Goal: Communication & Community: Ask a question

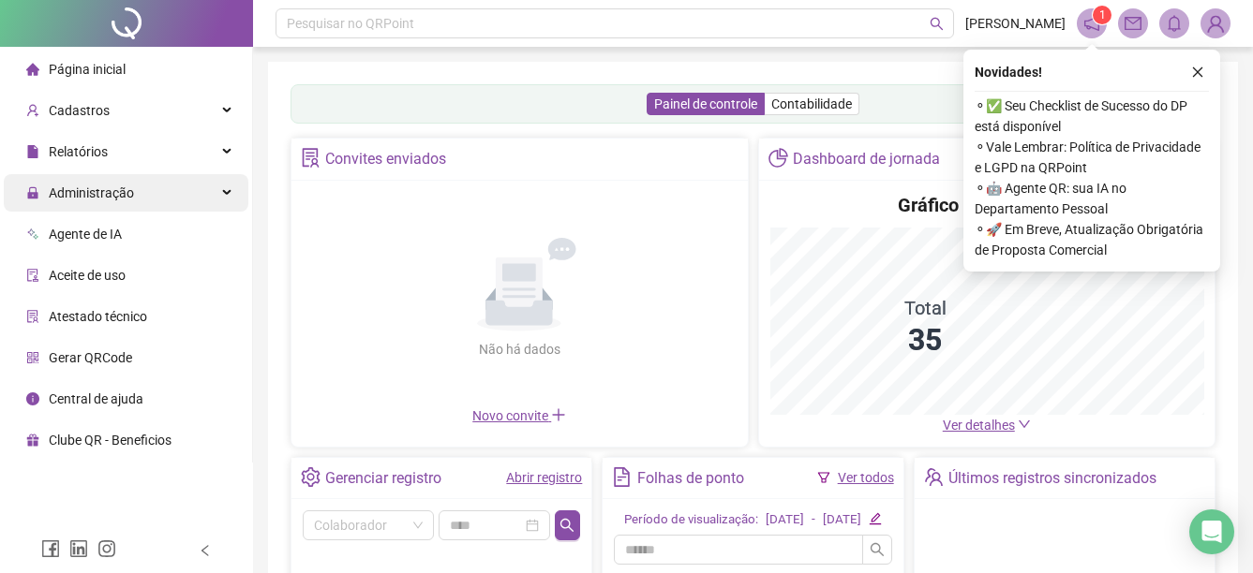
click at [120, 190] on span "Administração" at bounding box center [91, 192] width 85 height 15
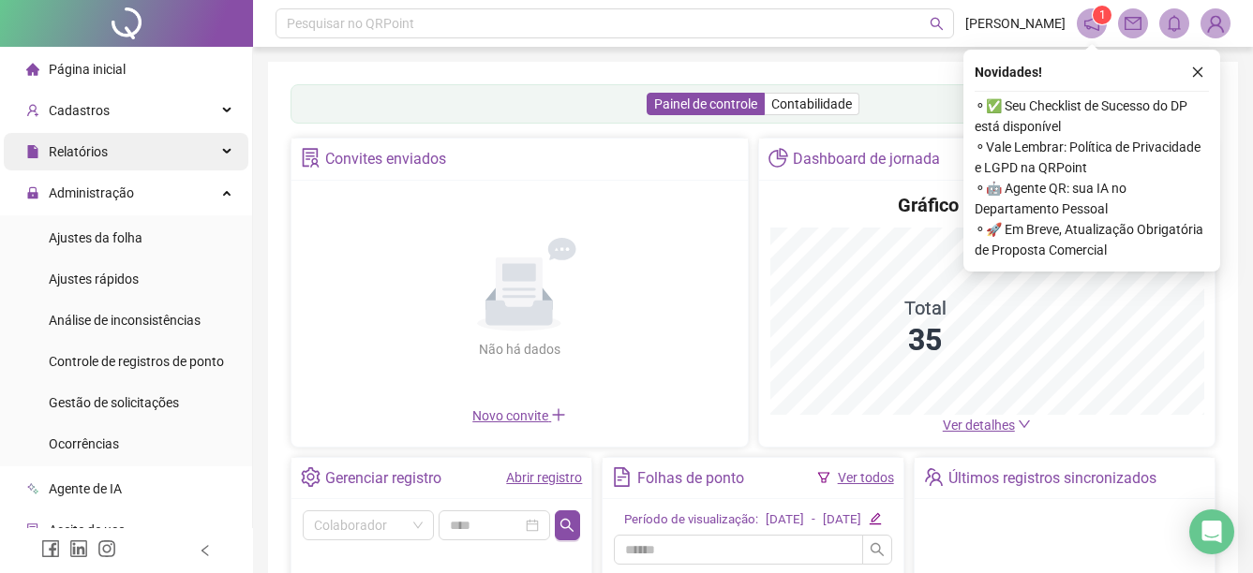
click at [144, 397] on span "Gestão de solicitações" at bounding box center [114, 402] width 130 height 15
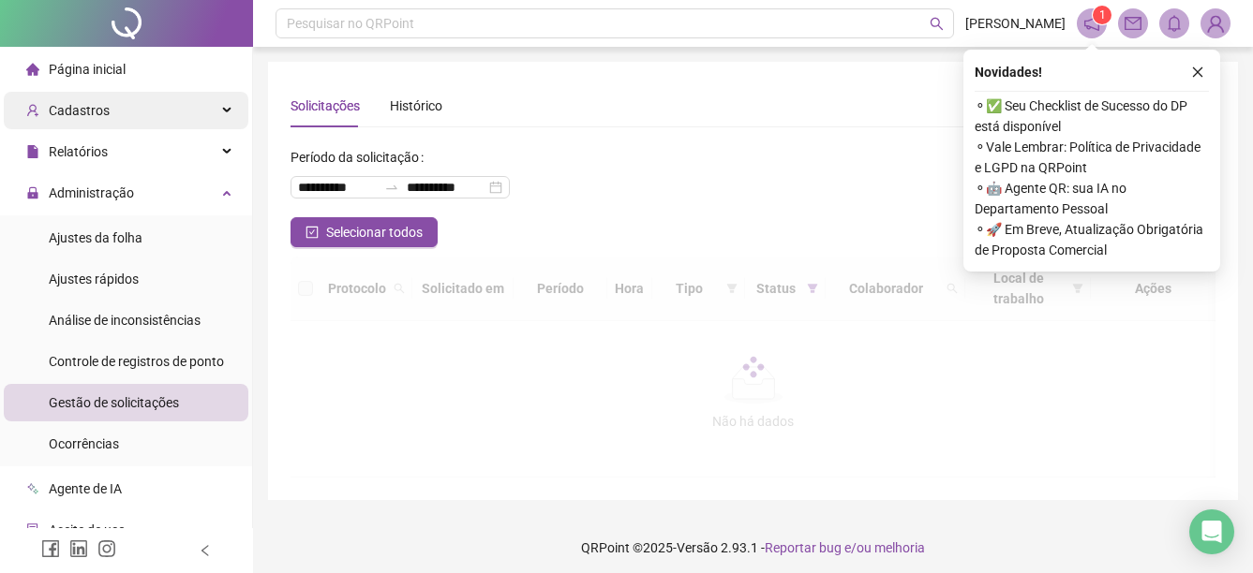
click at [173, 113] on div "Cadastros" at bounding box center [126, 110] width 245 height 37
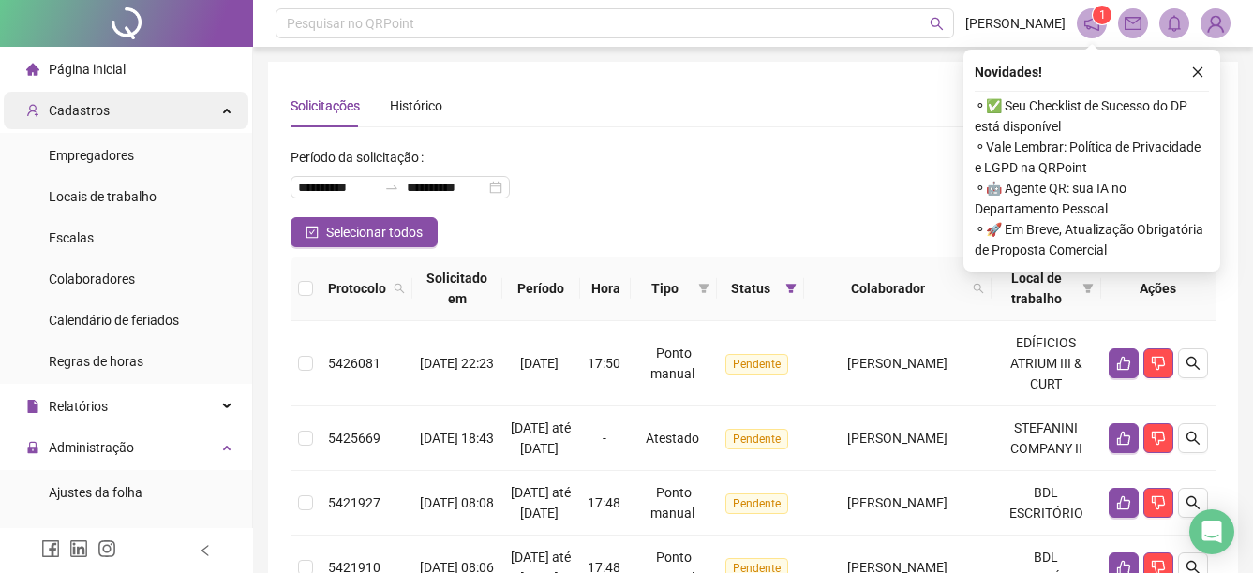
click at [202, 118] on div "Cadastros" at bounding box center [126, 110] width 245 height 37
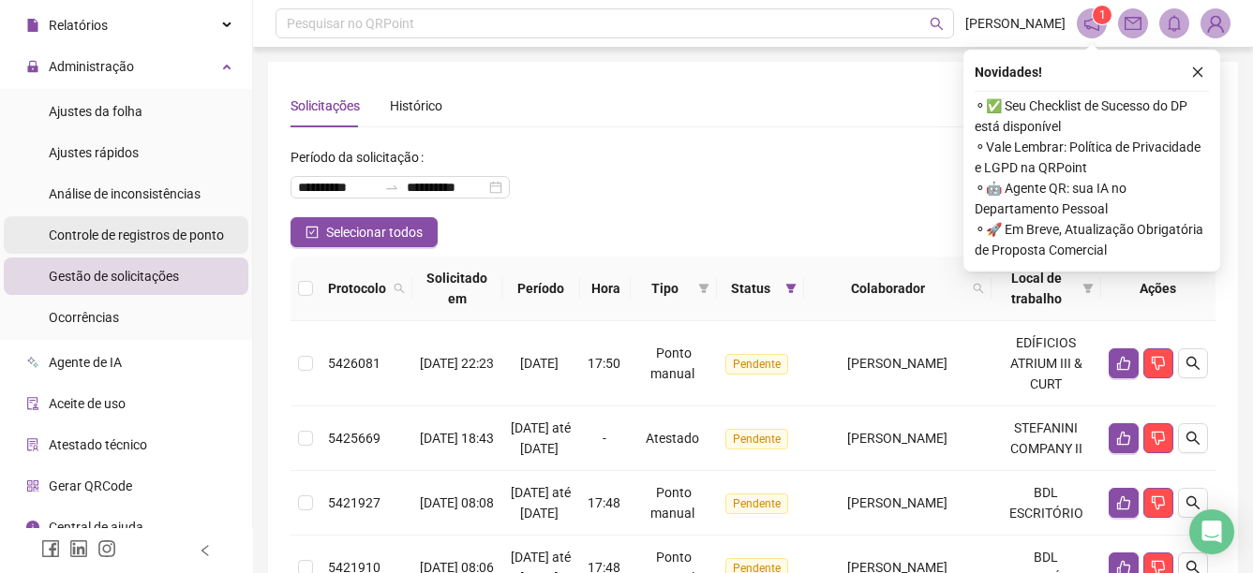
scroll to position [144, 0]
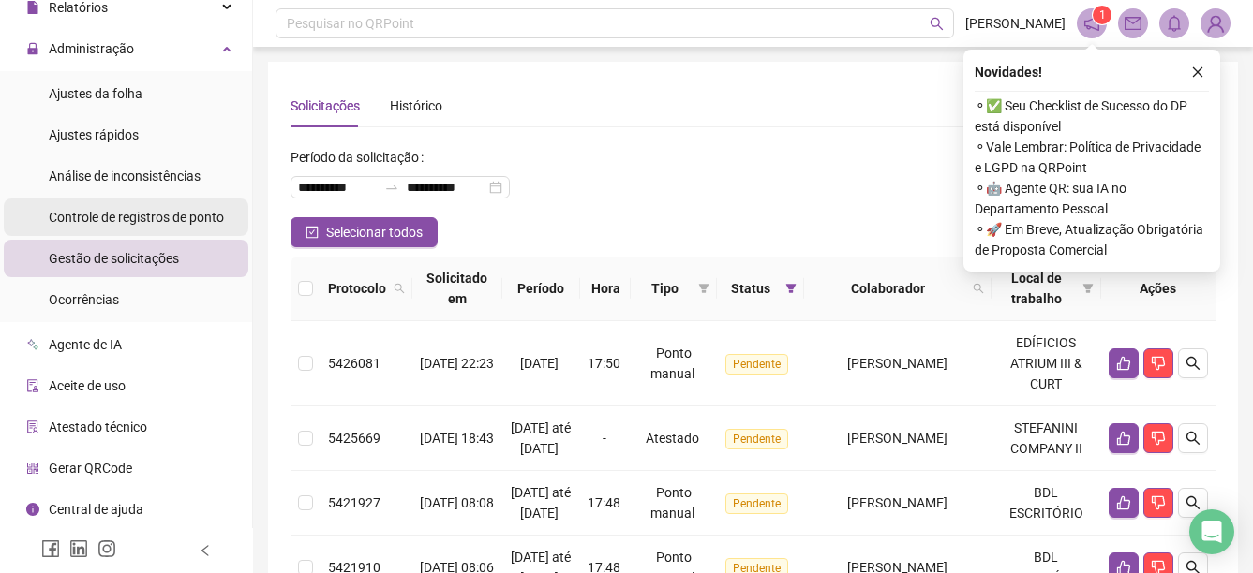
click at [157, 215] on span "Controle de registros de ponto" at bounding box center [136, 217] width 175 height 15
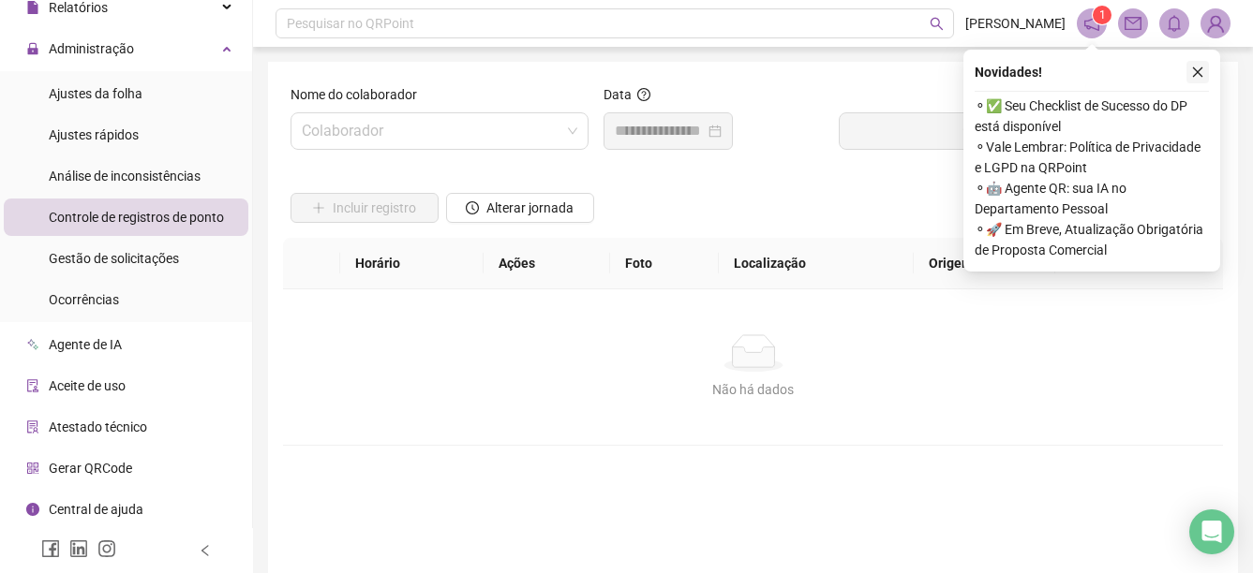
click at [1193, 70] on icon "close" at bounding box center [1197, 72] width 13 height 13
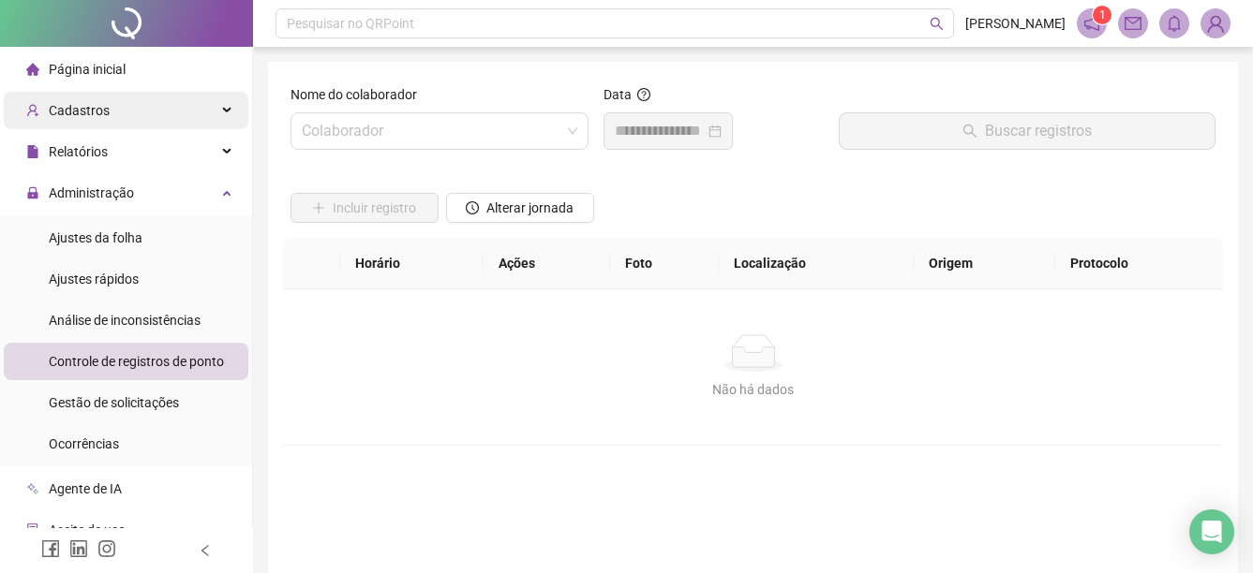
click at [198, 98] on div "Cadastros" at bounding box center [126, 110] width 245 height 37
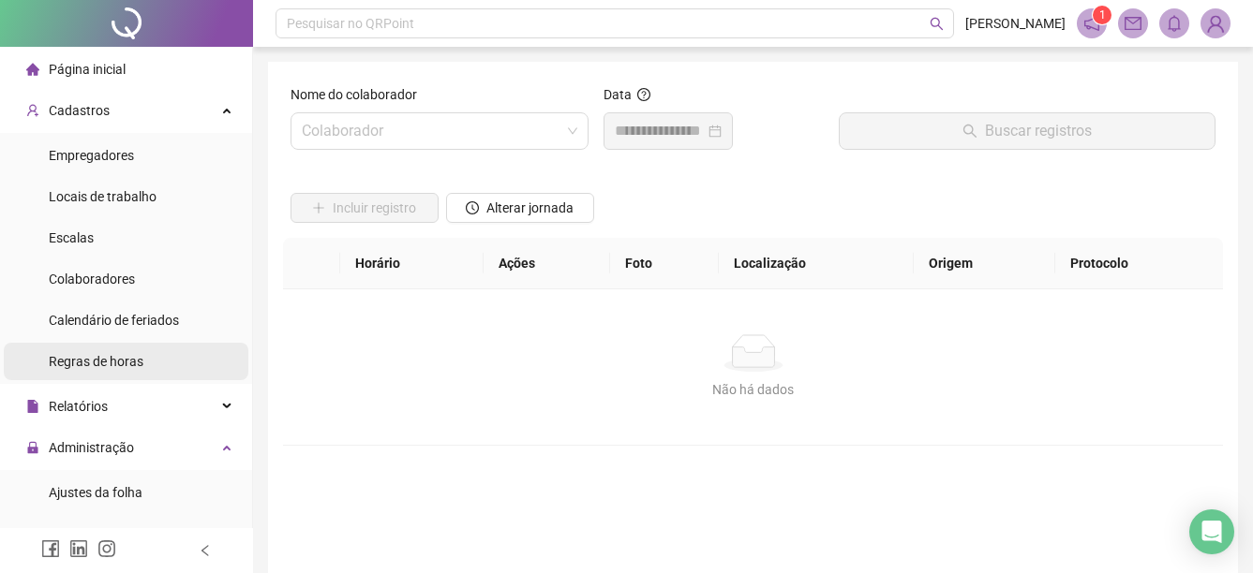
scroll to position [94, 0]
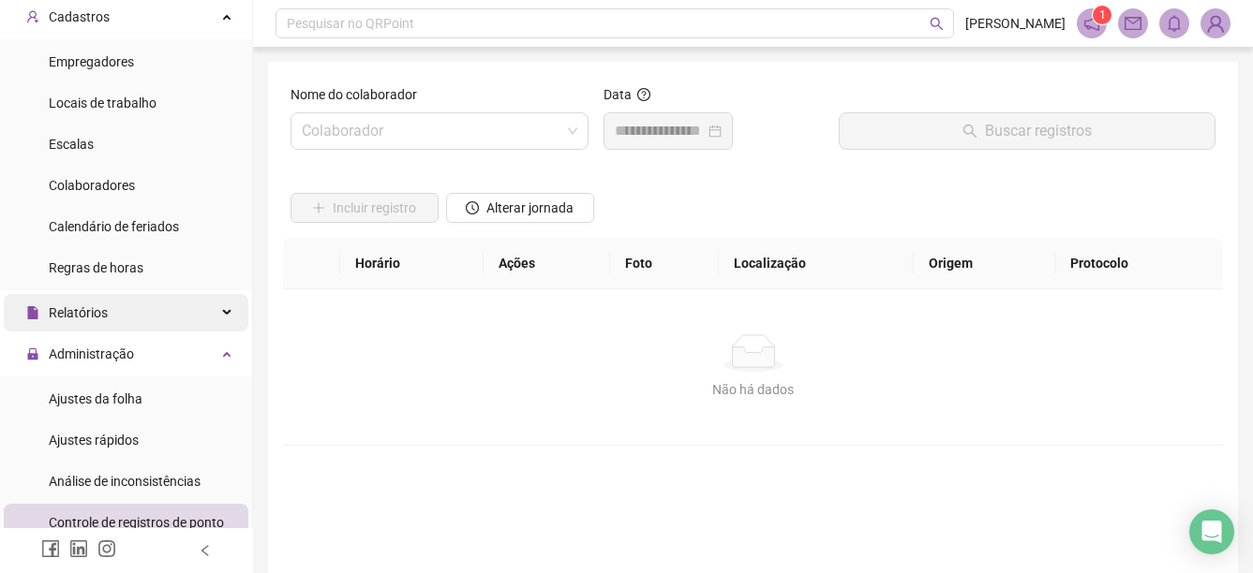
click at [161, 306] on div "Relatórios" at bounding box center [126, 312] width 245 height 37
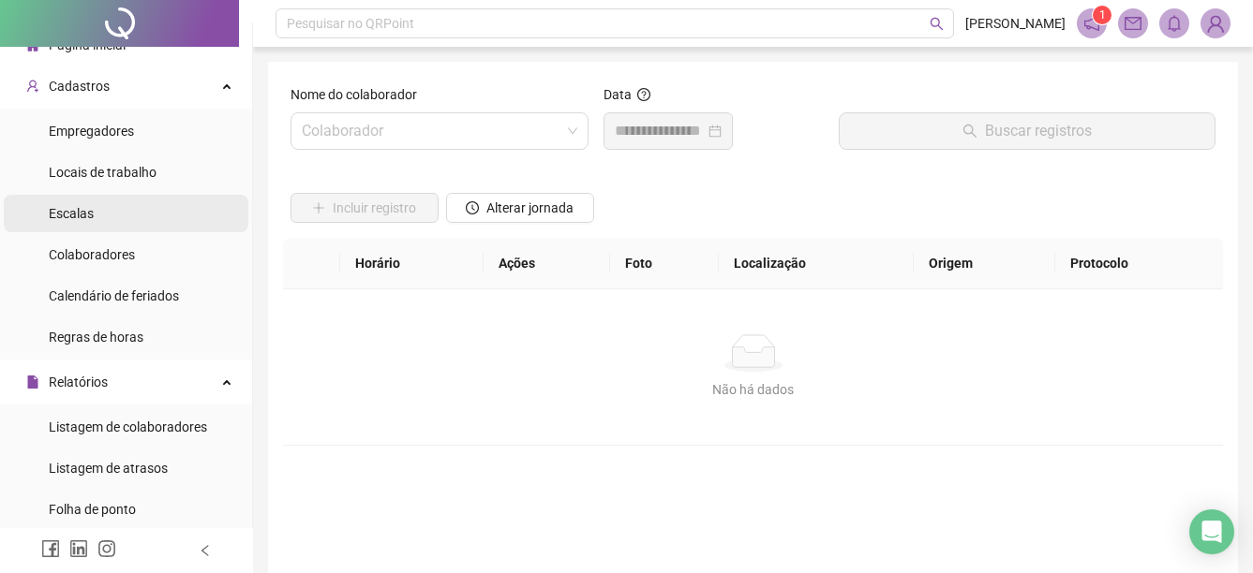
scroll to position [0, 0]
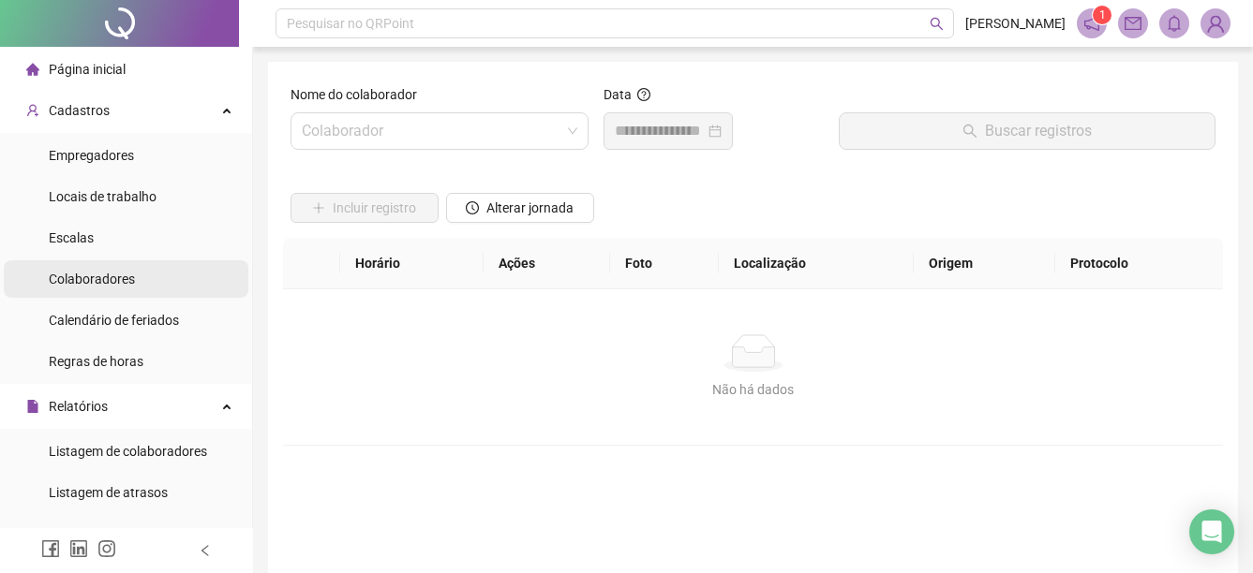
click at [92, 274] on span "Colaboradores" at bounding box center [92, 279] width 86 height 15
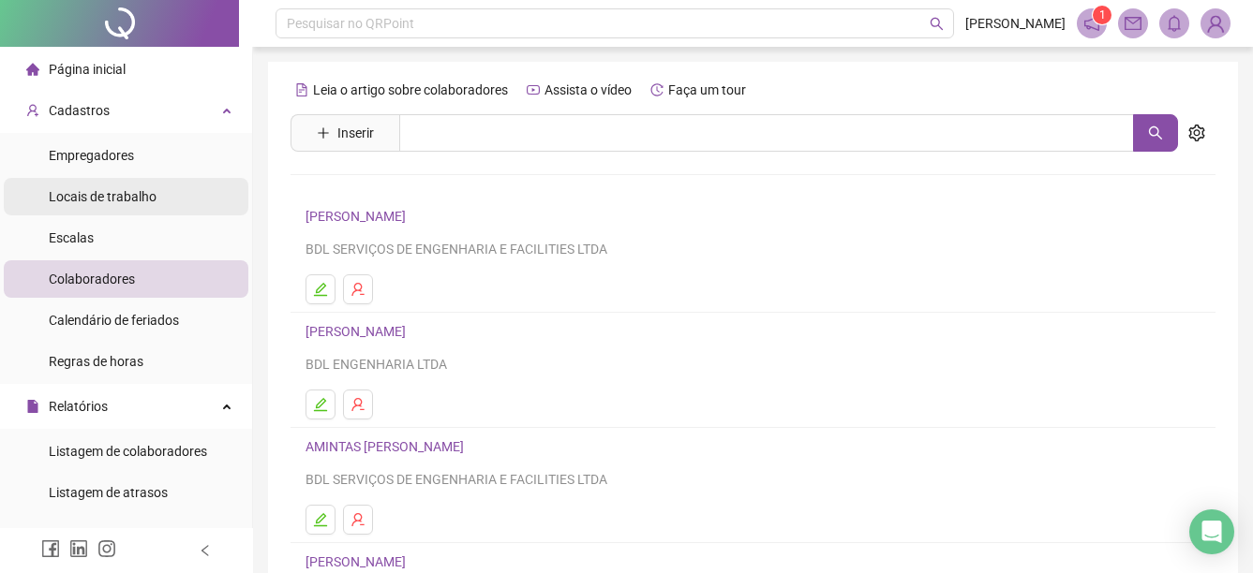
click at [96, 189] on span "Locais de trabalho" at bounding box center [103, 196] width 108 height 15
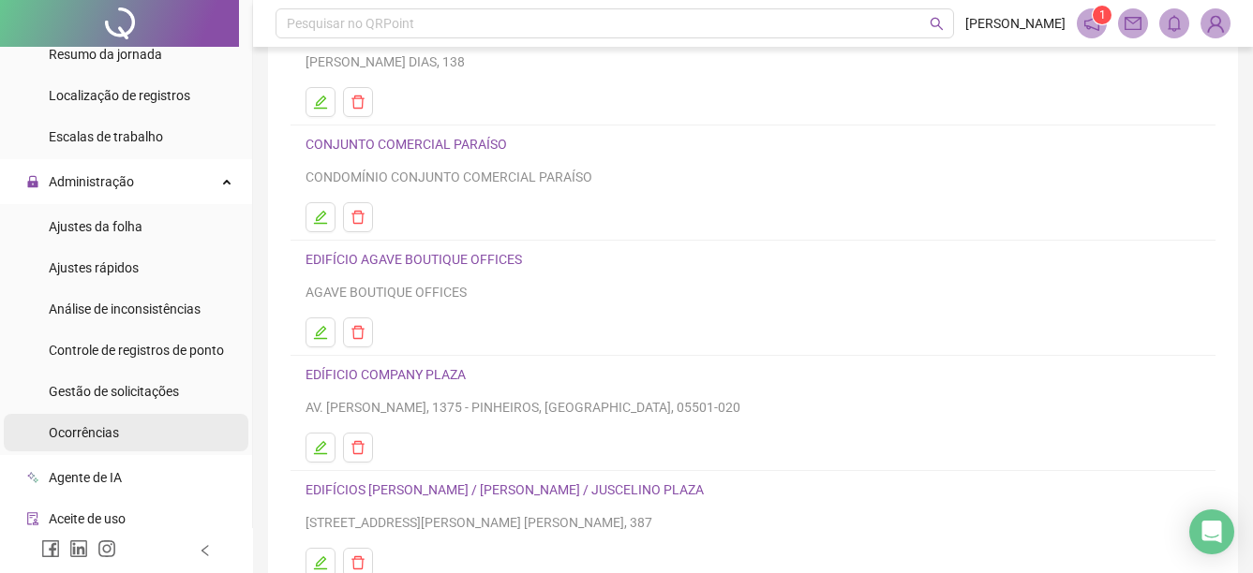
scroll to position [656, 0]
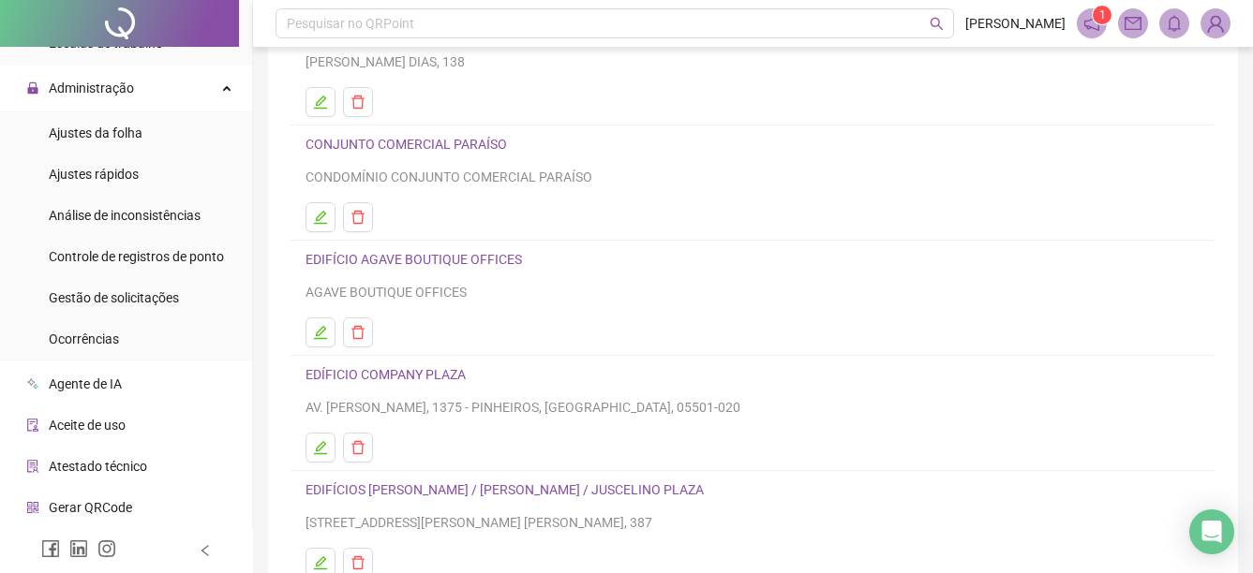
click at [118, 467] on span "Atestado técnico" at bounding box center [98, 466] width 98 height 15
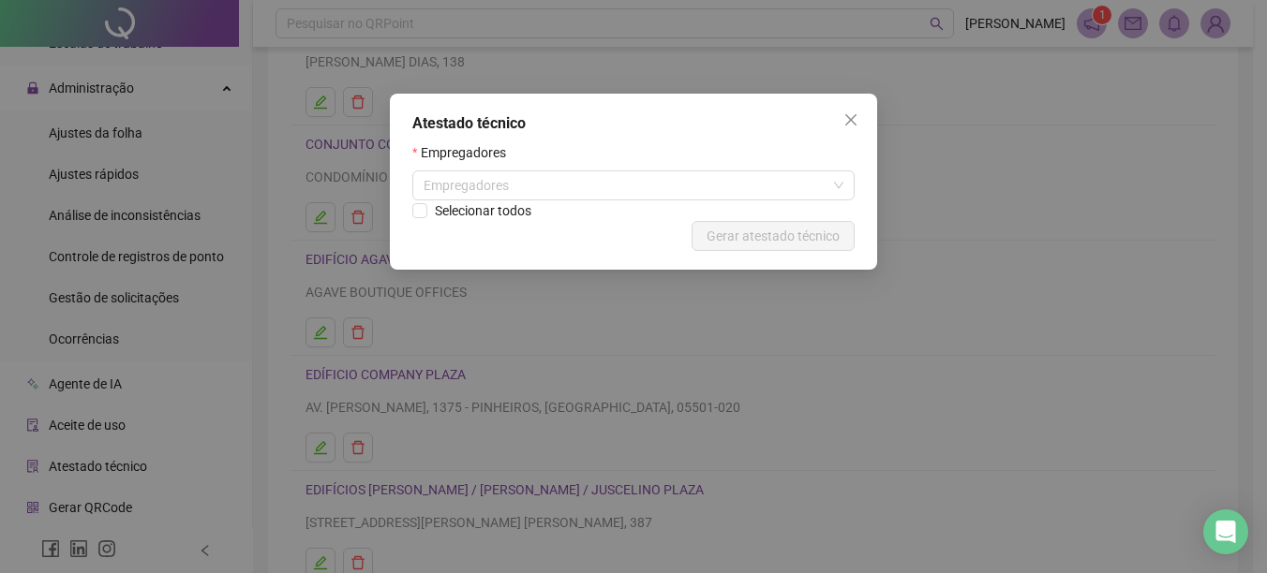
drag, startPoint x: 850, startPoint y: 117, endPoint x: 193, endPoint y: 133, distance: 656.9
click at [814, 123] on div "Atestado técnico Empregadores Empregadores Selecionar todos Cancelar Gerar ates…" at bounding box center [633, 182] width 487 height 176
drag, startPoint x: 841, startPoint y: 110, endPoint x: 832, endPoint y: 126, distance: 19.3
click at [842, 116] on button "Close" at bounding box center [851, 120] width 30 height 30
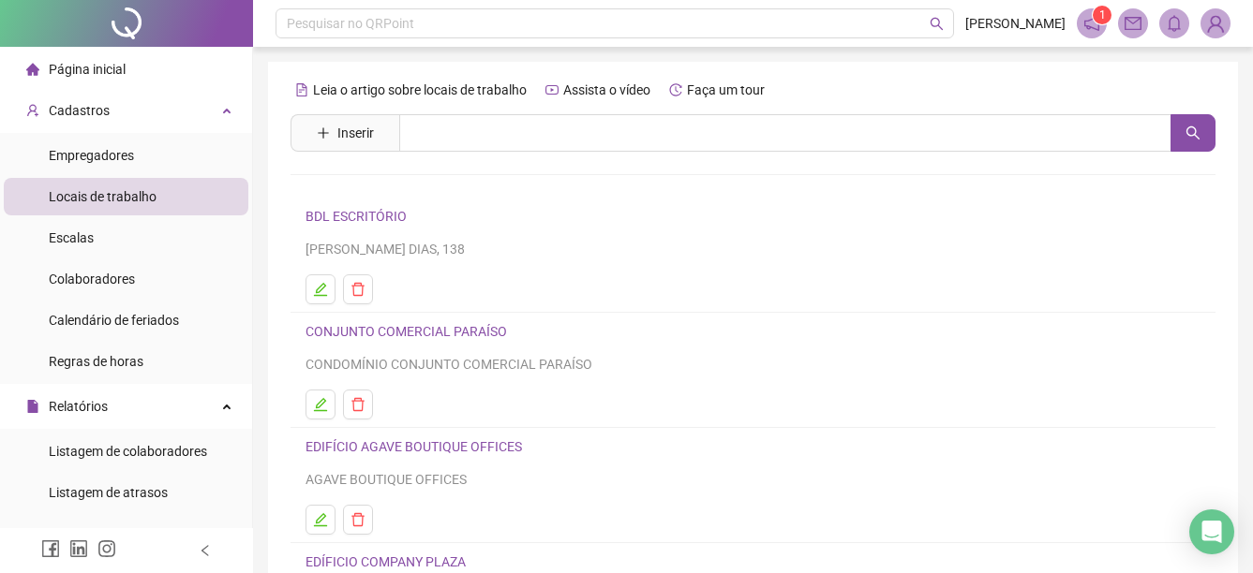
click at [124, 62] on span "Página inicial" at bounding box center [87, 69] width 77 height 15
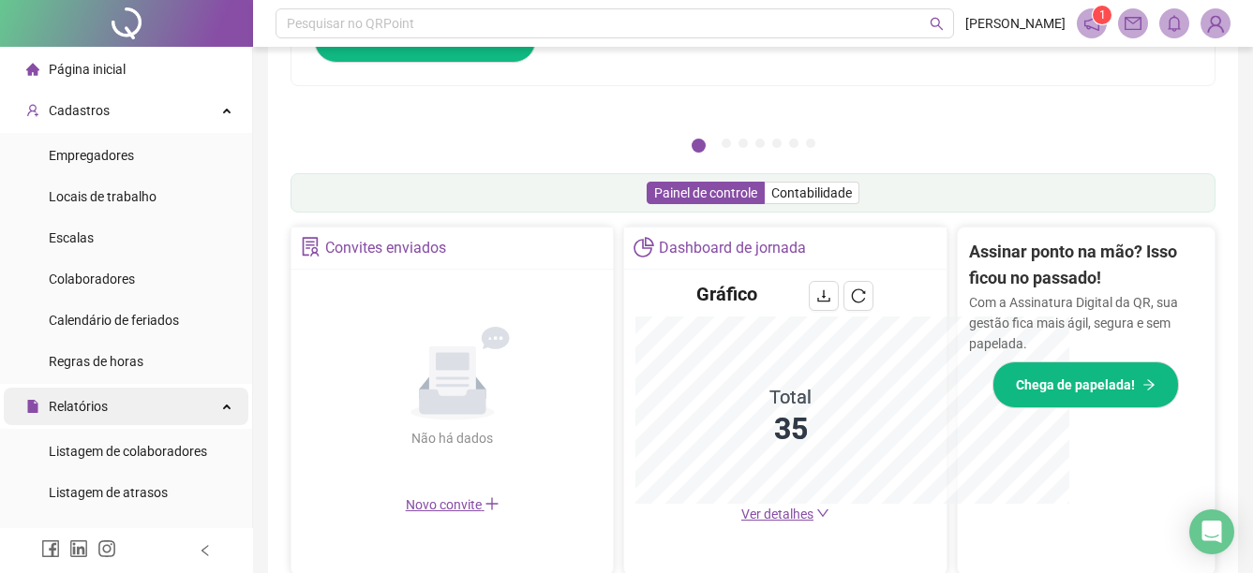
scroll to position [464, 0]
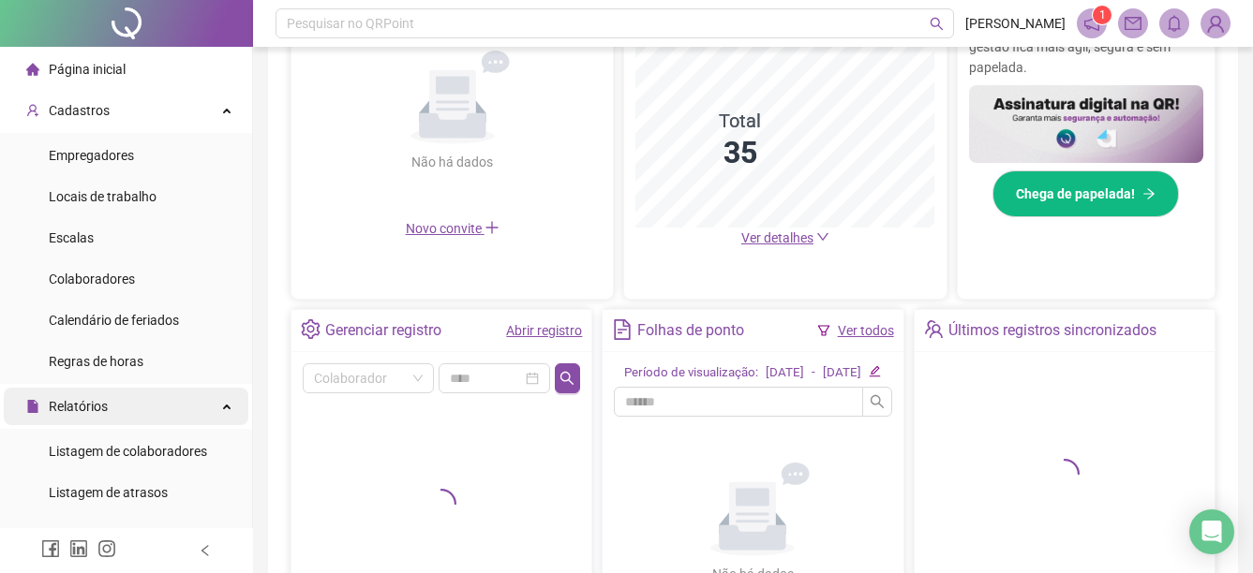
click at [224, 405] on icon at bounding box center [228, 405] width 9 height 0
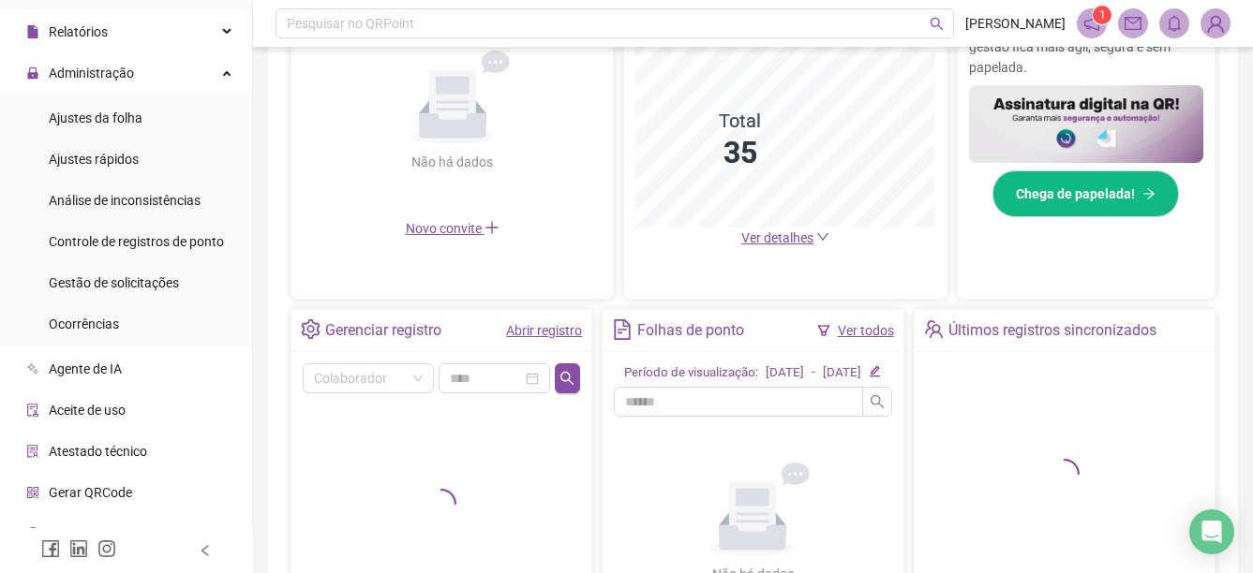
scroll to position [399, 0]
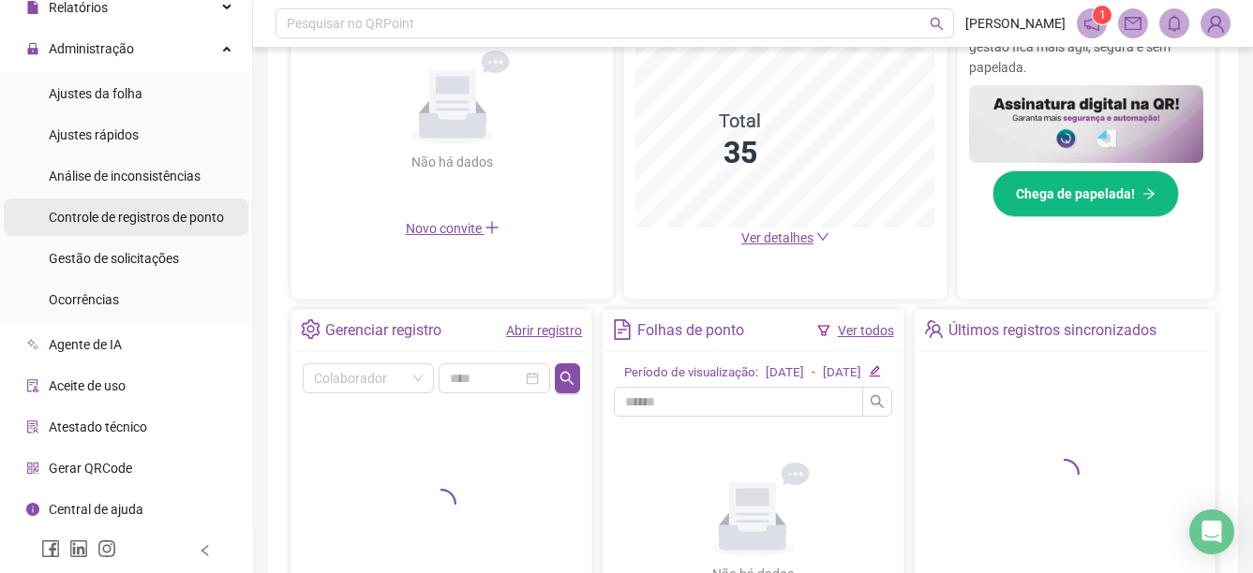
click at [192, 210] on span "Controle de registros de ponto" at bounding box center [136, 217] width 175 height 15
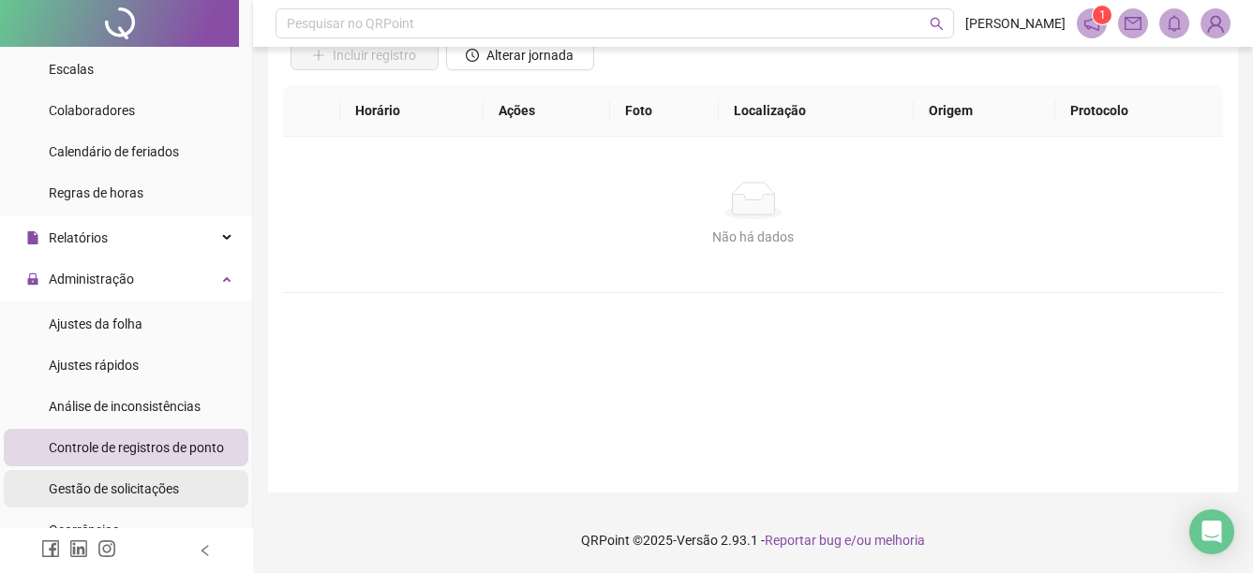
scroll to position [118, 0]
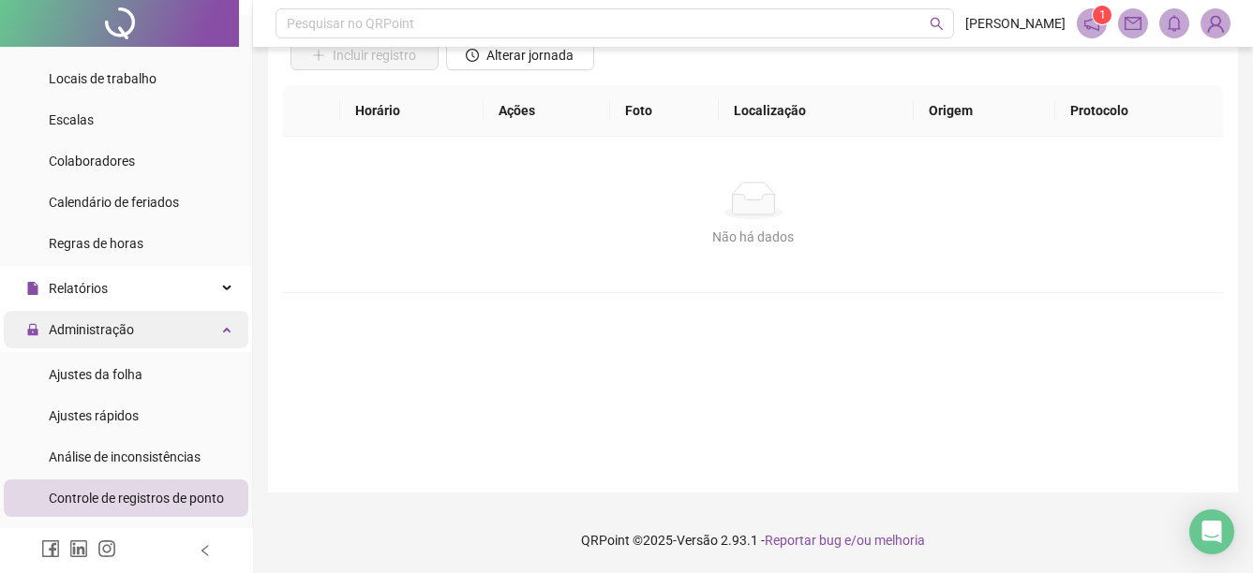
click at [146, 320] on div "Administração" at bounding box center [126, 329] width 245 height 37
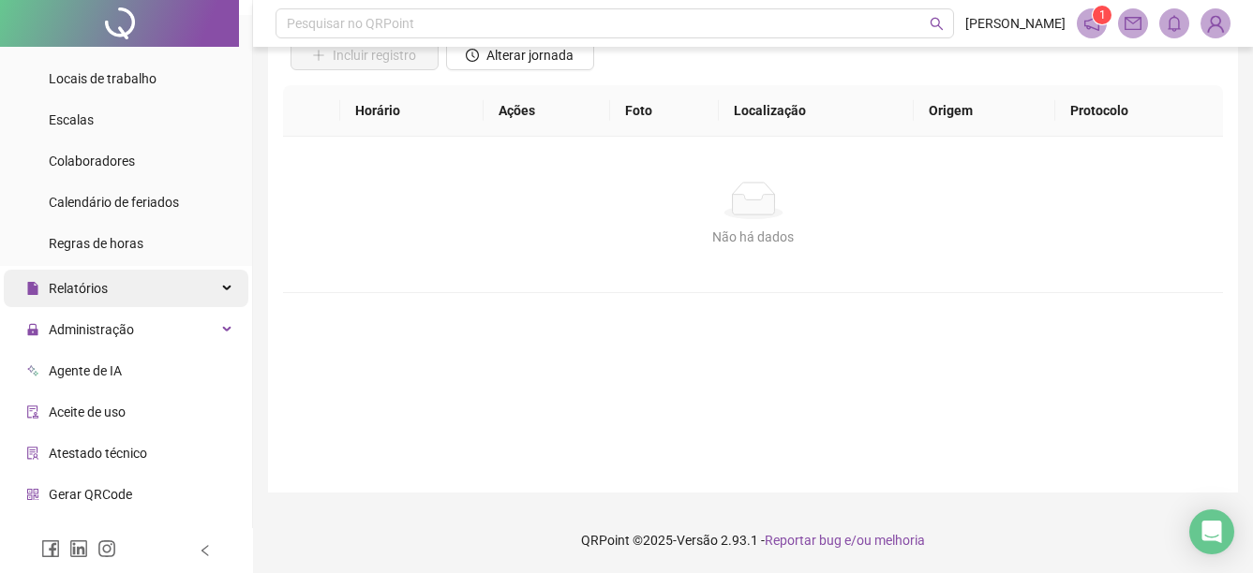
click at [167, 274] on div "Relatórios" at bounding box center [126, 288] width 245 height 37
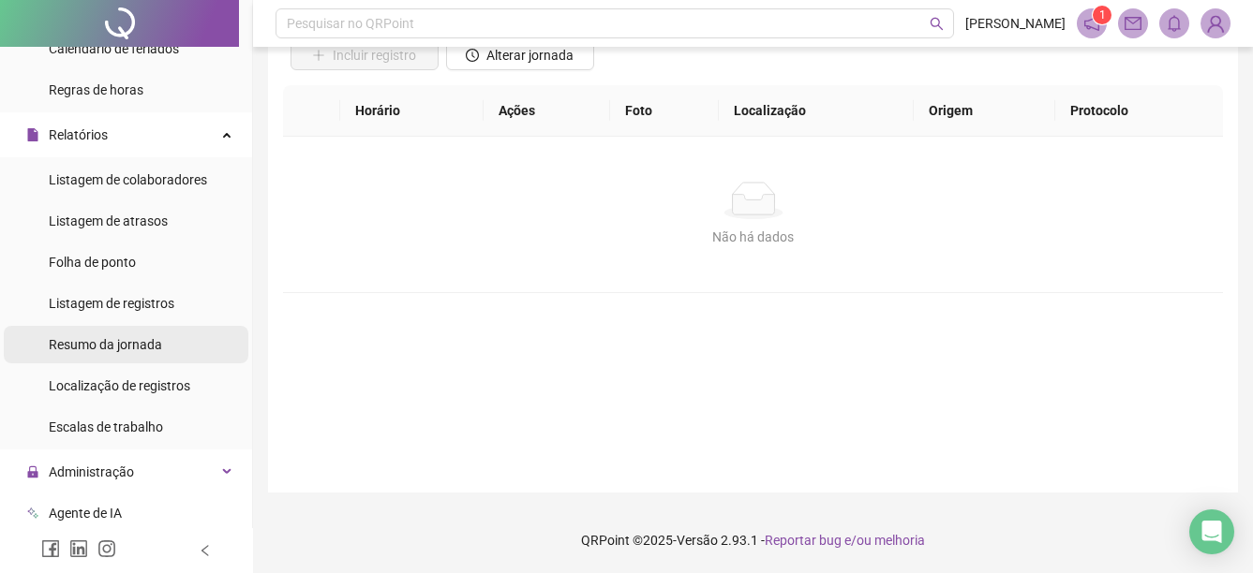
scroll to position [305, 0]
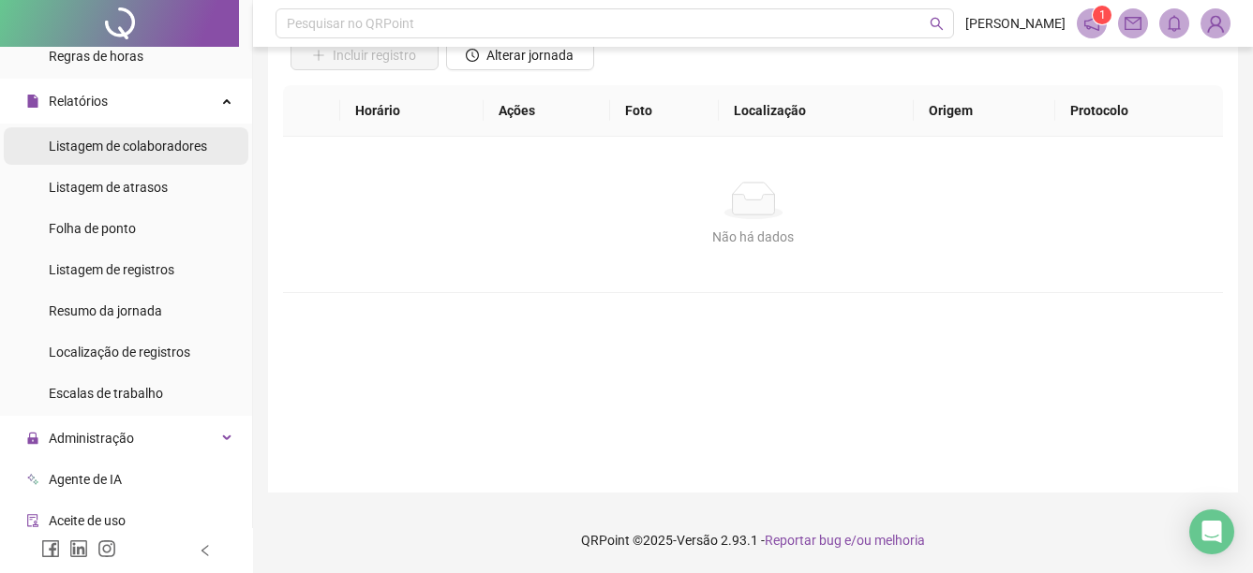
click at [161, 151] on span "Listagem de colaboradores" at bounding box center [128, 146] width 158 height 15
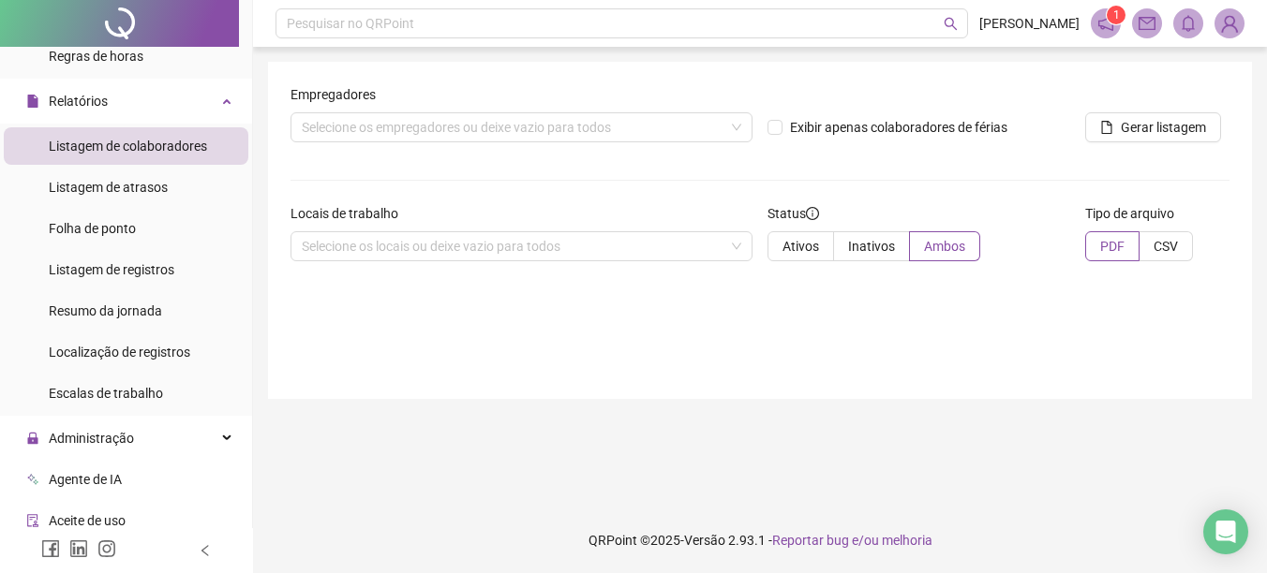
drag, startPoint x: 159, startPoint y: 188, endPoint x: 265, endPoint y: 227, distance: 112.6
click at [159, 187] on span "Listagem de atrasos" at bounding box center [108, 187] width 119 height 15
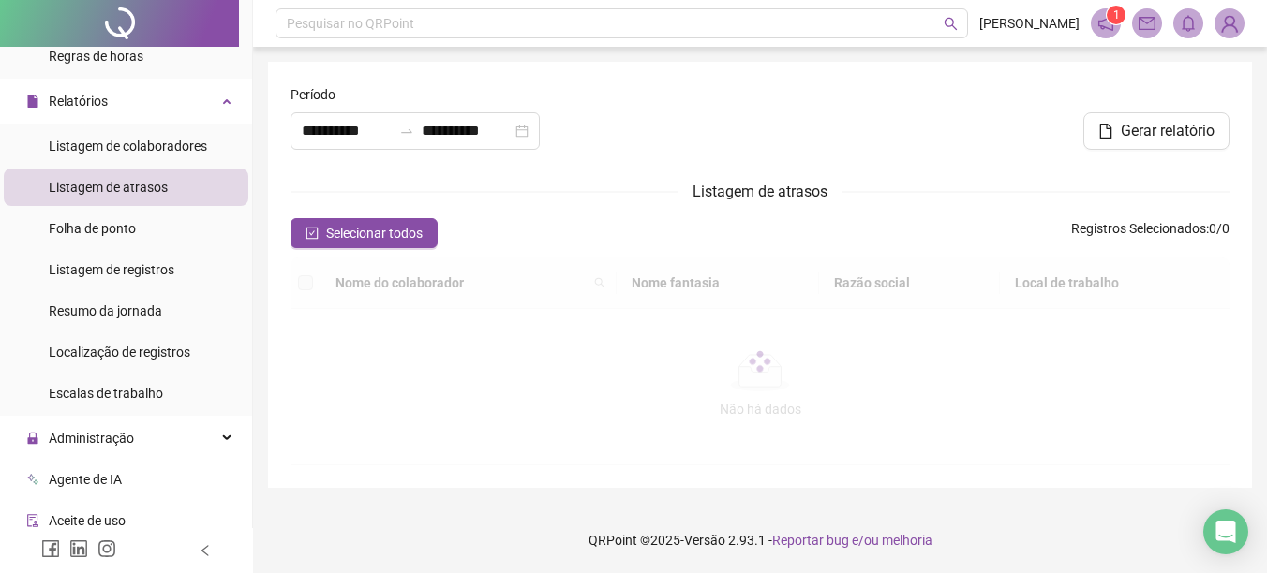
type input "**********"
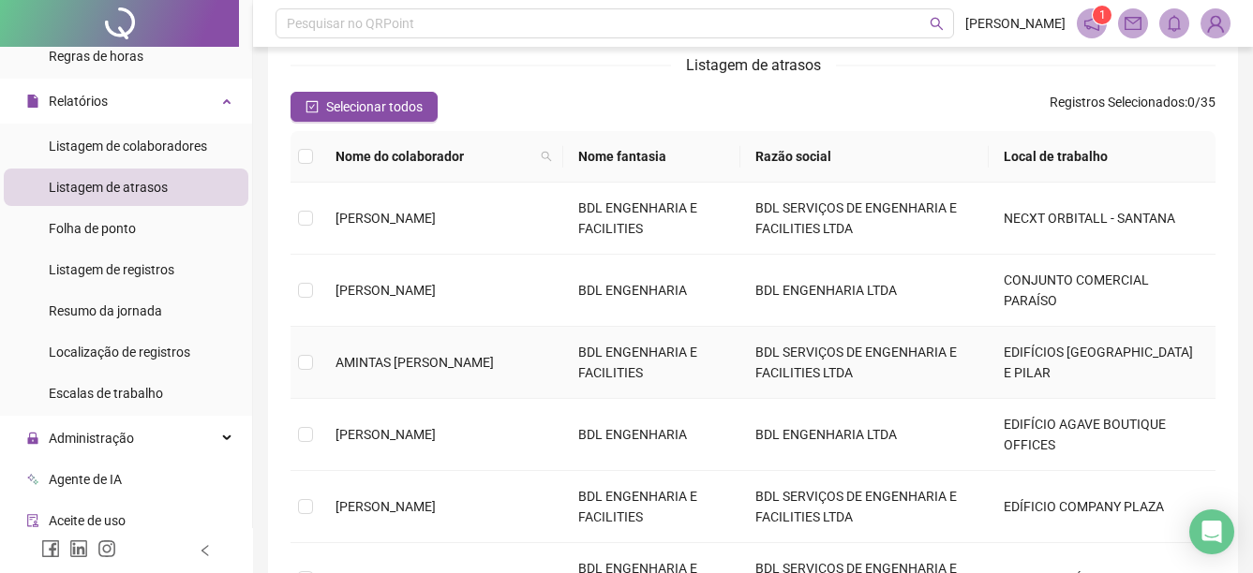
scroll to position [281, 0]
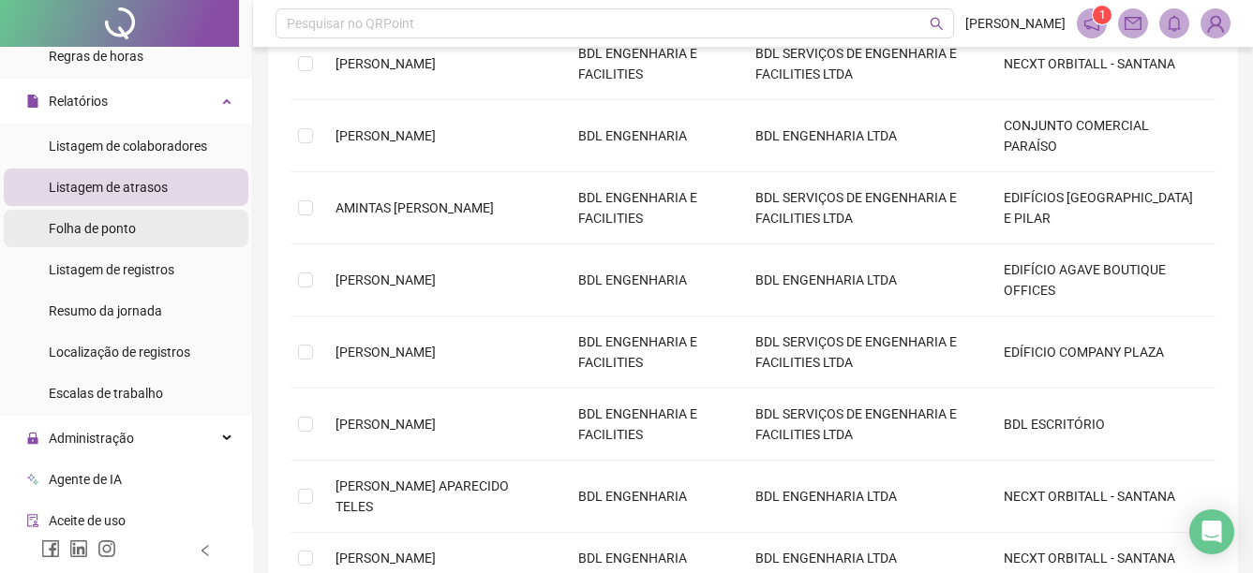
click at [134, 230] on span "Folha de ponto" at bounding box center [92, 228] width 87 height 15
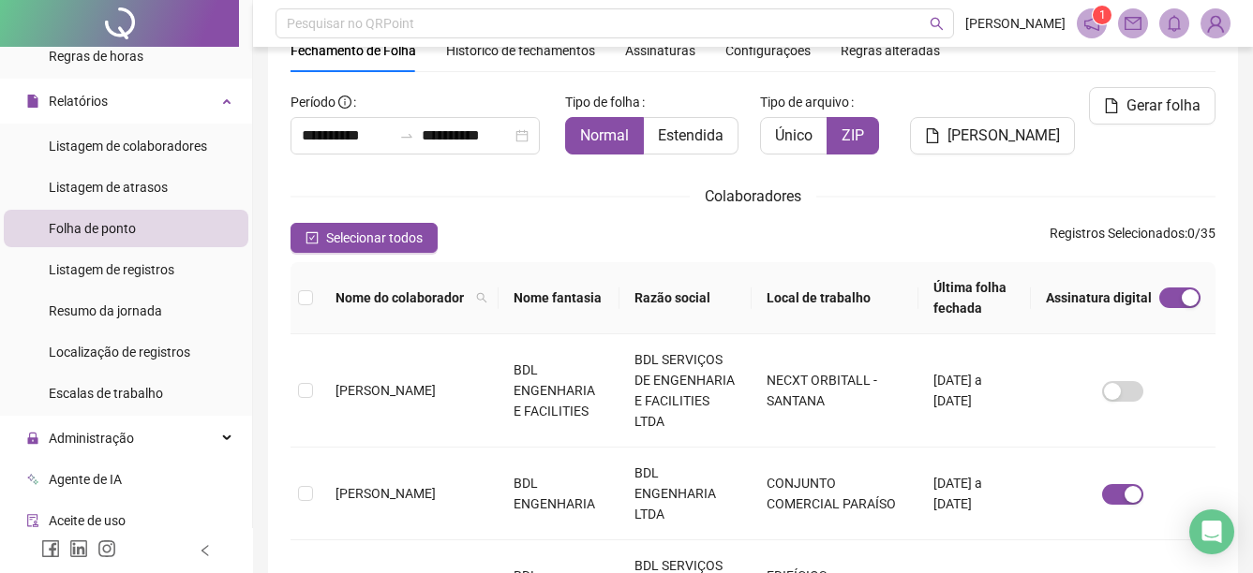
scroll to position [97, 0]
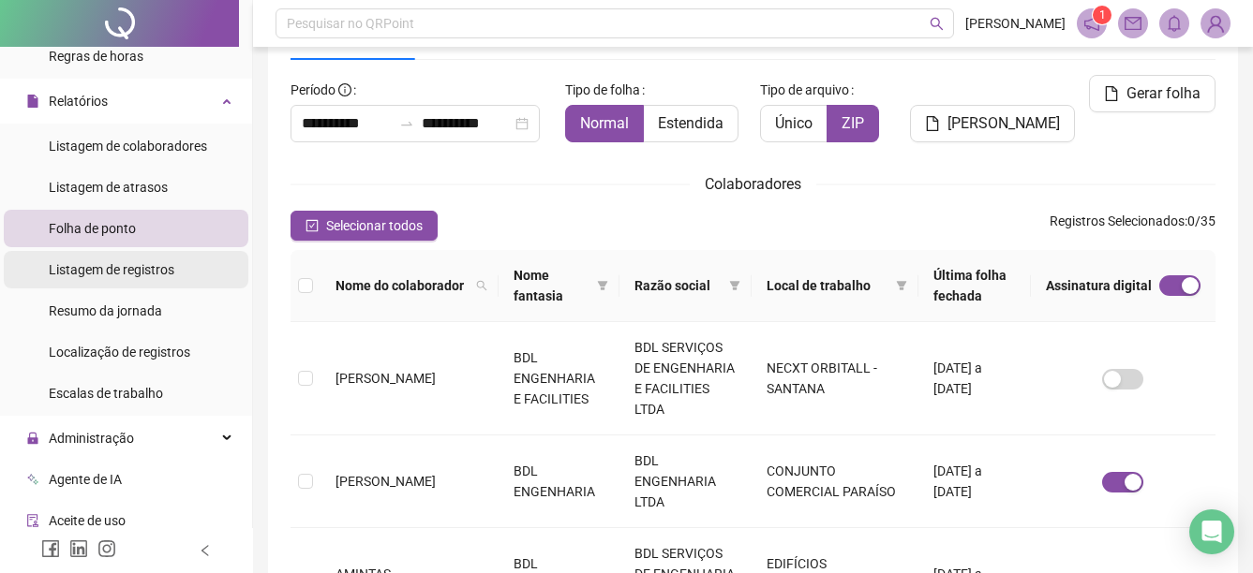
click at [102, 274] on span "Listagem de registros" at bounding box center [112, 269] width 126 height 15
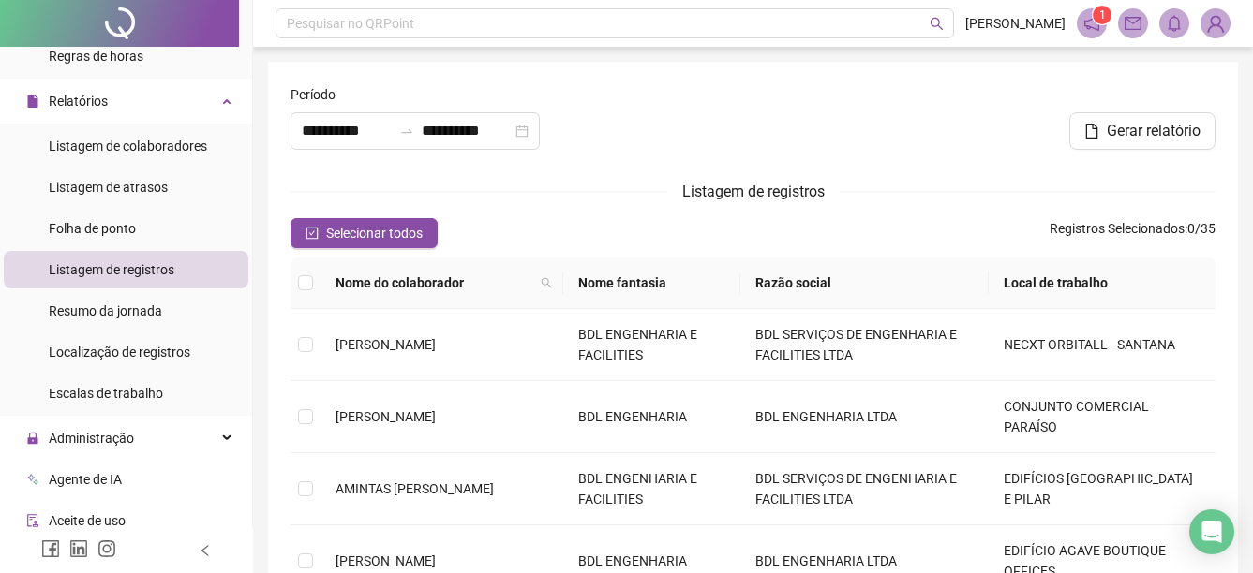
type input "**********"
click at [120, 311] on span "Resumo da jornada" at bounding box center [105, 311] width 113 height 15
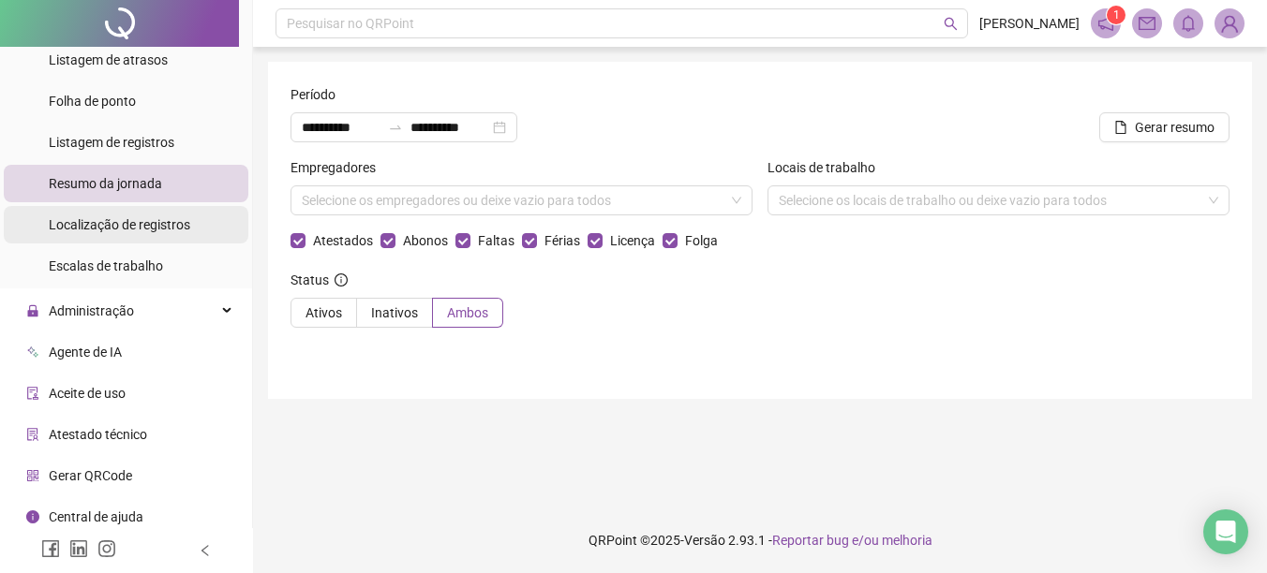
scroll to position [440, 0]
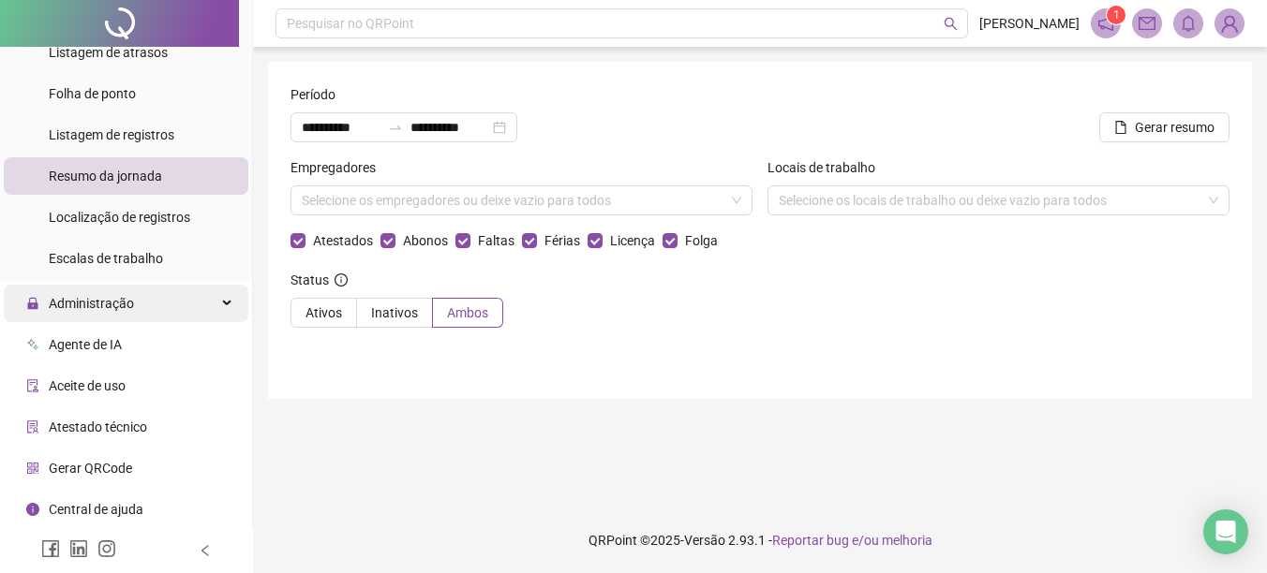
click at [139, 304] on div "Administração" at bounding box center [126, 303] width 245 height 37
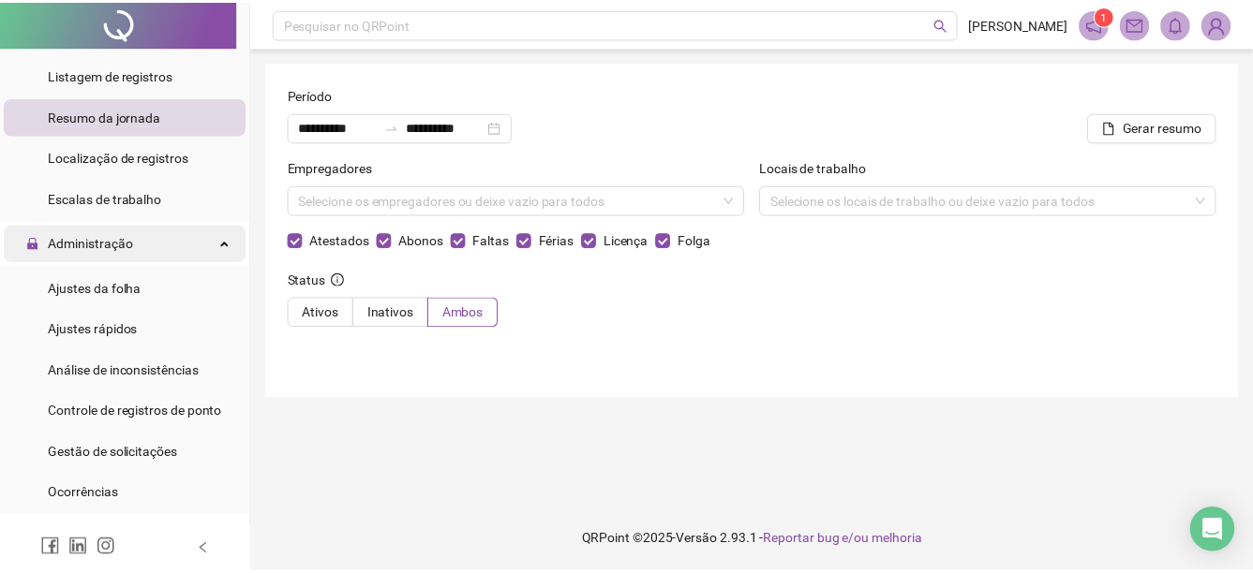
scroll to position [534, 0]
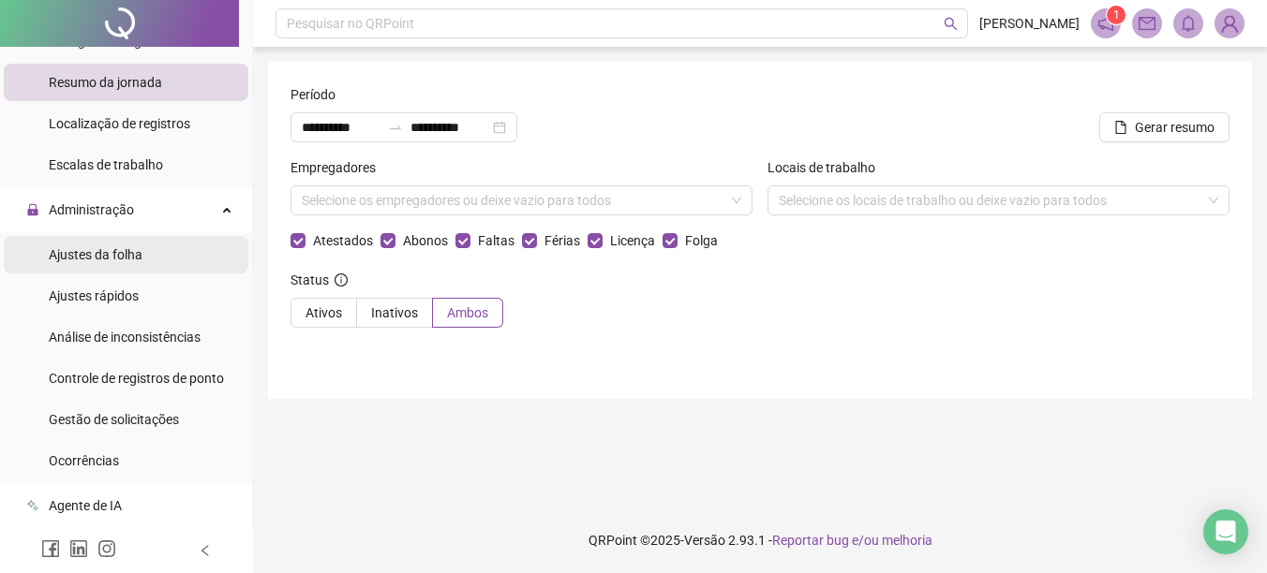
click at [133, 258] on span "Ajustes da folha" at bounding box center [96, 254] width 94 height 15
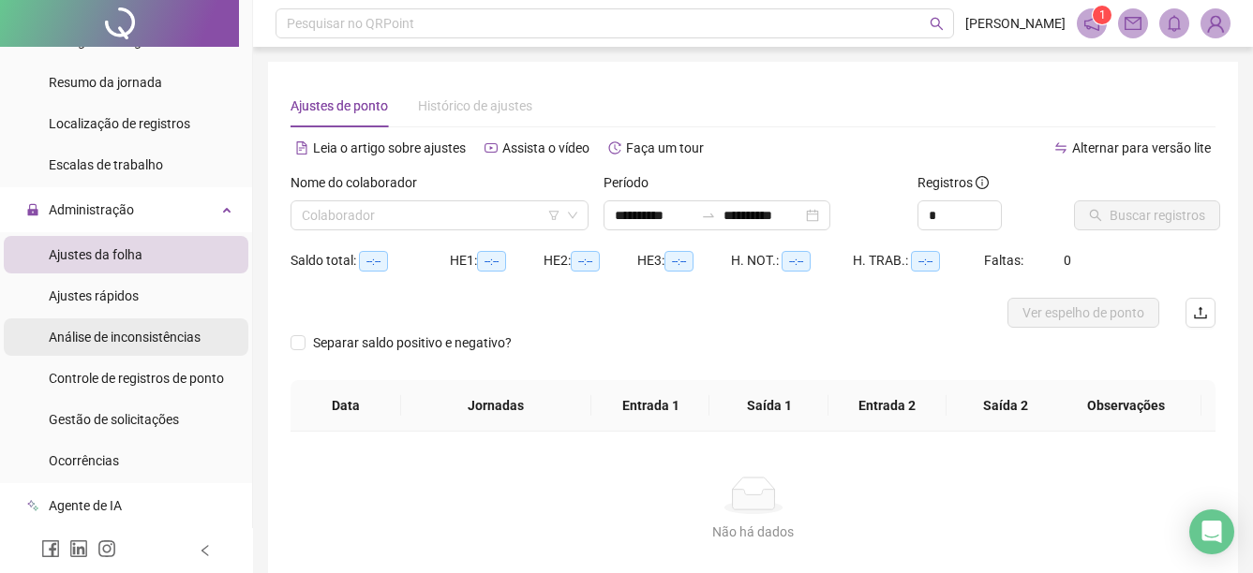
click at [139, 344] on span "Análise de inconsistências" at bounding box center [125, 337] width 152 height 15
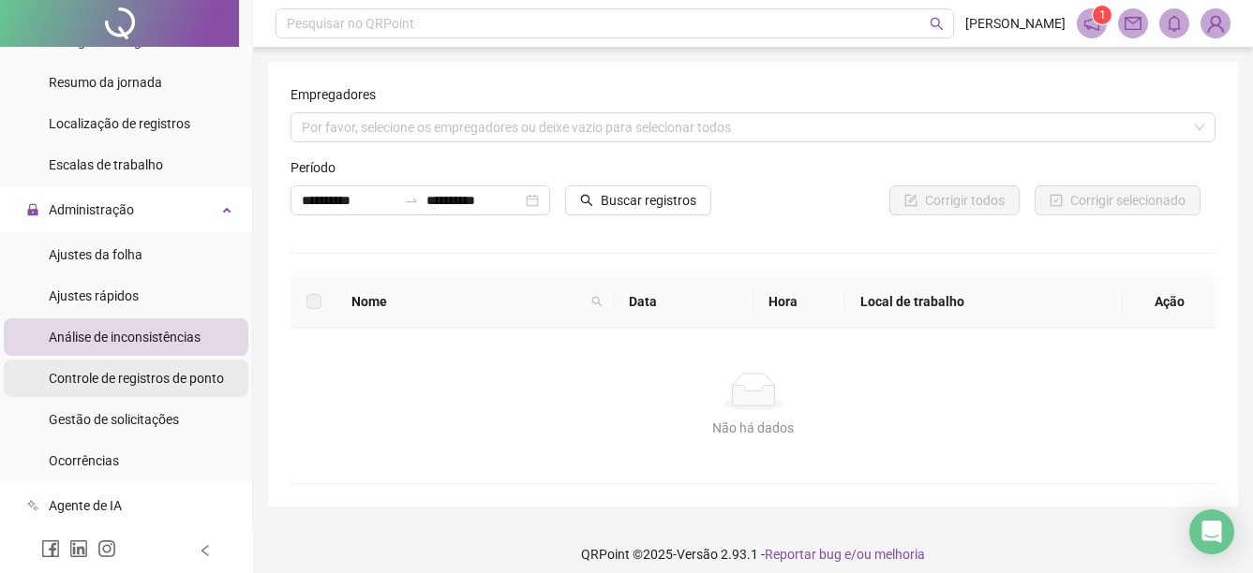
drag, startPoint x: 134, startPoint y: 420, endPoint x: 171, endPoint y: 374, distance: 58.7
click at [133, 421] on span "Gestão de solicitações" at bounding box center [114, 419] width 130 height 15
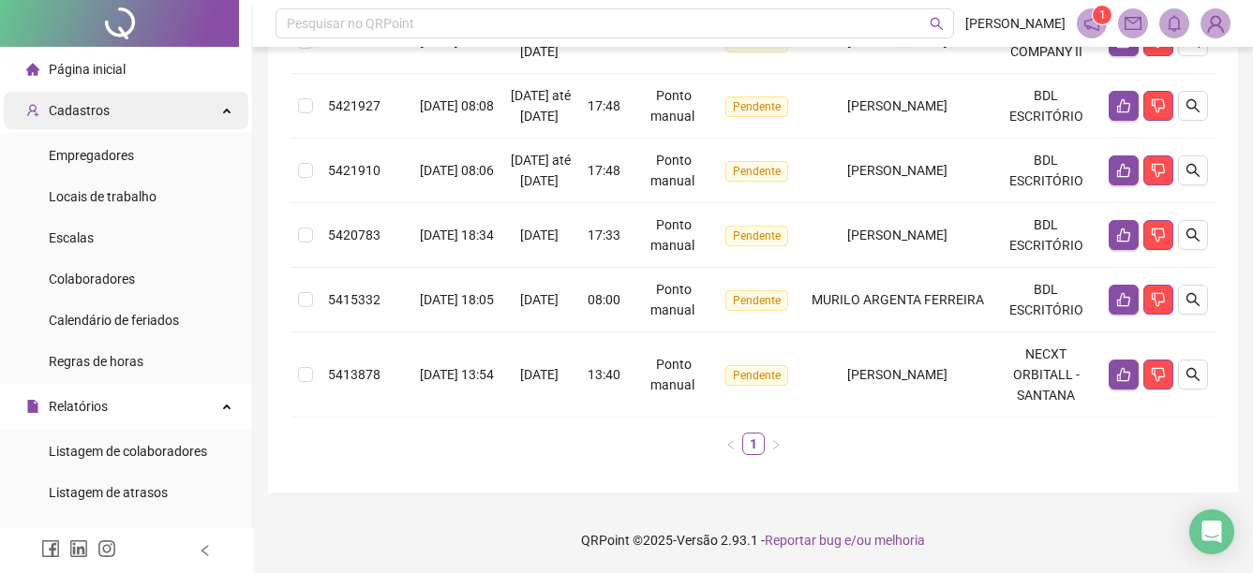
click at [126, 116] on div "Cadastros" at bounding box center [126, 110] width 245 height 37
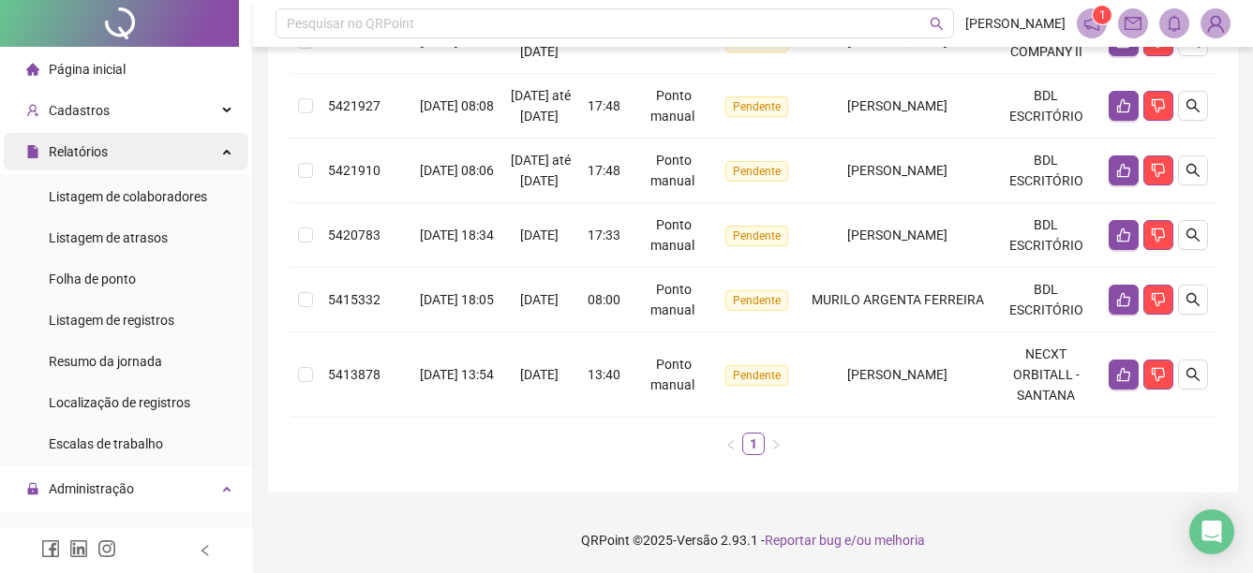
click at [152, 147] on div "Relatórios" at bounding box center [126, 151] width 245 height 37
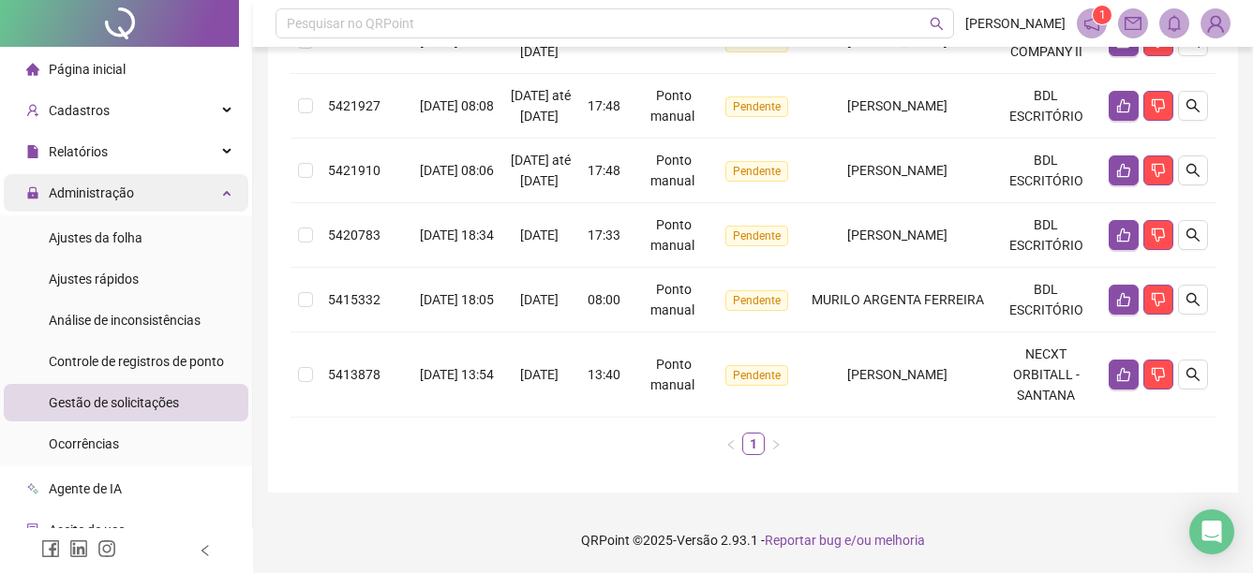
drag, startPoint x: 154, startPoint y: 181, endPoint x: 145, endPoint y: 192, distance: 14.1
click at [154, 180] on div "Administração" at bounding box center [126, 192] width 245 height 37
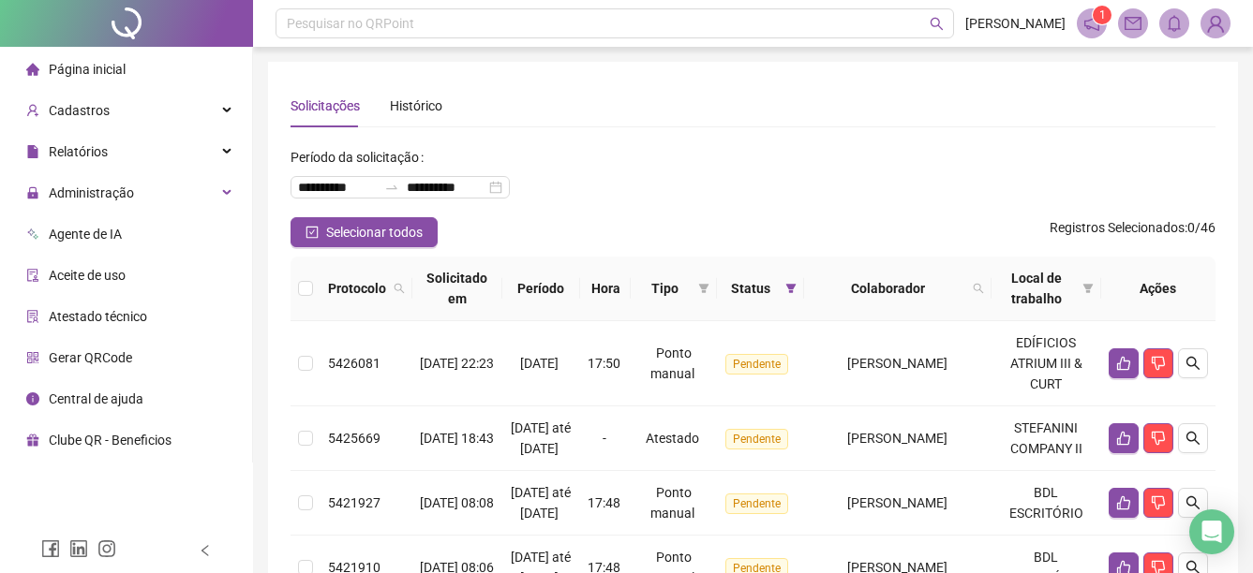
click at [118, 69] on span "Página inicial" at bounding box center [87, 69] width 77 height 15
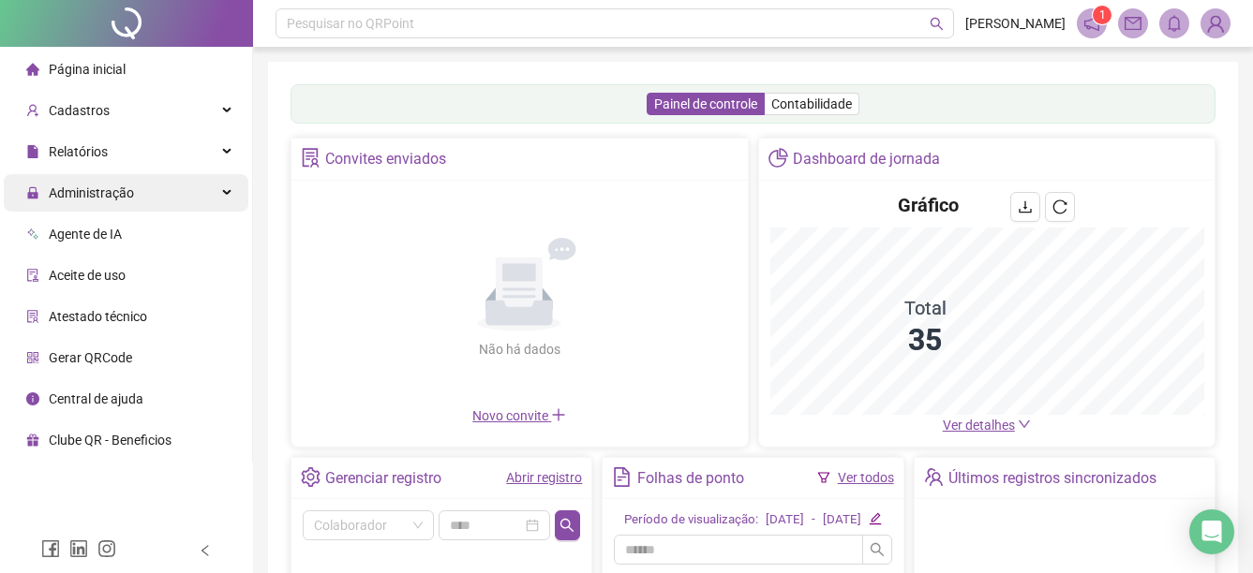
click at [211, 189] on div "Administração" at bounding box center [126, 192] width 245 height 37
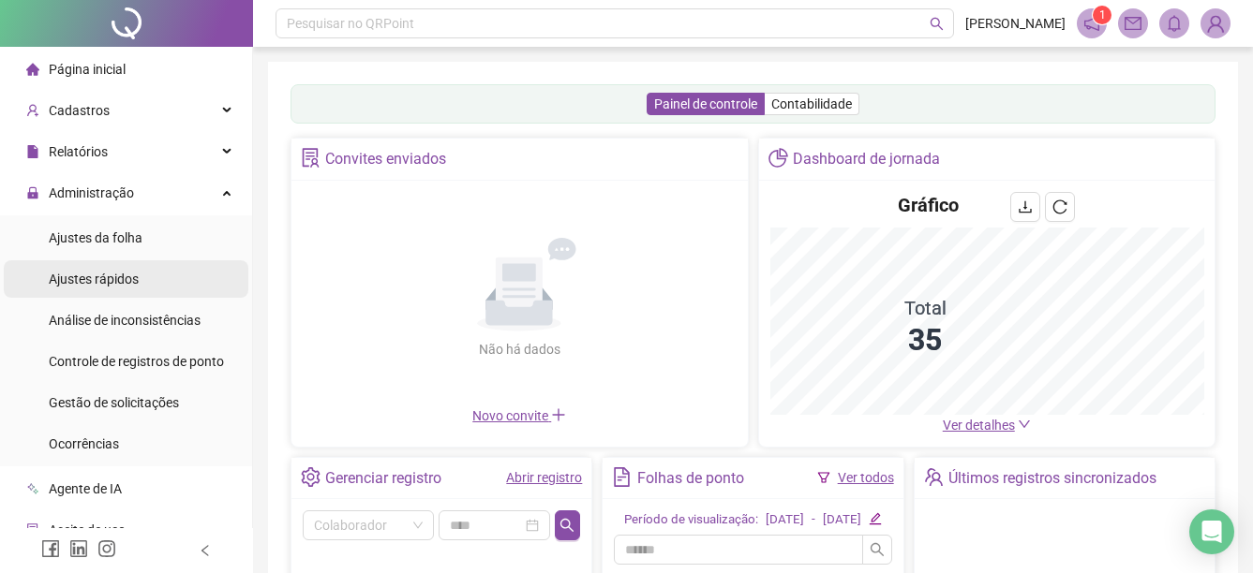
click at [152, 289] on li "Ajustes rápidos" at bounding box center [126, 278] width 245 height 37
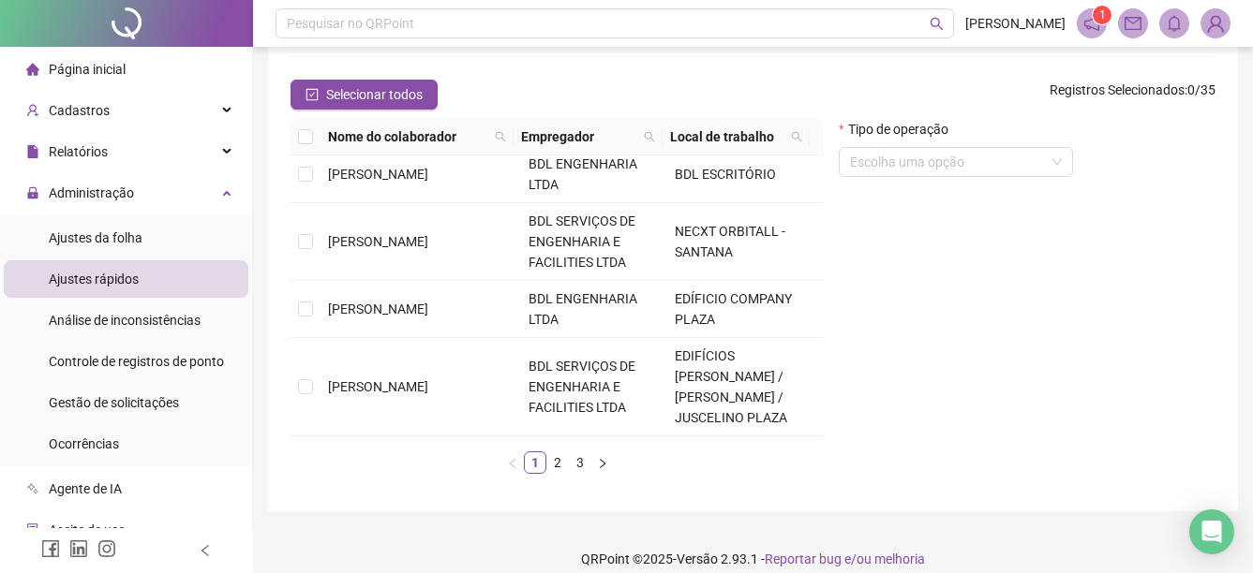
scroll to position [208, 0]
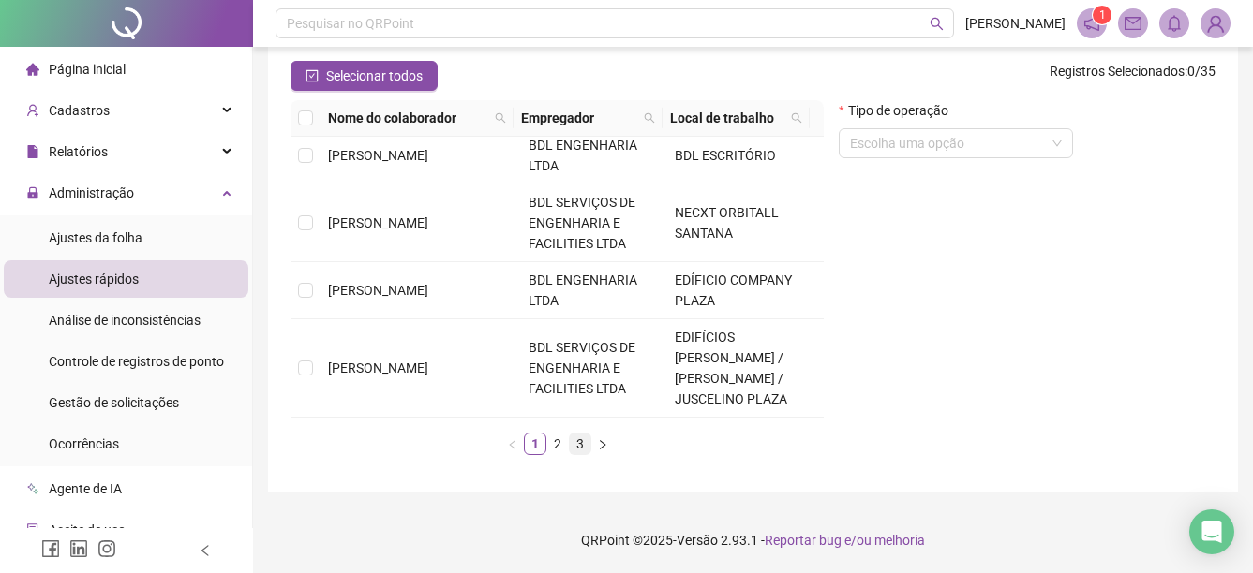
click at [579, 442] on link "3" at bounding box center [580, 444] width 21 height 21
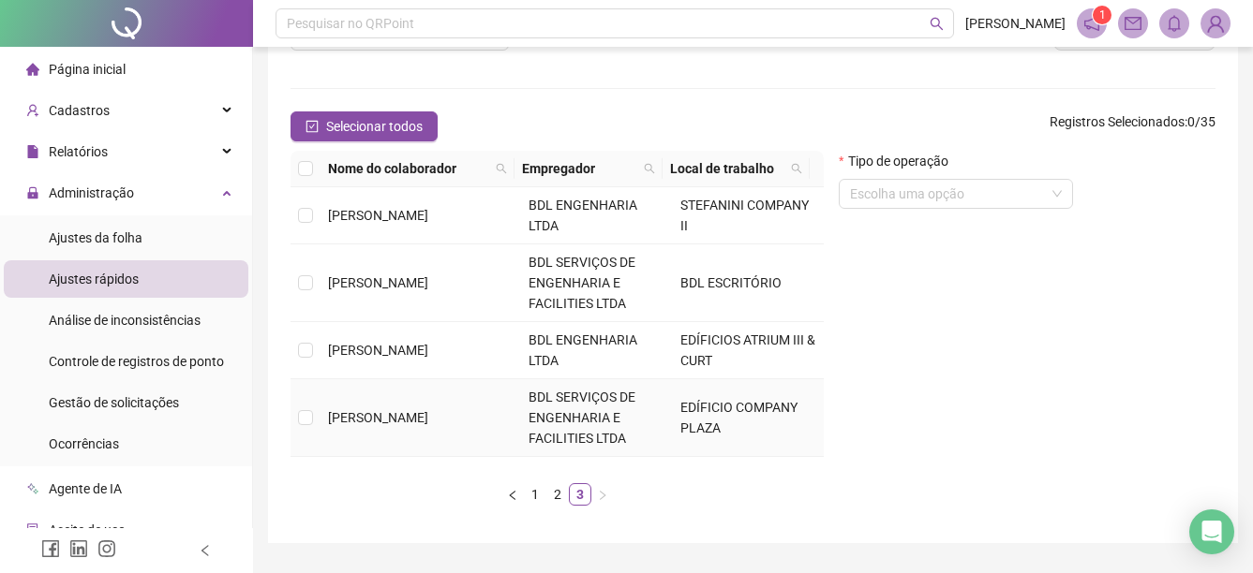
scroll to position [114, 0]
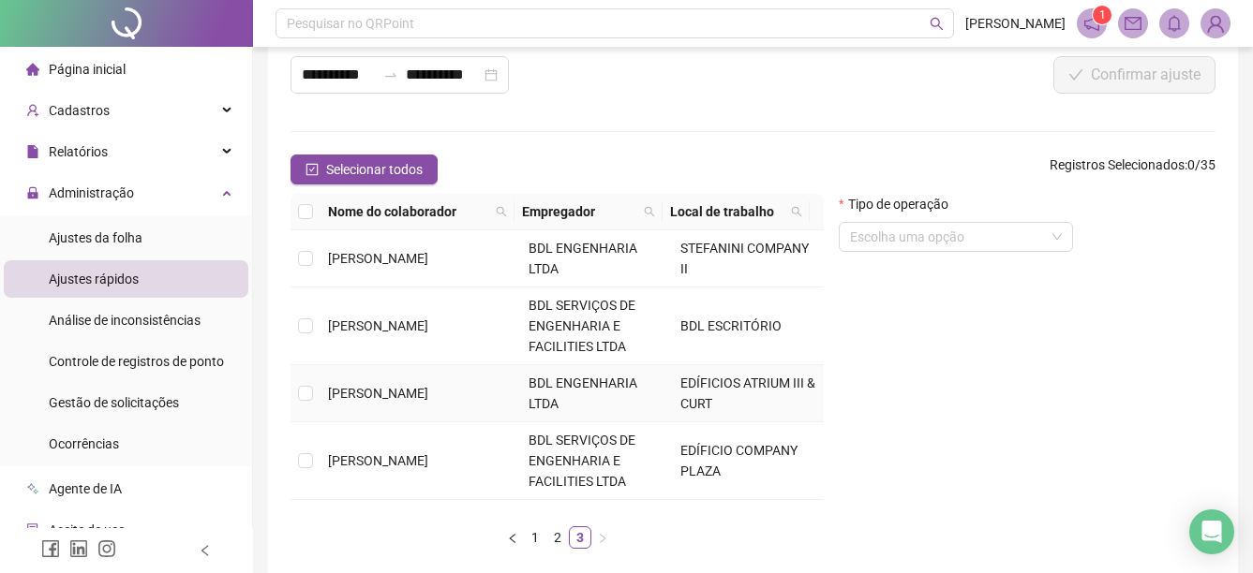
click at [325, 397] on td "[PERSON_NAME]" at bounding box center [420, 393] width 200 height 57
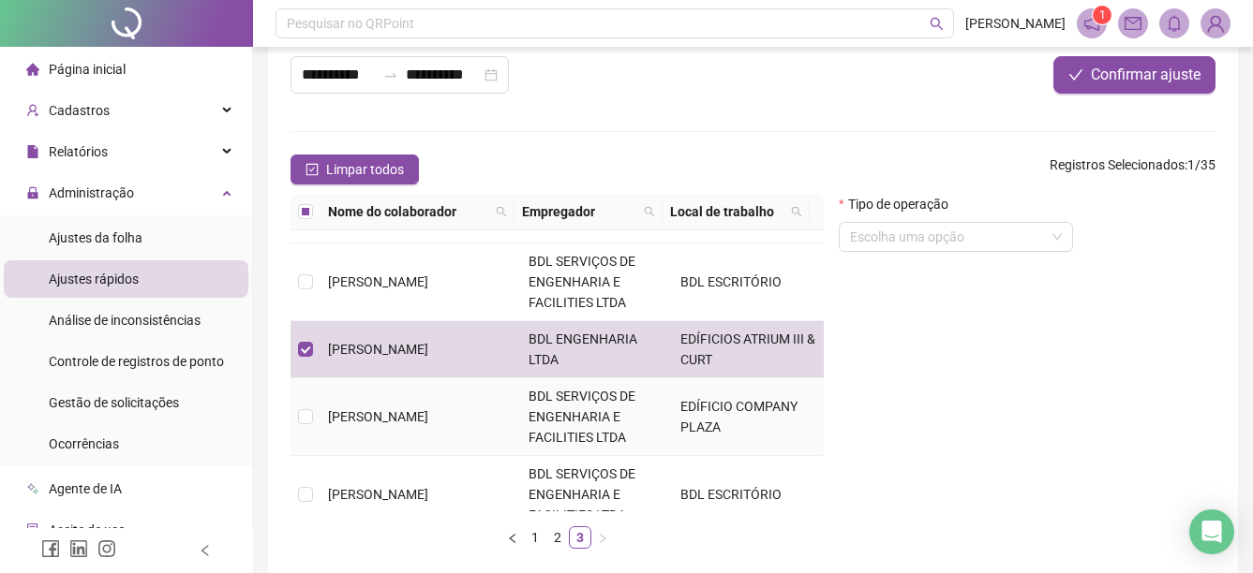
scroll to position [67, 0]
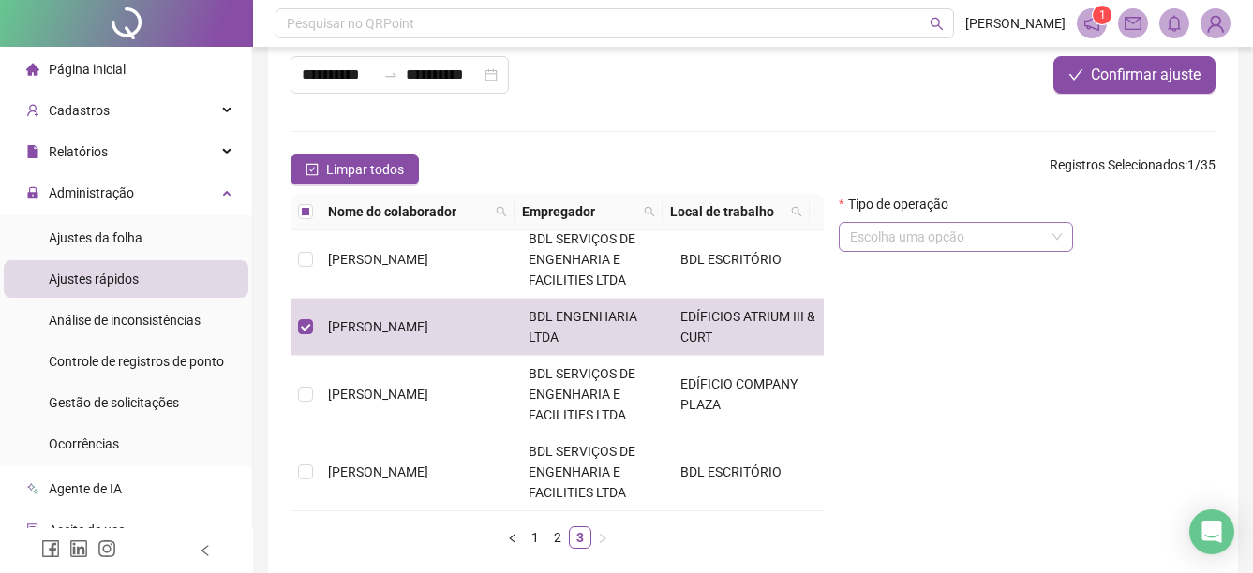
click at [952, 248] on input "search" at bounding box center [947, 237] width 195 height 28
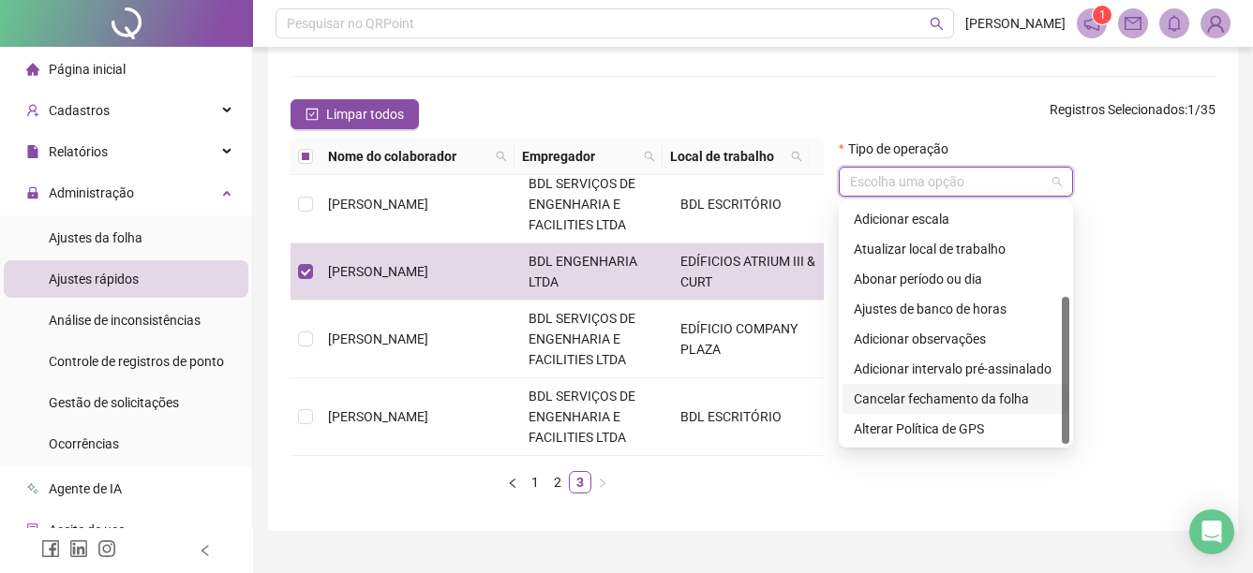
scroll to position [208, 0]
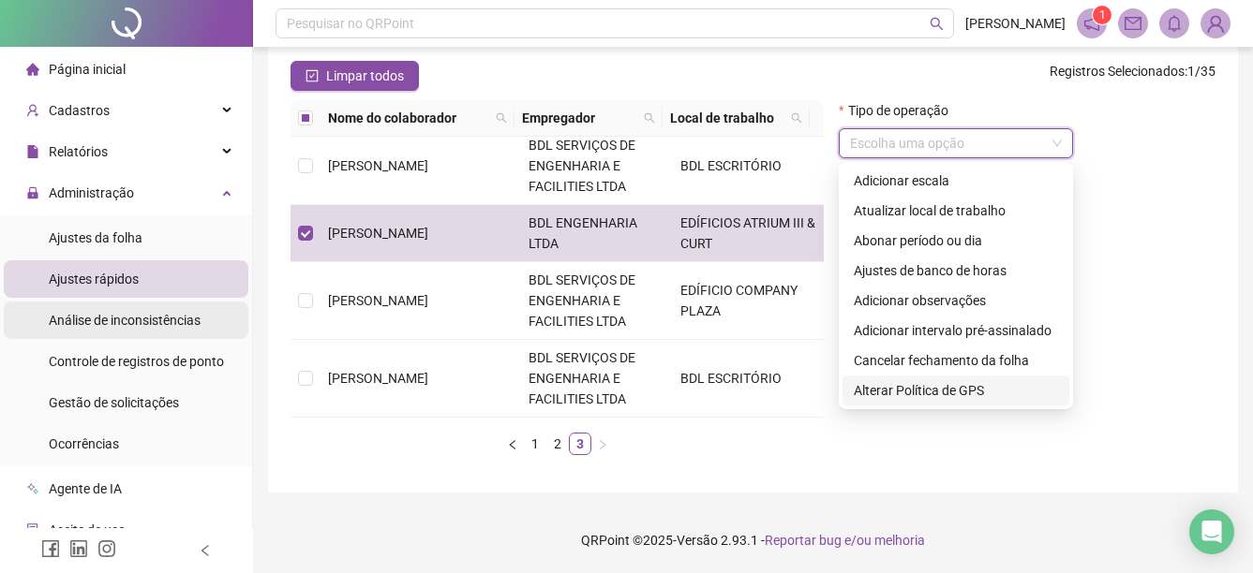
click at [52, 314] on span "Análise de inconsistências" at bounding box center [125, 320] width 152 height 15
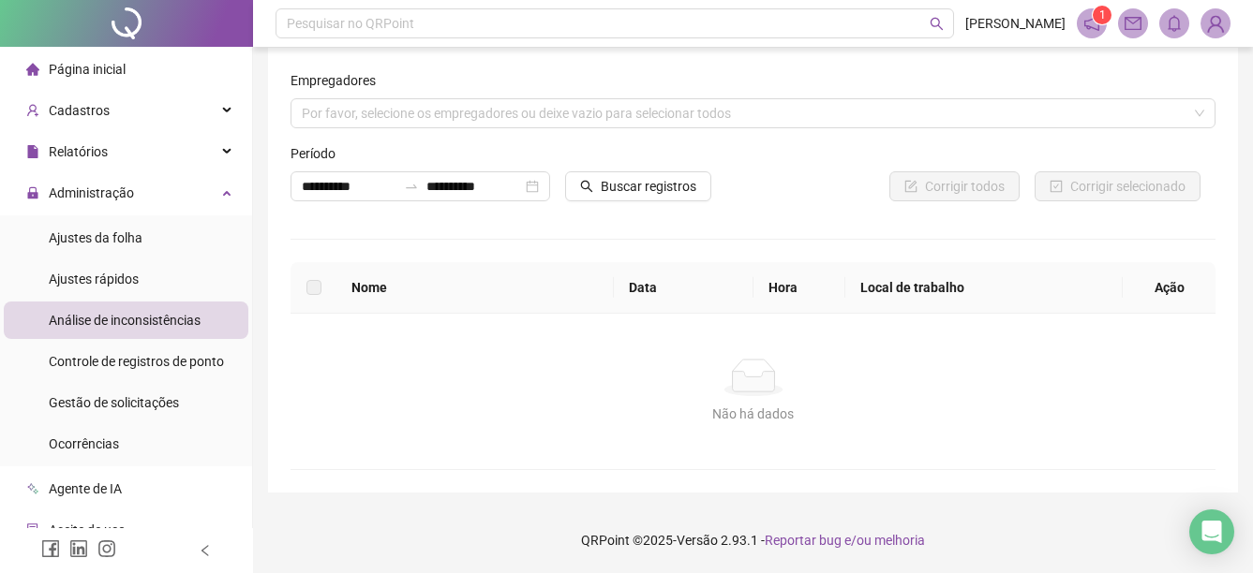
scroll to position [14, 0]
click at [76, 177] on span "Administração" at bounding box center [80, 192] width 108 height 37
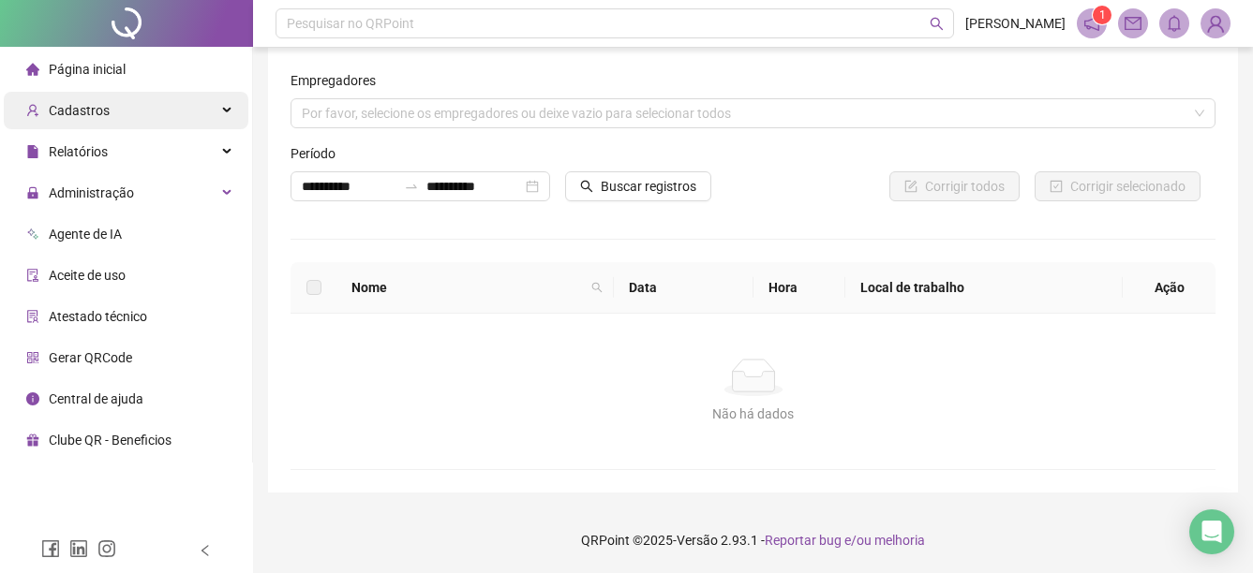
click at [126, 111] on div "Cadastros" at bounding box center [126, 110] width 245 height 37
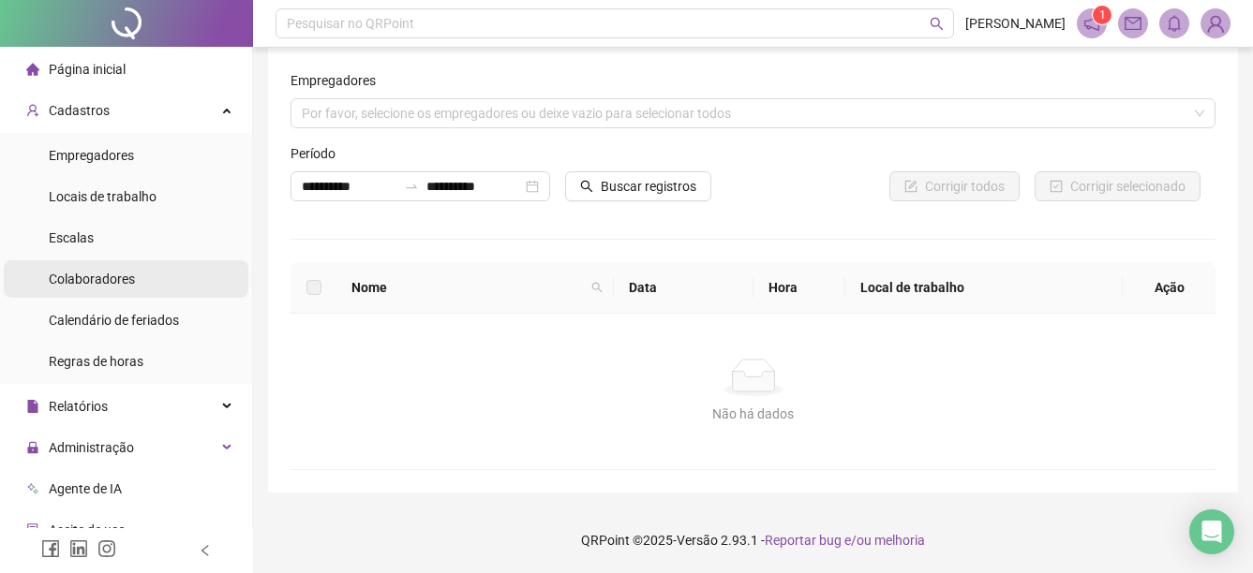
click at [87, 272] on span "Colaboradores" at bounding box center [92, 279] width 86 height 15
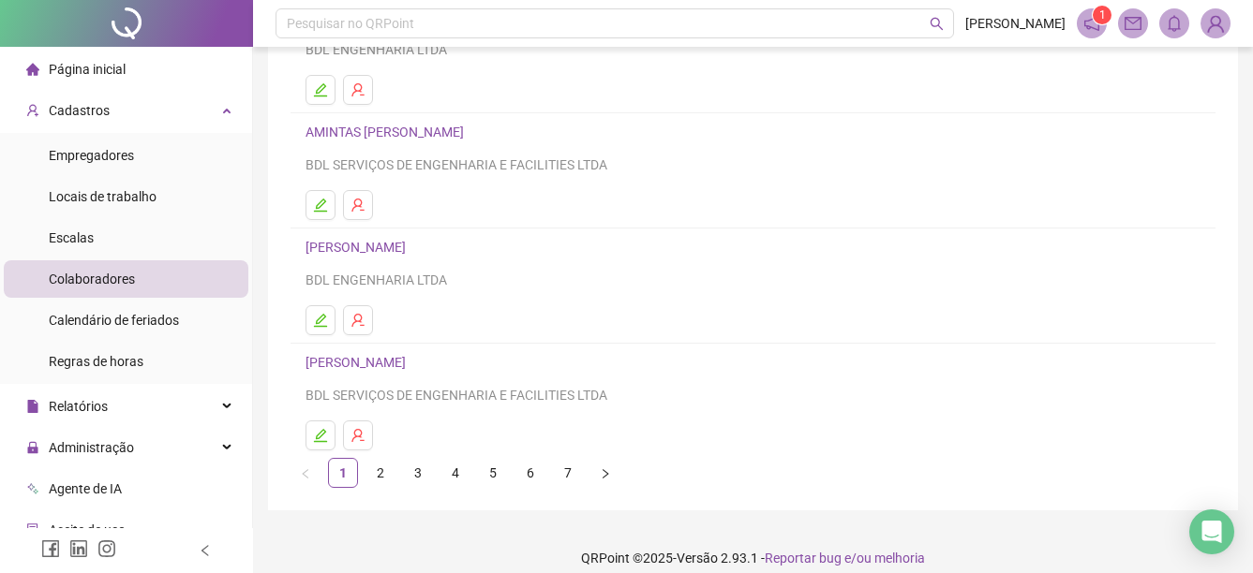
scroll to position [333, 0]
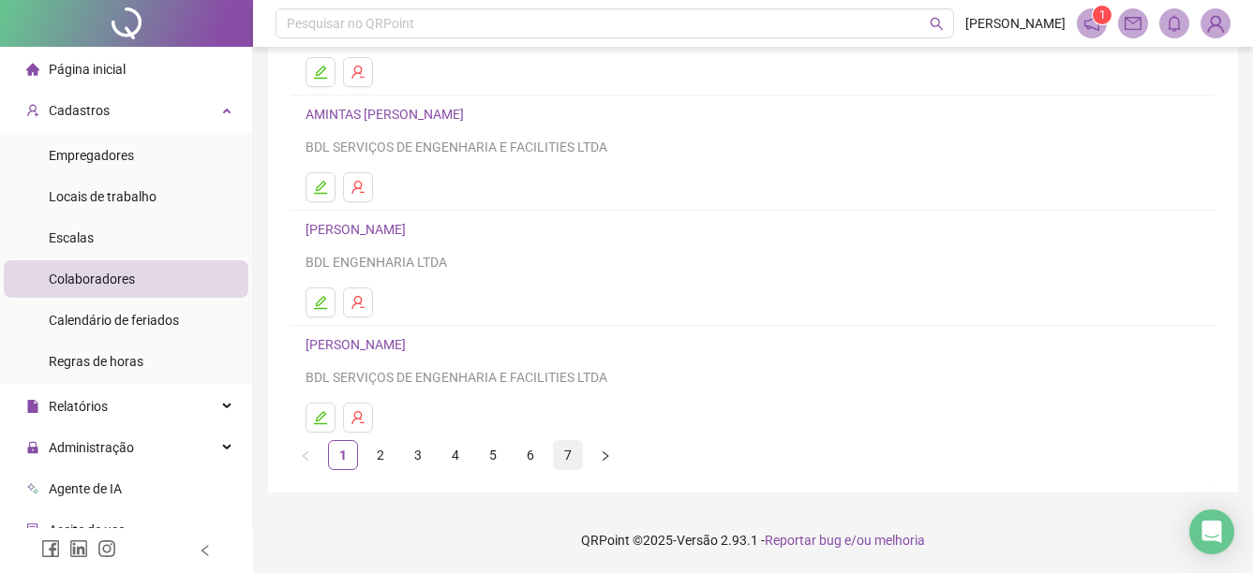
click at [572, 456] on link "7" at bounding box center [568, 455] width 28 height 28
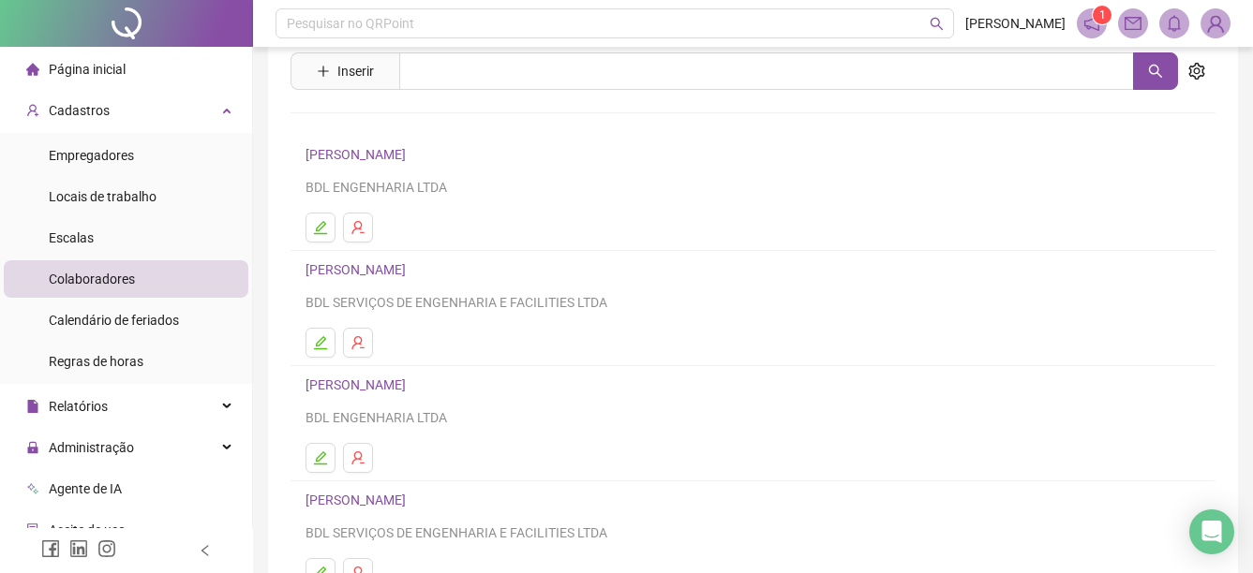
scroll to position [52, 0]
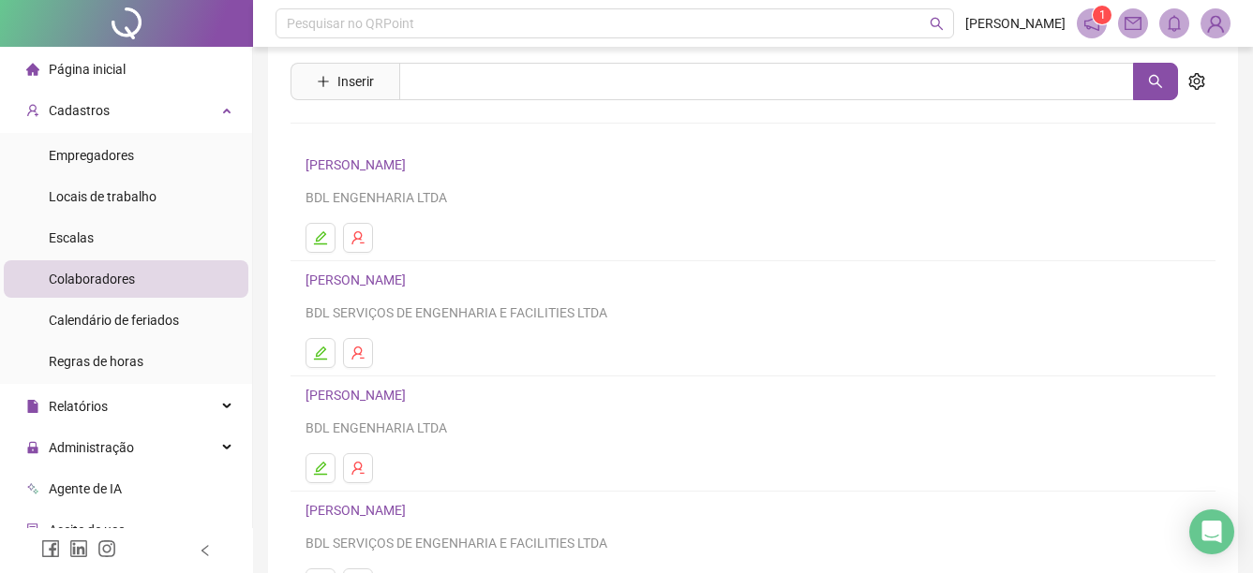
click at [411, 400] on link "[PERSON_NAME]" at bounding box center [358, 395] width 106 height 15
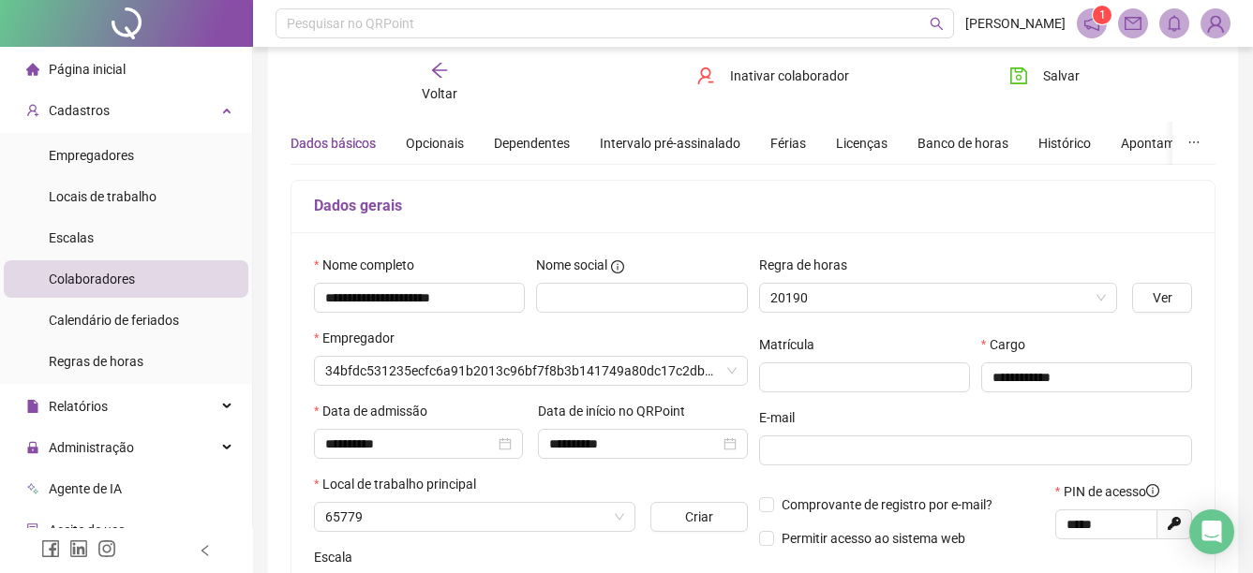
scroll to position [61, 0]
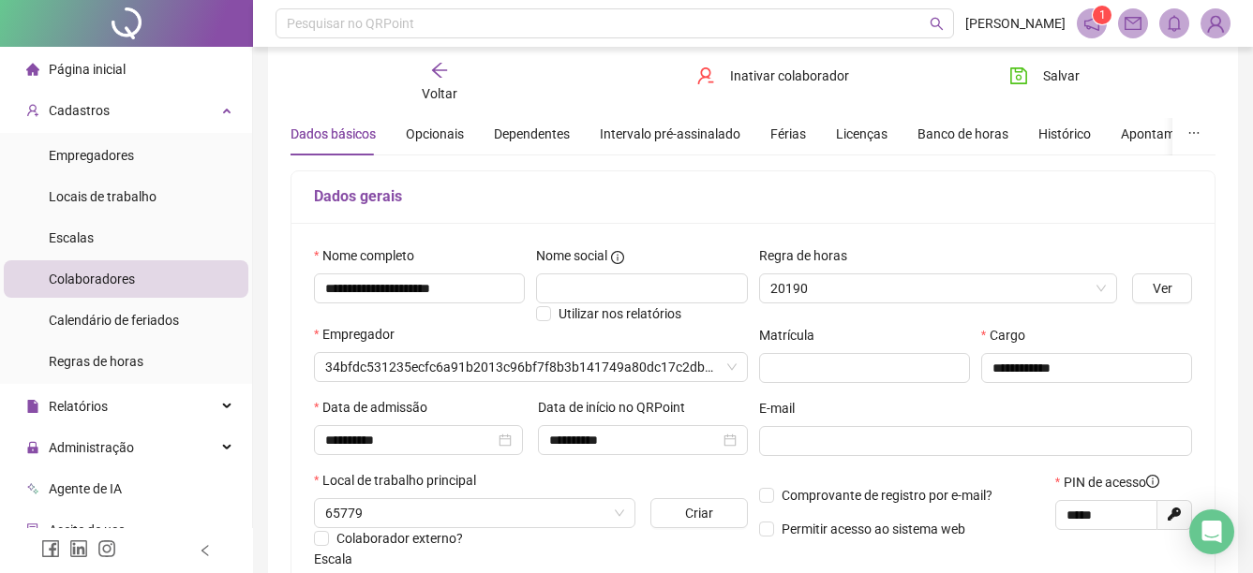
type input "**********"
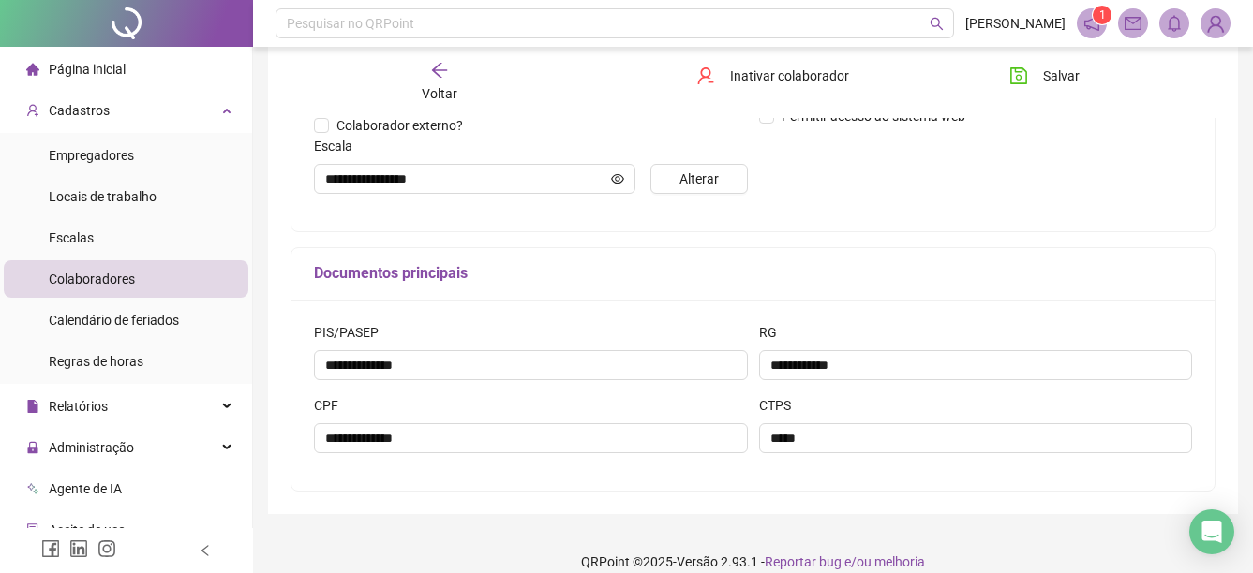
scroll to position [496, 0]
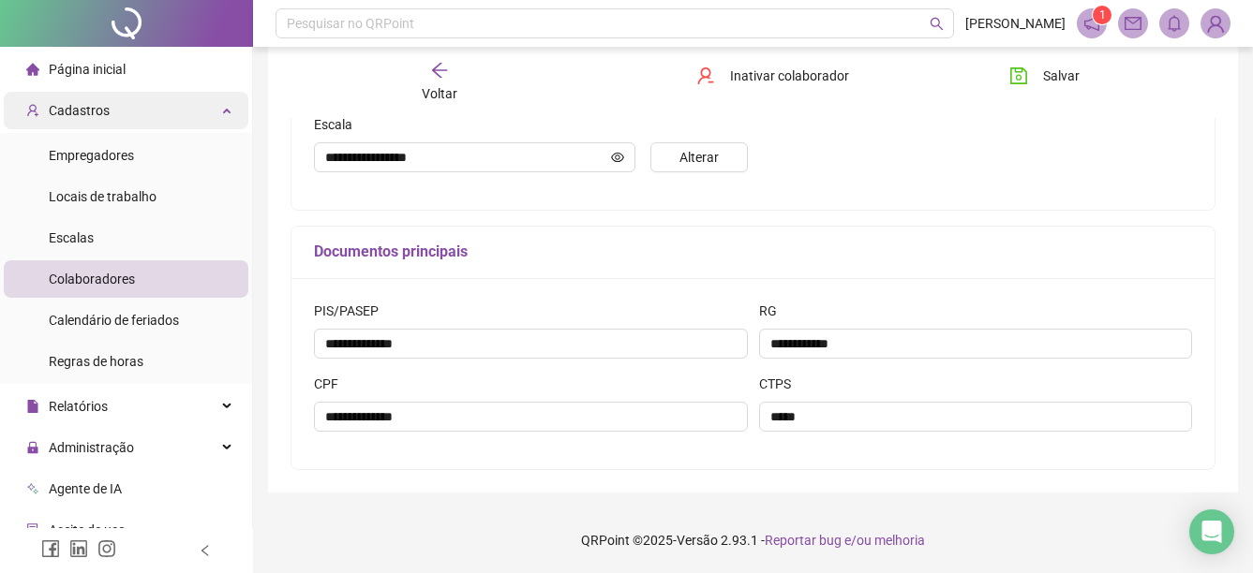
click at [214, 101] on div "Cadastros" at bounding box center [126, 110] width 245 height 37
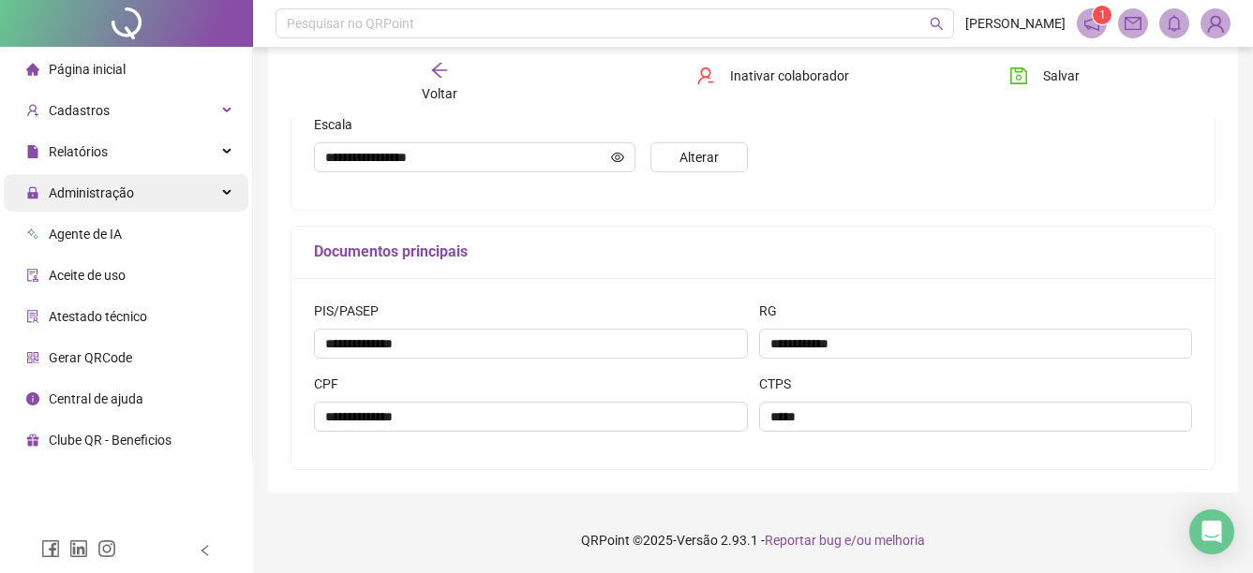
click at [100, 187] on span "Administração" at bounding box center [91, 192] width 85 height 15
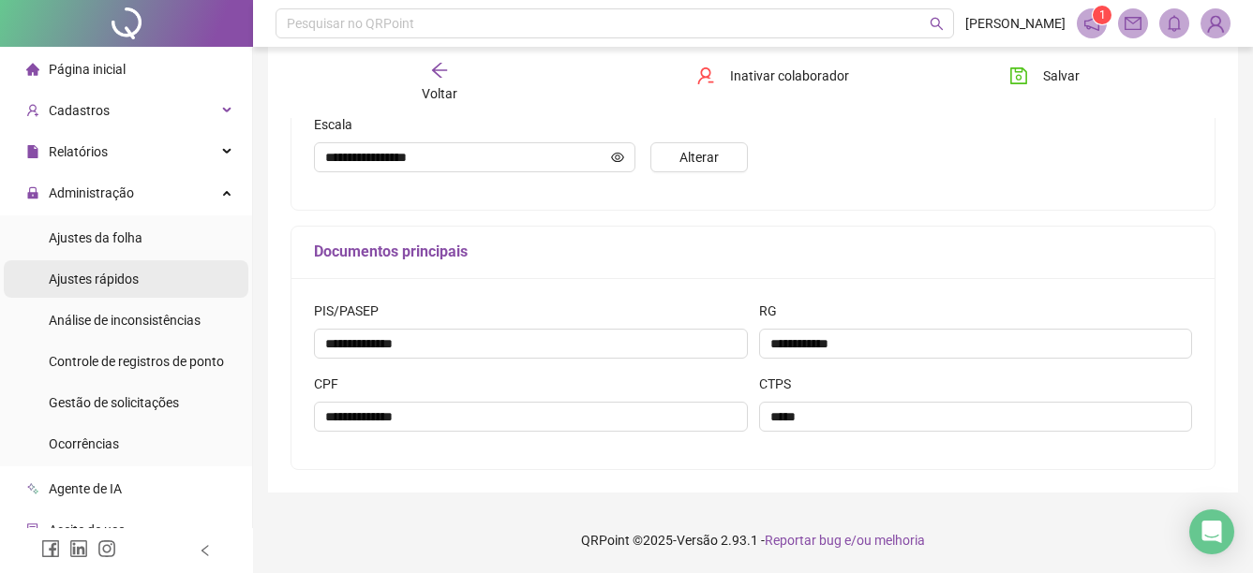
click at [96, 289] on div "Ajustes rápidos" at bounding box center [94, 278] width 90 height 37
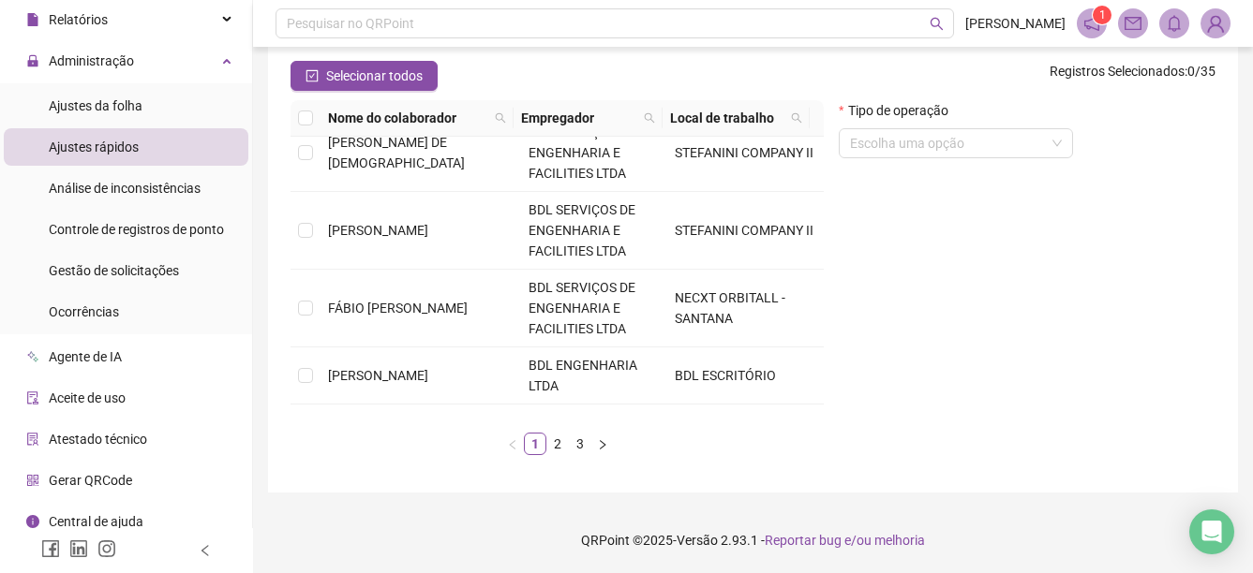
scroll to position [144, 0]
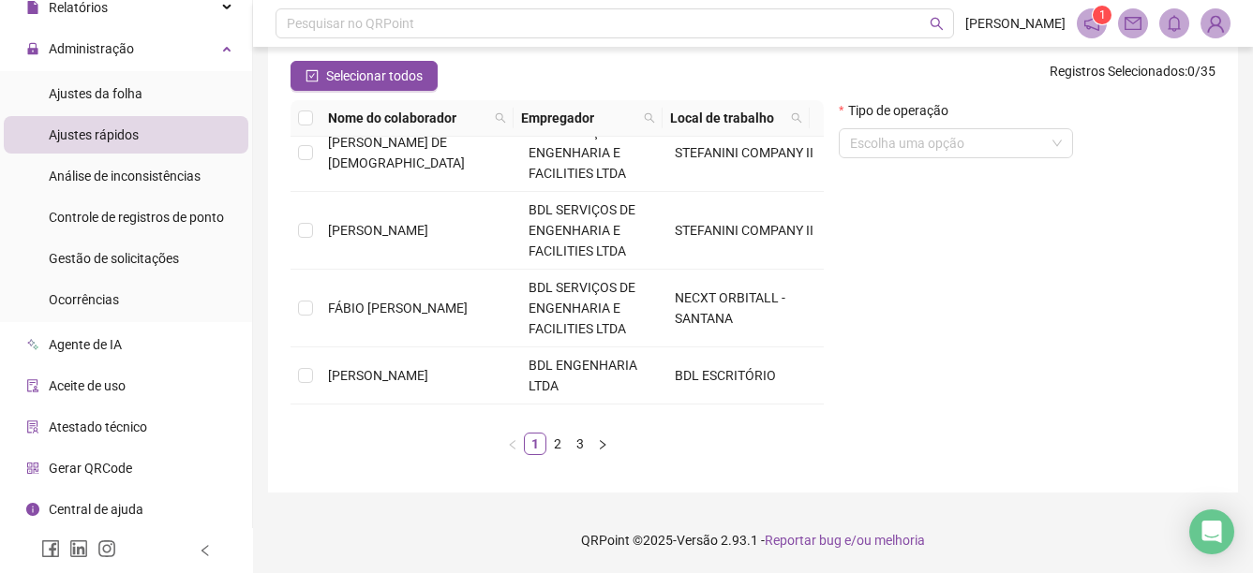
drag, startPoint x: 173, startPoint y: 141, endPoint x: 157, endPoint y: 188, distance: 49.5
click at [172, 141] on li "Ajustes rápidos" at bounding box center [126, 134] width 245 height 37
drag, startPoint x: 189, startPoint y: 37, endPoint x: 178, endPoint y: 53, distance: 19.5
click at [185, 39] on div "Administração" at bounding box center [126, 48] width 245 height 37
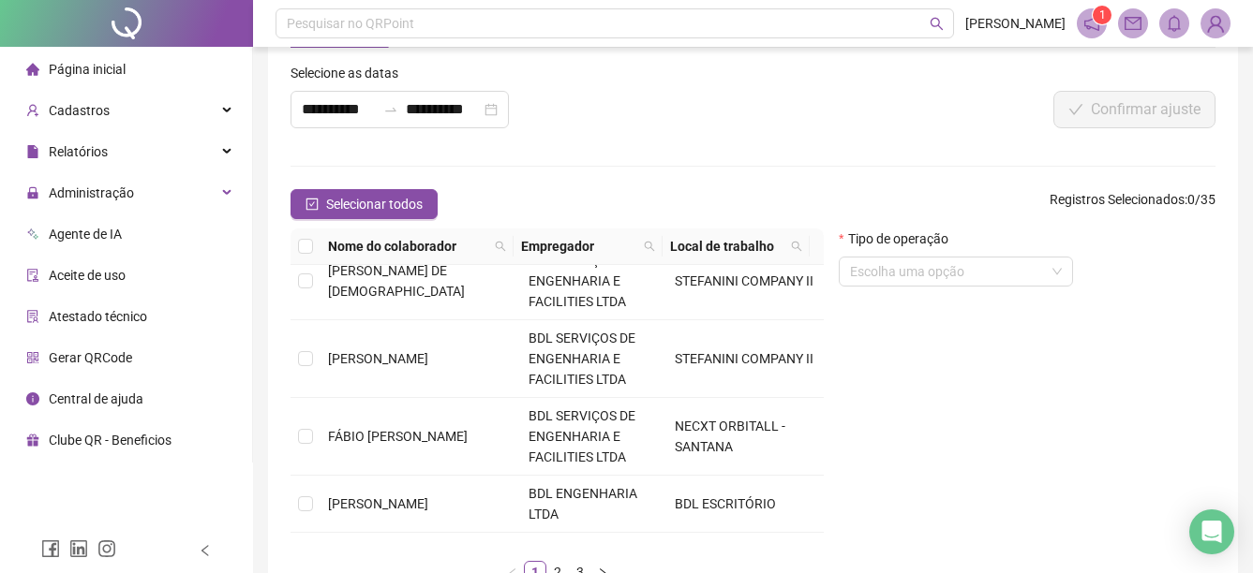
scroll to position [0, 0]
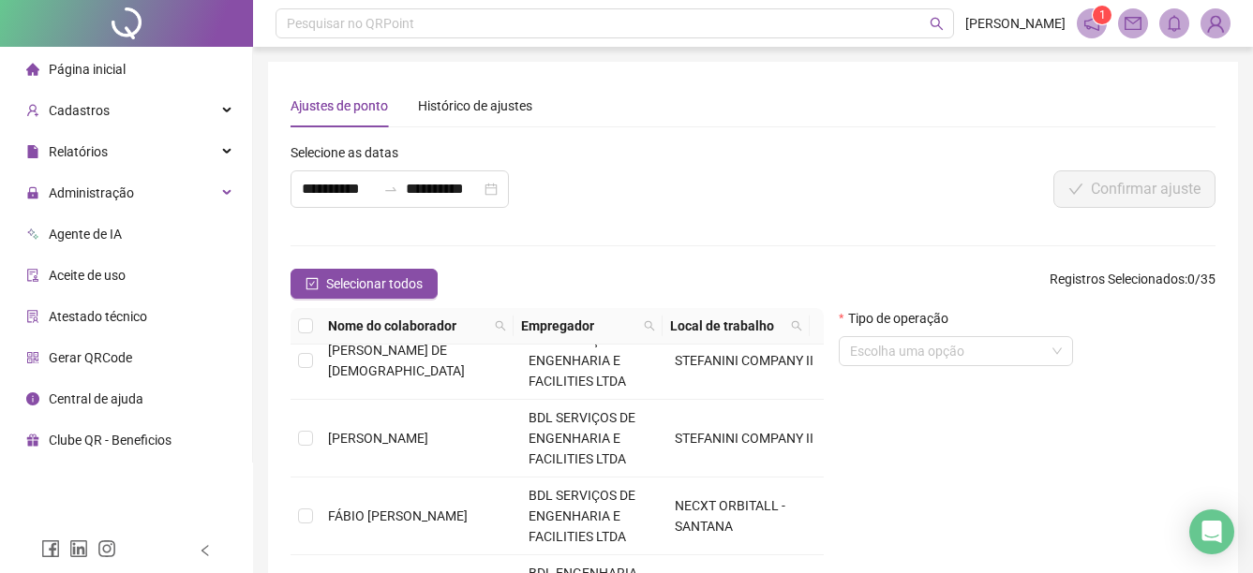
click at [115, 67] on span "Página inicial" at bounding box center [87, 69] width 77 height 15
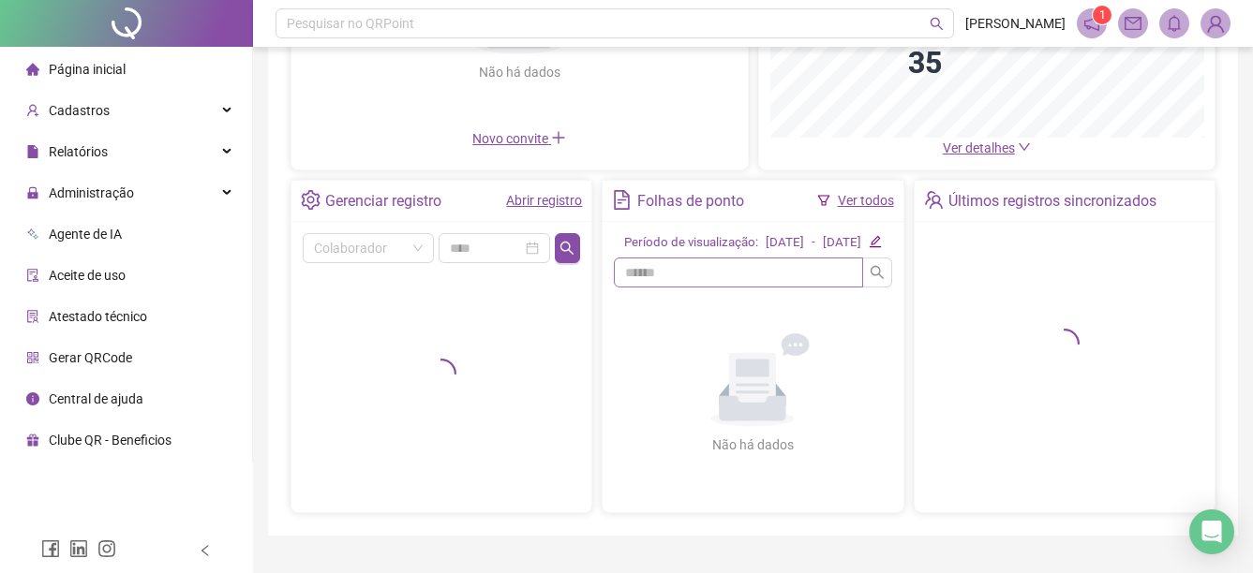
scroll to position [340, 0]
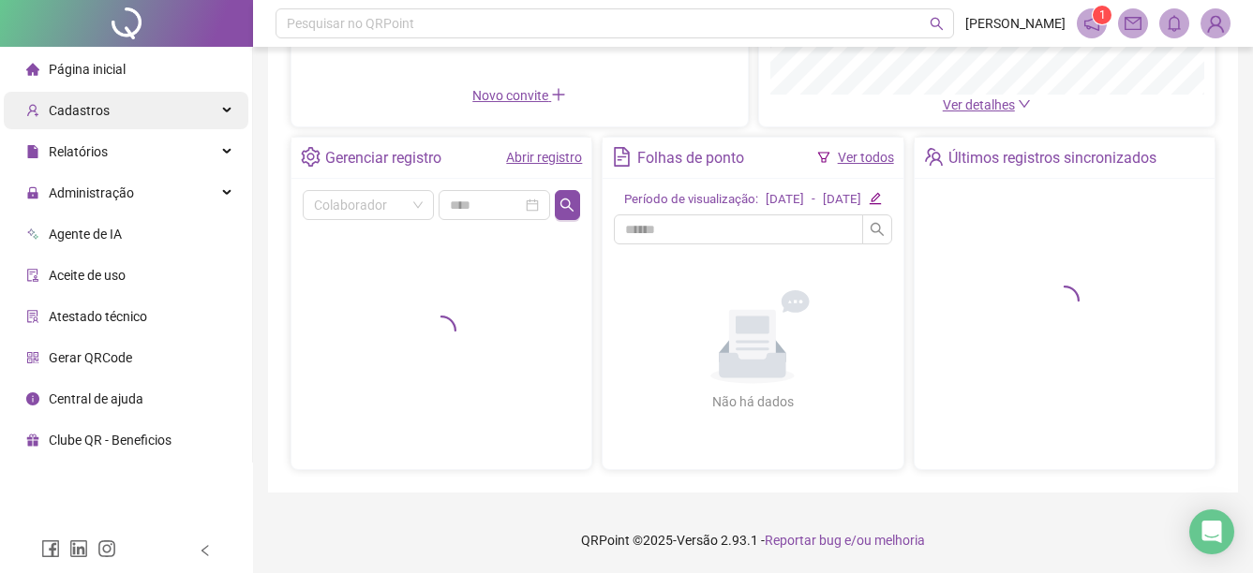
click at [175, 110] on div "Cadastros" at bounding box center [126, 110] width 245 height 37
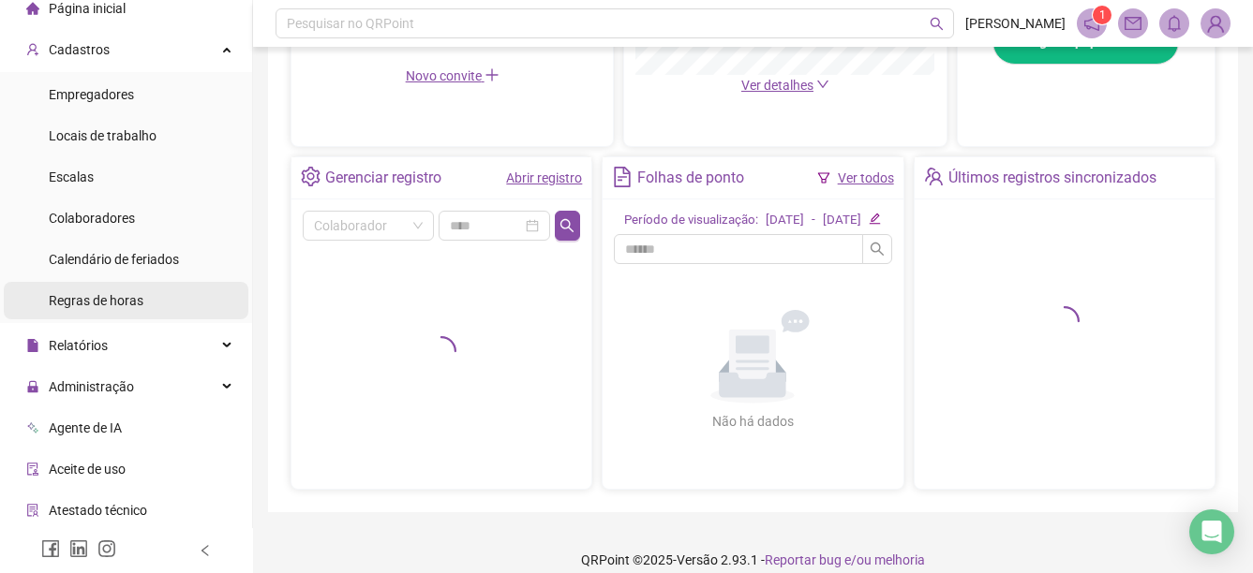
scroll to position [94, 0]
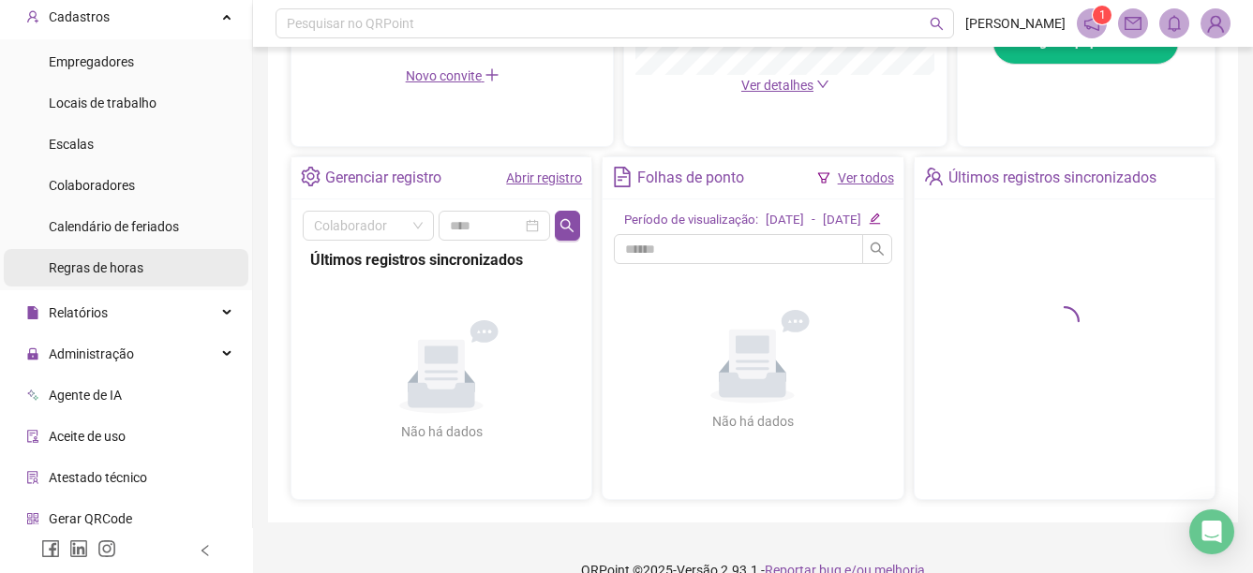
click at [135, 275] on span "Regras de horas" at bounding box center [96, 267] width 95 height 15
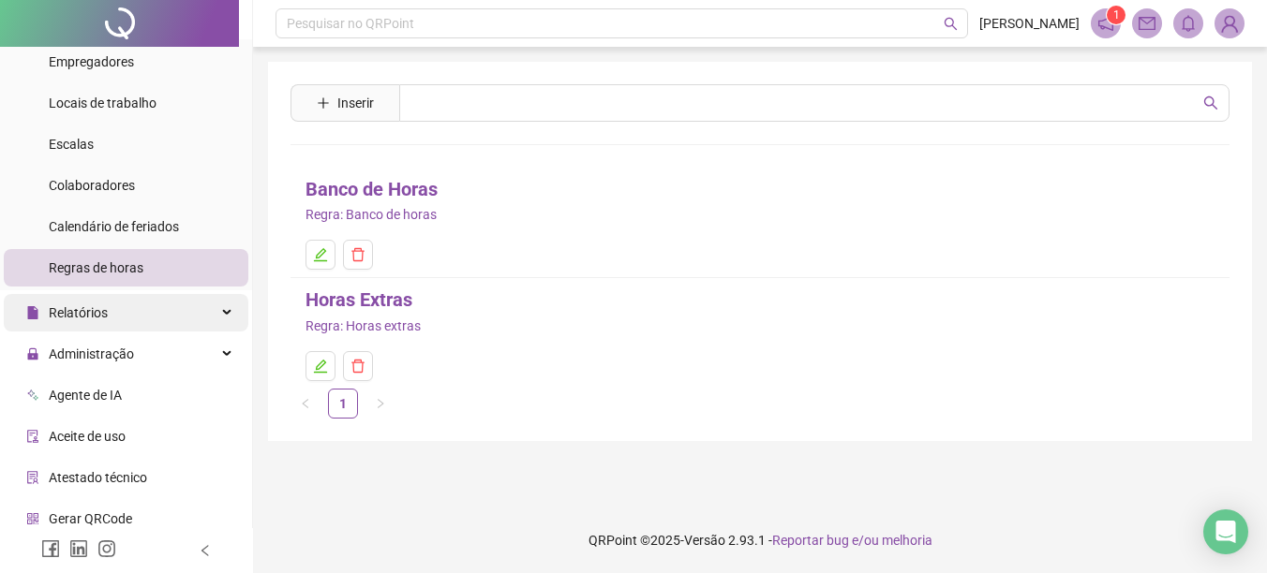
click at [125, 314] on div "Relatórios" at bounding box center [126, 312] width 245 height 37
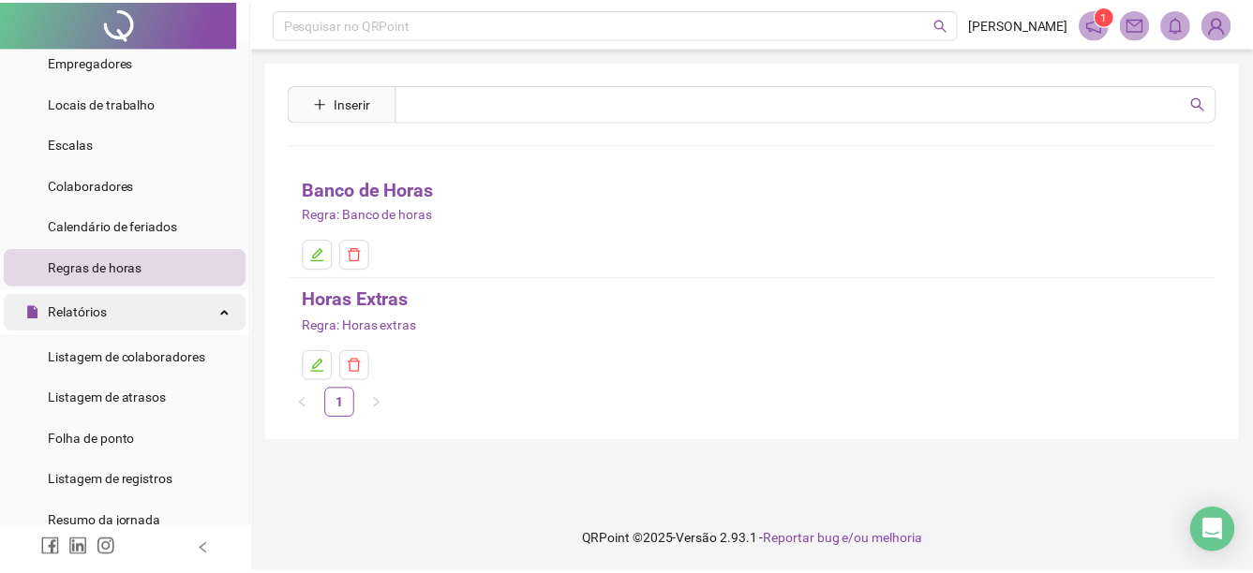
scroll to position [187, 0]
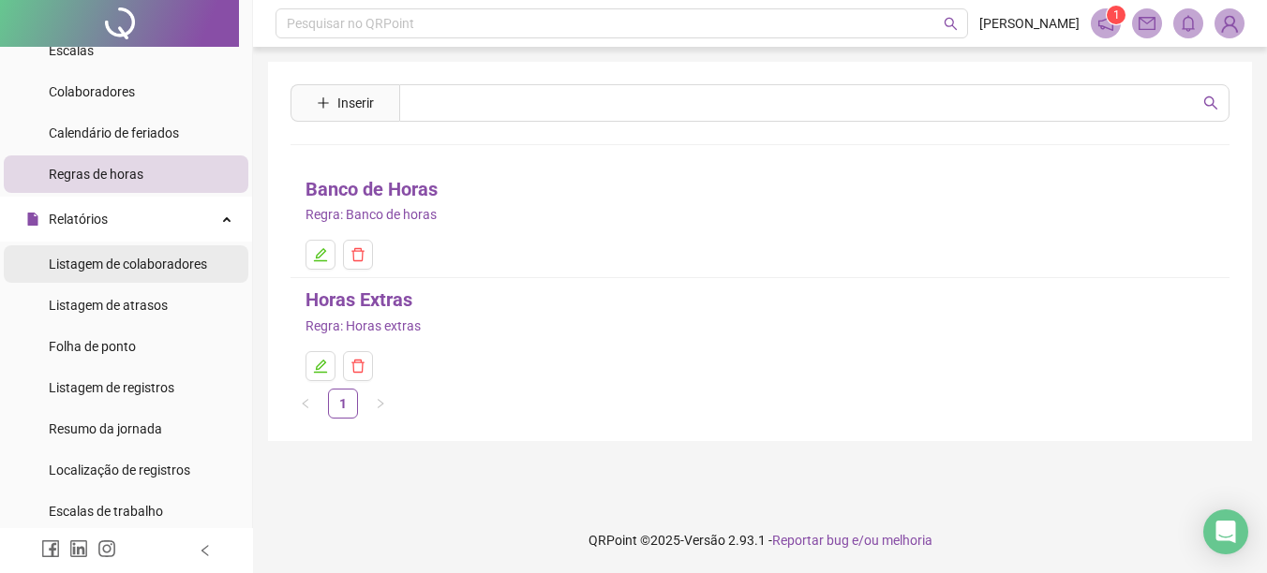
click at [131, 258] on span "Listagem de colaboradores" at bounding box center [128, 264] width 158 height 15
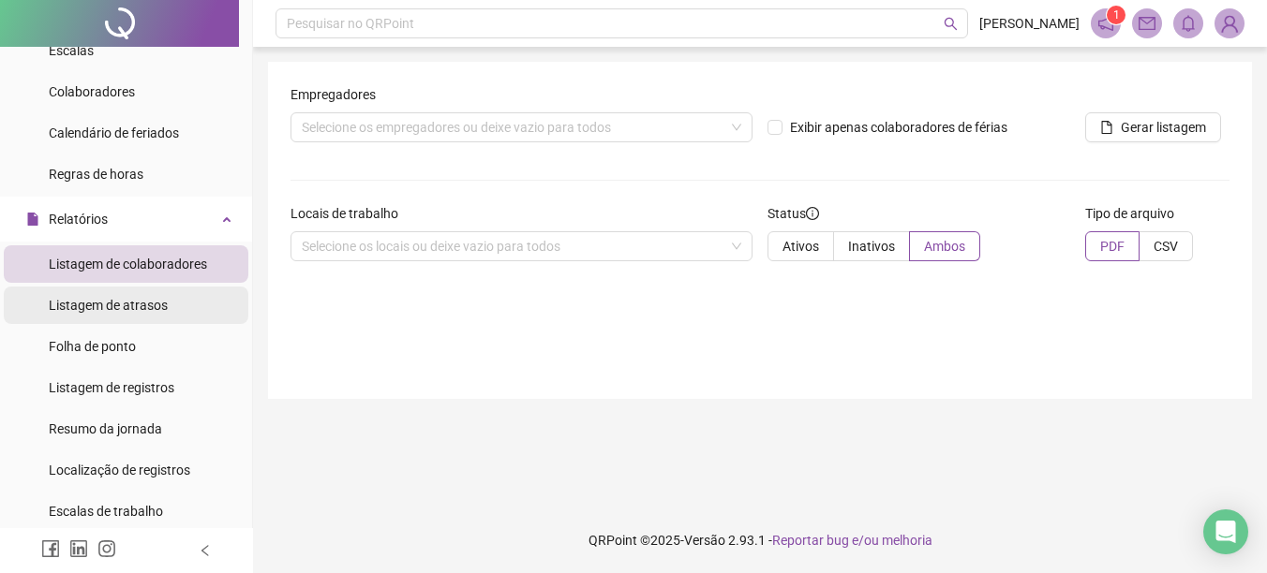
click at [98, 298] on span "Listagem de atrasos" at bounding box center [108, 305] width 119 height 15
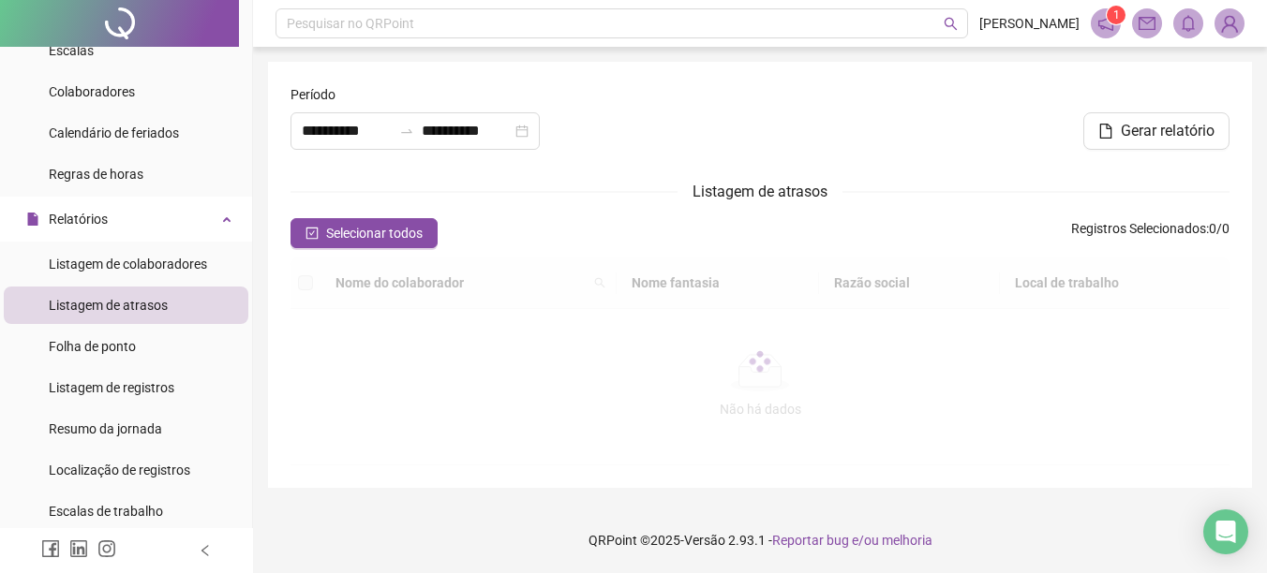
type input "**********"
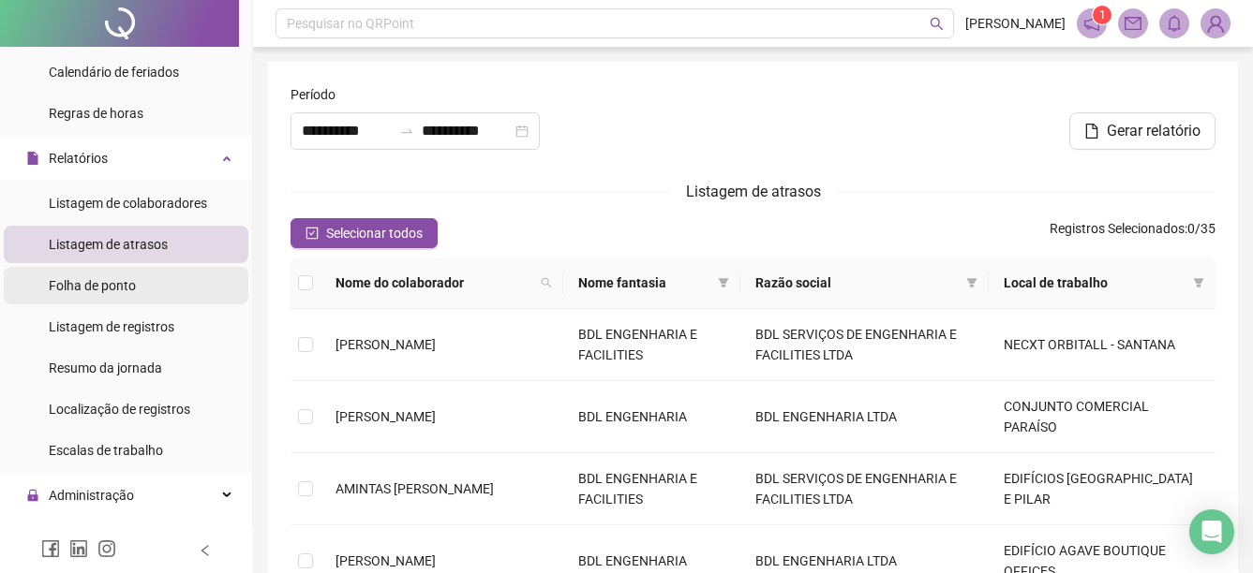
scroll to position [281, 0]
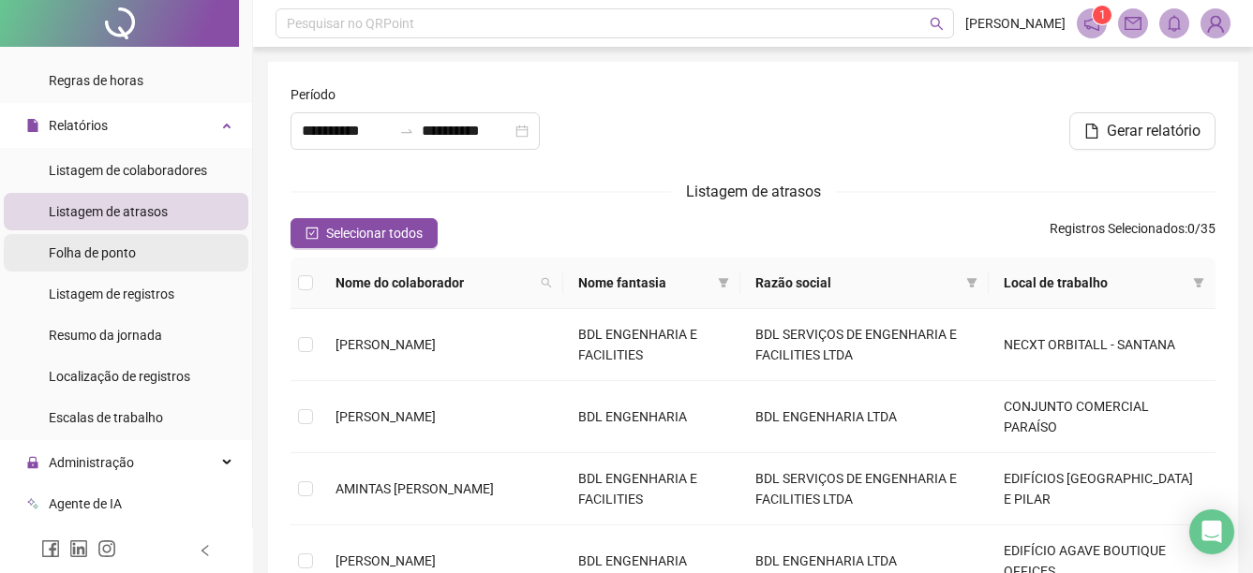
click at [129, 266] on div "Folha de ponto" at bounding box center [92, 252] width 87 height 37
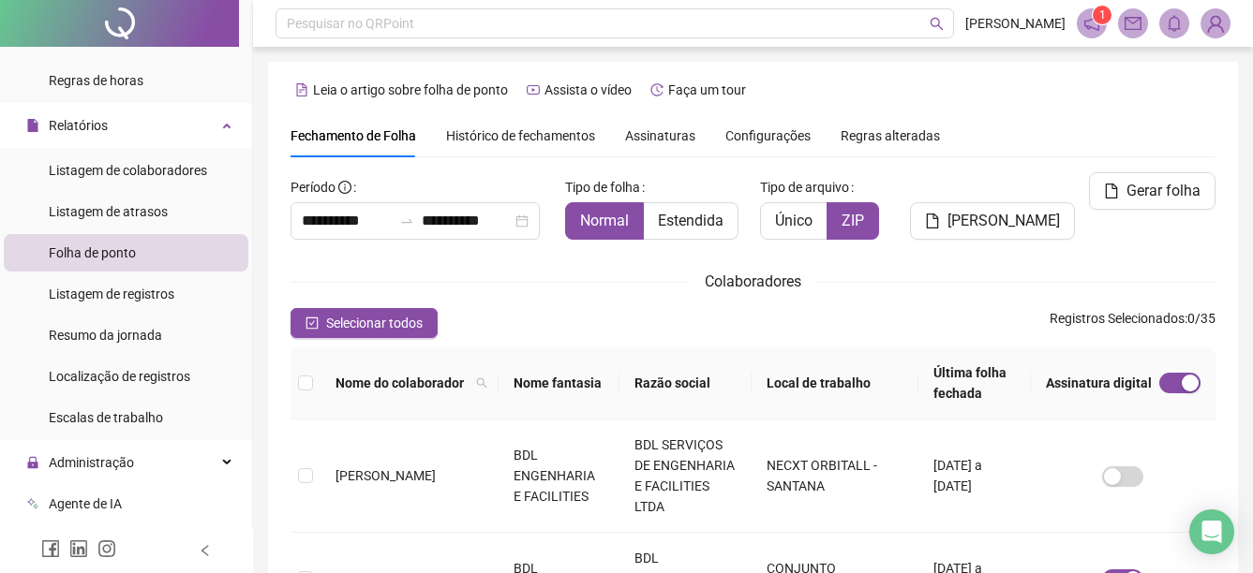
scroll to position [97, 0]
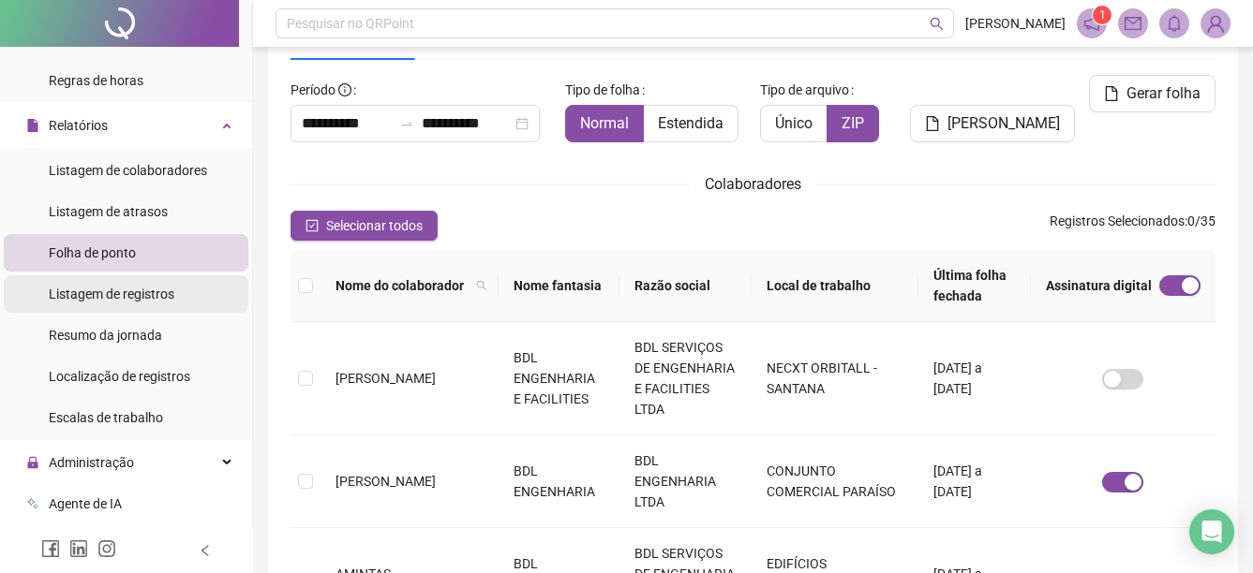
click at [147, 294] on span "Listagem de registros" at bounding box center [112, 294] width 126 height 15
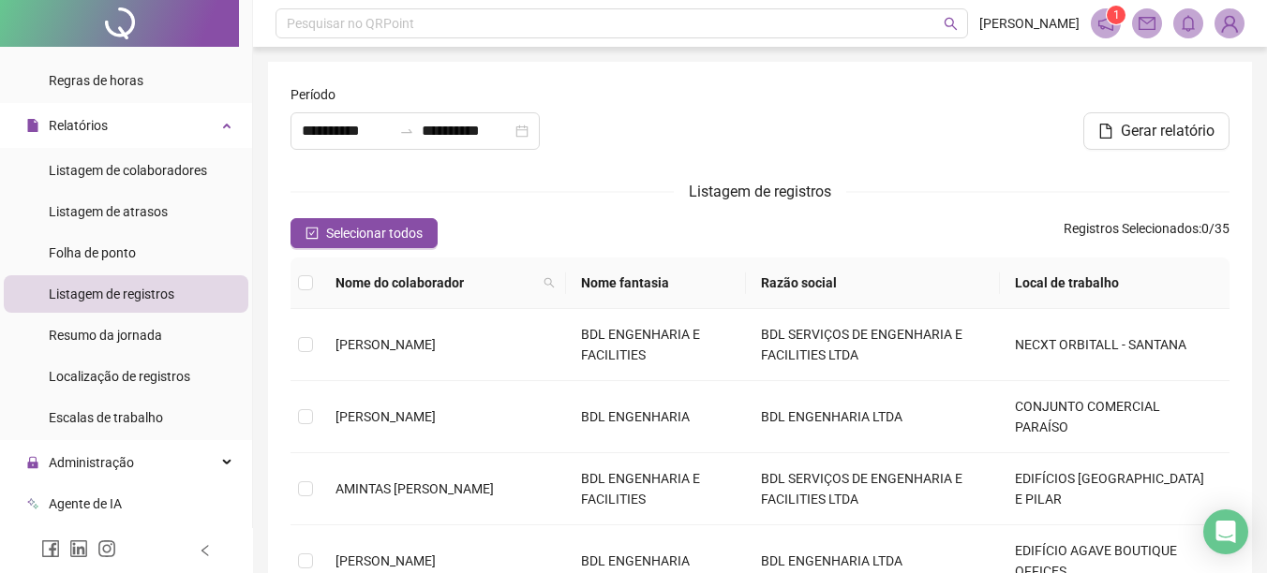
type input "**********"
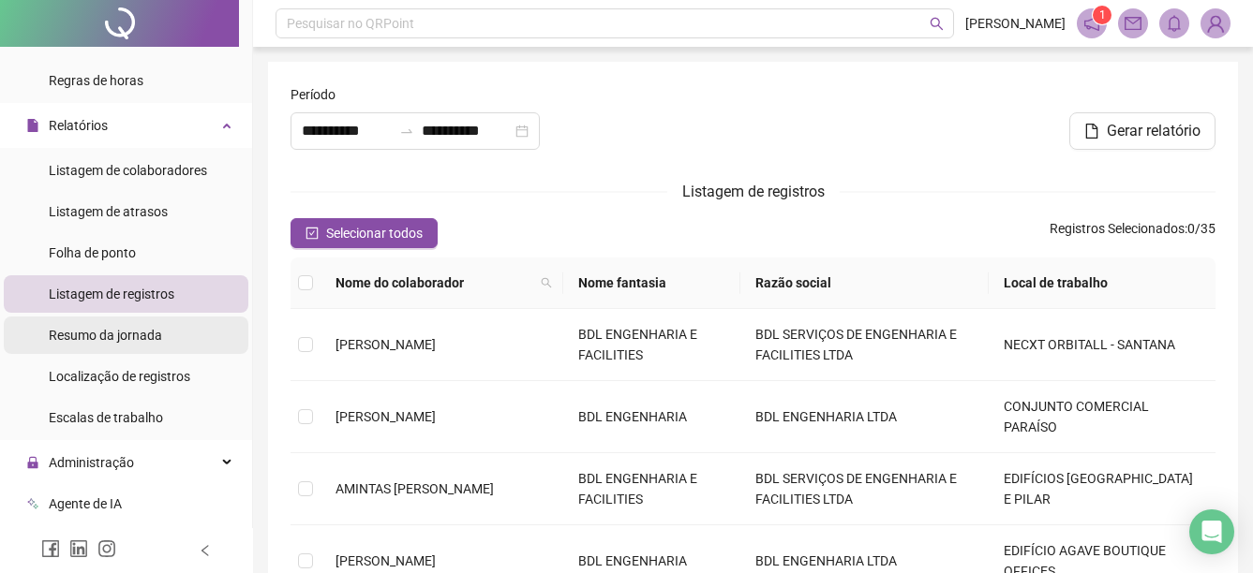
click at [148, 318] on div "Resumo da jornada" at bounding box center [105, 335] width 113 height 37
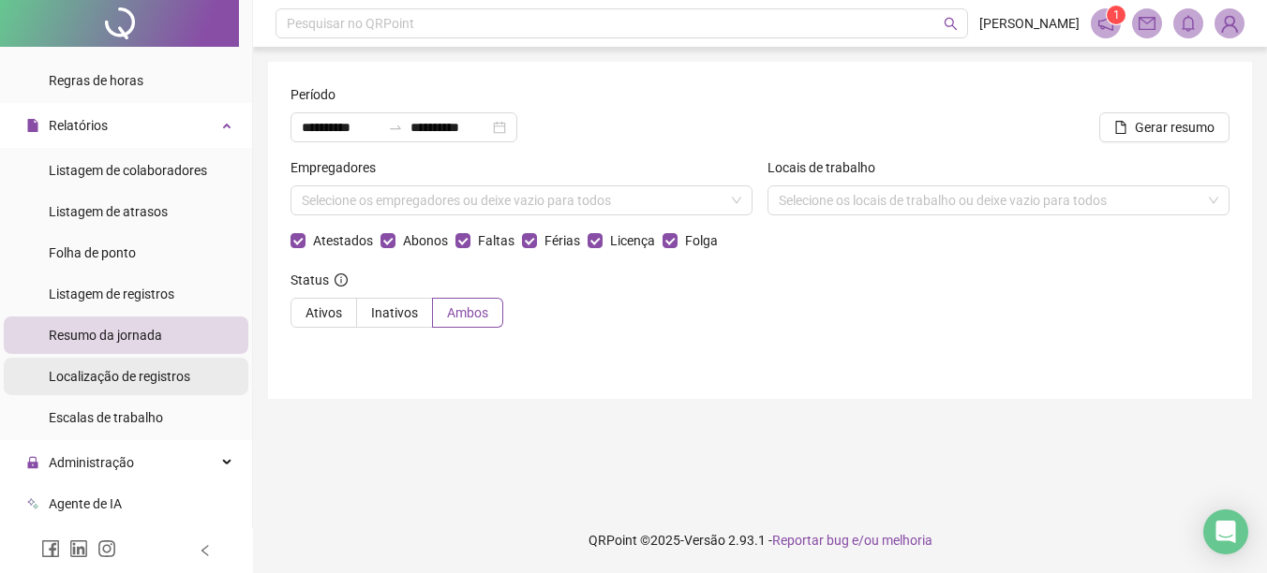
click at [141, 387] on div "Localização de registros" at bounding box center [119, 376] width 141 height 37
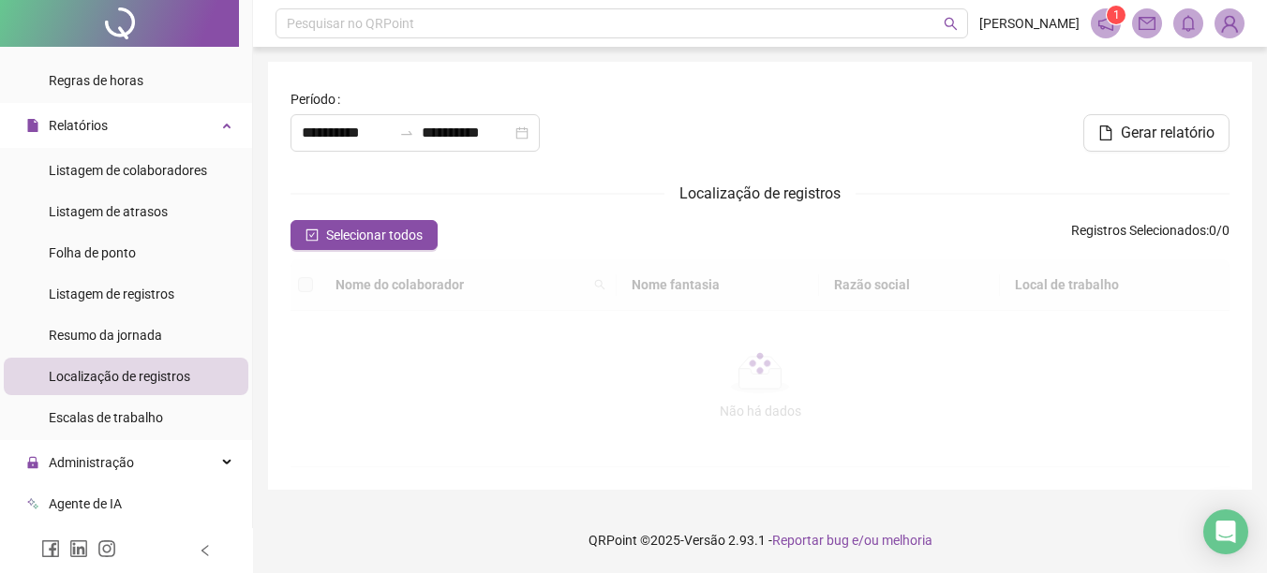
type input "**********"
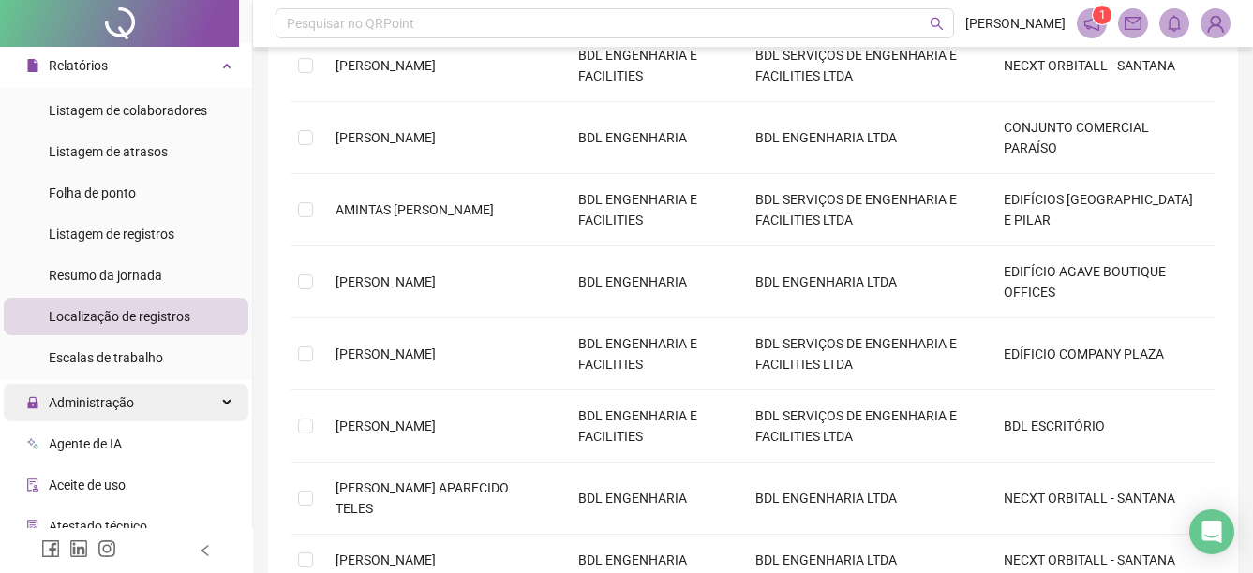
scroll to position [375, 0]
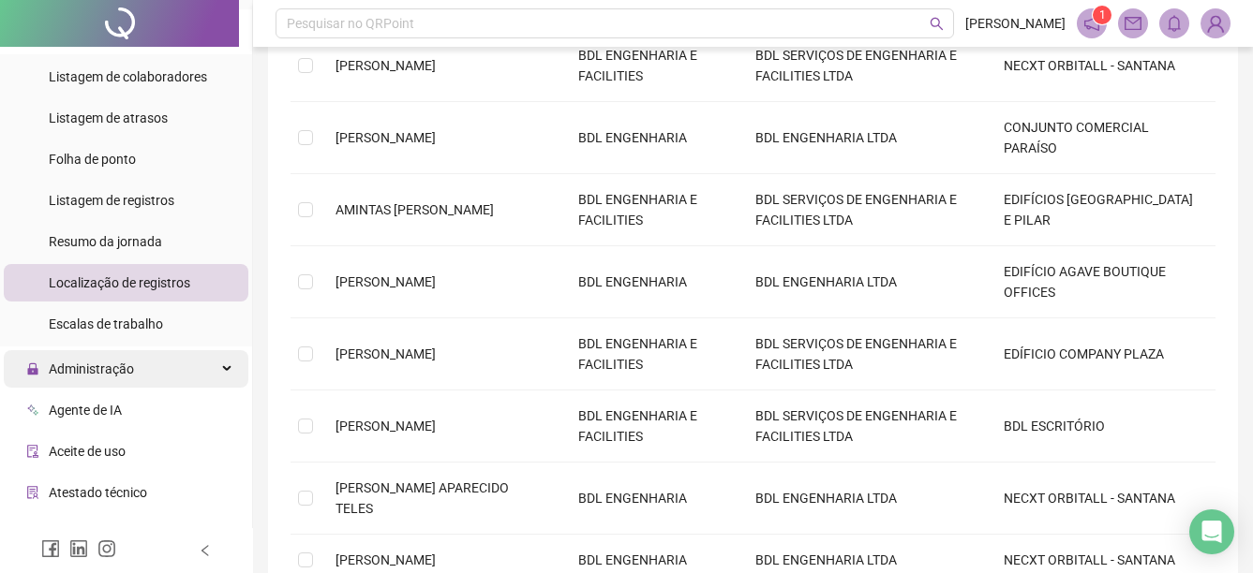
click at [108, 373] on span "Administração" at bounding box center [91, 369] width 85 height 15
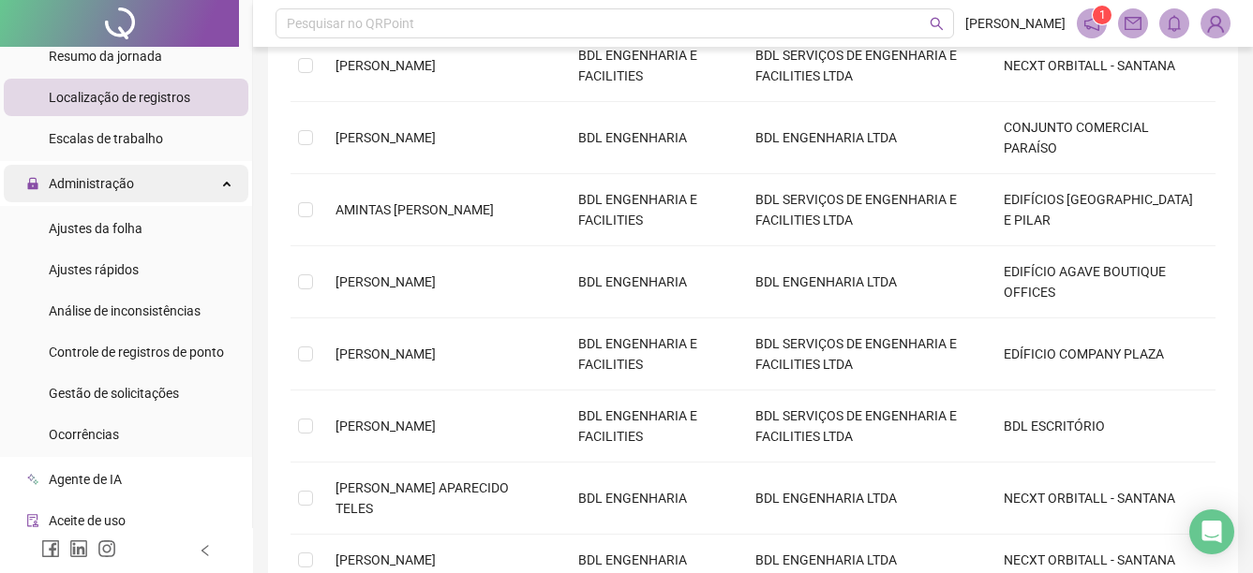
scroll to position [562, 0]
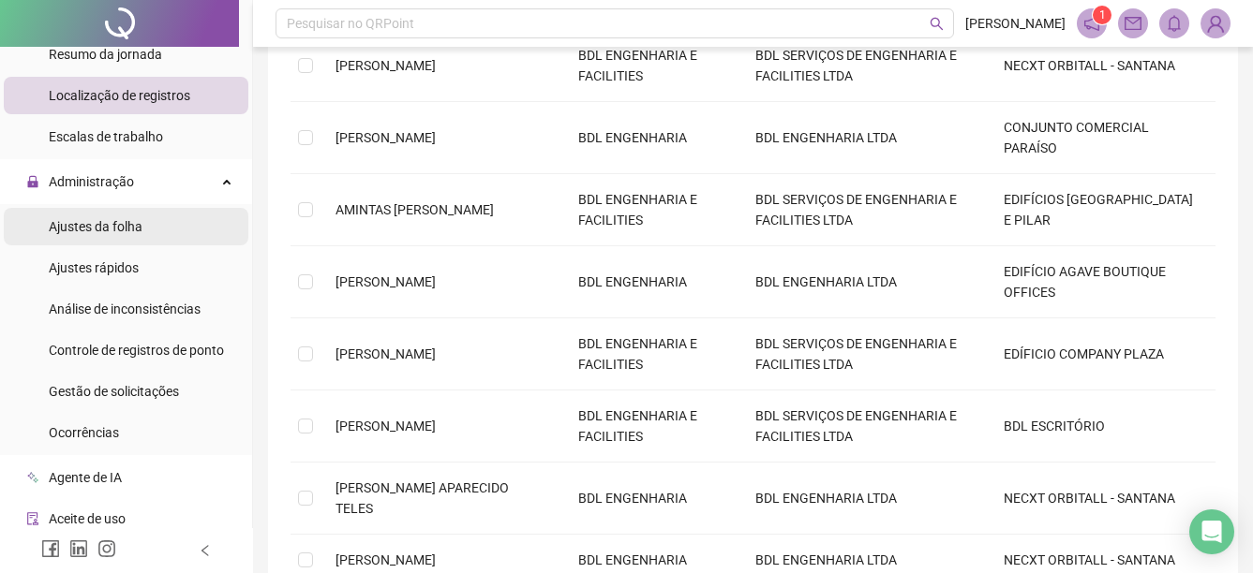
click at [101, 209] on div "Ajustes da folha" at bounding box center [96, 226] width 94 height 37
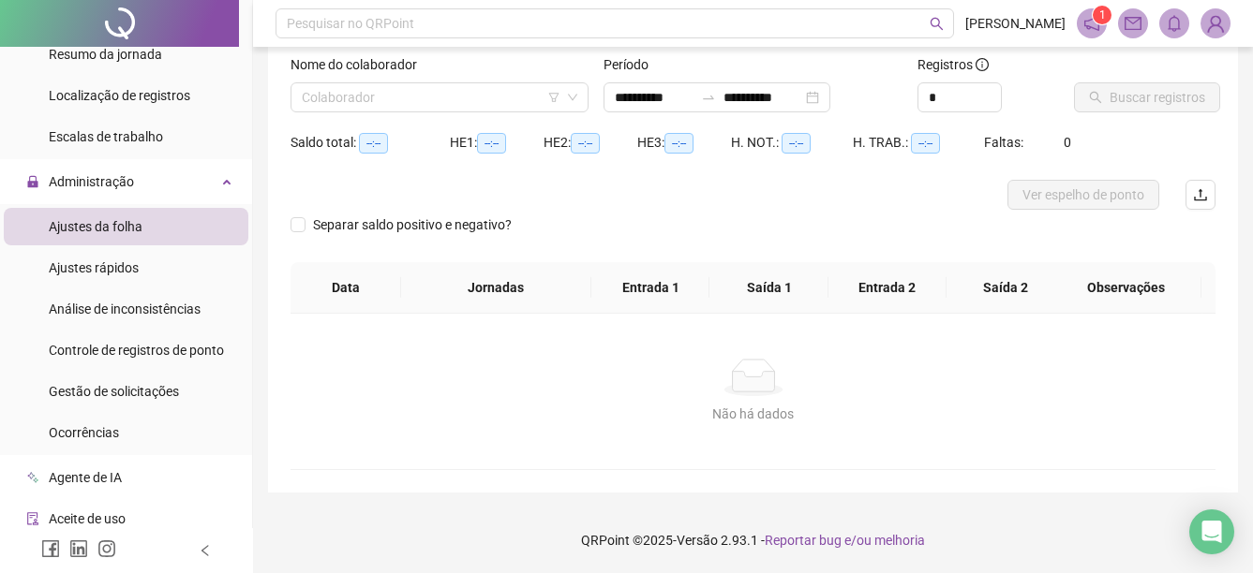
scroll to position [118, 0]
type input "**********"
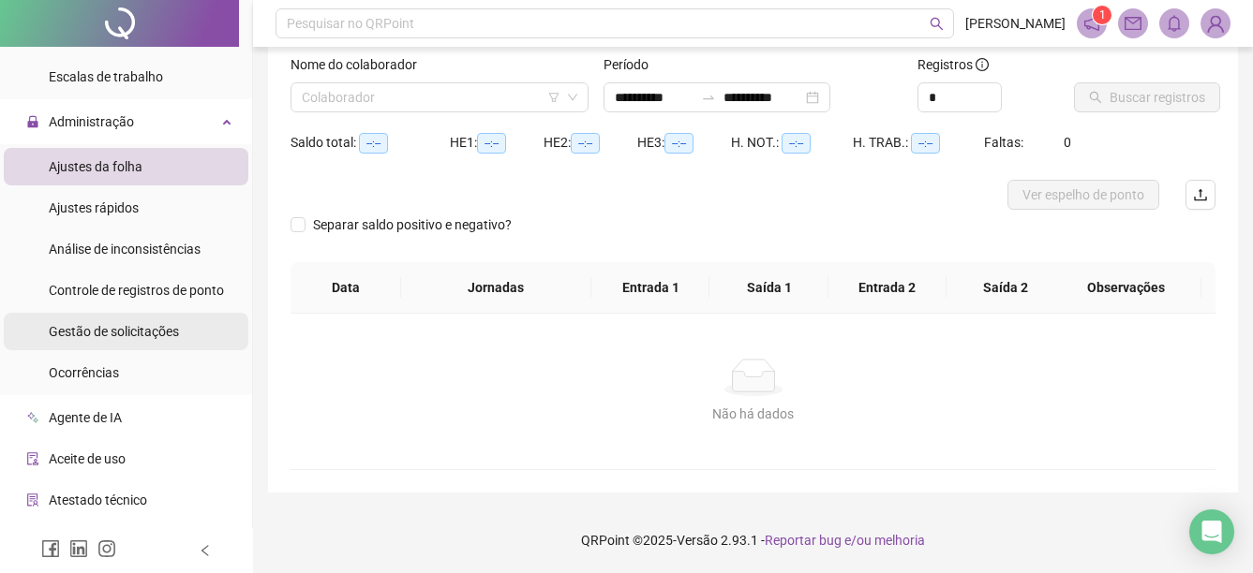
scroll to position [656, 0]
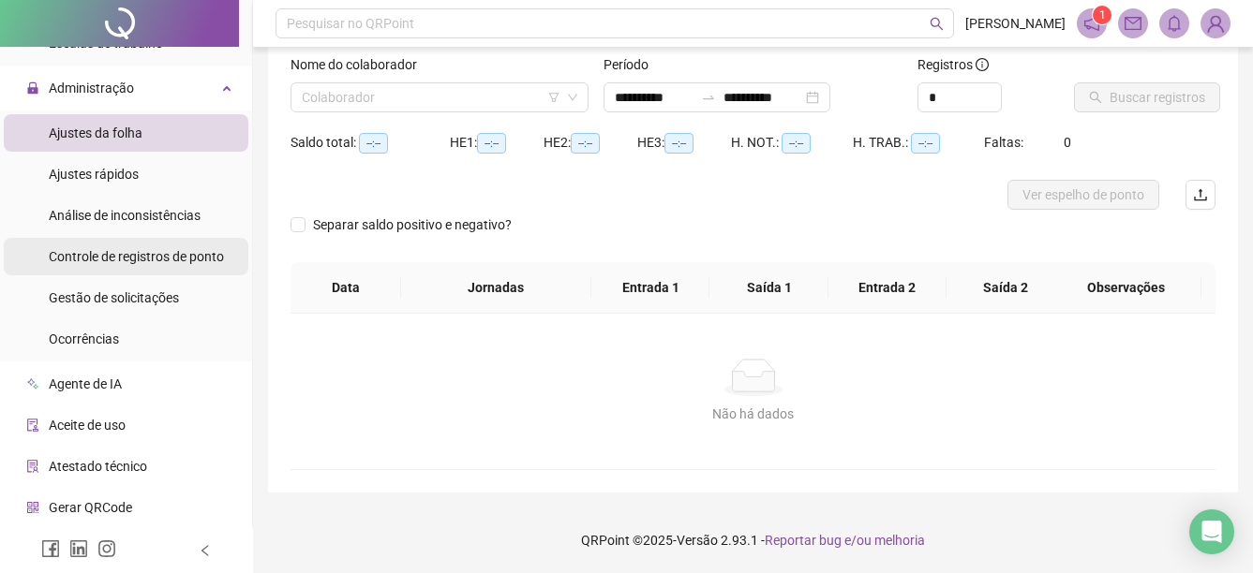
click at [150, 249] on span "Controle de registros de ponto" at bounding box center [136, 256] width 175 height 15
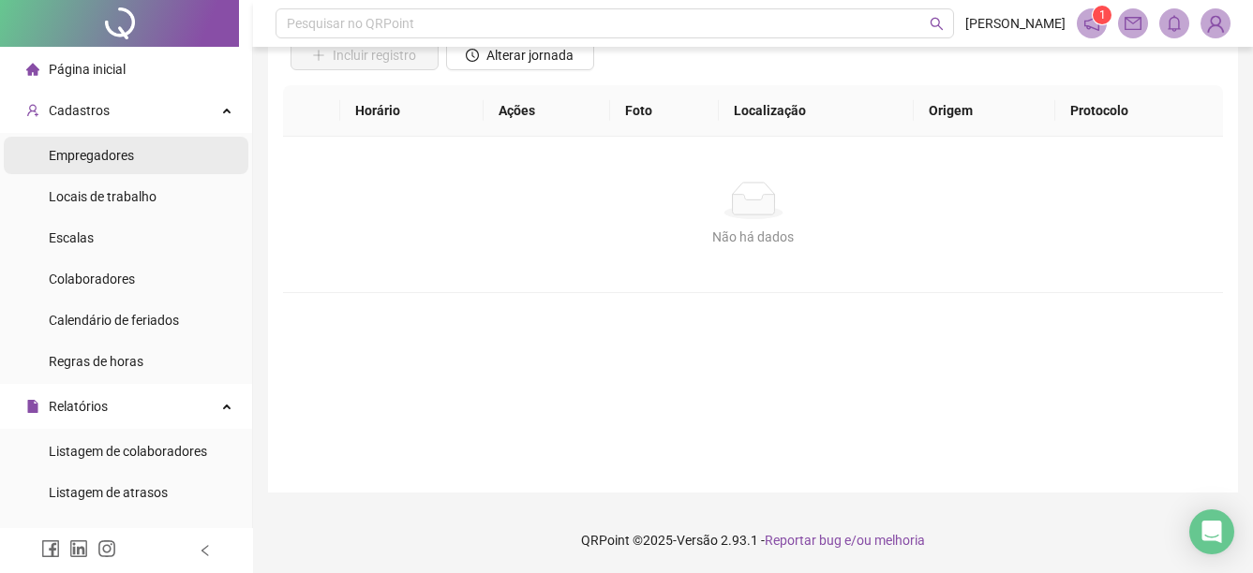
click at [115, 154] on span "Empregadores" at bounding box center [91, 155] width 85 height 15
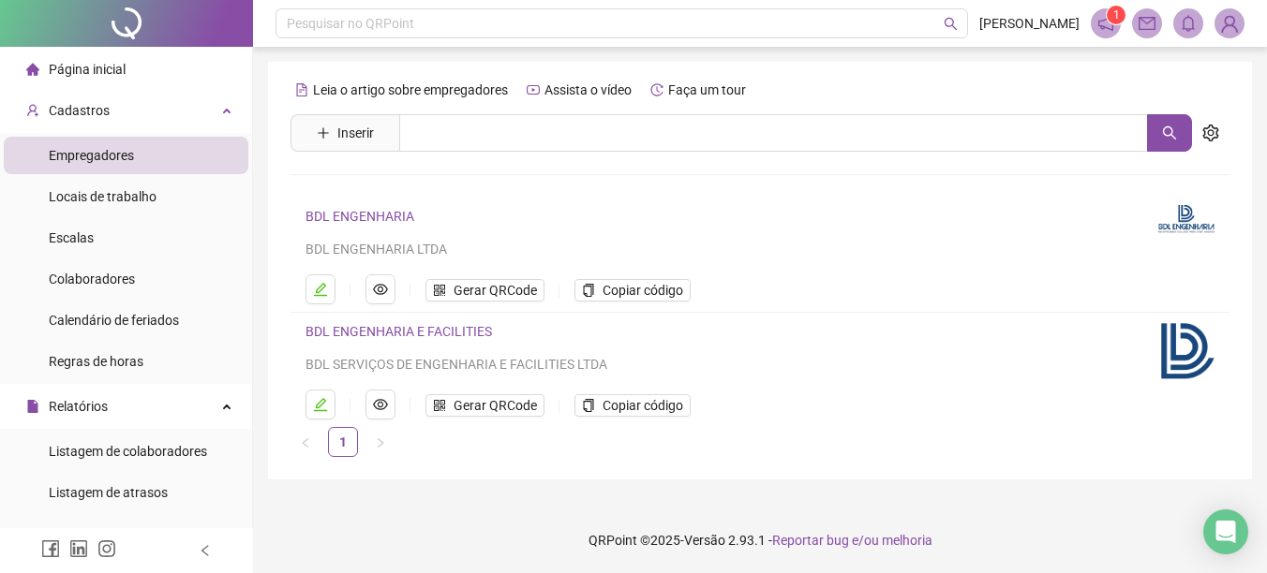
click at [361, 334] on link "BDL ENGENHARIA E FACILITIES" at bounding box center [398, 331] width 186 height 15
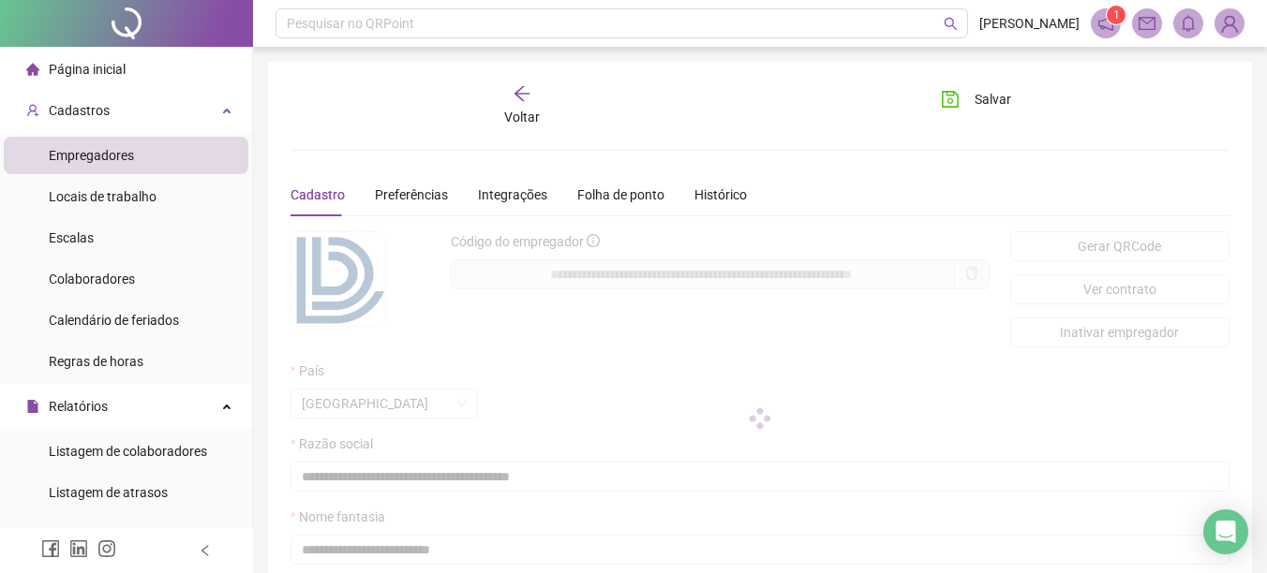
type input "**********"
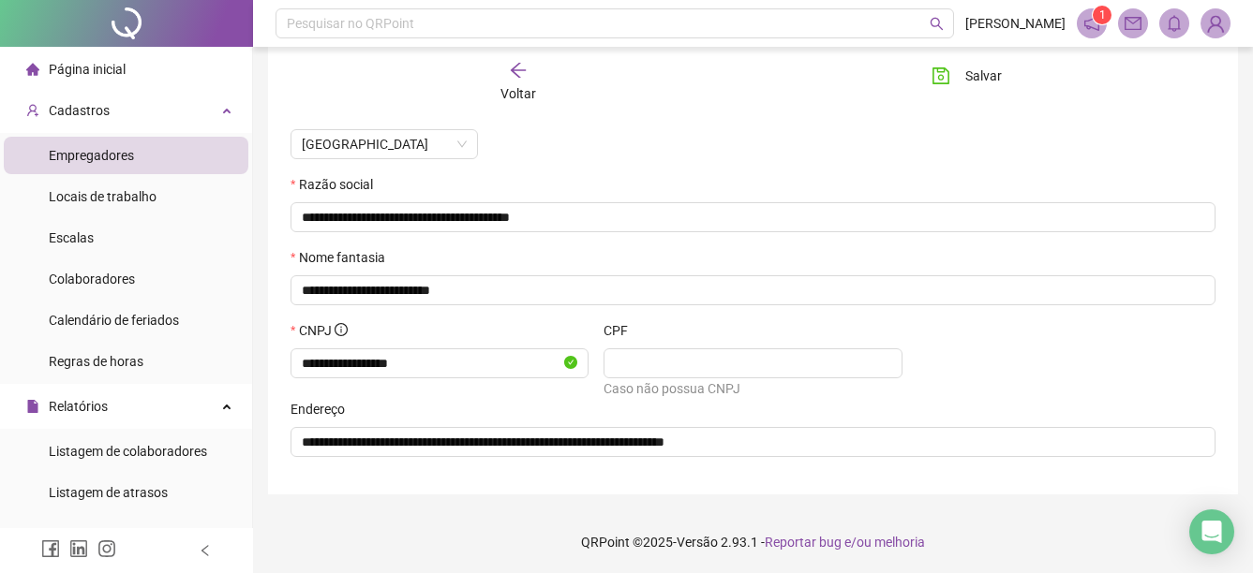
scroll to position [261, 0]
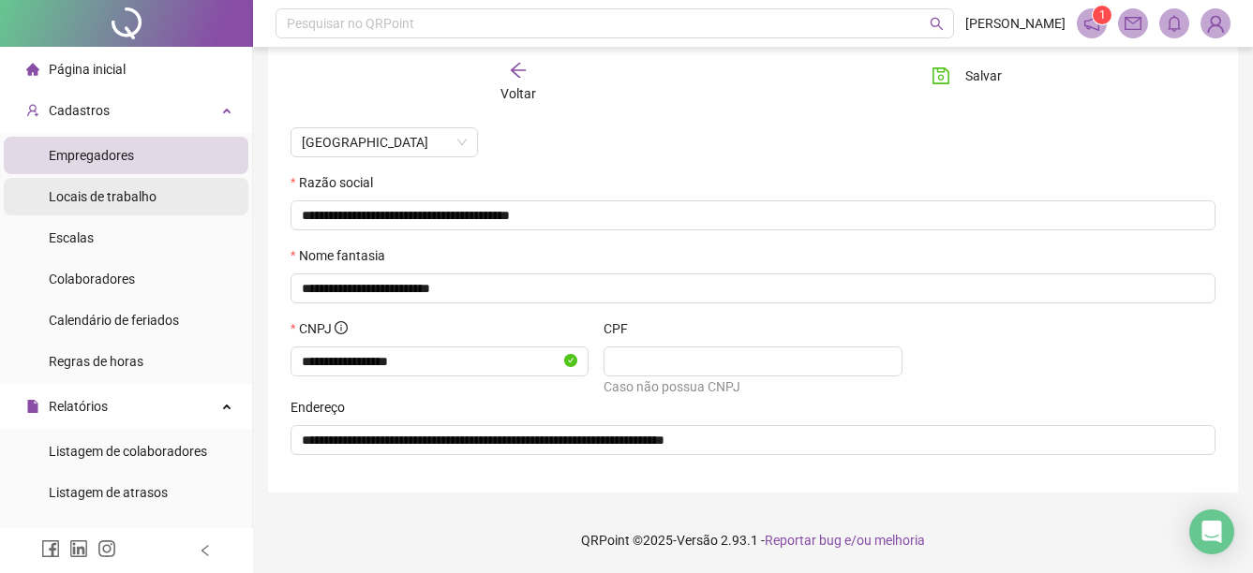
click at [106, 204] on span "Locais de trabalho" at bounding box center [103, 196] width 108 height 15
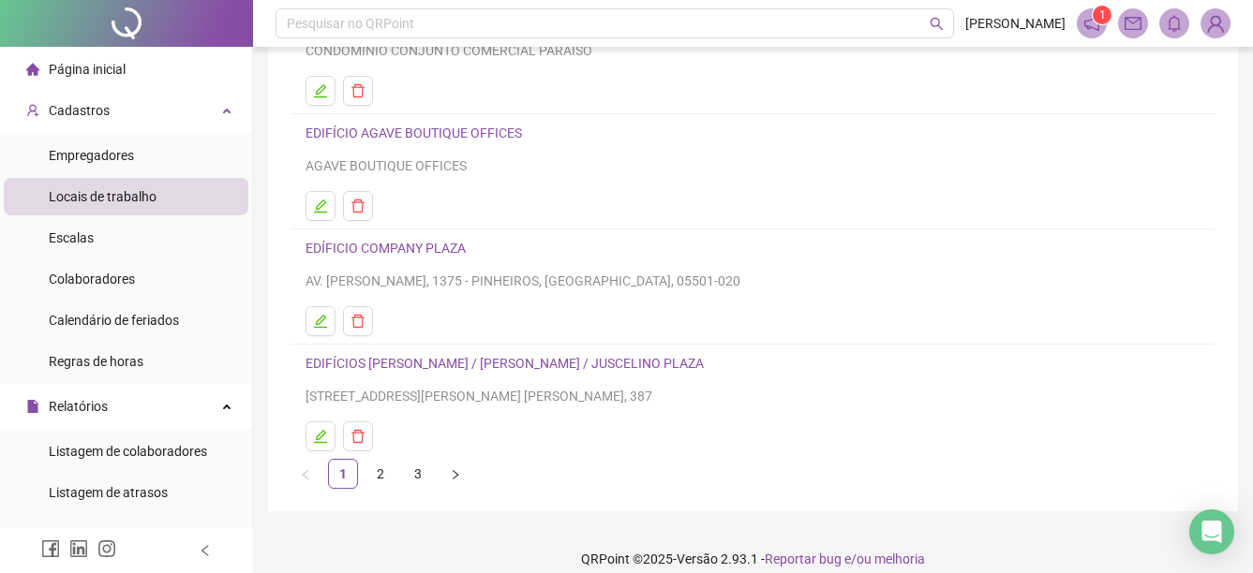
scroll to position [333, 0]
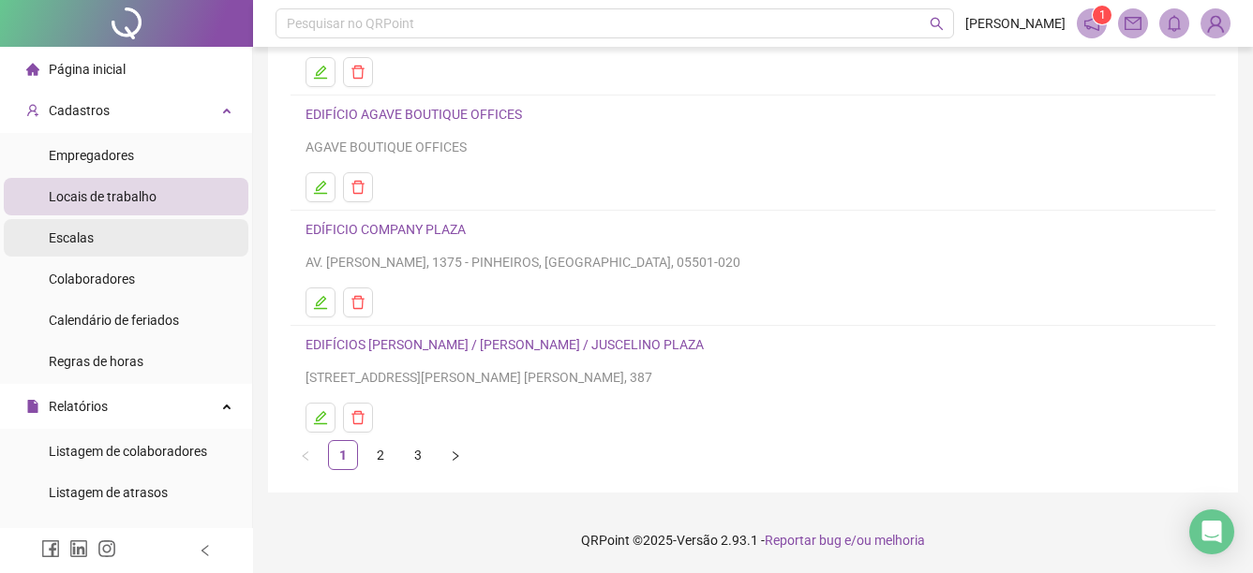
click at [48, 240] on li "Escalas" at bounding box center [126, 237] width 245 height 37
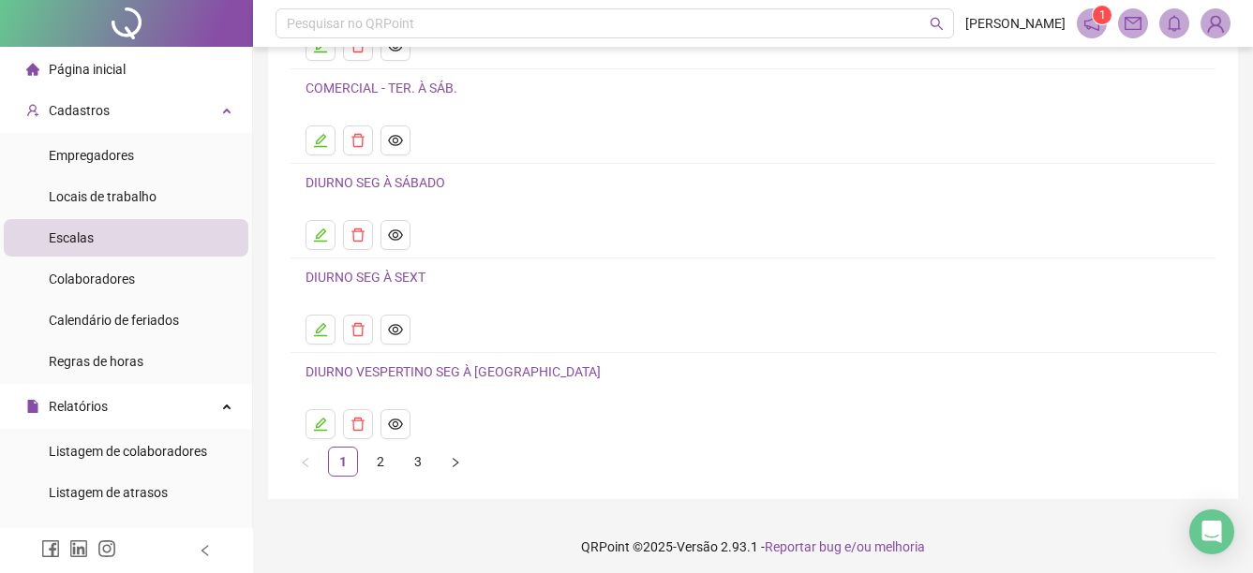
scroll to position [230, 0]
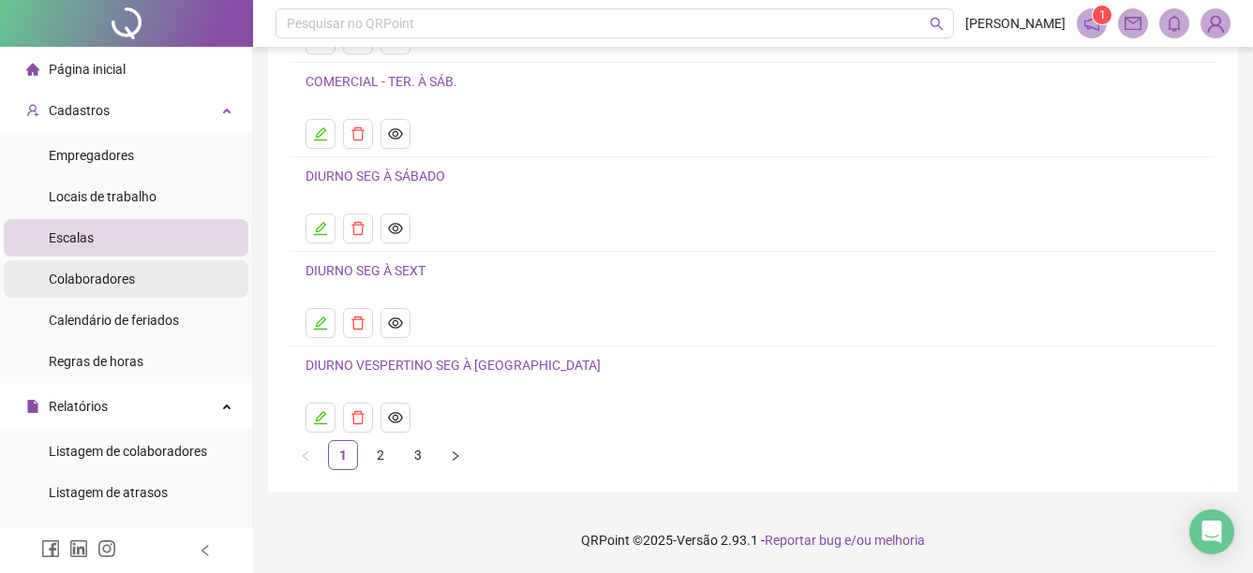
click at [116, 286] on span "Colaboradores" at bounding box center [92, 279] width 86 height 15
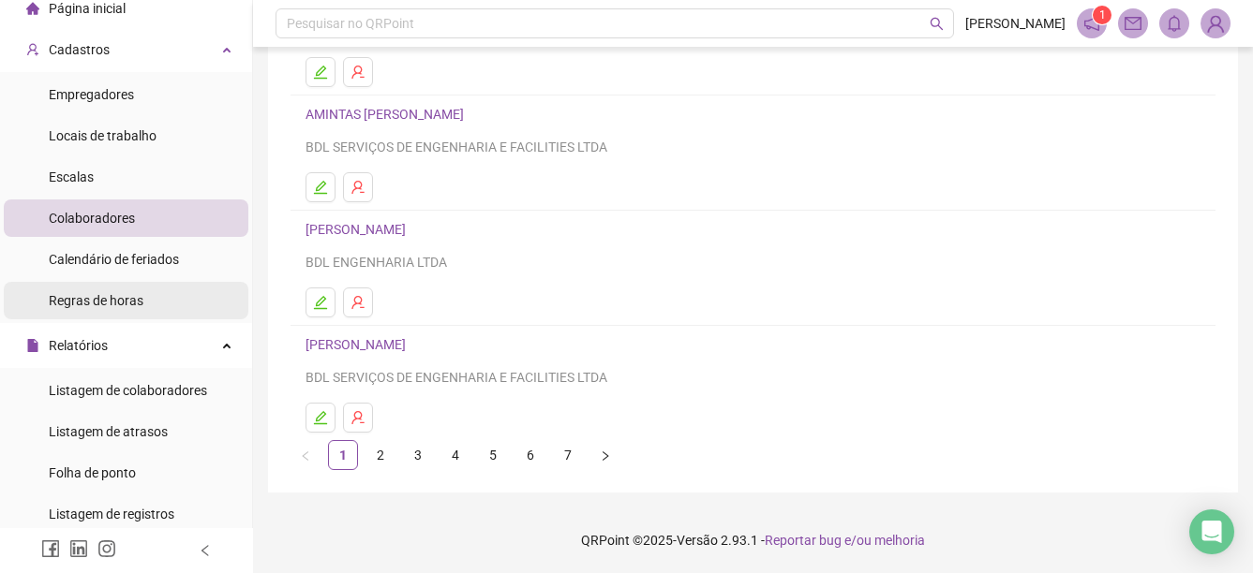
scroll to position [94, 0]
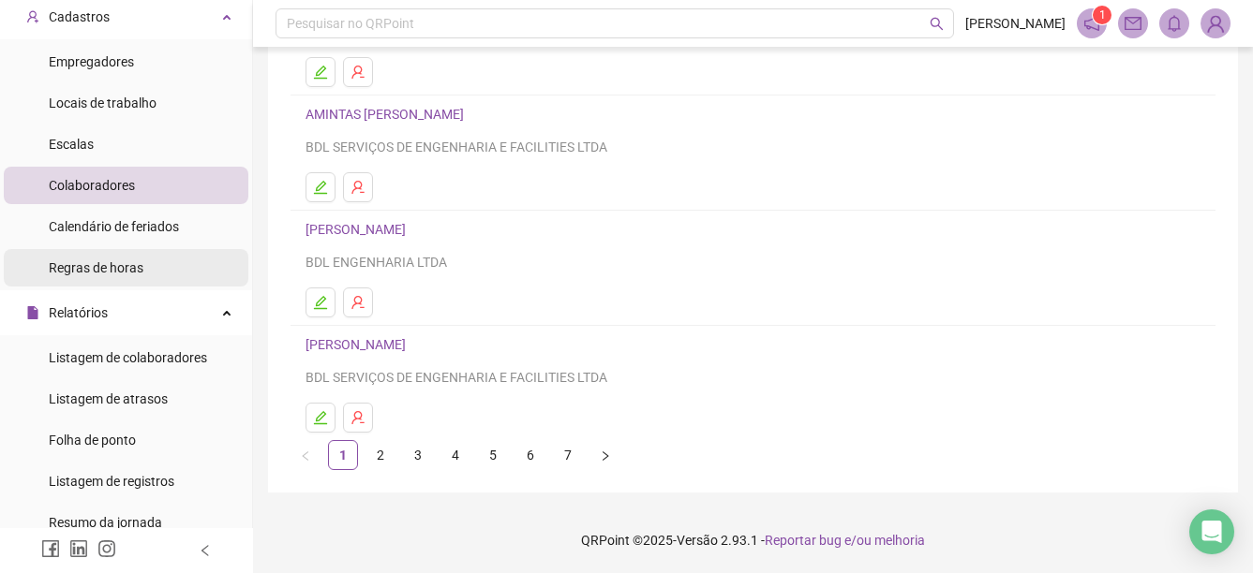
click at [133, 273] on span "Regras de horas" at bounding box center [96, 267] width 95 height 15
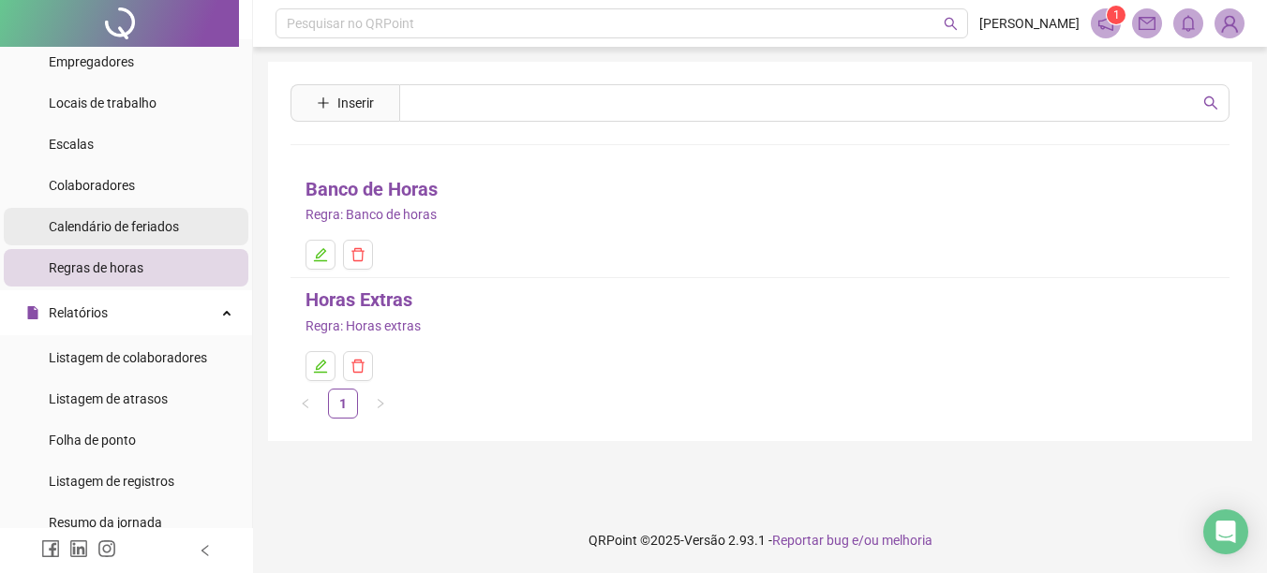
click at [148, 226] on span "Calendário de feriados" at bounding box center [114, 226] width 130 height 15
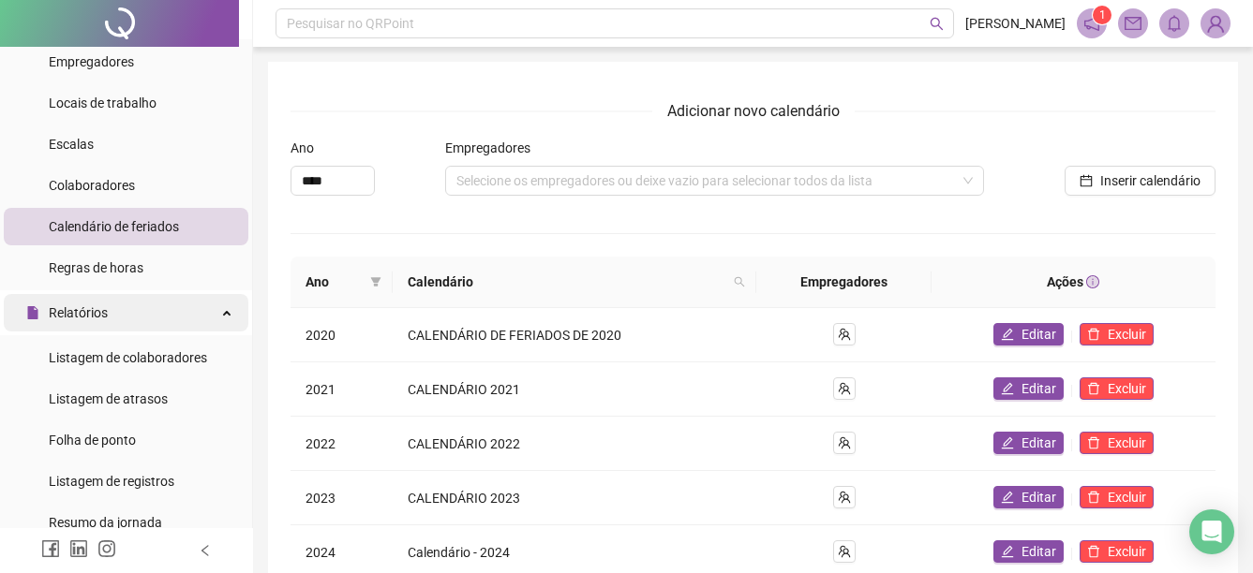
click at [96, 326] on span "Relatórios" at bounding box center [67, 312] width 82 height 37
click at [100, 325] on span "Relatórios" at bounding box center [67, 312] width 82 height 37
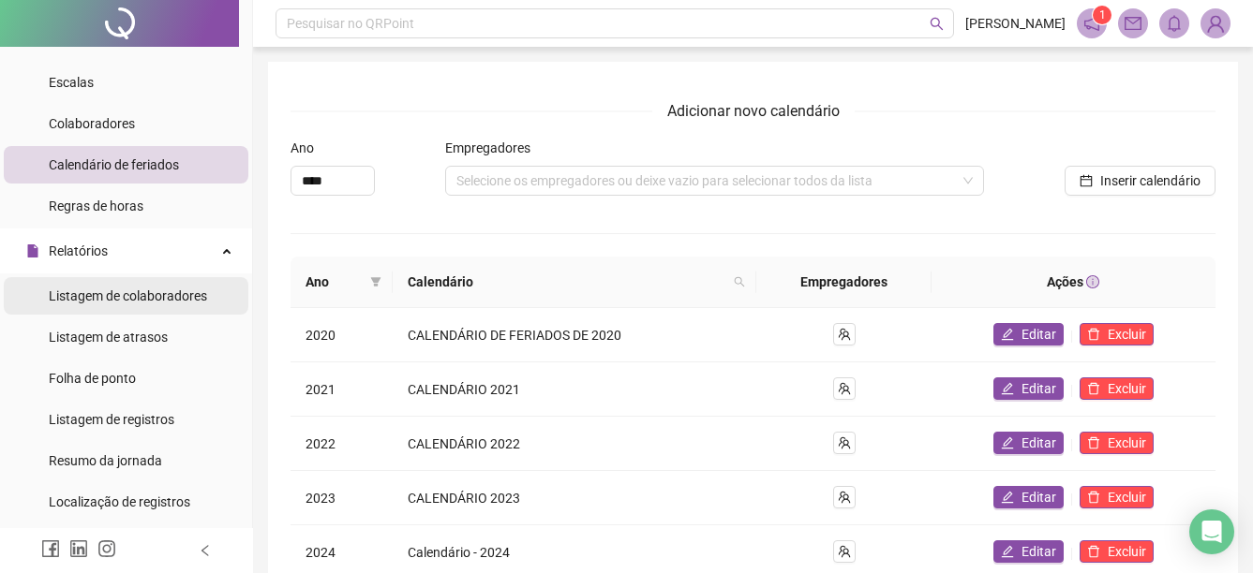
scroll to position [281, 0]
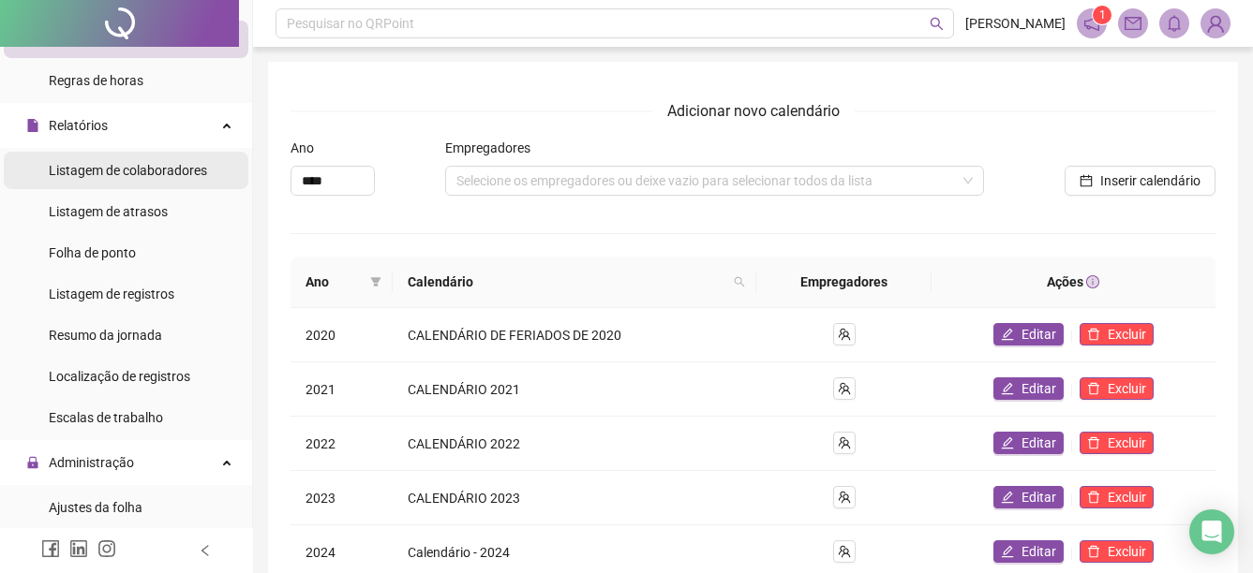
click at [152, 179] on div "Listagem de colaboradores" at bounding box center [128, 170] width 158 height 37
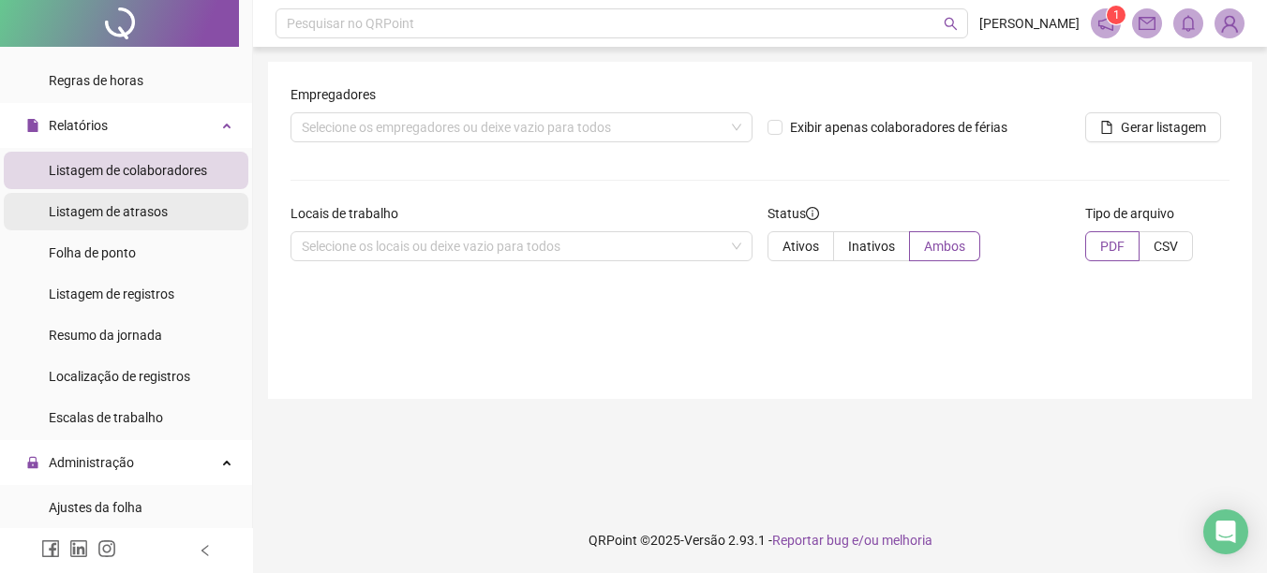
click at [151, 219] on span "Listagem de atrasos" at bounding box center [108, 211] width 119 height 15
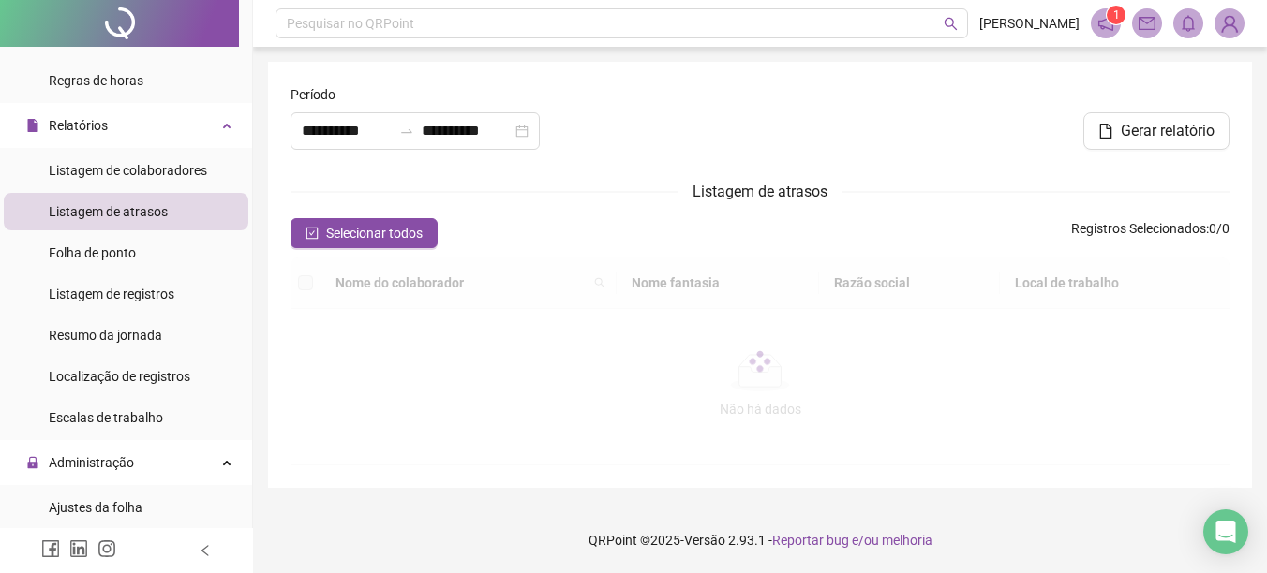
type input "**********"
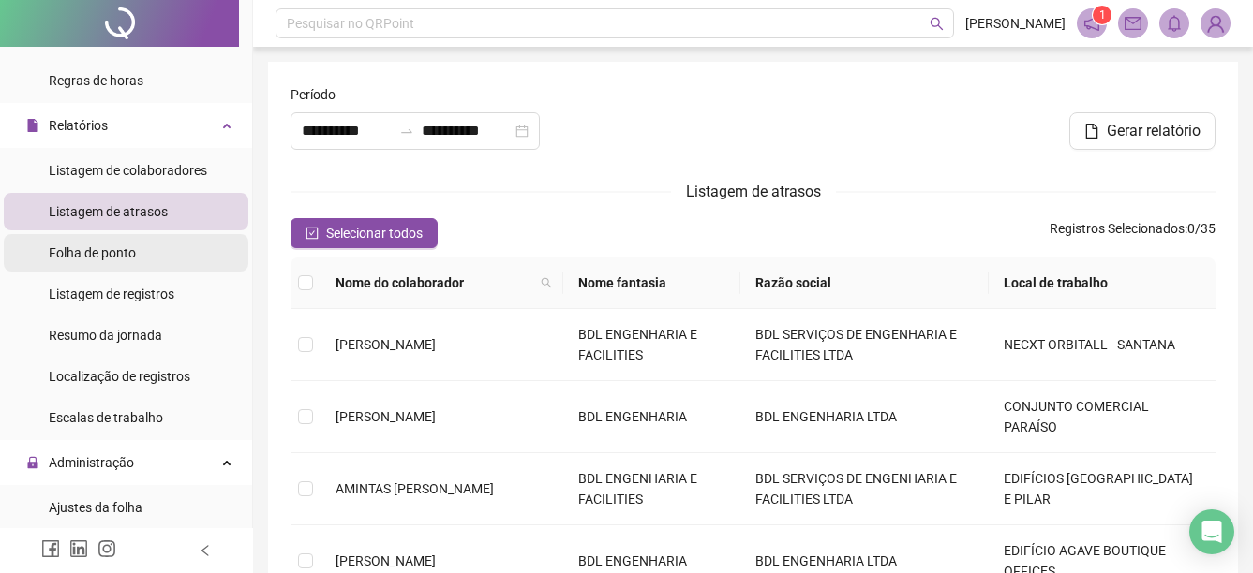
click at [136, 248] on span "Folha de ponto" at bounding box center [92, 252] width 87 height 15
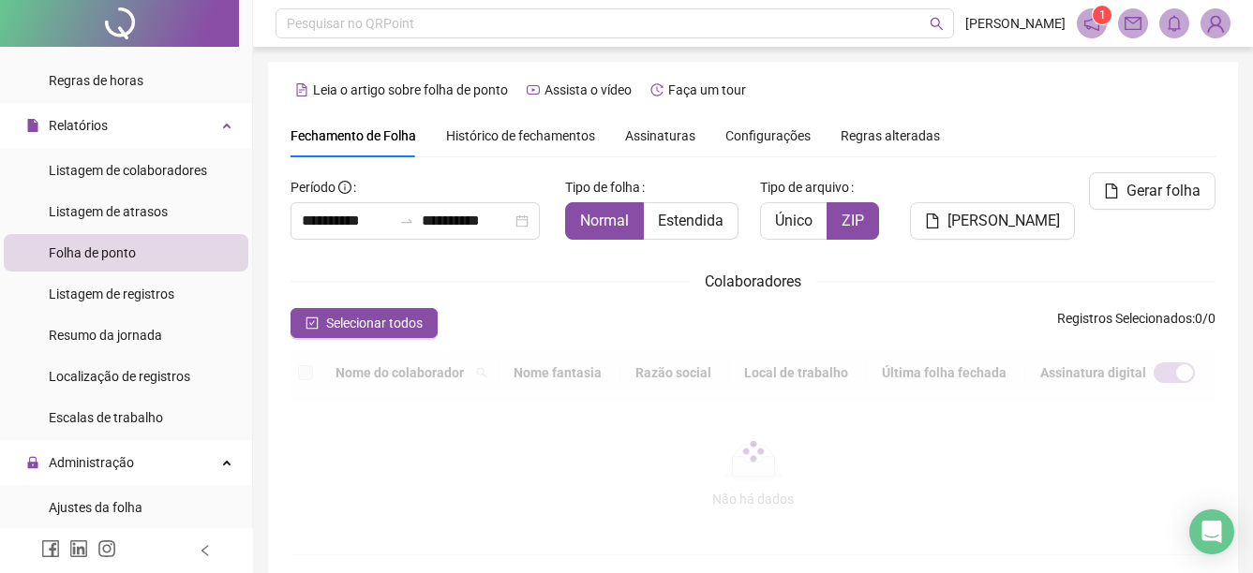
scroll to position [97, 0]
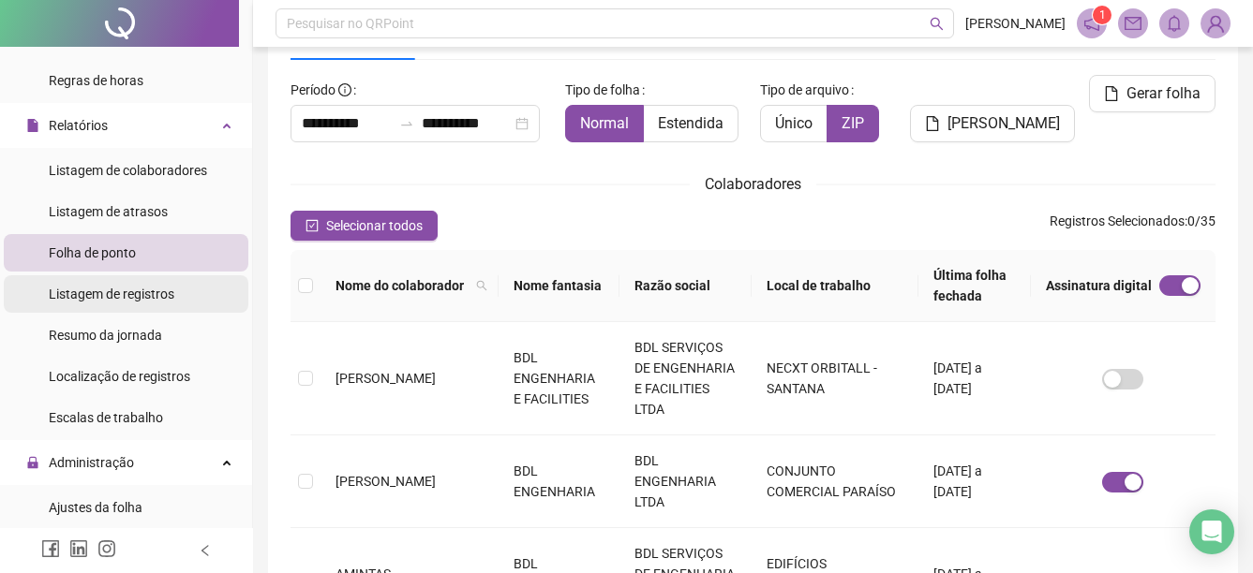
click at [141, 277] on div "Listagem de registros" at bounding box center [112, 293] width 126 height 37
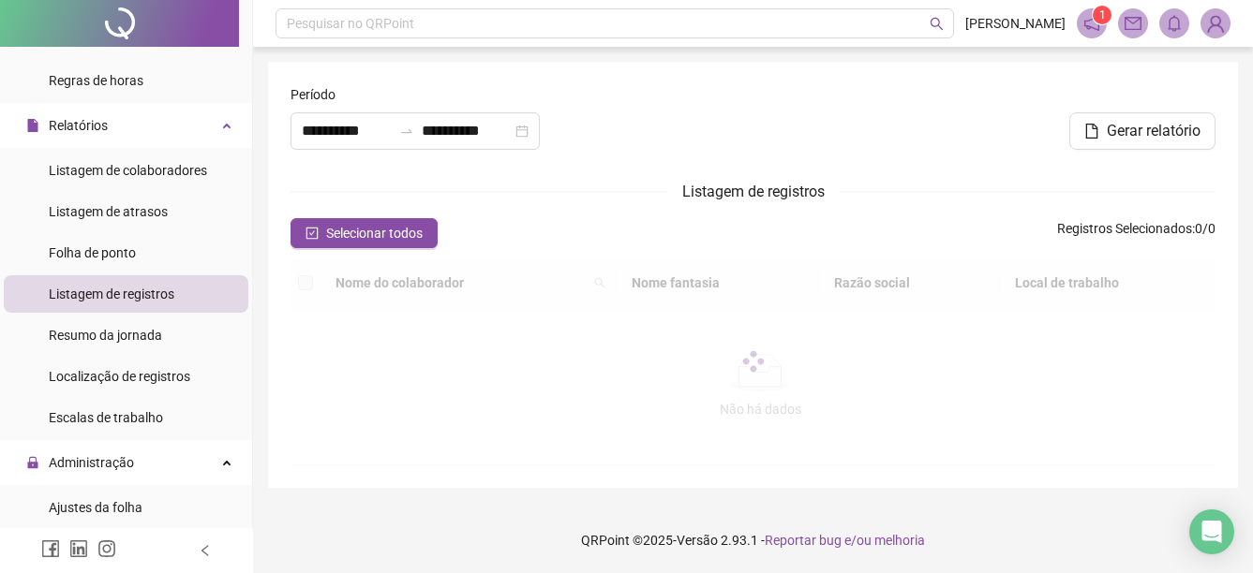
type input "**********"
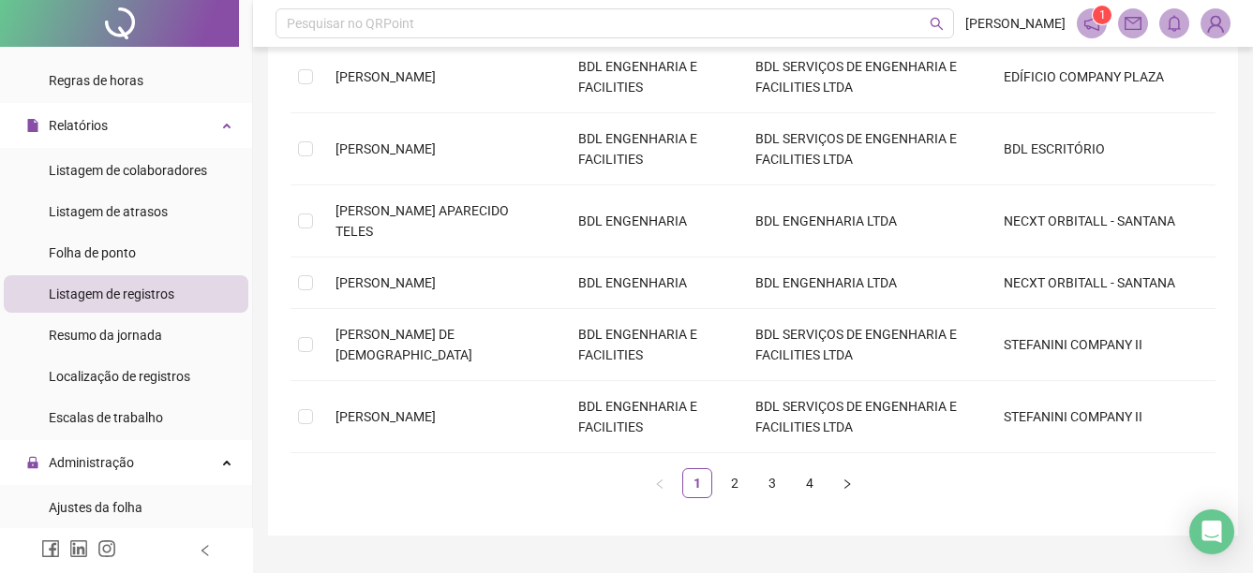
scroll to position [600, 0]
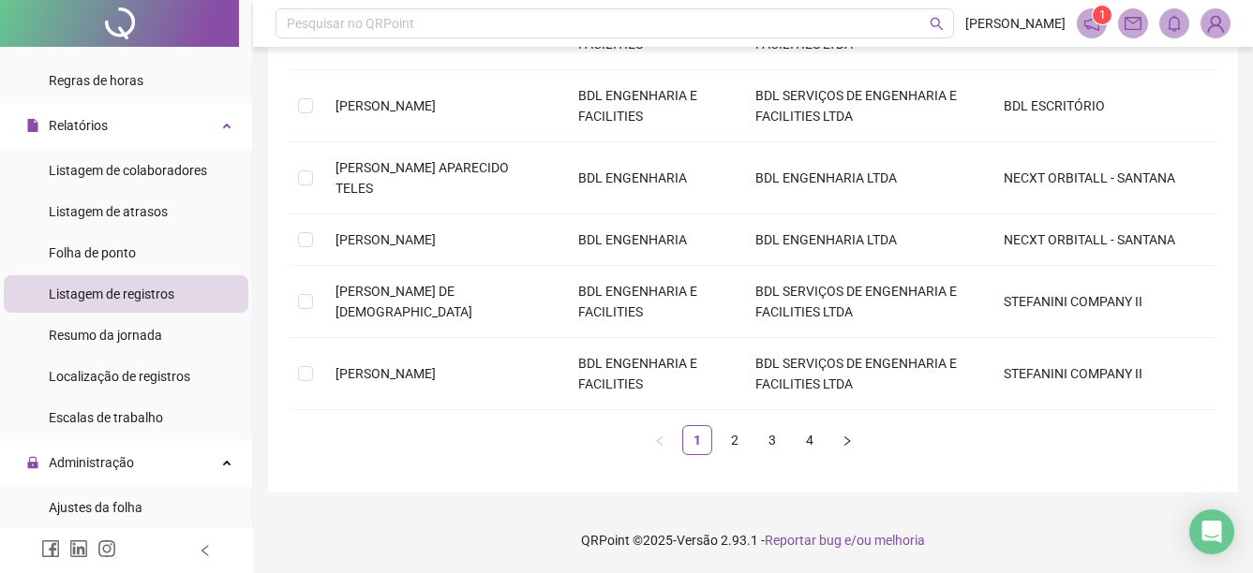
drag, startPoint x: 112, startPoint y: 327, endPoint x: 289, endPoint y: 285, distance: 181.1
click at [112, 328] on span "Resumo da jornada" at bounding box center [105, 335] width 113 height 15
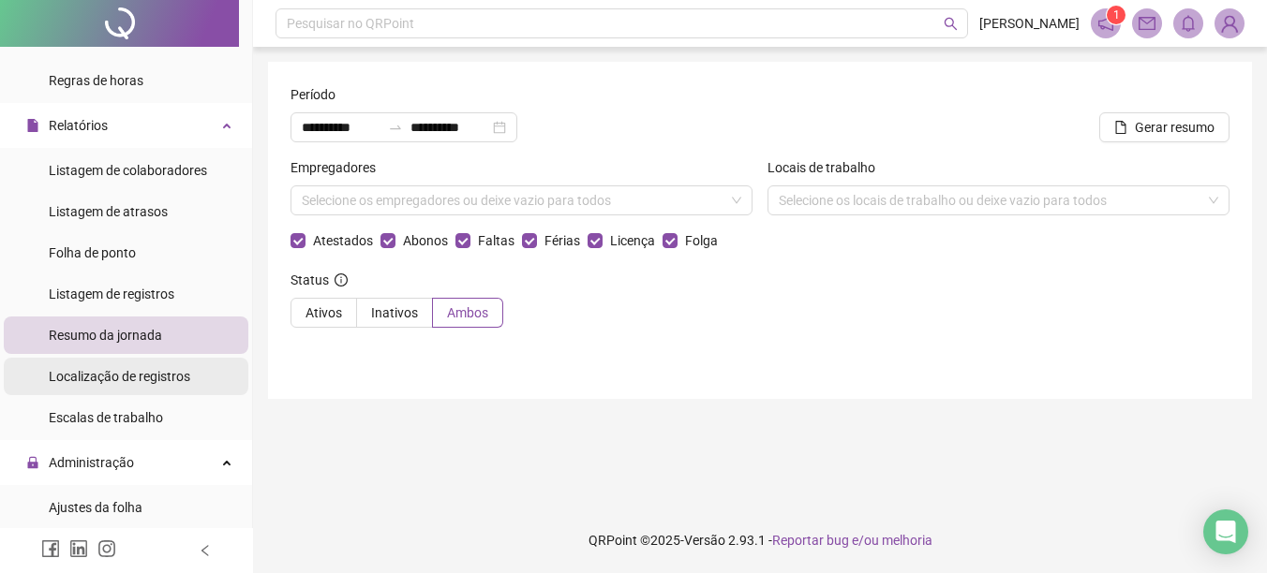
click at [88, 387] on div "Localização de registros" at bounding box center [119, 376] width 141 height 37
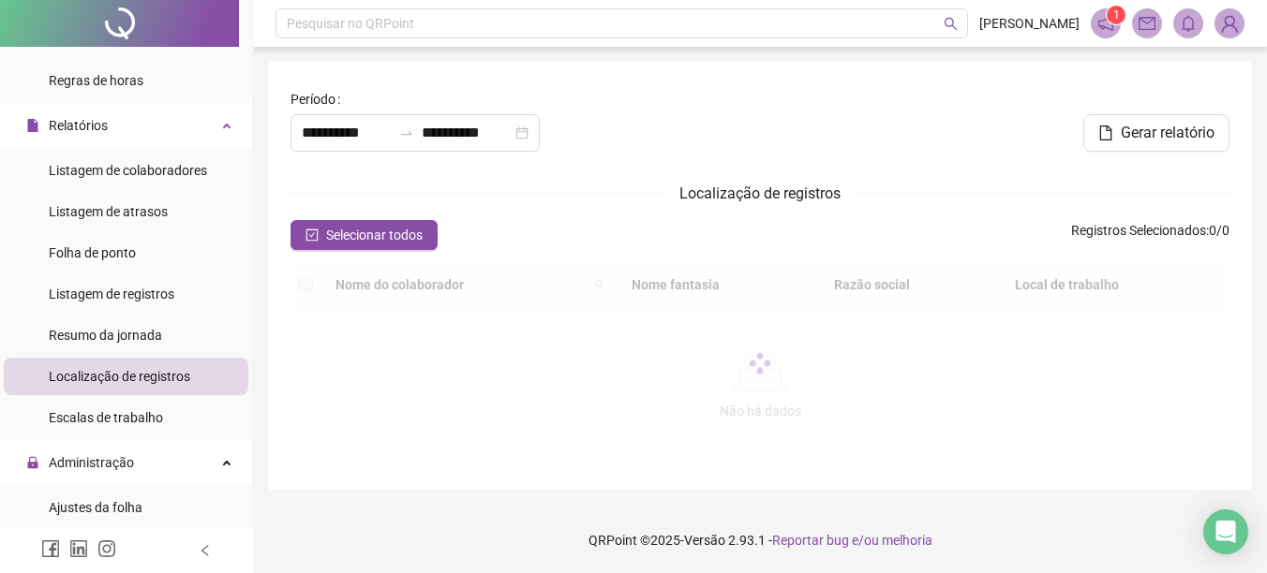
type input "**********"
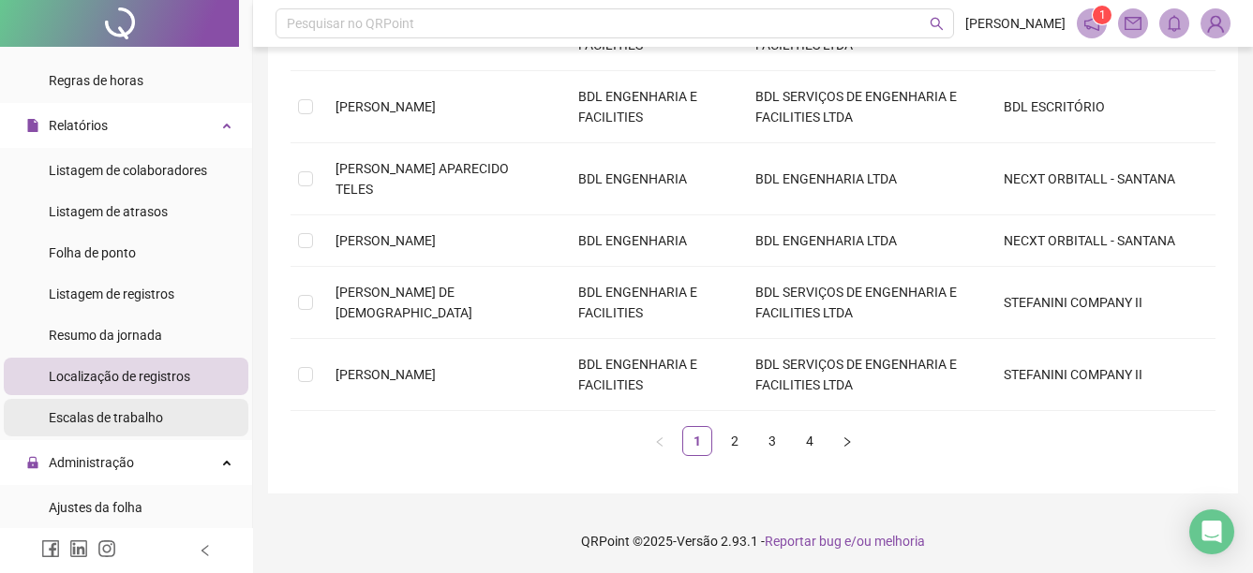
scroll to position [601, 0]
drag, startPoint x: 105, startPoint y: 422, endPoint x: 184, endPoint y: 393, distance: 83.9
click at [105, 423] on span "Escalas de trabalho" at bounding box center [106, 417] width 114 height 15
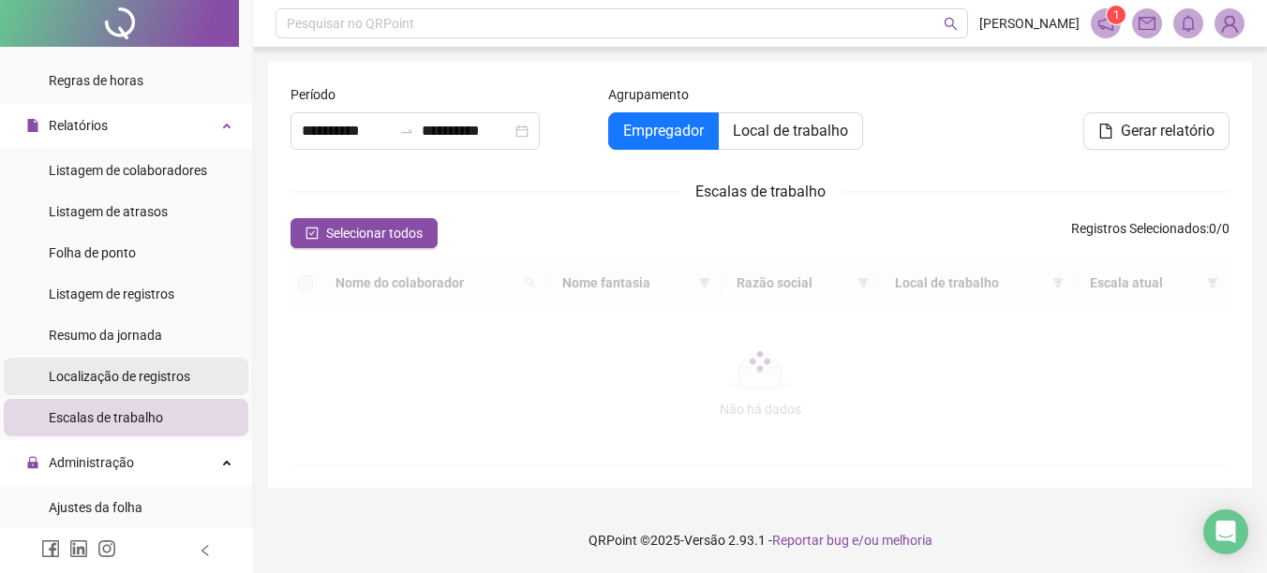
type input "**********"
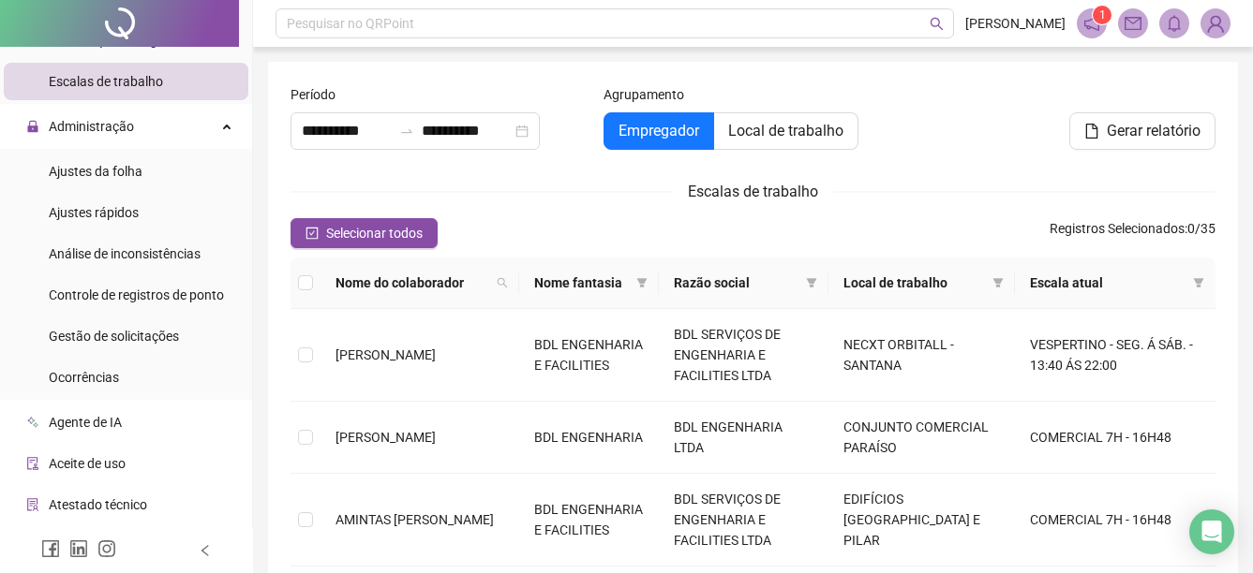
scroll to position [695, 0]
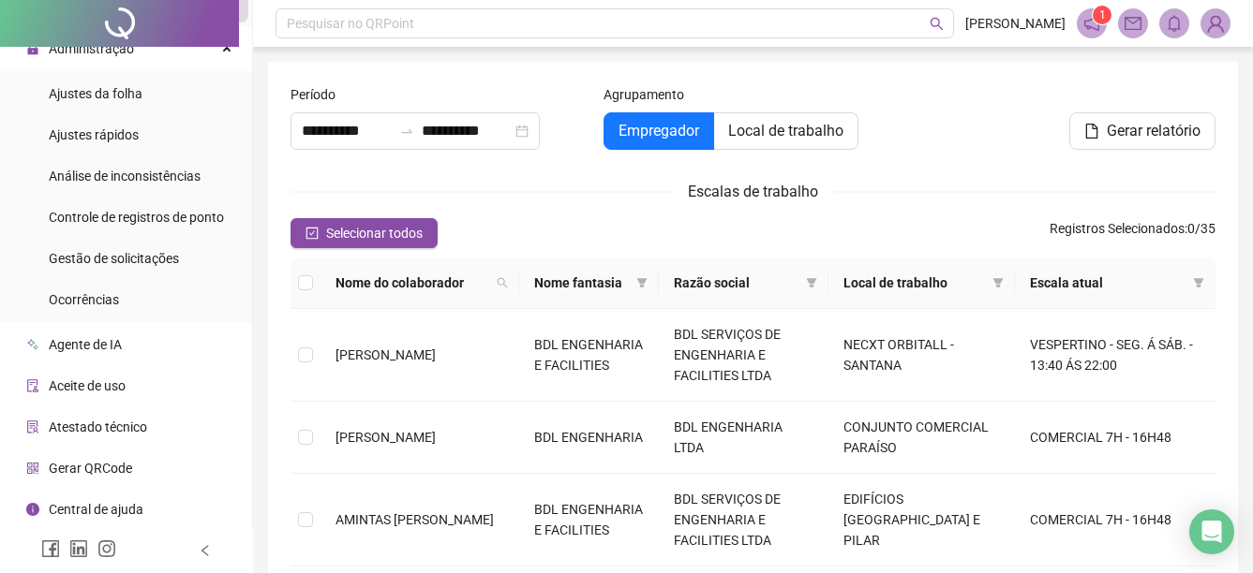
click at [112, 384] on span "Aceite de uso" at bounding box center [87, 385] width 77 height 15
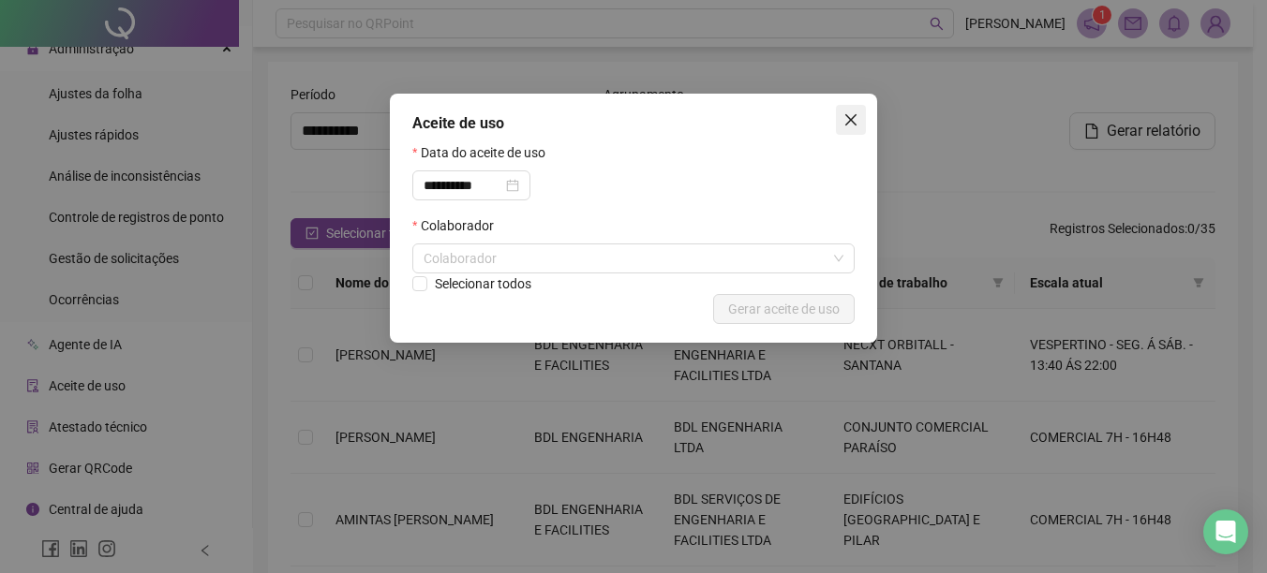
click at [857, 117] on icon "close" at bounding box center [850, 119] width 15 height 15
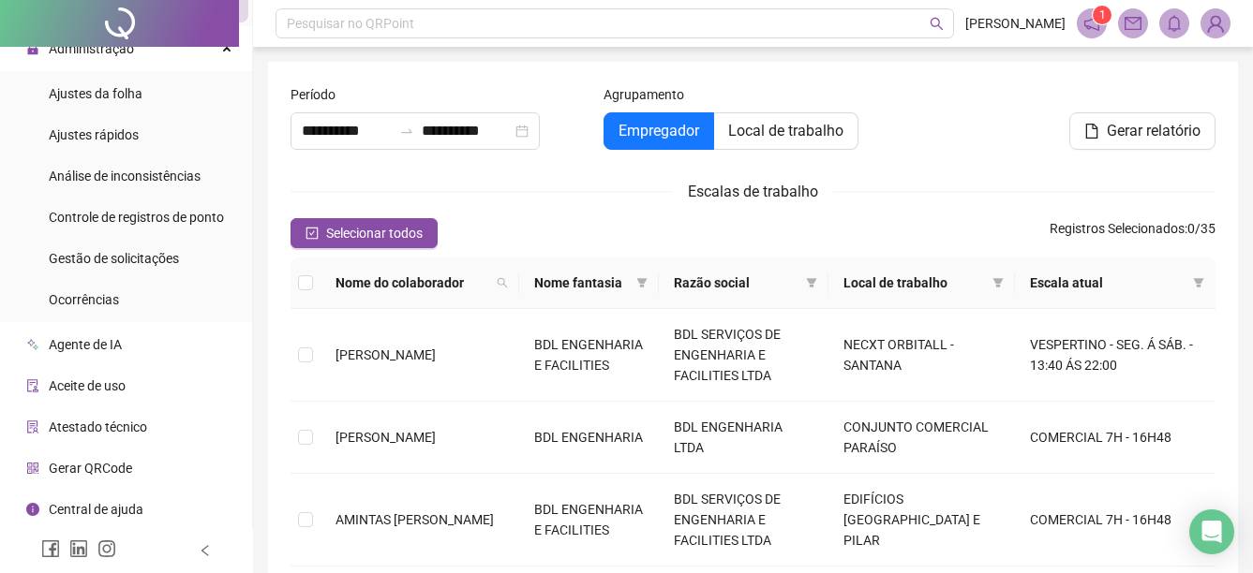
click at [117, 430] on span "Atestado técnico" at bounding box center [98, 427] width 98 height 15
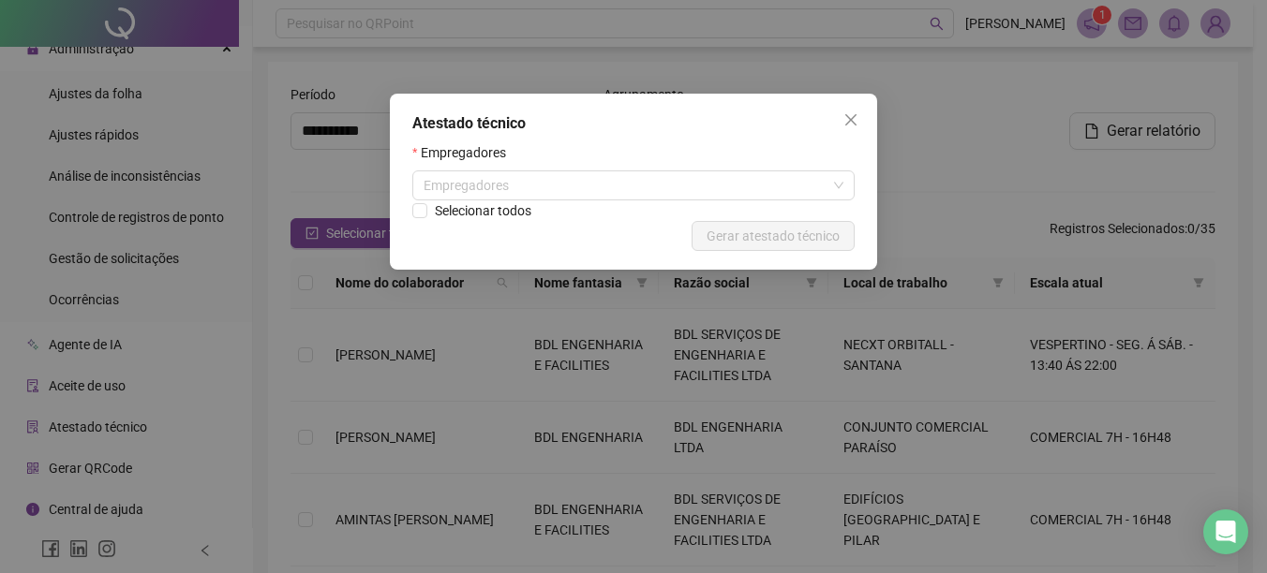
click at [843, 124] on icon "close" at bounding box center [850, 119] width 15 height 15
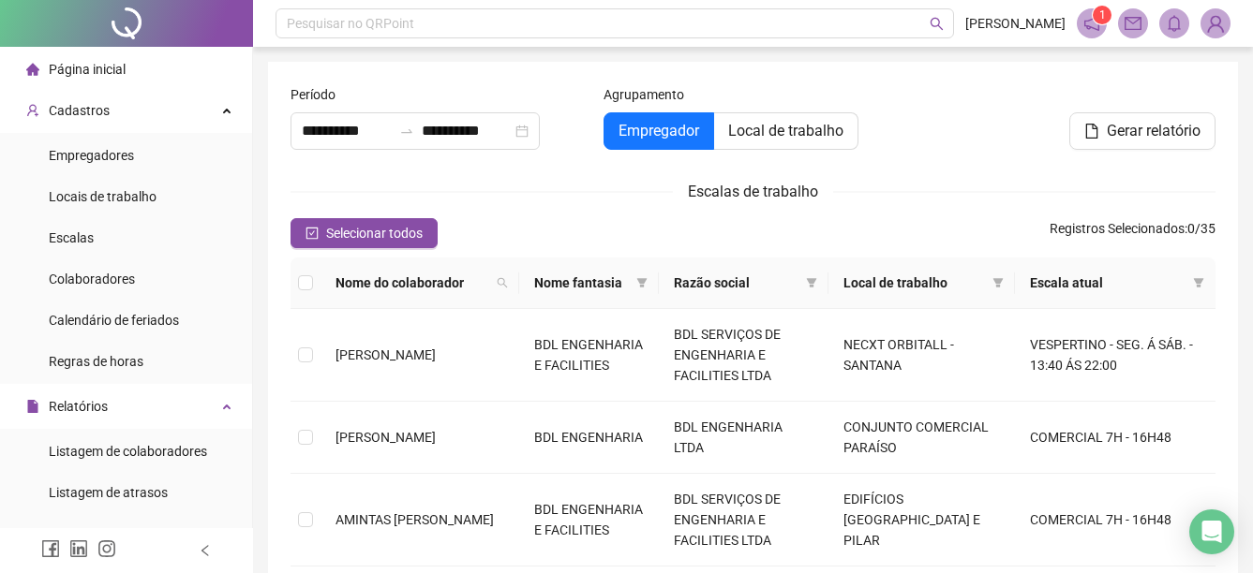
click at [143, 157] on li "Empregadores" at bounding box center [126, 155] width 245 height 37
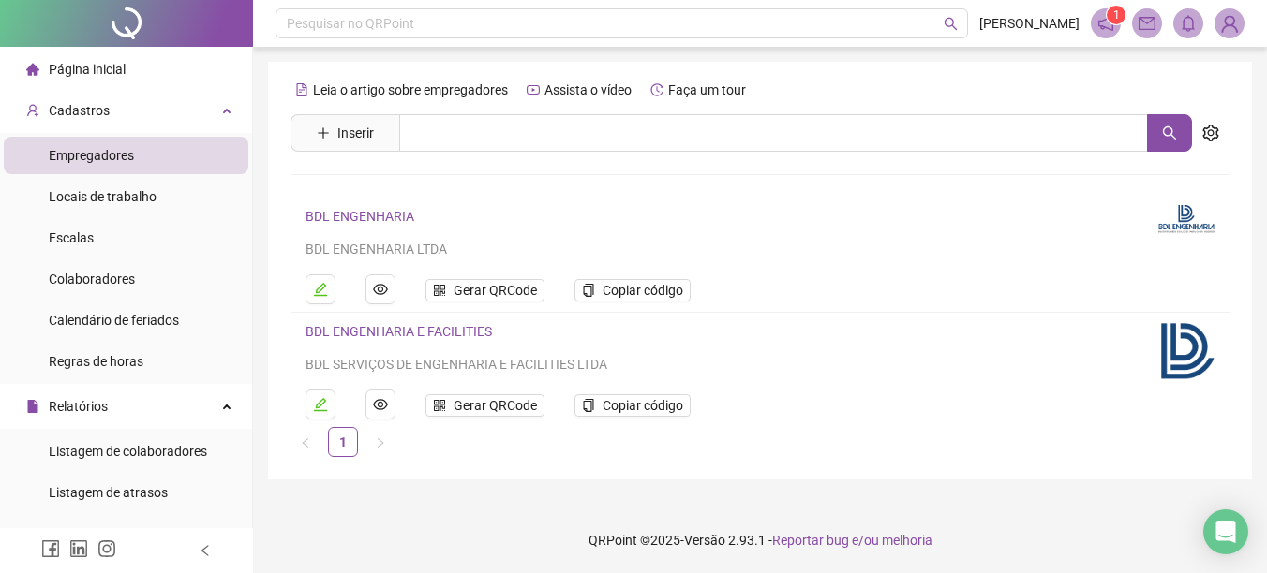
drag, startPoint x: 159, startPoint y: 146, endPoint x: 161, endPoint y: 134, distance: 12.3
click at [159, 147] on li "Empregadores" at bounding box center [126, 155] width 245 height 37
click at [171, 115] on div "Cadastros" at bounding box center [126, 110] width 245 height 37
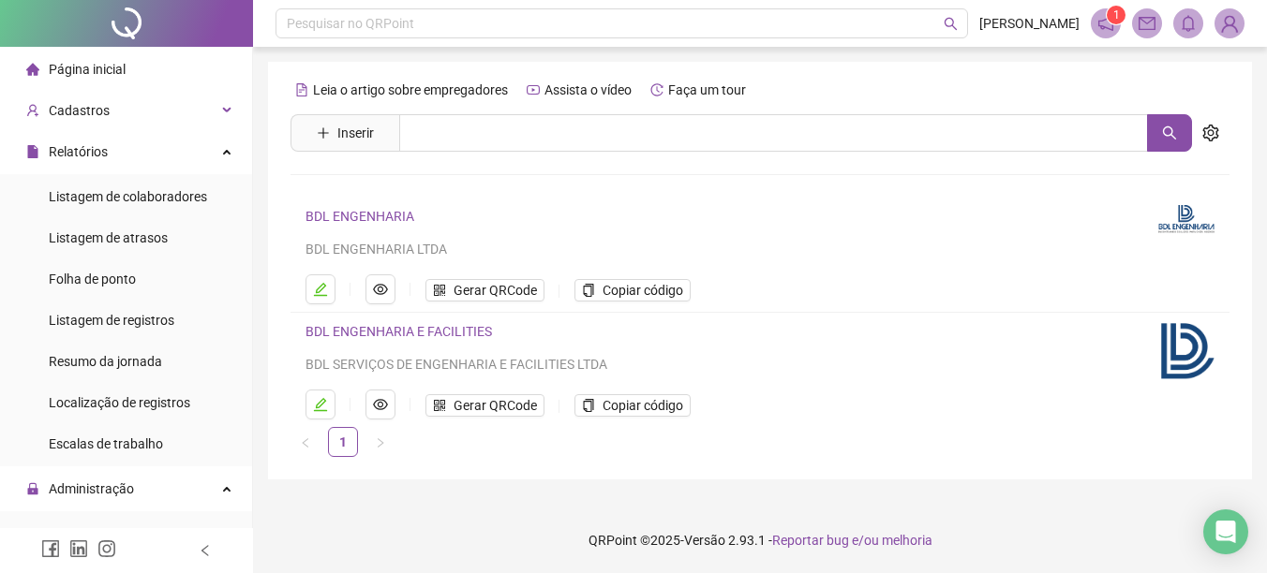
click at [102, 80] on div "Página inicial" at bounding box center [75, 69] width 99 height 37
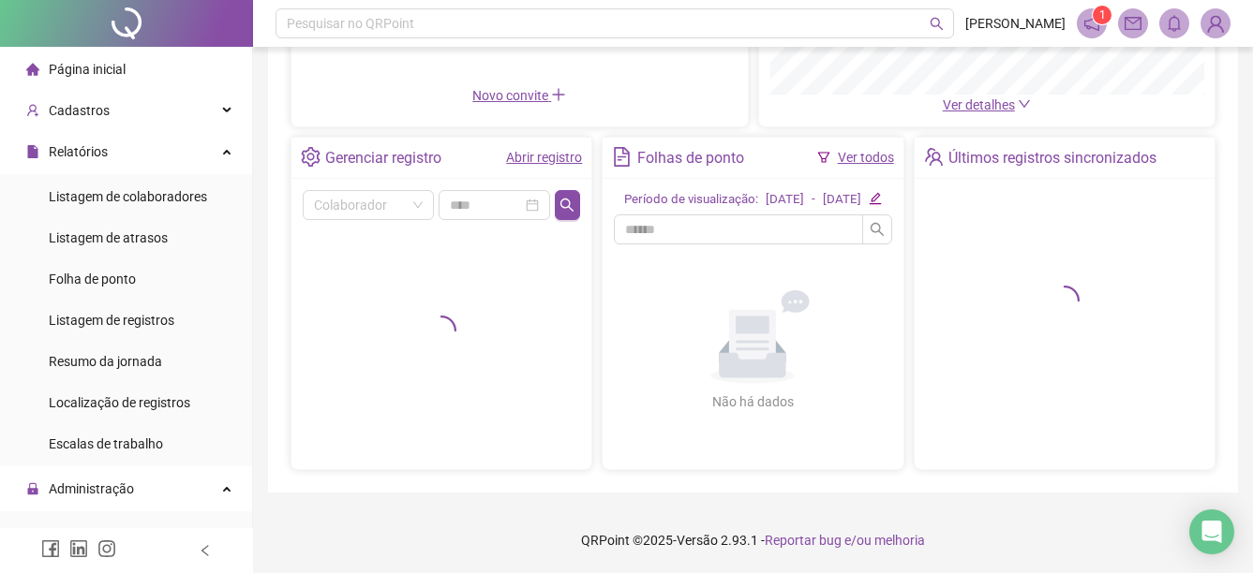
scroll to position [340, 0]
click at [172, 486] on div "Administração" at bounding box center [126, 488] width 245 height 37
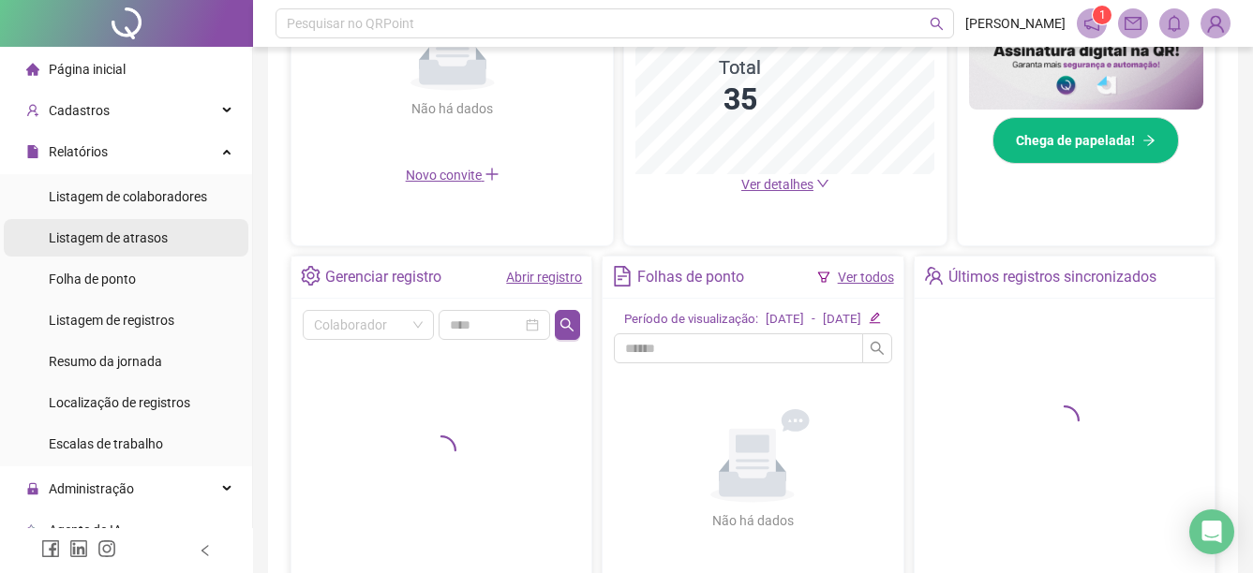
scroll to position [242, 0]
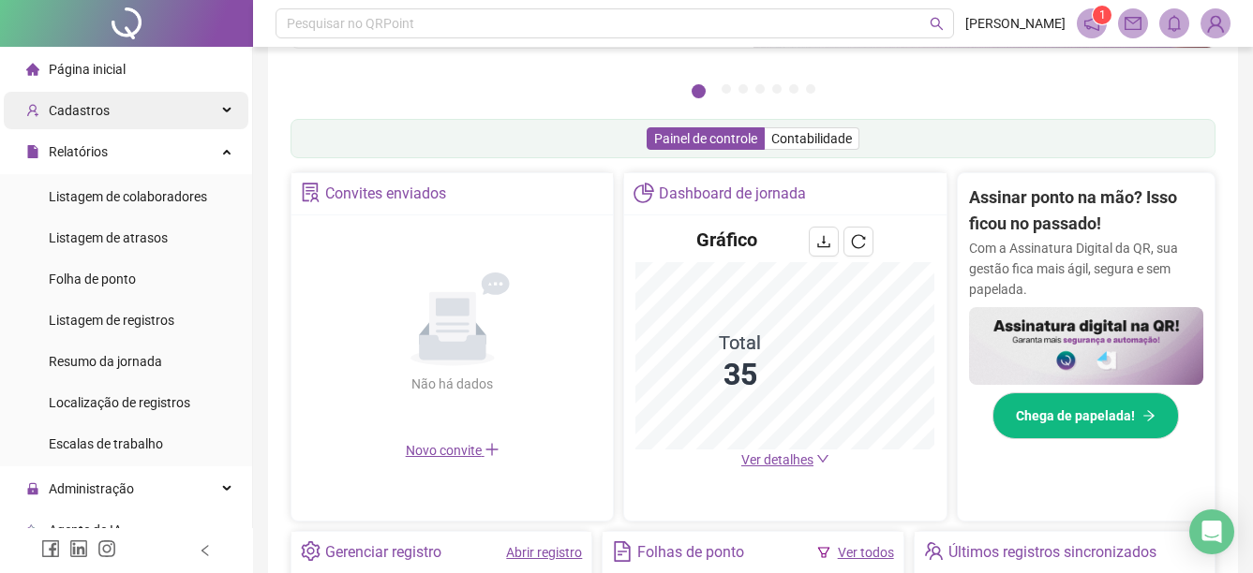
click at [103, 110] on span "Cadastros" at bounding box center [79, 110] width 61 height 15
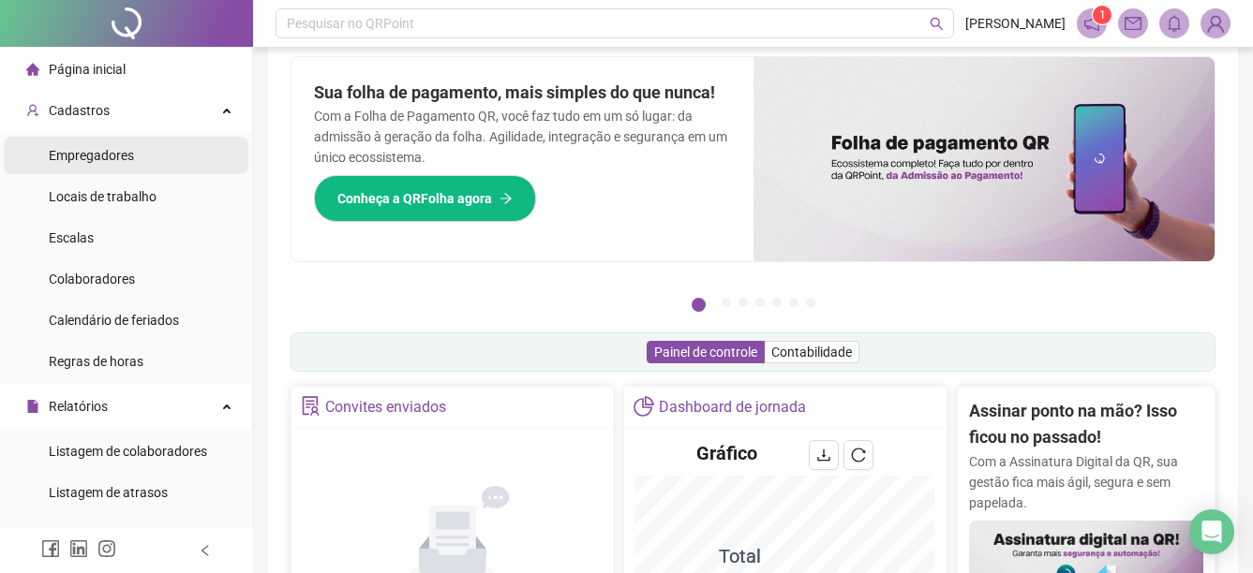
scroll to position [0, 0]
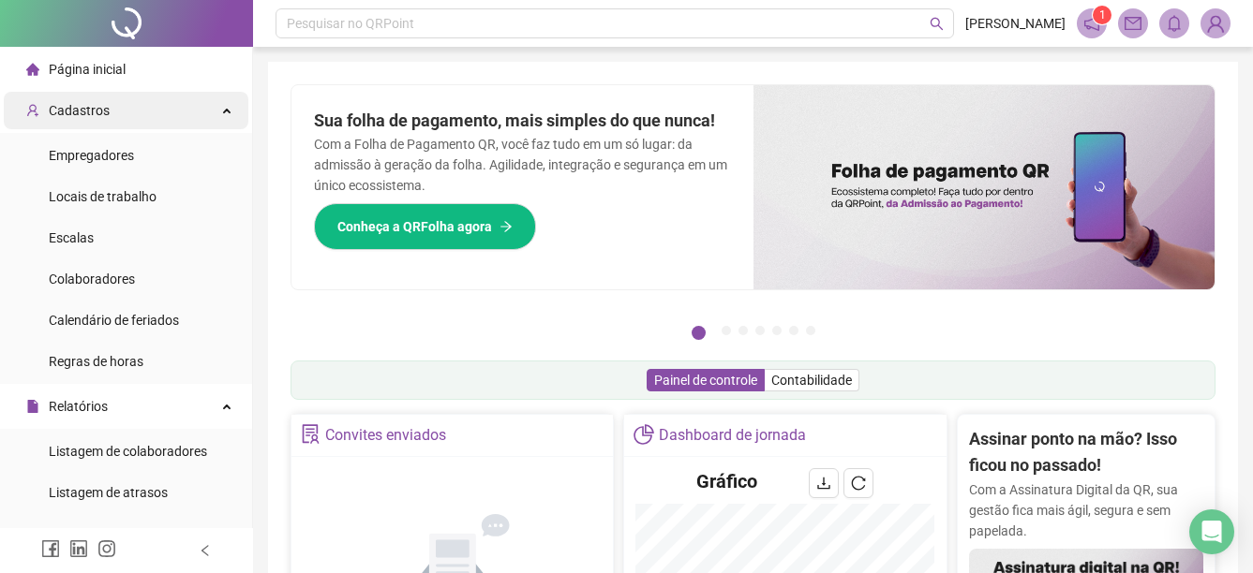
click at [133, 114] on div "Cadastros" at bounding box center [126, 110] width 245 height 37
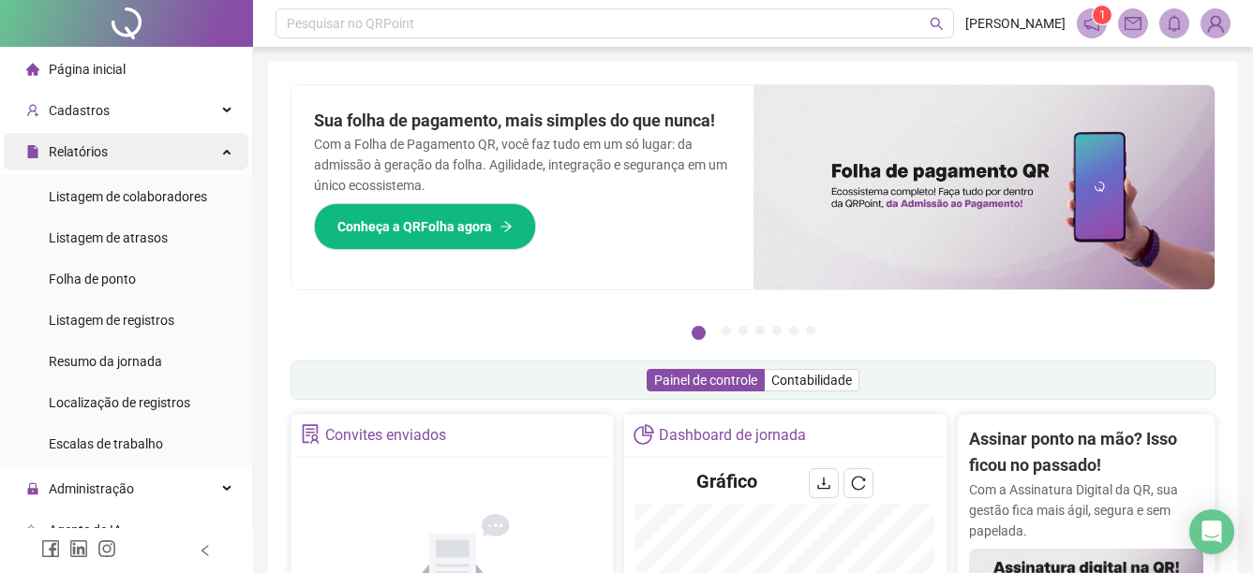
click at [151, 158] on div "Relatórios" at bounding box center [126, 151] width 245 height 37
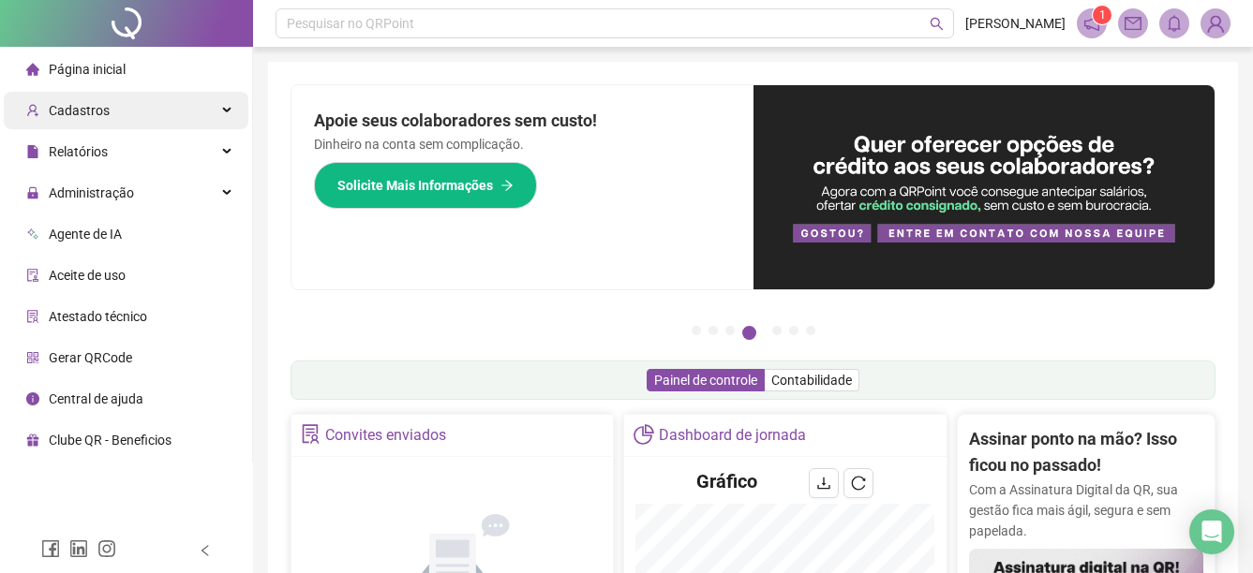
click at [171, 104] on div "Cadastros" at bounding box center [126, 110] width 245 height 37
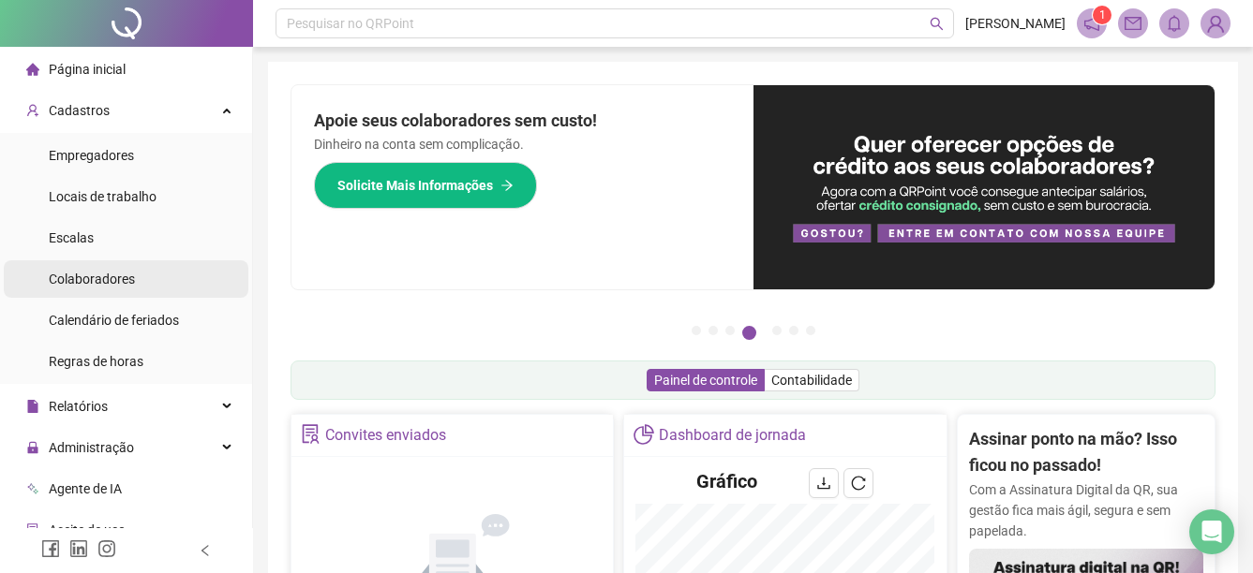
click at [87, 278] on span "Colaboradores" at bounding box center [92, 279] width 86 height 15
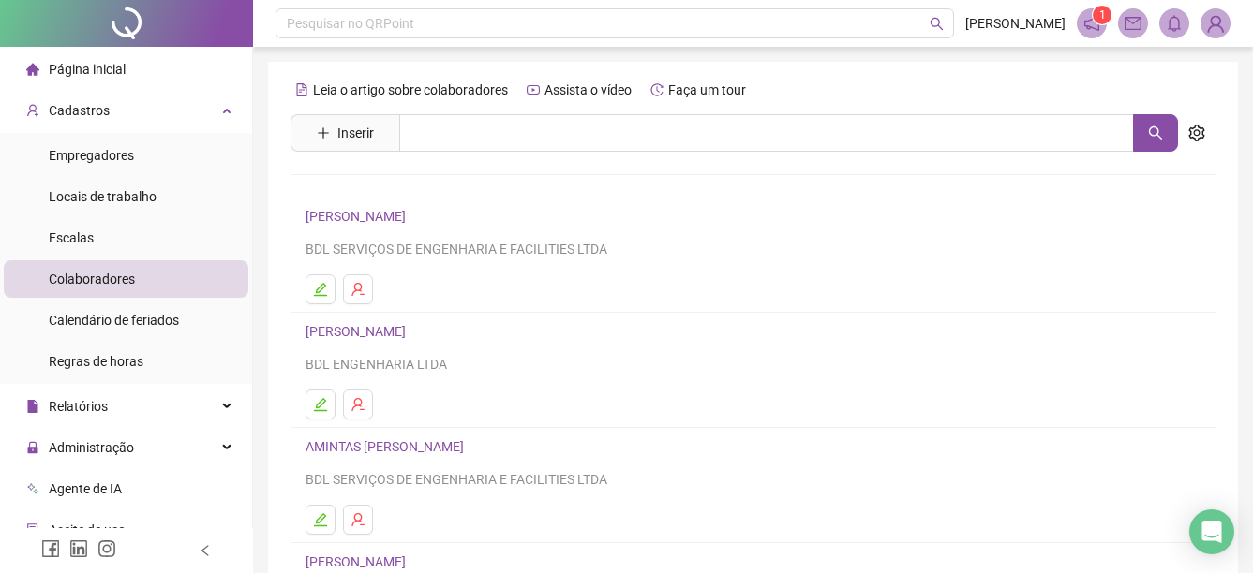
click at [1217, 38] on header "Pesquisar no QRPoint [PERSON_NAME] 1" at bounding box center [753, 23] width 1000 height 47
click at [1214, 26] on img at bounding box center [1215, 23] width 28 height 28
click at [906, 336] on h4 "[PERSON_NAME]" at bounding box center [752, 331] width 895 height 22
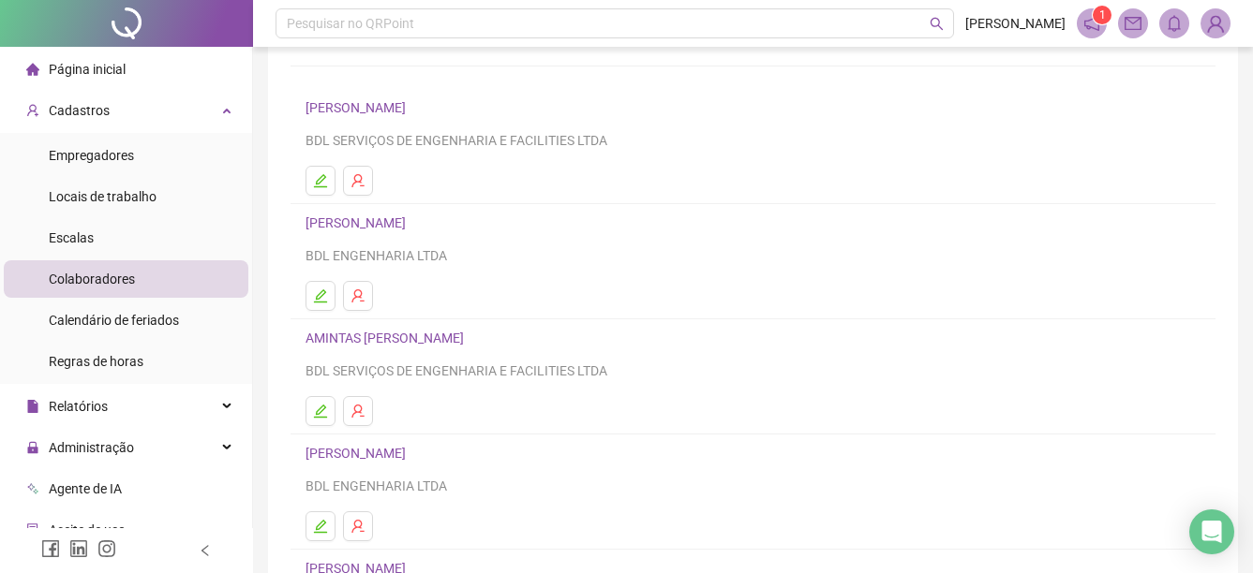
scroll to position [333, 0]
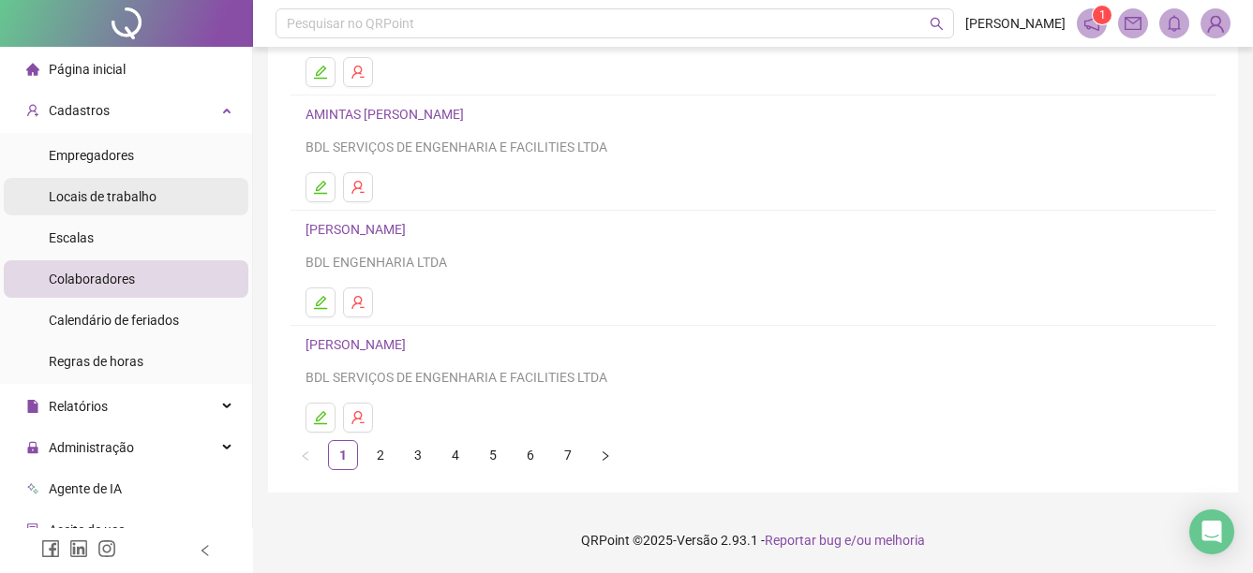
click at [78, 200] on span "Locais de trabalho" at bounding box center [103, 196] width 108 height 15
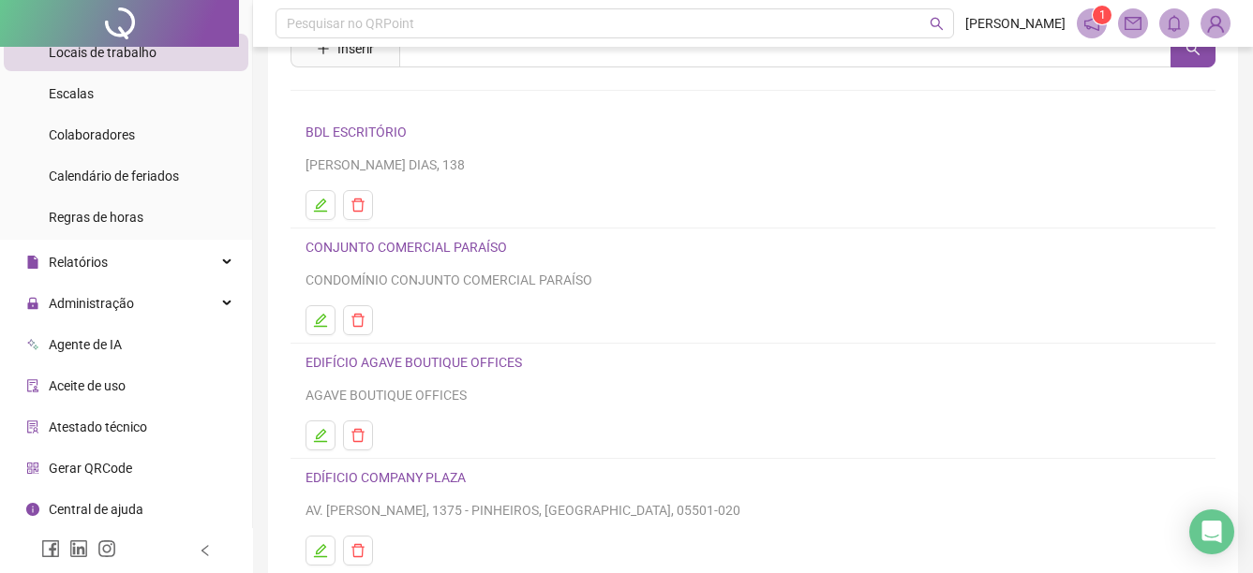
scroll to position [187, 0]
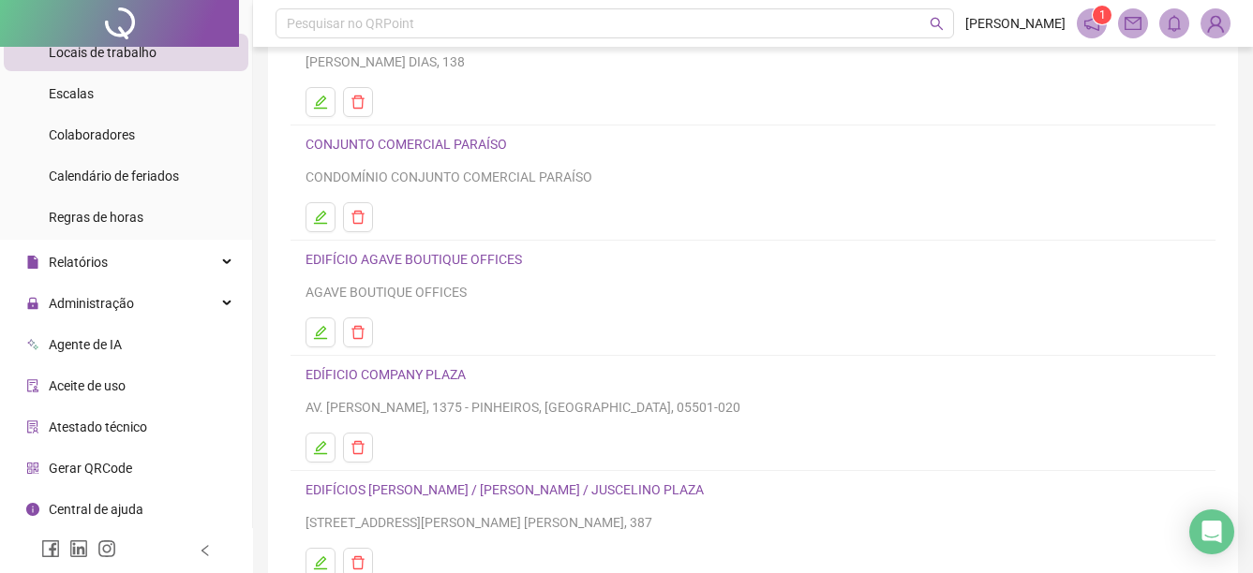
click at [124, 434] on span "Atestado técnico" at bounding box center [98, 427] width 98 height 15
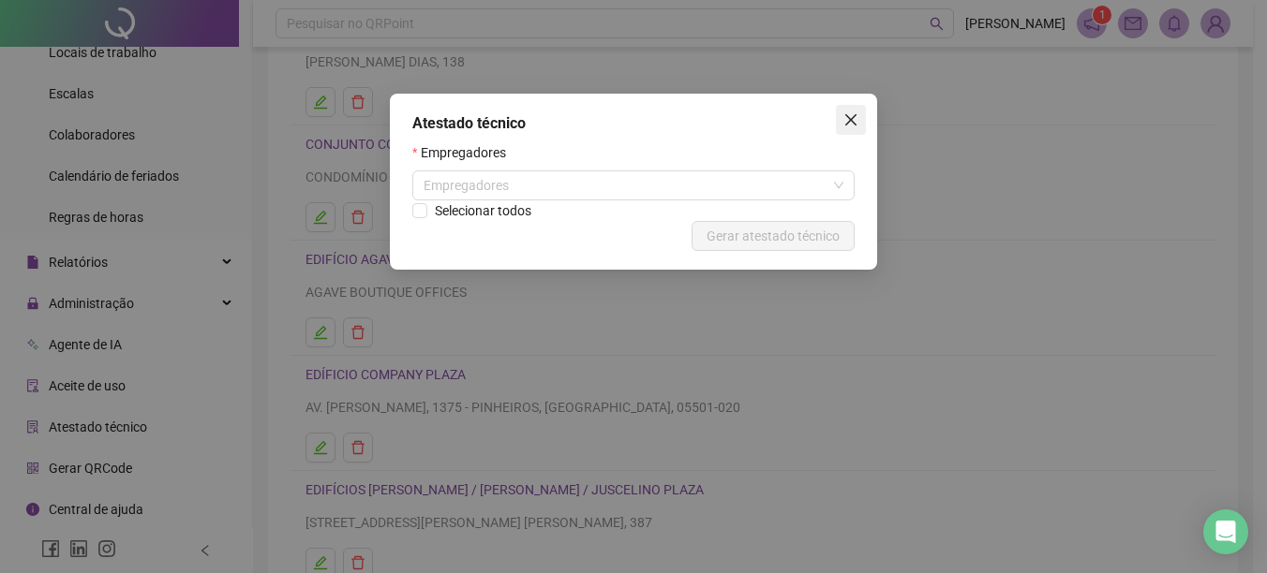
click at [843, 126] on icon "close" at bounding box center [850, 119] width 15 height 15
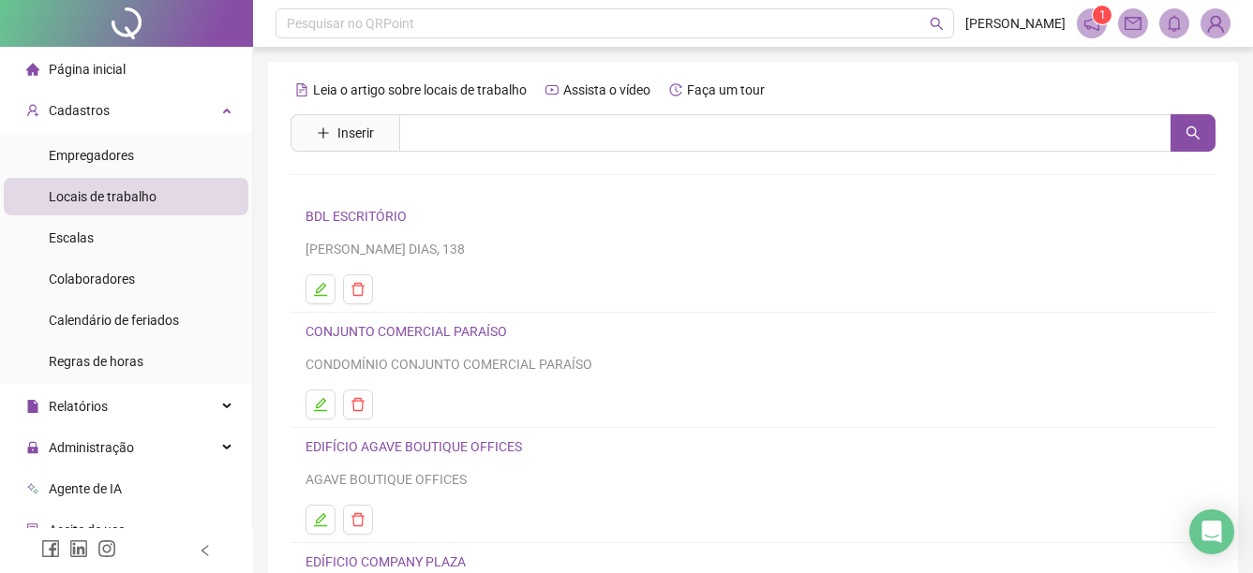
click at [110, 72] on span "Página inicial" at bounding box center [87, 69] width 77 height 15
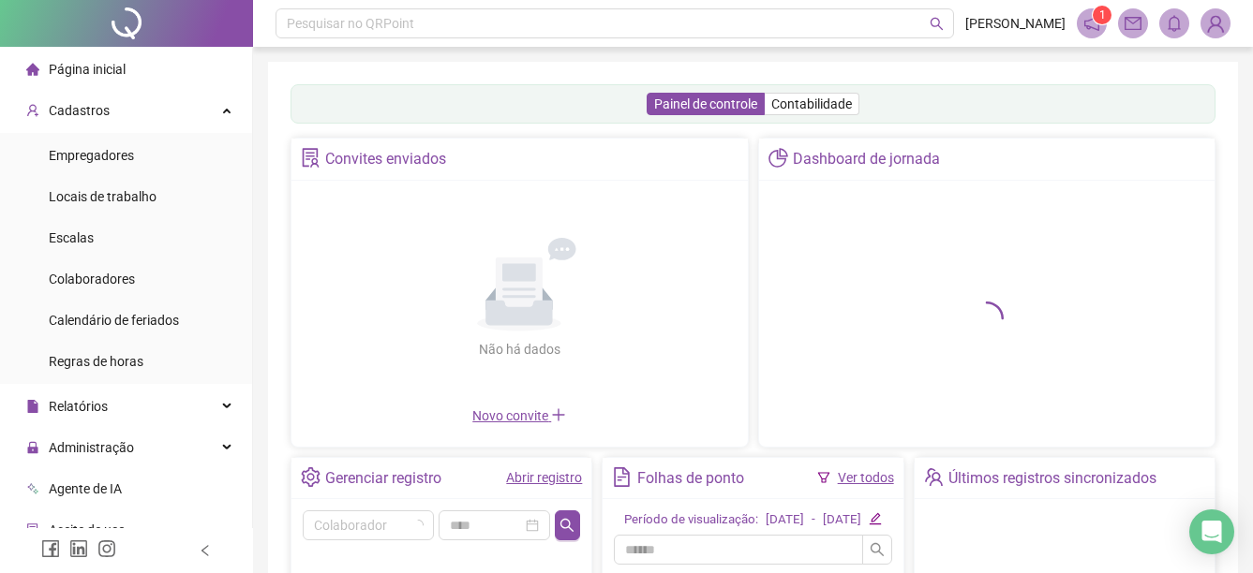
click at [78, 30] on div at bounding box center [126, 23] width 253 height 47
click at [88, 20] on div at bounding box center [126, 23] width 253 height 47
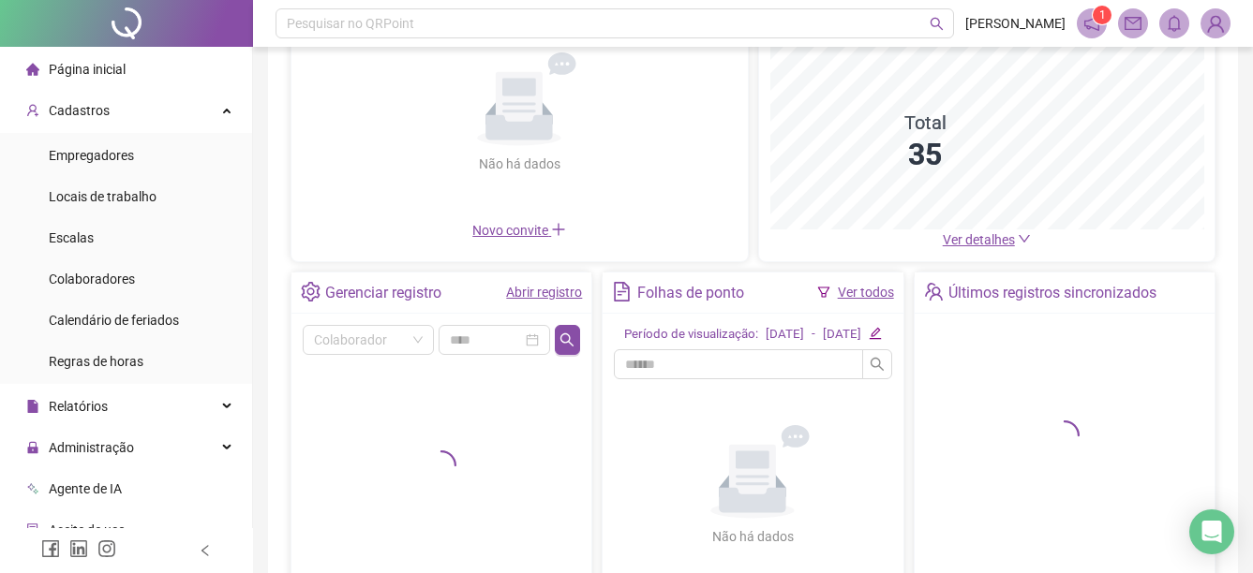
scroll to position [187, 0]
click at [408, 294] on div "Gerenciar registro" at bounding box center [383, 291] width 116 height 32
click at [542, 295] on link "Abrir registro" at bounding box center [544, 290] width 76 height 15
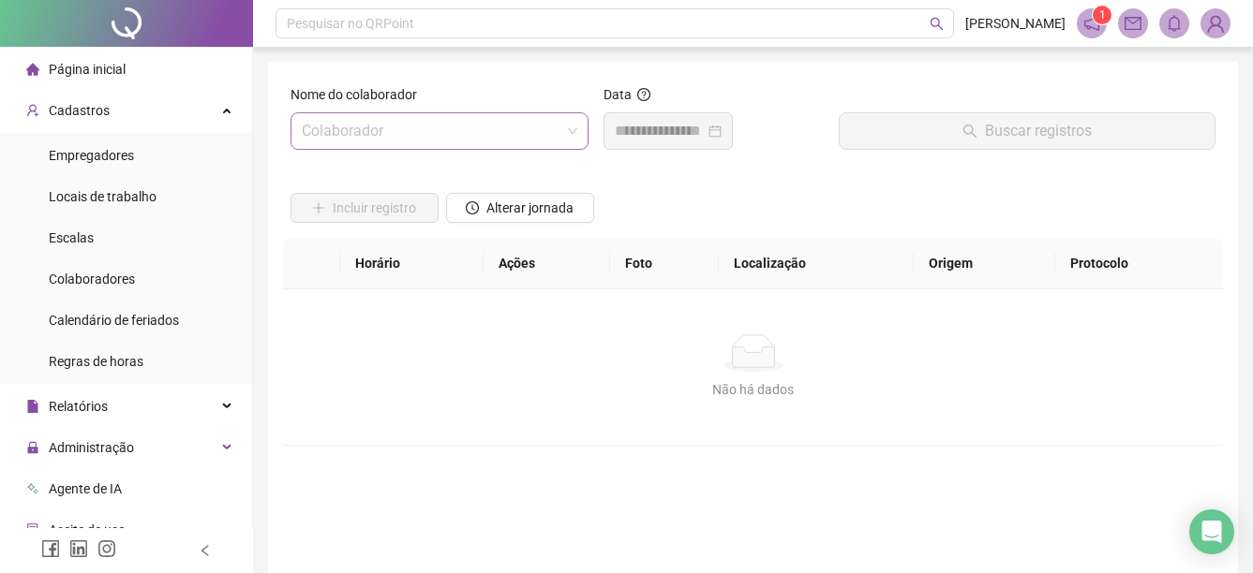
click at [530, 143] on input "search" at bounding box center [431, 131] width 259 height 36
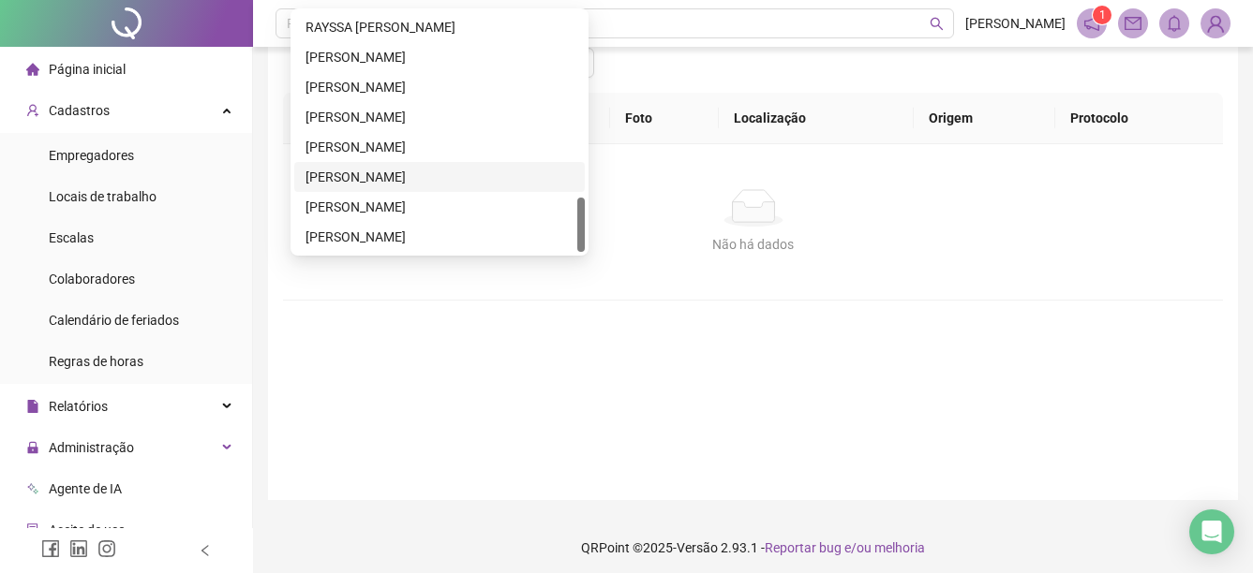
scroll to position [153, 0]
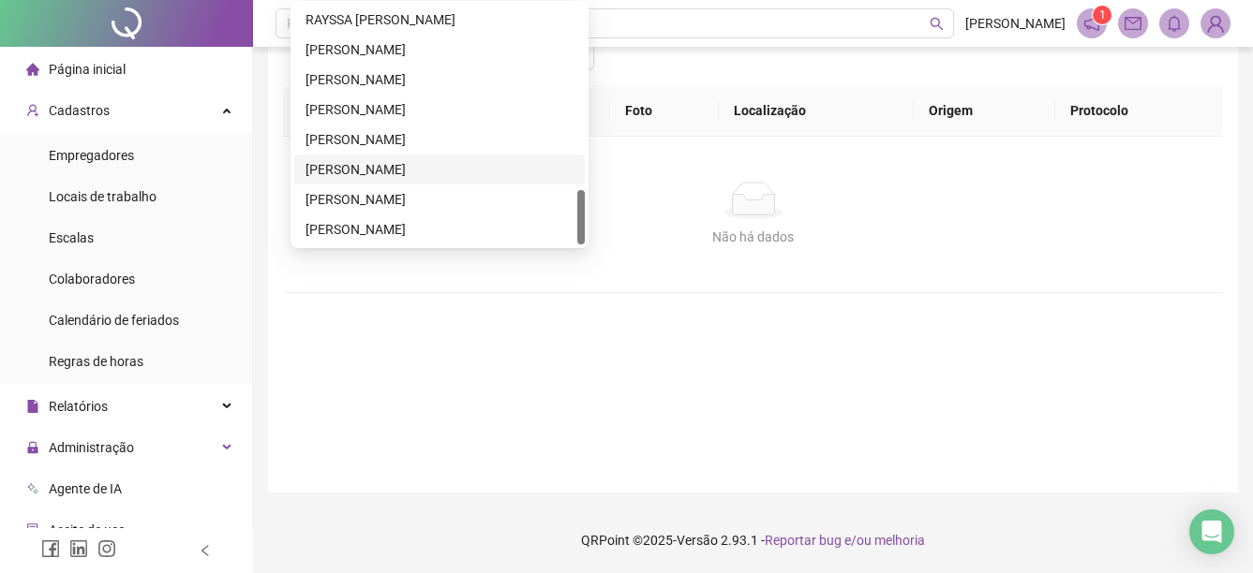
click at [383, 169] on div "[PERSON_NAME]" at bounding box center [439, 169] width 268 height 21
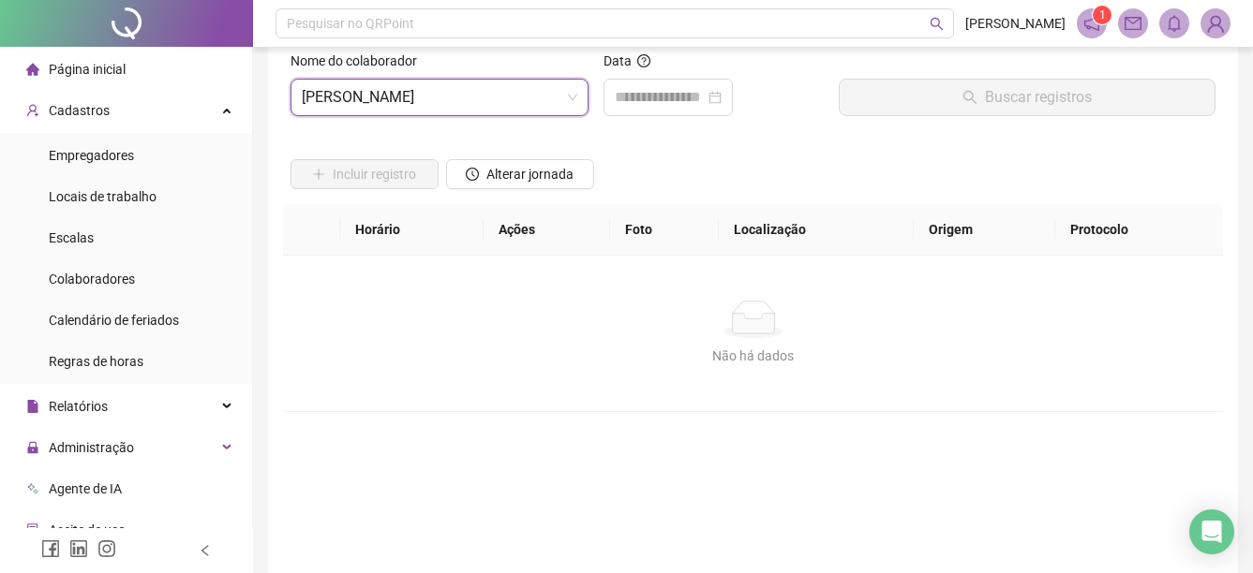
scroll to position [0, 0]
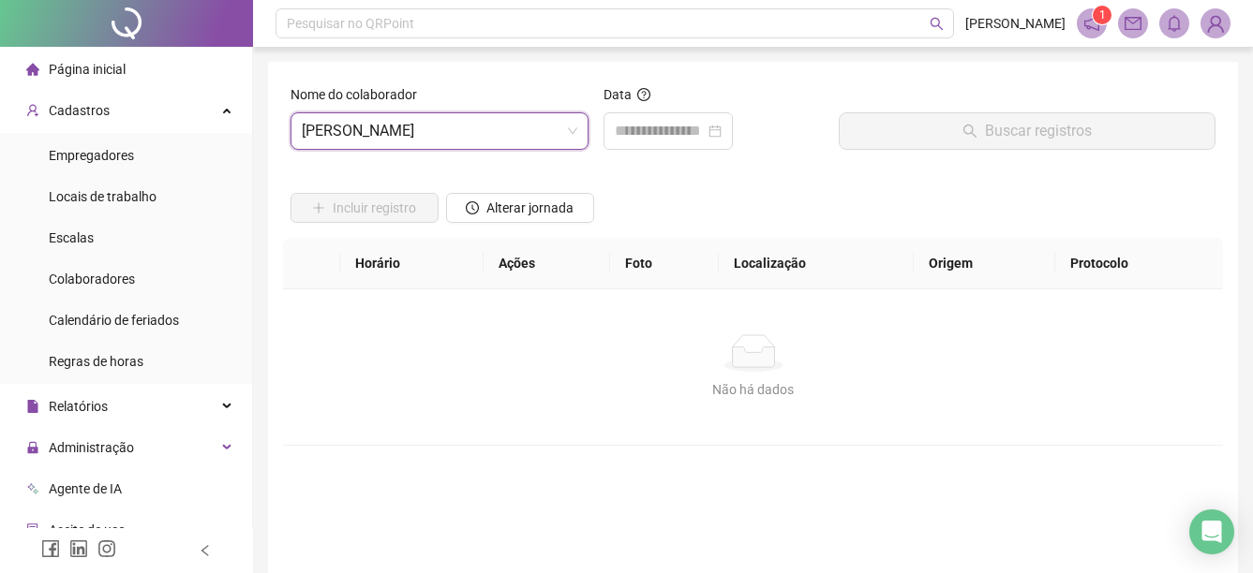
click at [627, 150] on div "Data" at bounding box center [713, 124] width 235 height 81
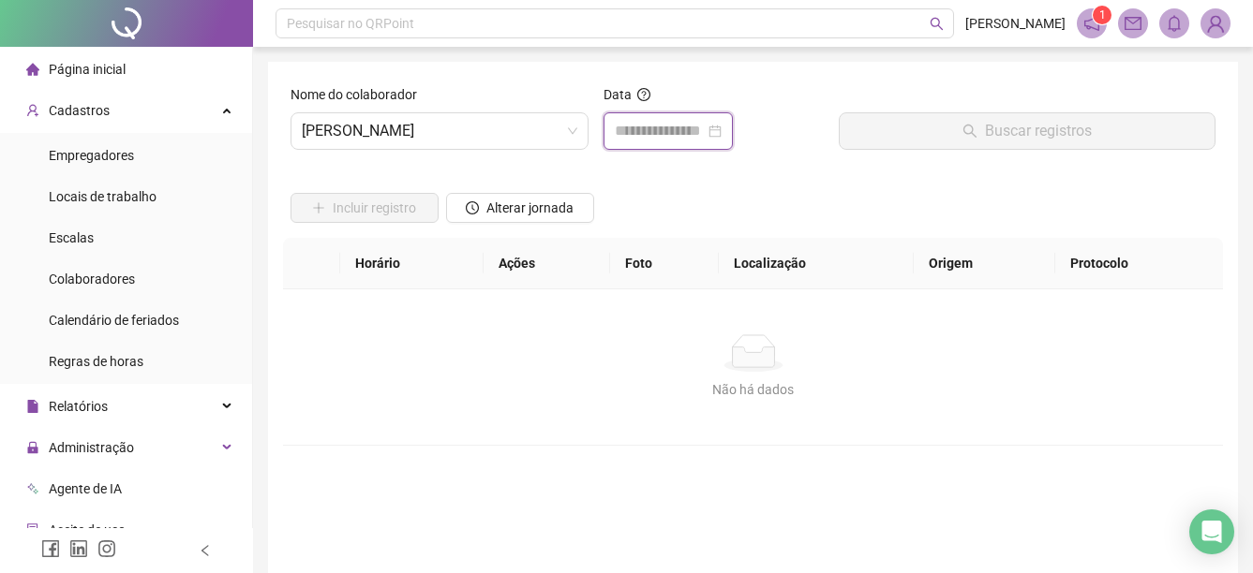
click at [634, 138] on input at bounding box center [660, 131] width 90 height 22
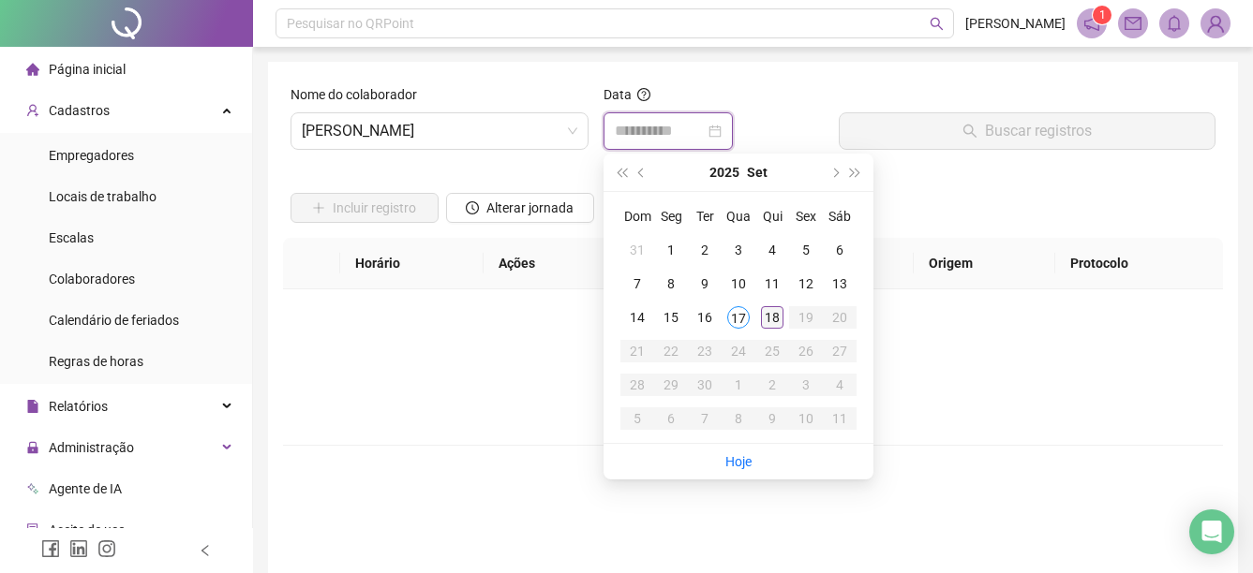
type input "**********"
click at [776, 310] on div "18" at bounding box center [772, 317] width 22 height 22
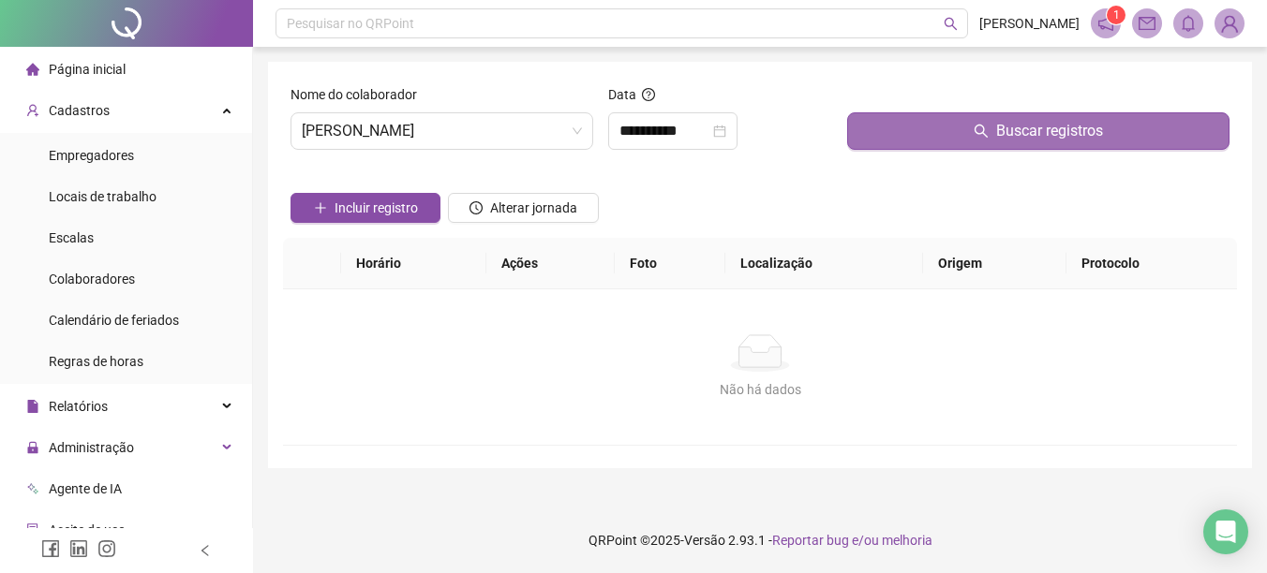
click at [1004, 139] on span "Buscar registros" at bounding box center [1049, 131] width 107 height 22
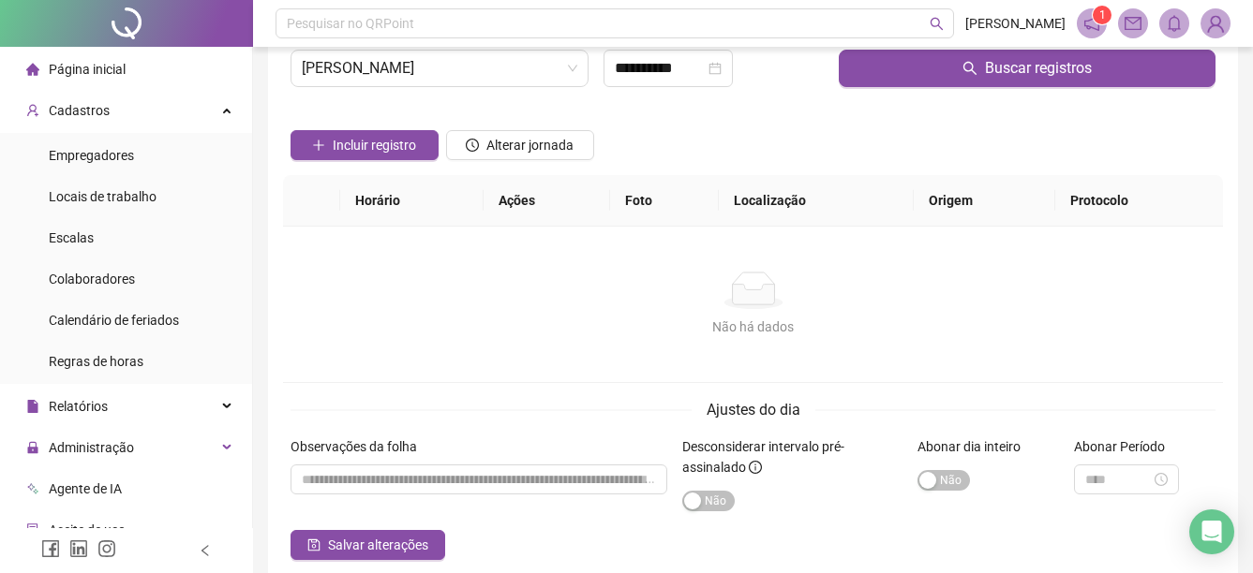
scroll to position [153, 0]
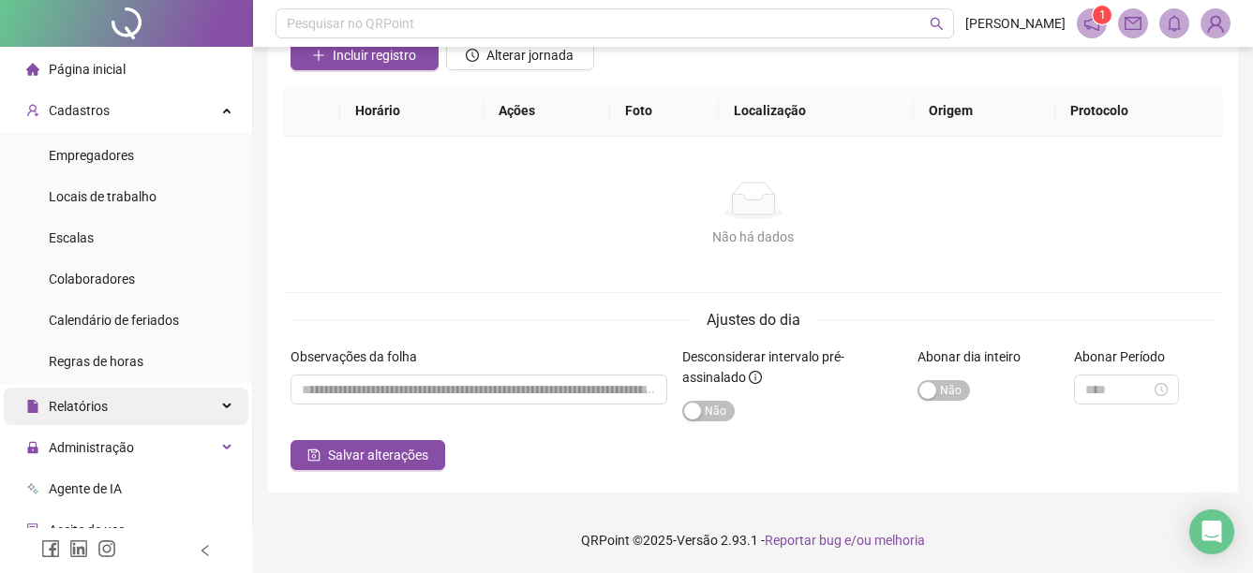
click at [169, 402] on div "Relatórios" at bounding box center [126, 406] width 245 height 37
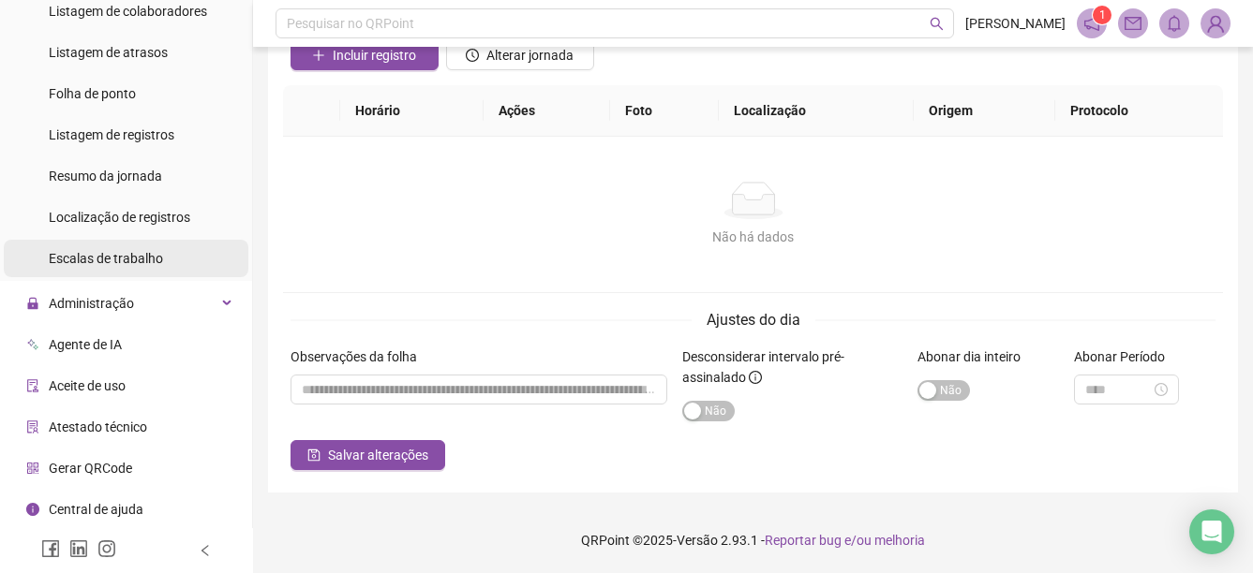
scroll to position [253, 0]
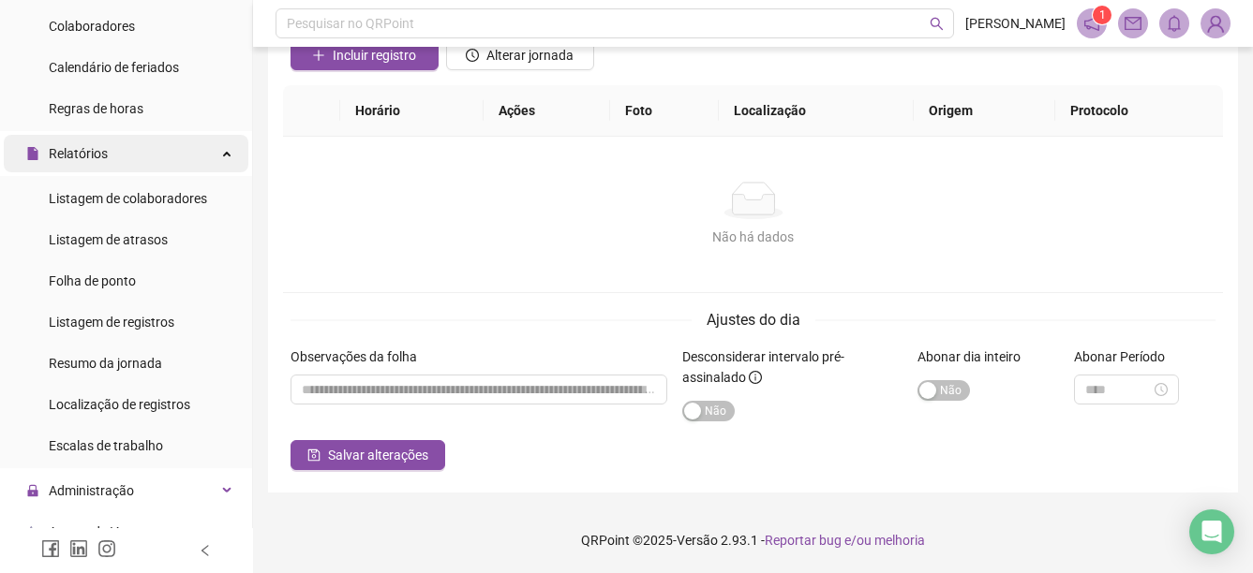
click at [171, 156] on div "Relatórios" at bounding box center [126, 153] width 245 height 37
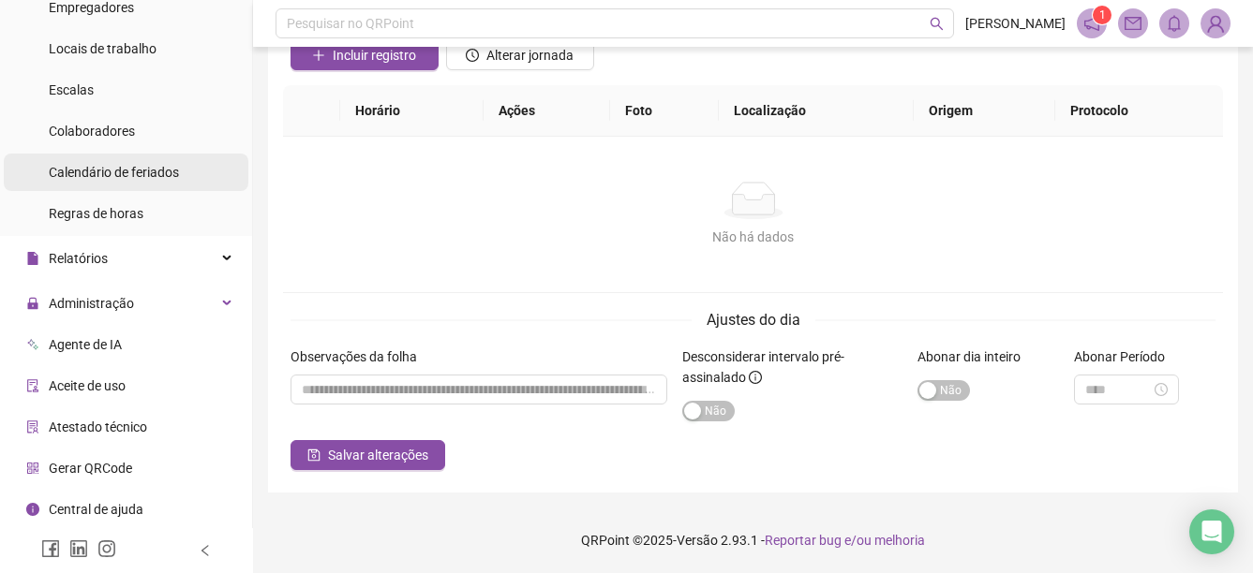
scroll to position [144, 0]
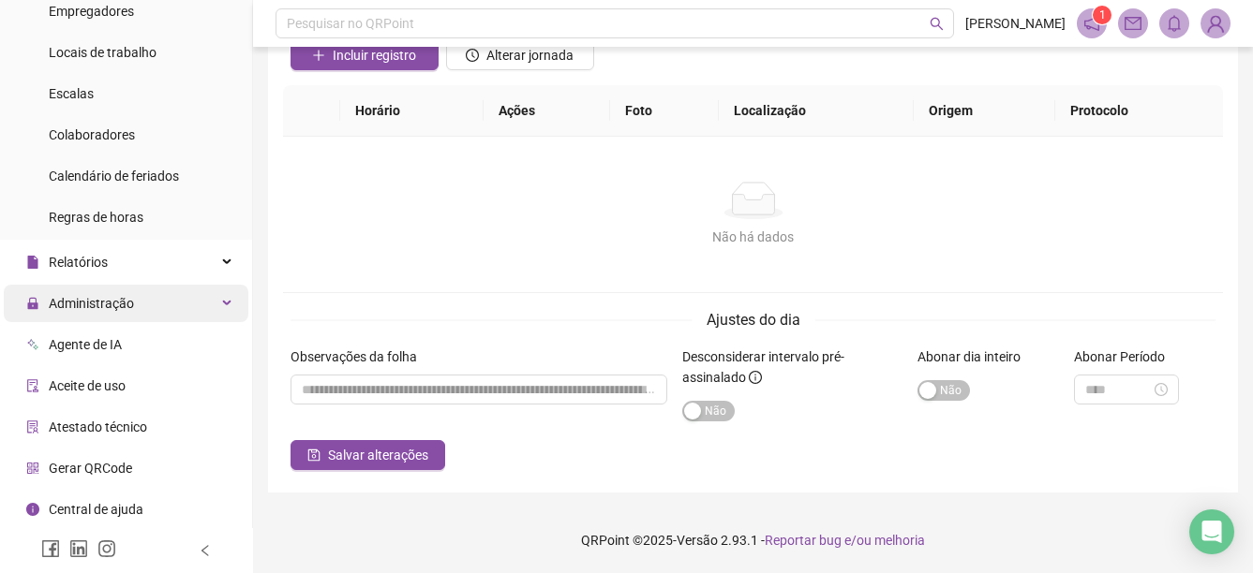
click at [185, 289] on div "Administração" at bounding box center [126, 303] width 245 height 37
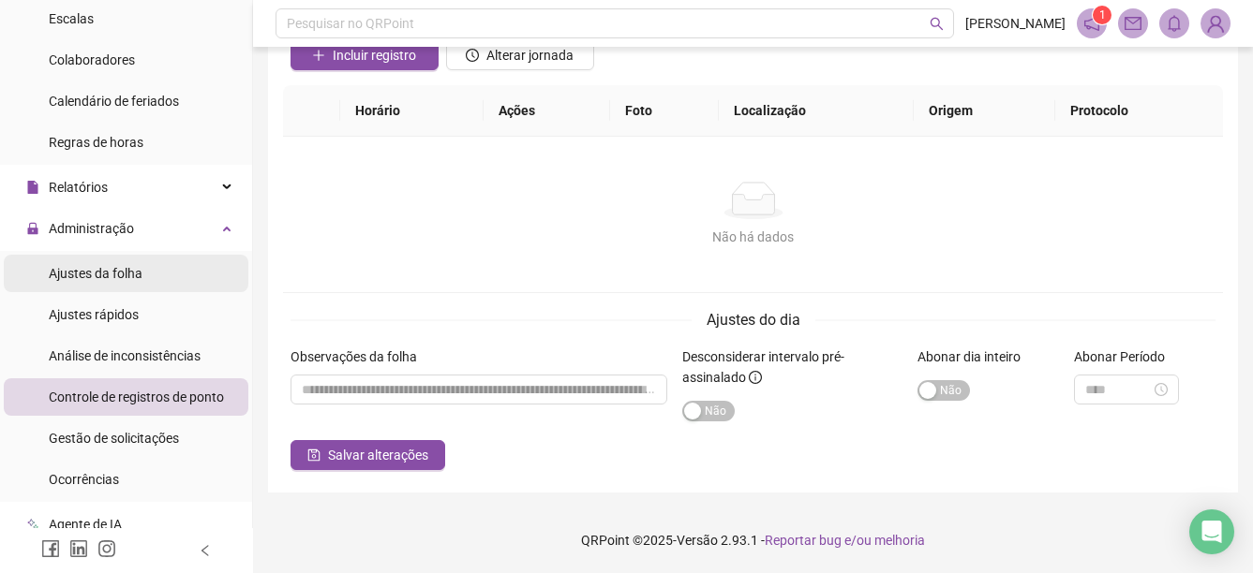
scroll to position [332, 0]
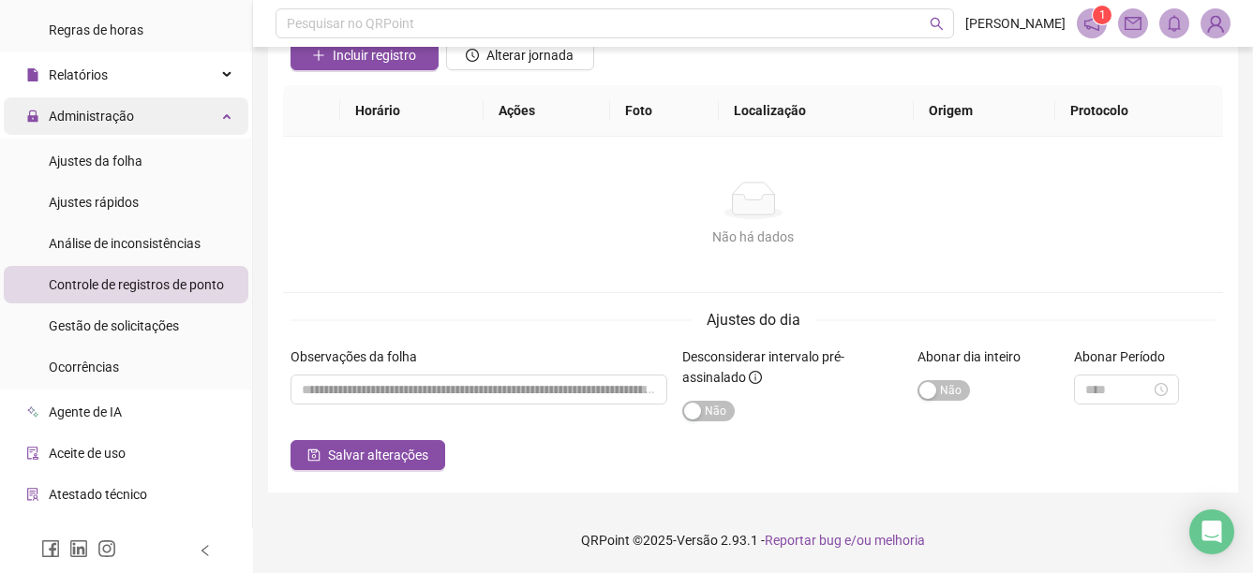
click at [192, 121] on div "Administração" at bounding box center [126, 115] width 245 height 37
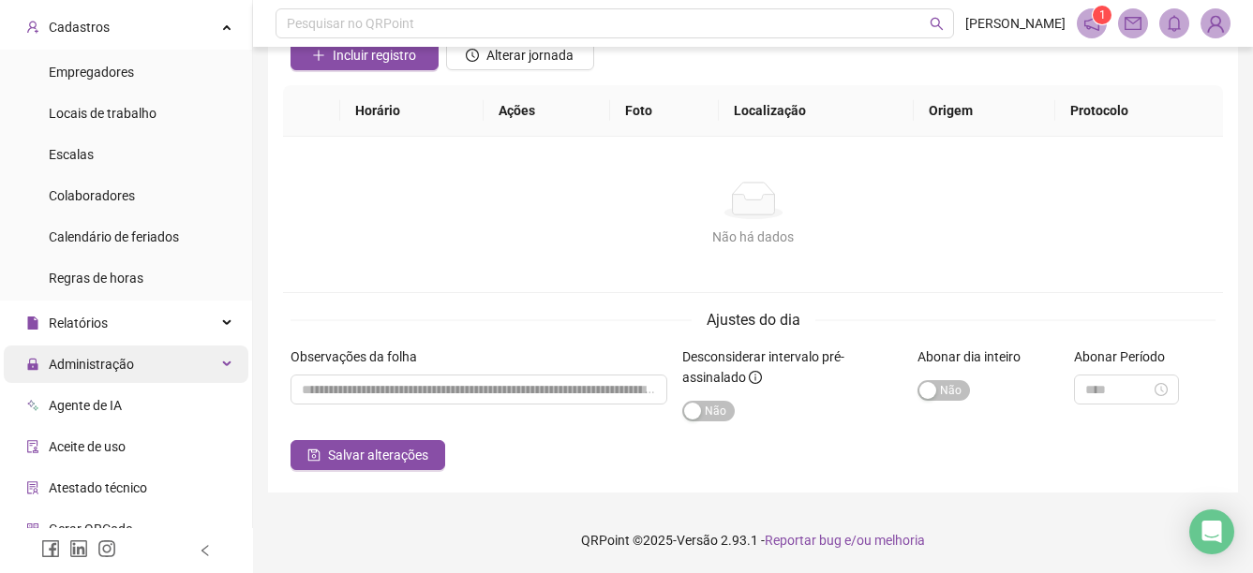
scroll to position [0, 0]
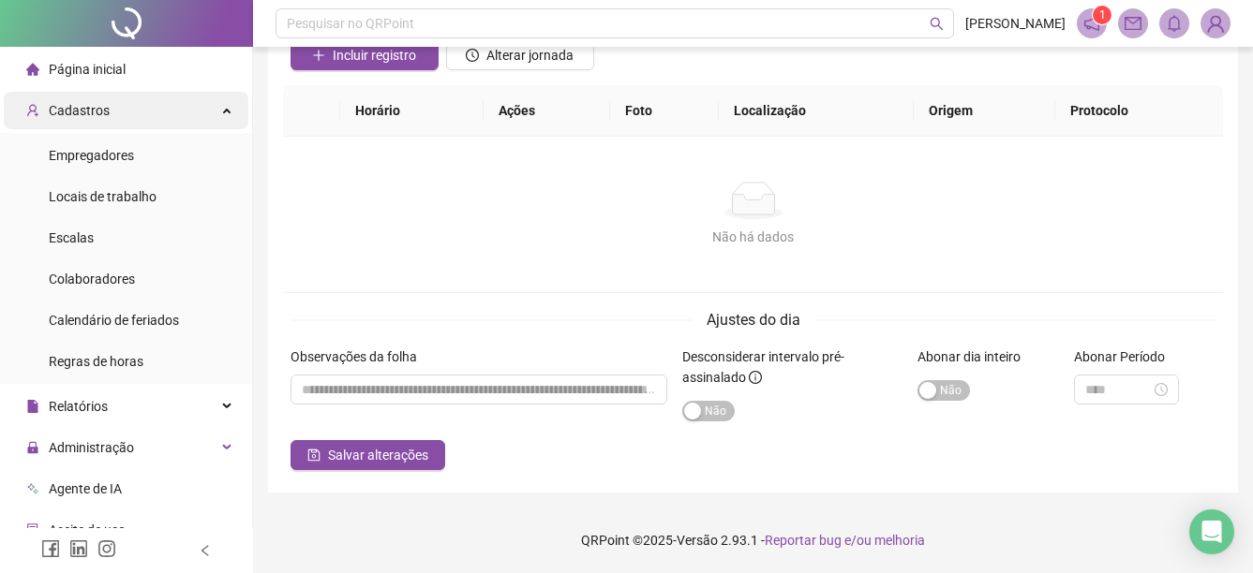
click at [154, 114] on div "Cadastros" at bounding box center [126, 110] width 245 height 37
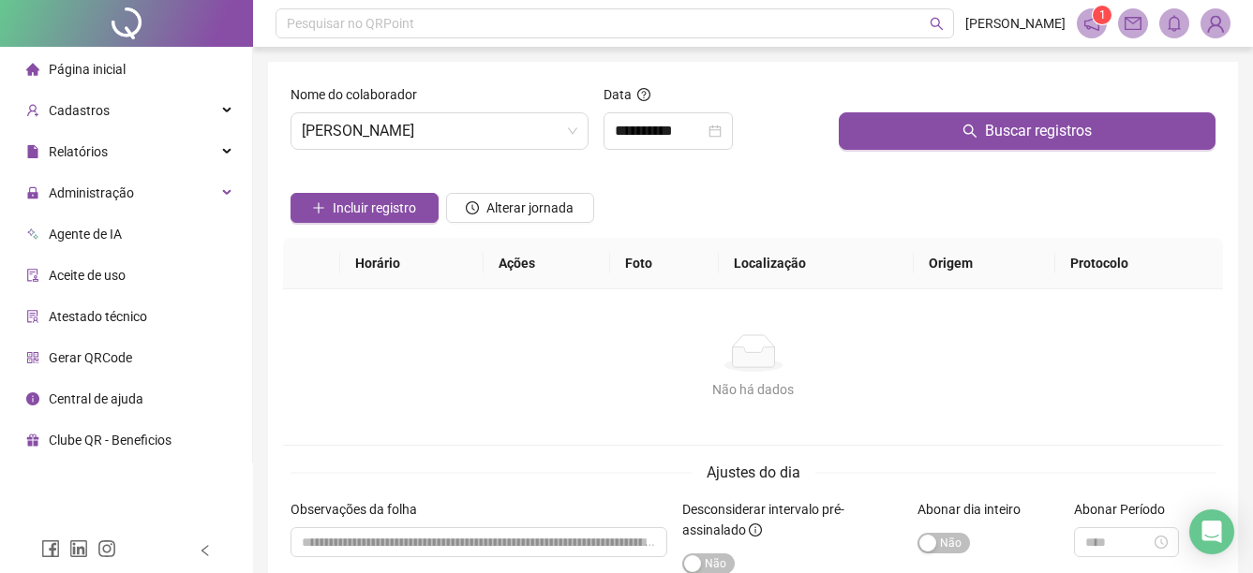
click at [816, 349] on div "Não há dados" at bounding box center [752, 352] width 895 height 37
click at [1097, 21] on sup "1" at bounding box center [1101, 15] width 19 height 19
click at [143, 65] on li "Página inicial" at bounding box center [126, 69] width 245 height 37
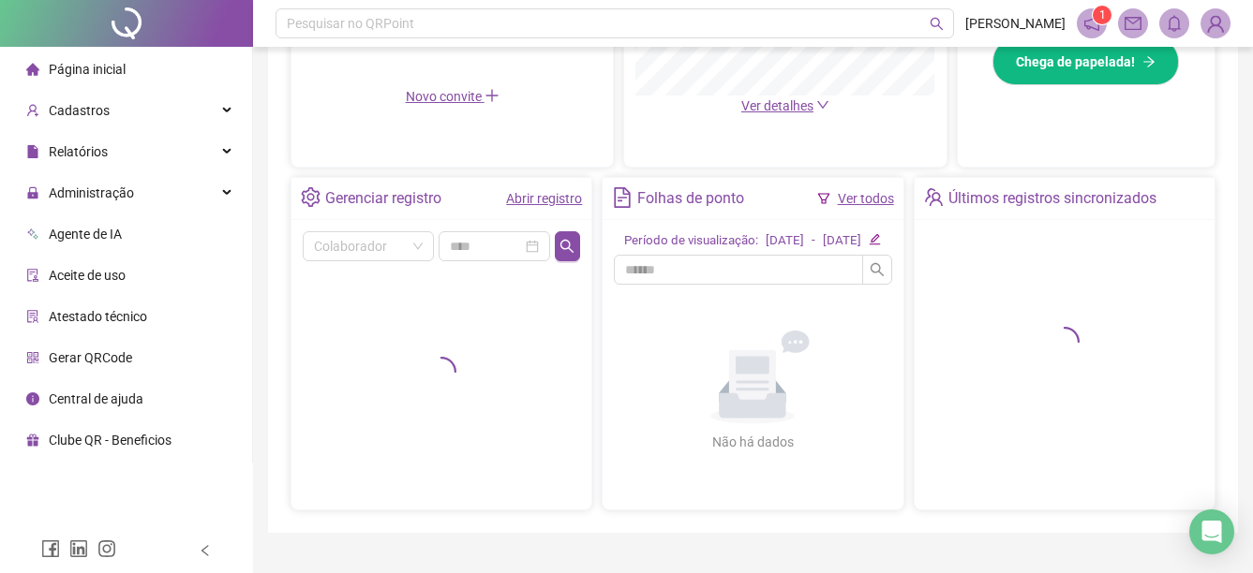
scroll to position [468, 0]
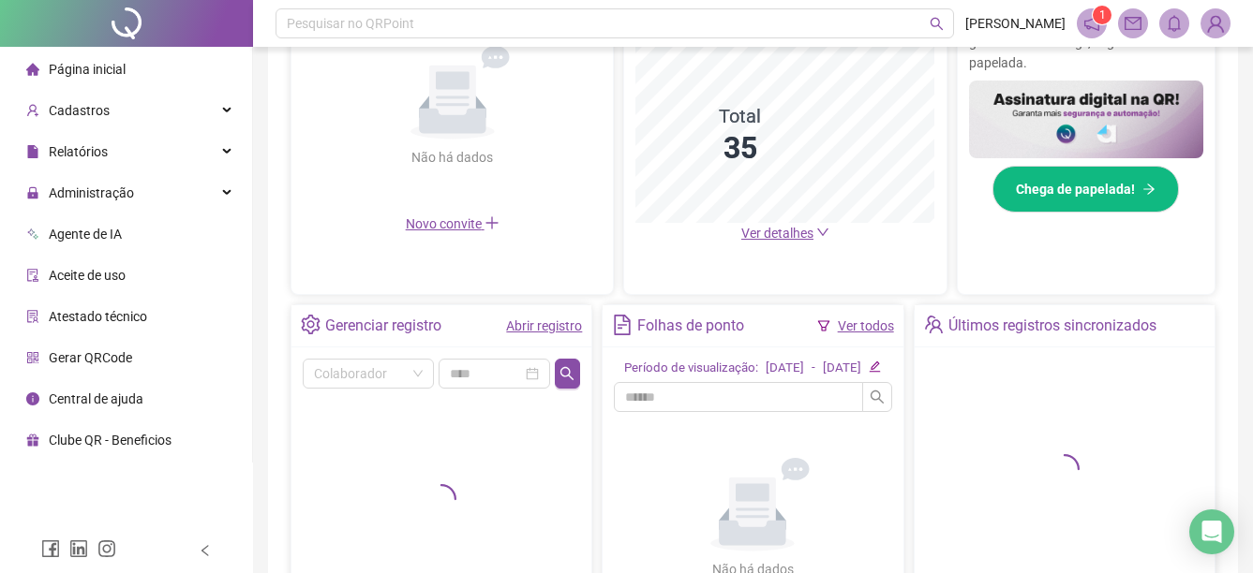
drag, startPoint x: 771, startPoint y: 255, endPoint x: 764, endPoint y: 246, distance: 10.7
click at [770, 255] on div "Dashboard de jornada Gráfico Total 35 Ver detalhes" at bounding box center [784, 120] width 323 height 349
click at [754, 235] on span "Ver detalhes" at bounding box center [777, 233] width 72 height 15
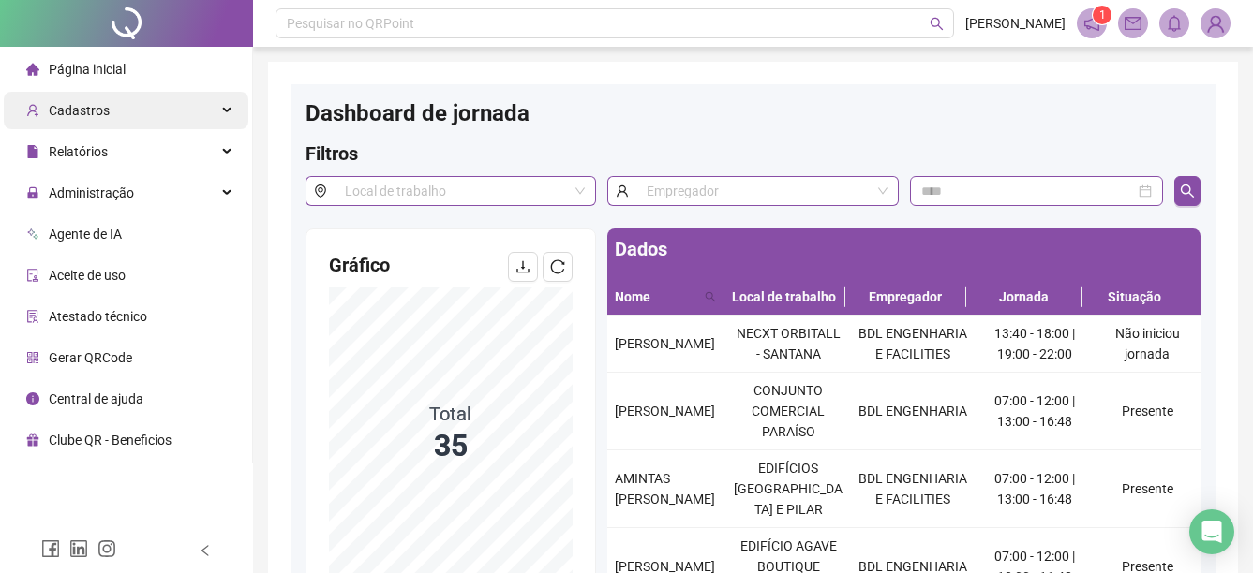
click at [117, 114] on div "Cadastros" at bounding box center [126, 110] width 245 height 37
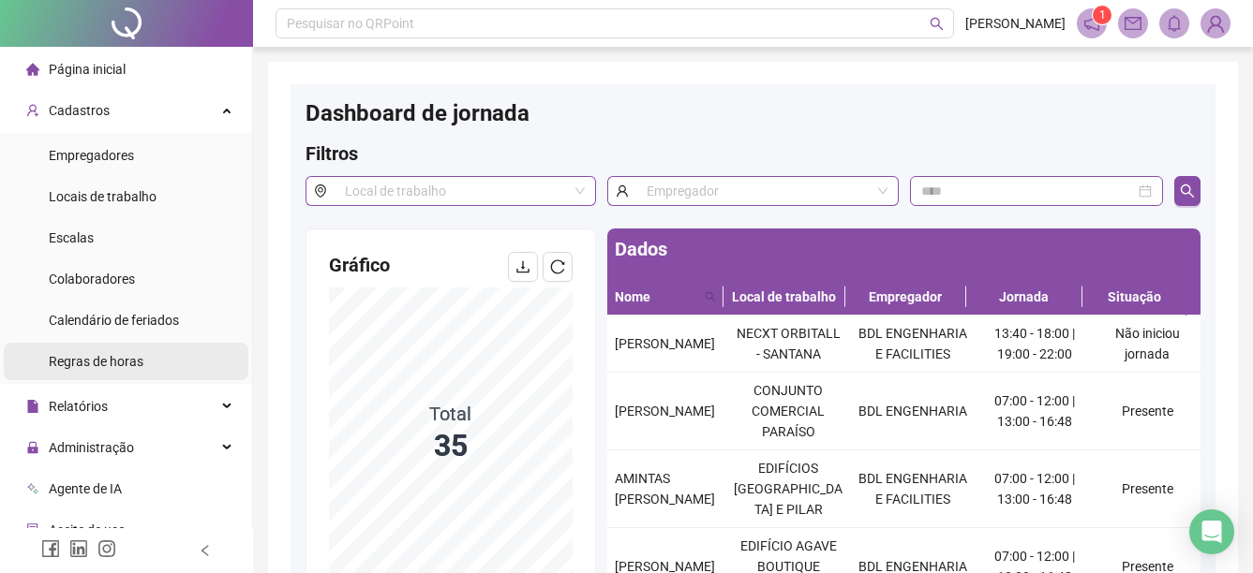
scroll to position [94, 0]
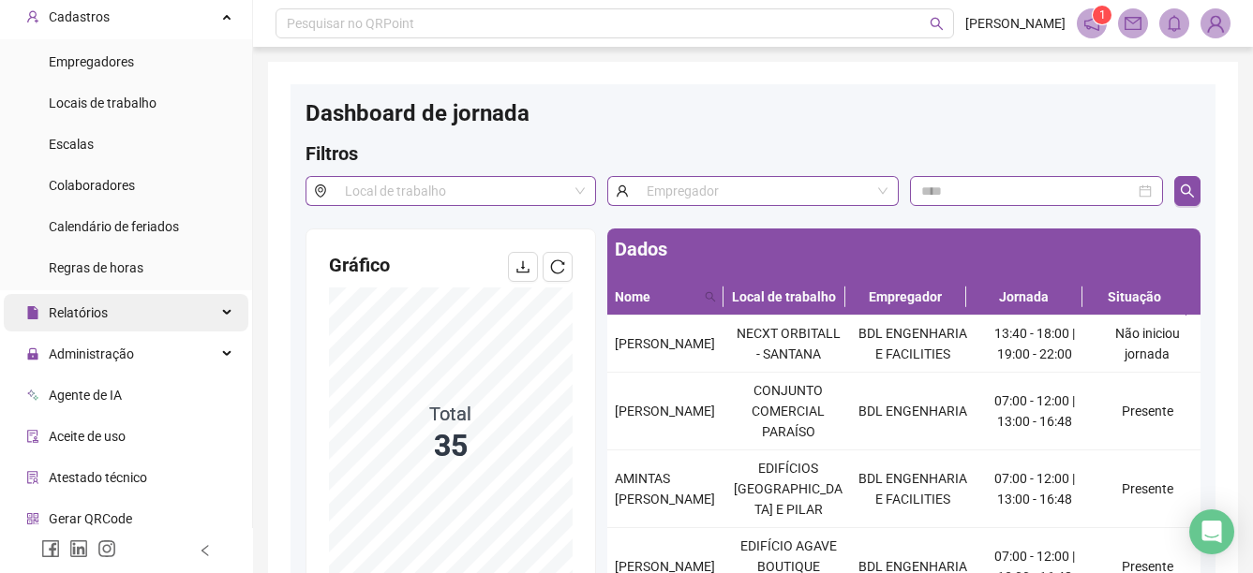
click at [136, 303] on div "Relatórios" at bounding box center [126, 312] width 245 height 37
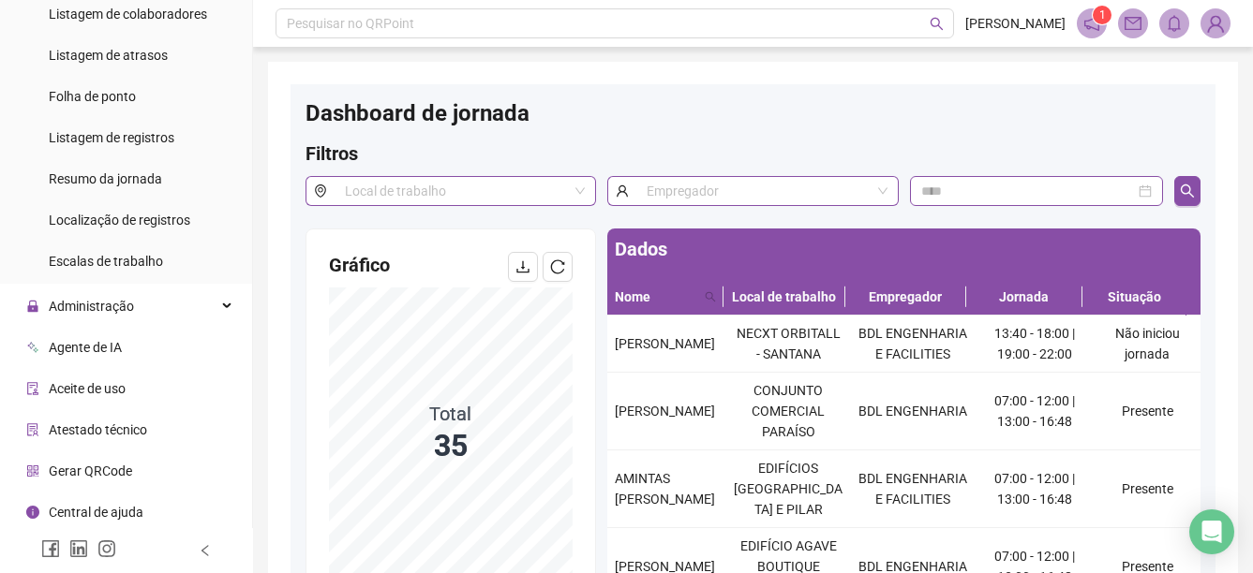
scroll to position [440, 0]
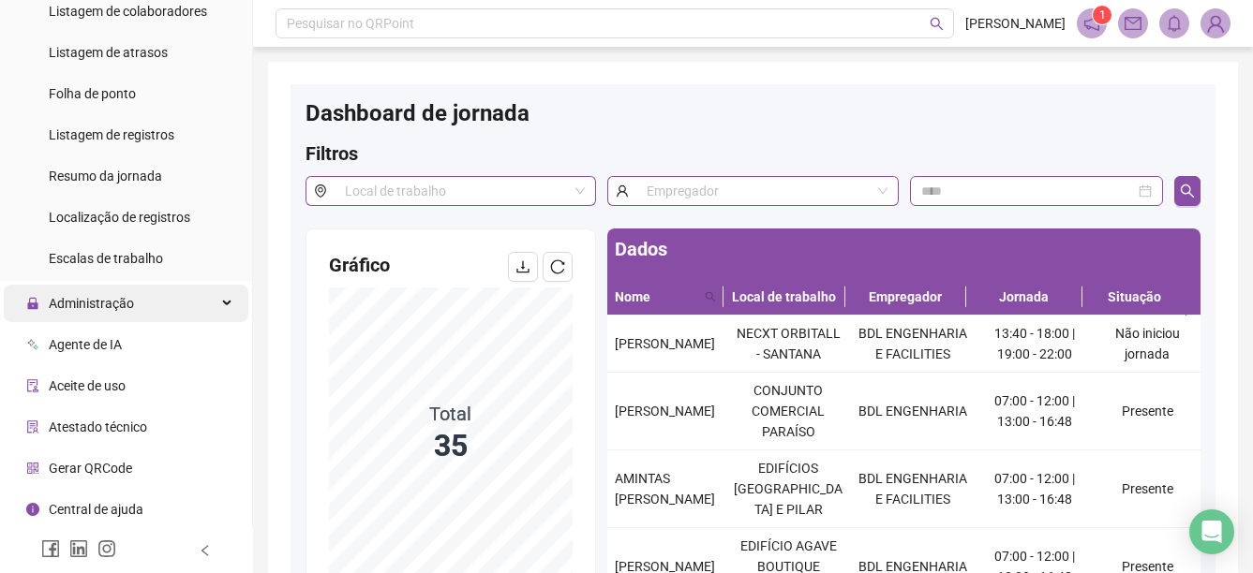
click at [150, 305] on div "Administração" at bounding box center [126, 303] width 245 height 37
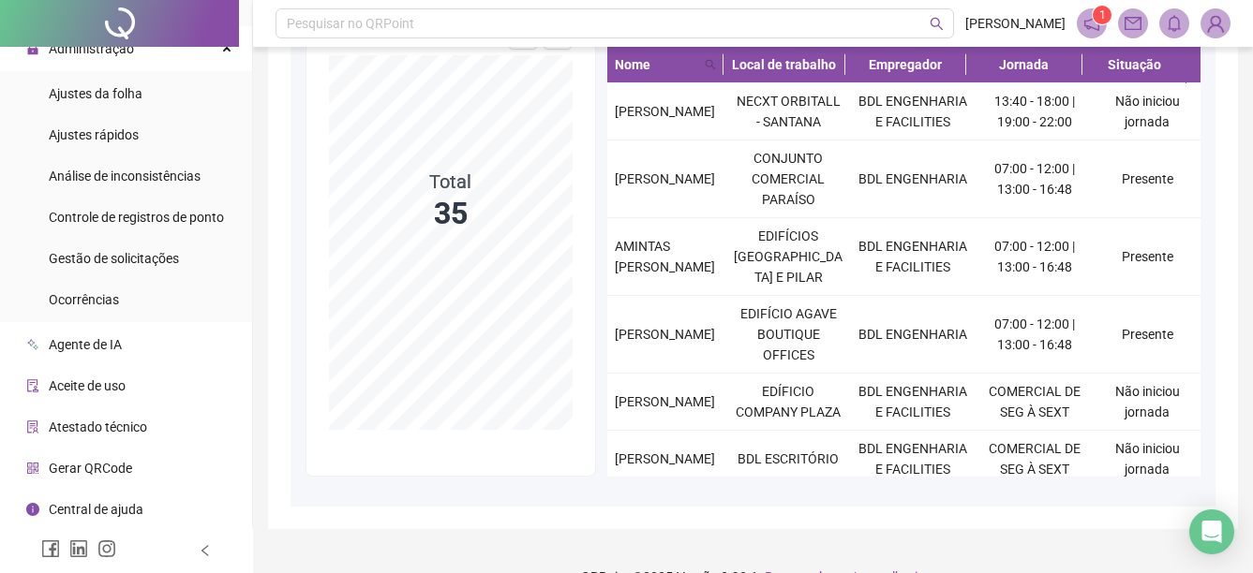
scroll to position [269, 0]
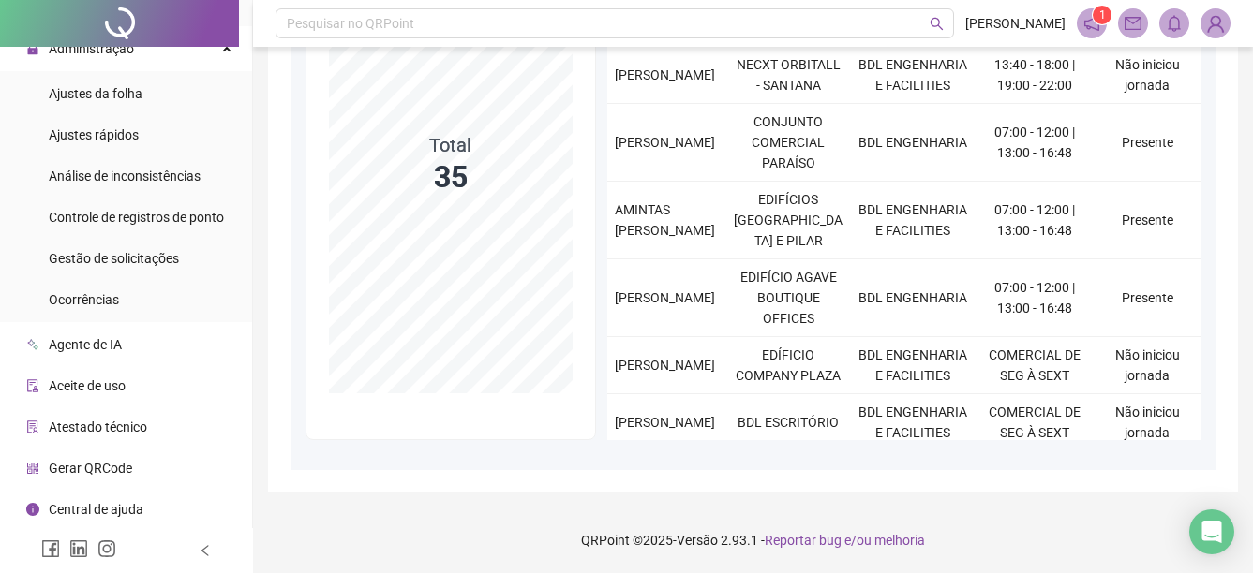
click at [105, 507] on span "Central de ajuda" at bounding box center [96, 509] width 95 height 15
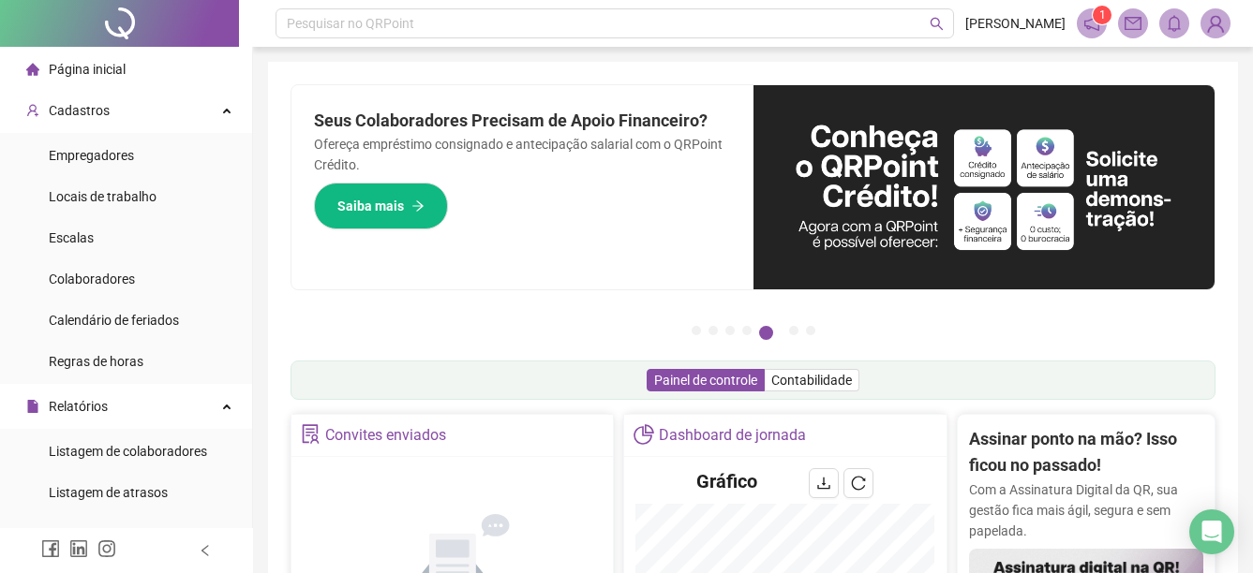
click at [133, 67] on li "Página inicial" at bounding box center [126, 69] width 245 height 37
click at [67, 55] on div "Página inicial" at bounding box center [75, 69] width 99 height 37
click at [92, 113] on span "Cadastros" at bounding box center [79, 110] width 61 height 15
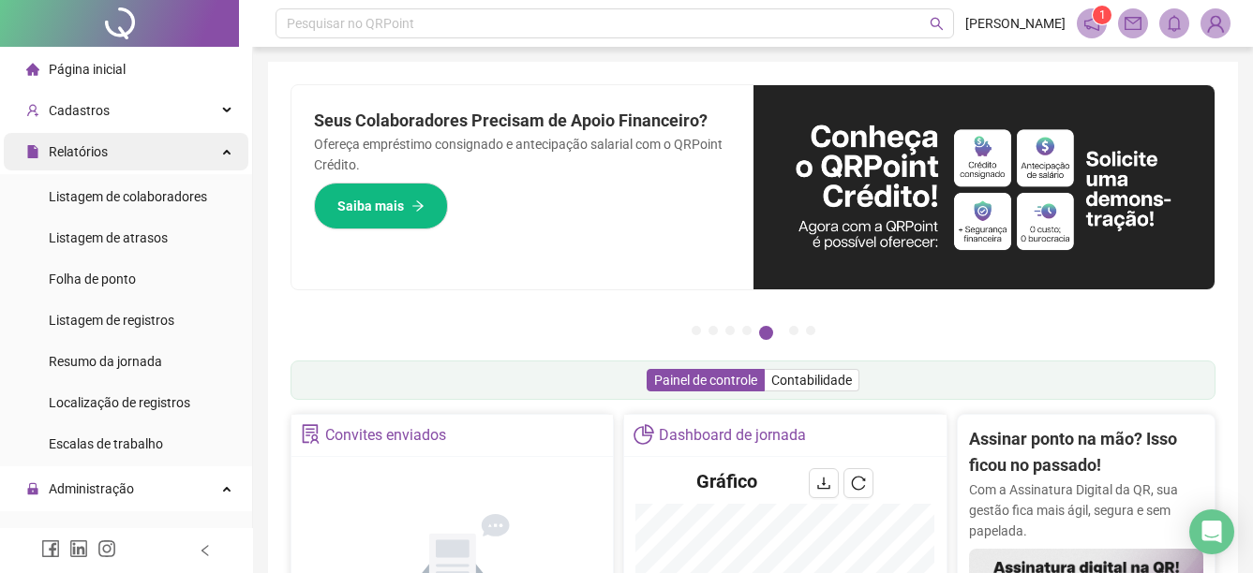
click at [106, 146] on span "Relatórios" at bounding box center [78, 151] width 59 height 15
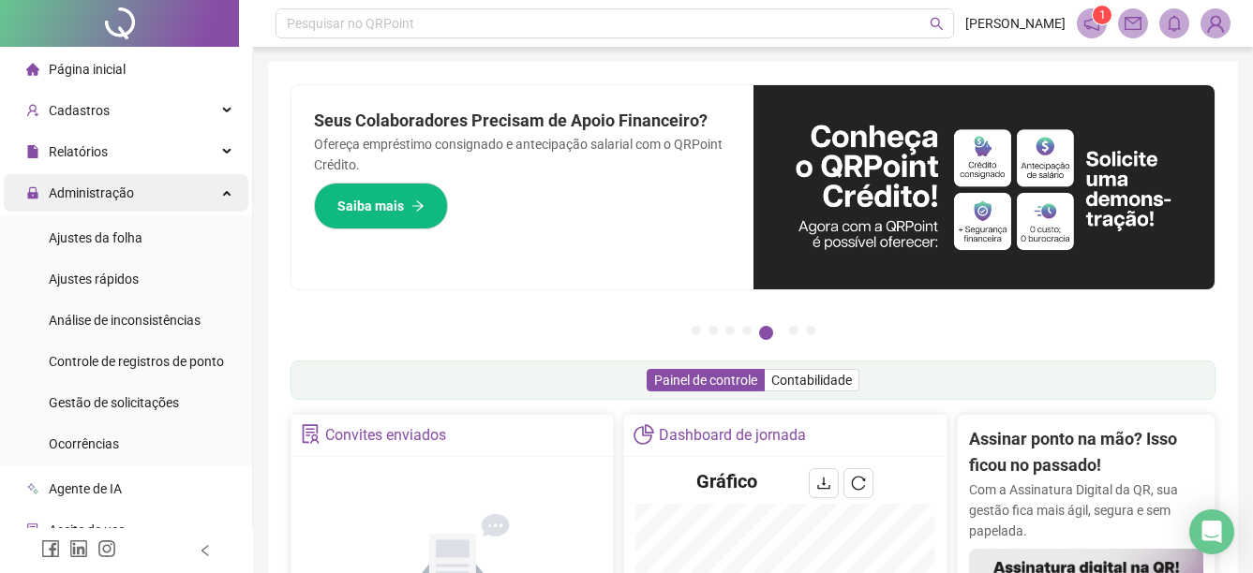
click at [121, 188] on span "Administração" at bounding box center [91, 192] width 85 height 15
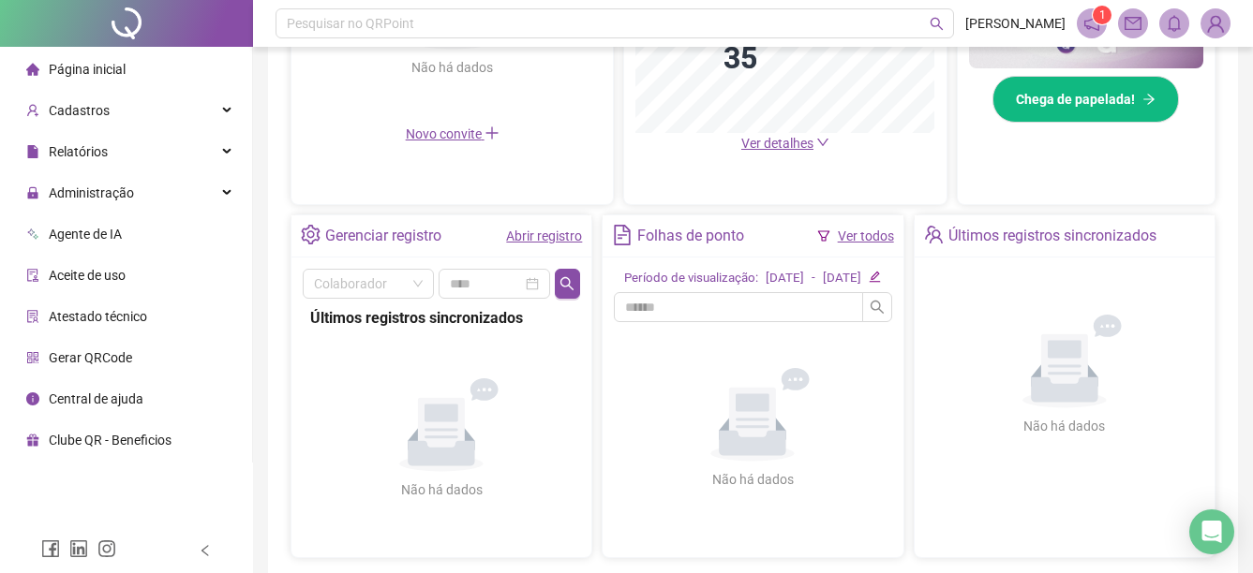
scroll to position [562, 0]
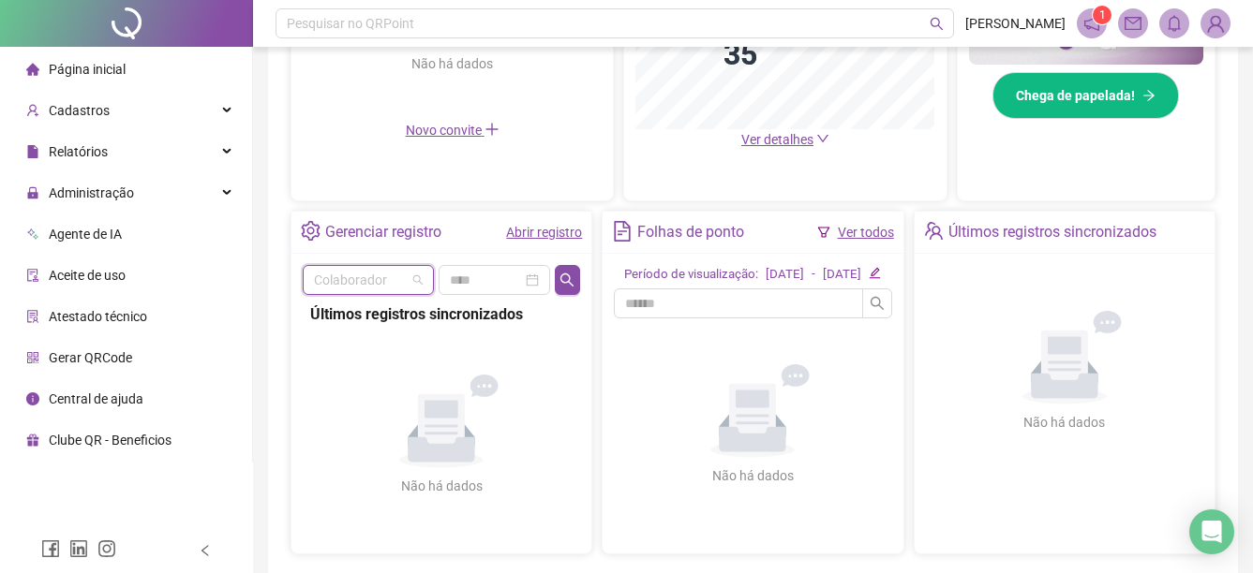
click at [375, 283] on input "search" at bounding box center [360, 280] width 92 height 28
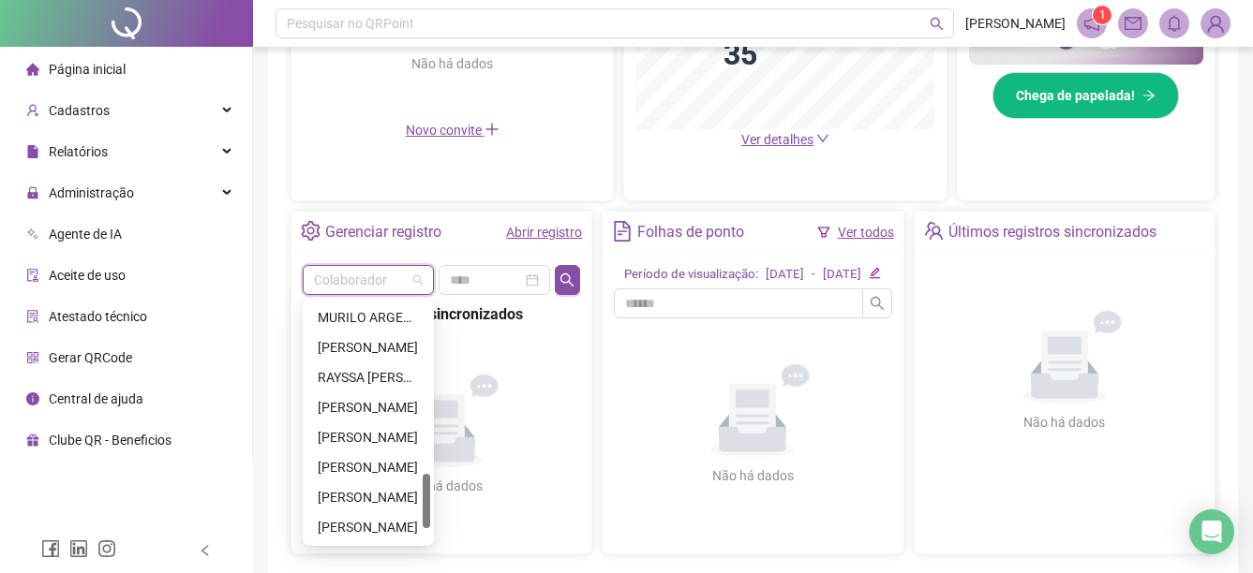
scroll to position [809, 0]
click at [365, 456] on div "[PERSON_NAME]" at bounding box center [368, 467] width 124 height 30
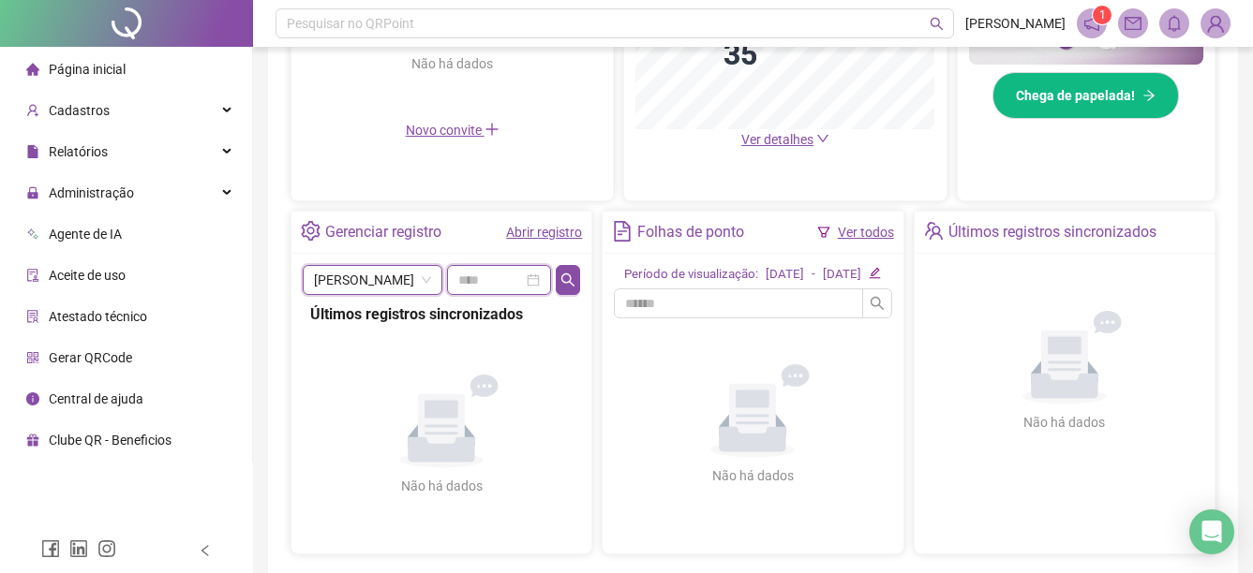
click at [513, 283] on input at bounding box center [490, 280] width 65 height 21
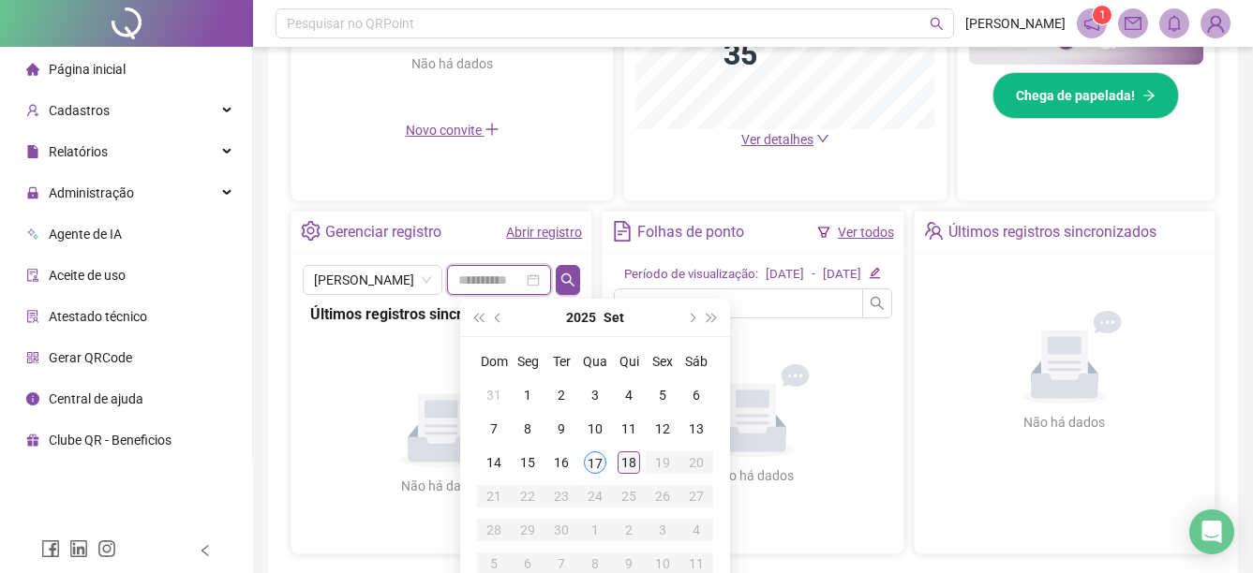
type input "**********"
click at [389, 440] on icon "Não há dados" at bounding box center [441, 422] width 172 height 94
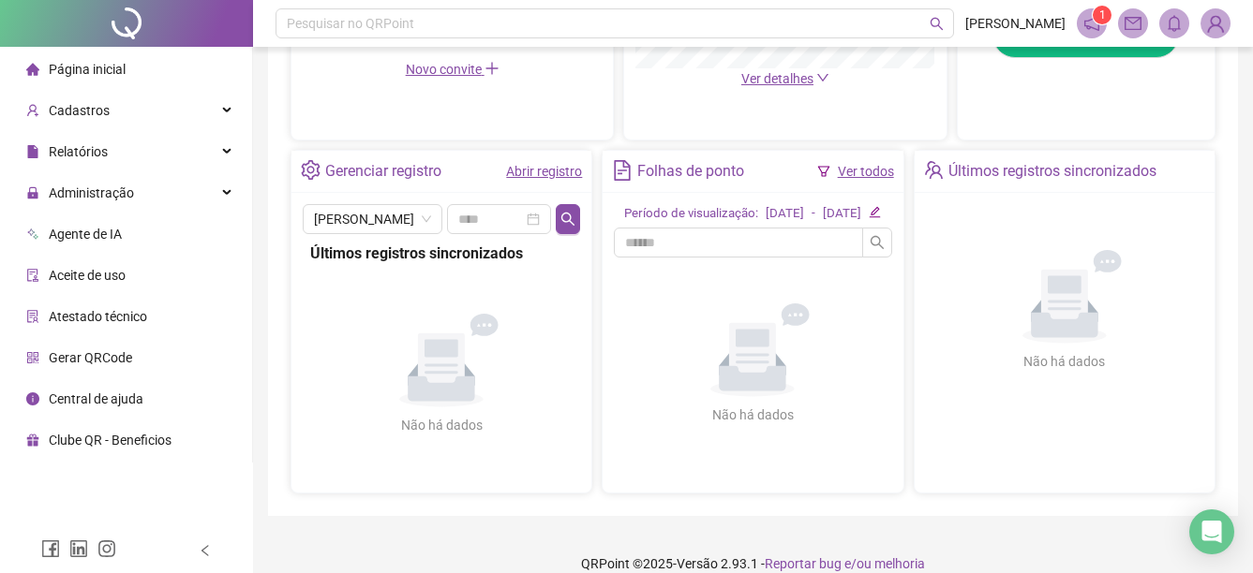
scroll to position [656, 0]
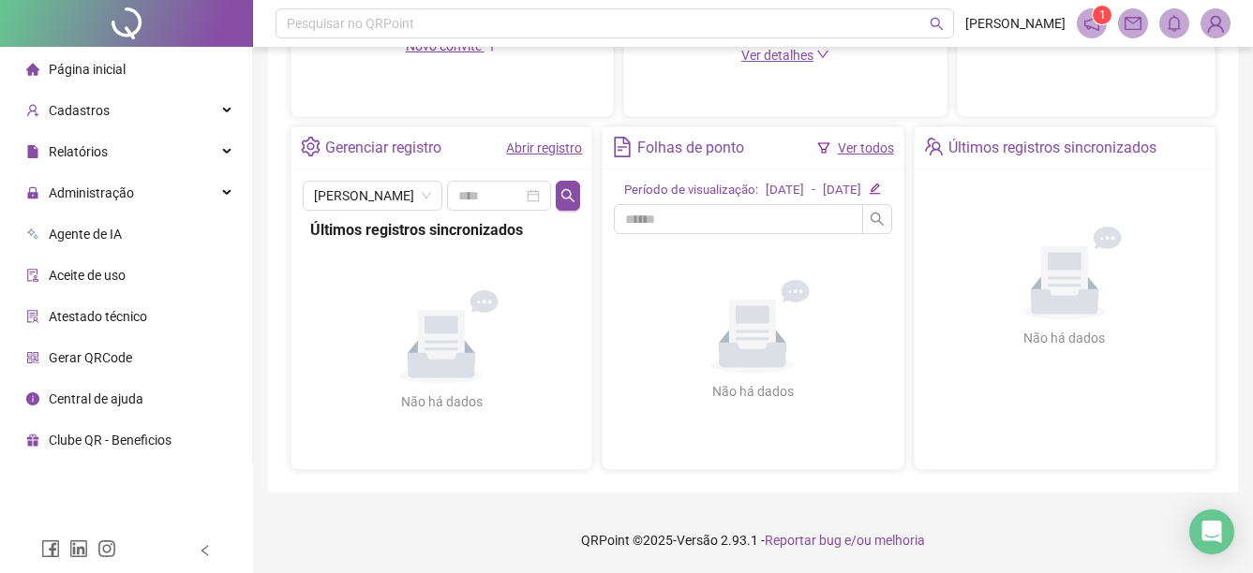
click at [166, 452] on div "Clube QR - Beneficios" at bounding box center [98, 440] width 145 height 37
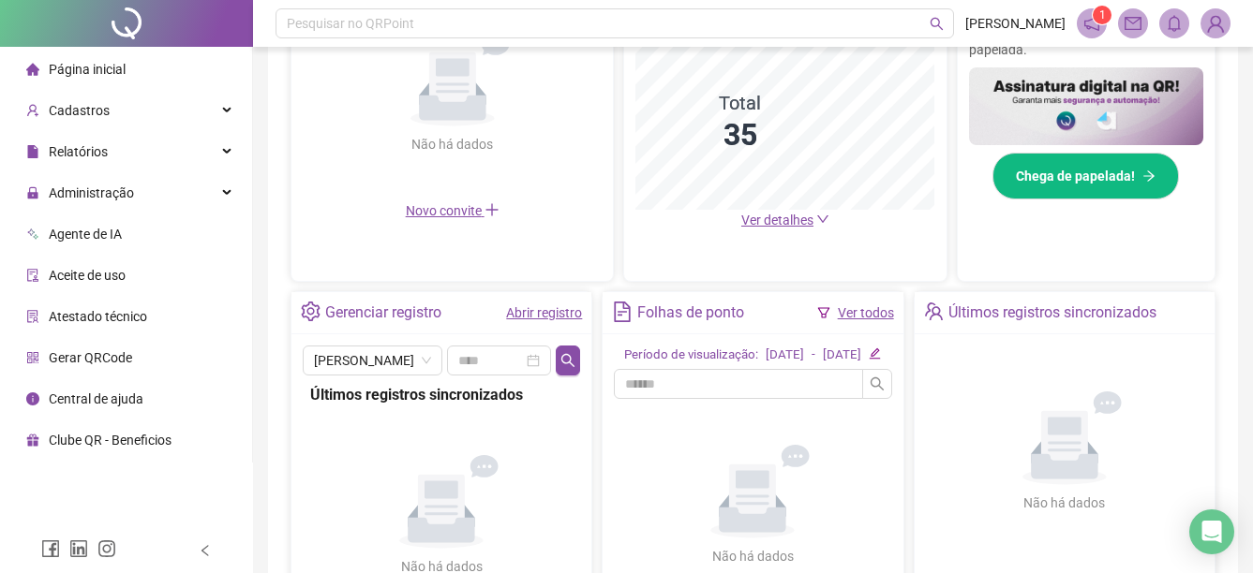
scroll to position [468, 0]
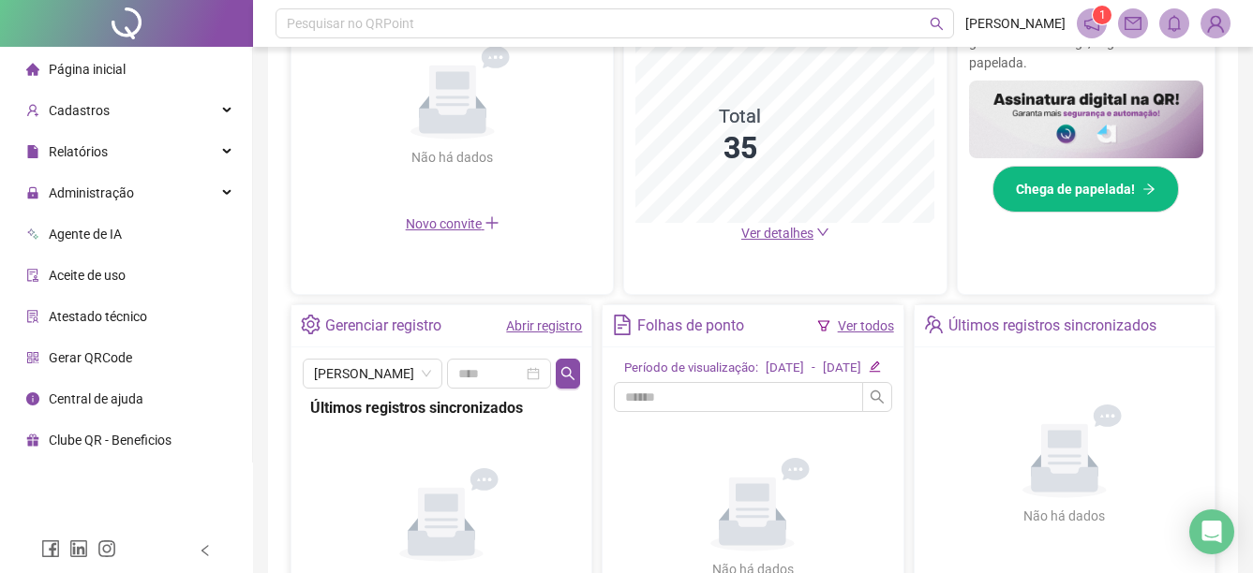
click at [1016, 16] on span "[PERSON_NAME]" at bounding box center [1015, 23] width 100 height 21
click at [1224, 27] on img at bounding box center [1215, 23] width 28 height 28
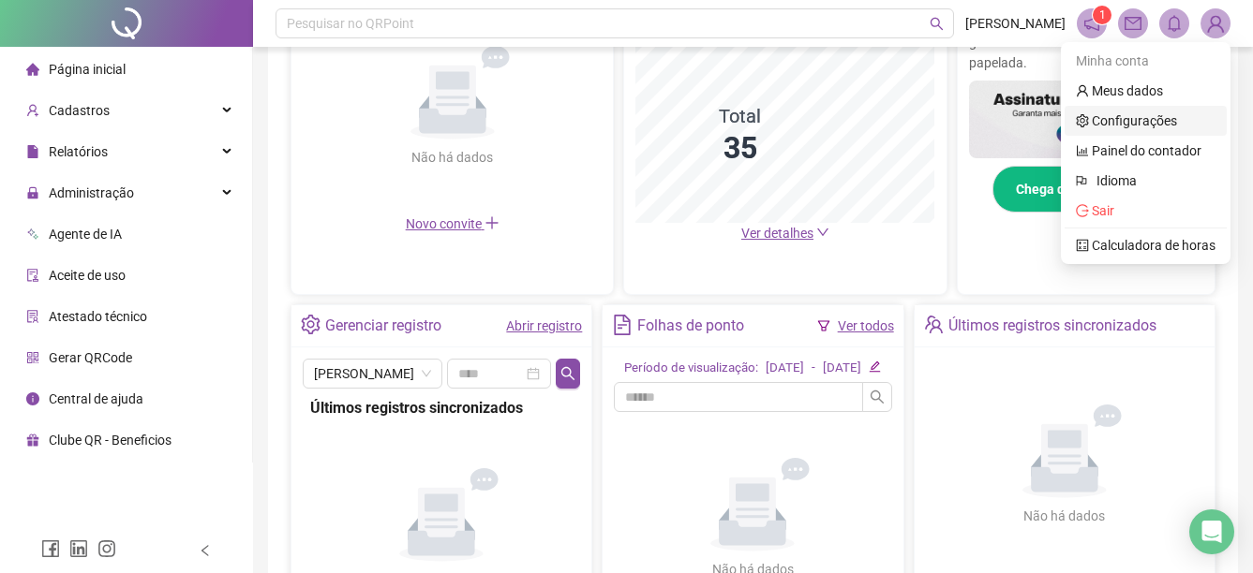
click at [1118, 116] on link "Configurações" at bounding box center [1125, 120] width 101 height 15
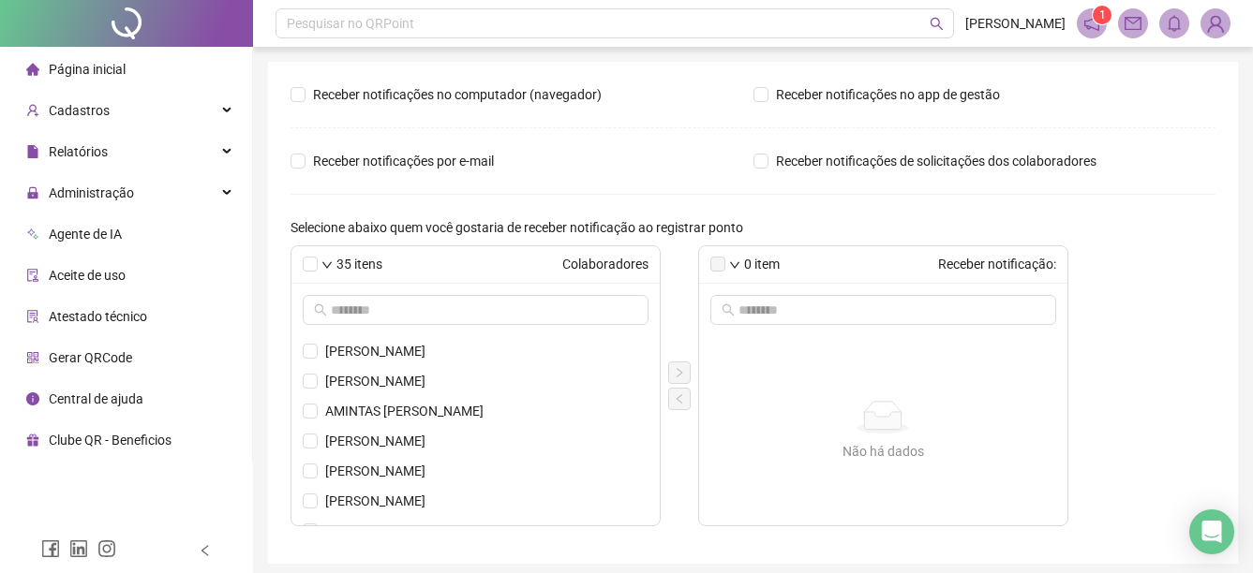
click at [1217, 13] on img at bounding box center [1215, 23] width 28 height 28
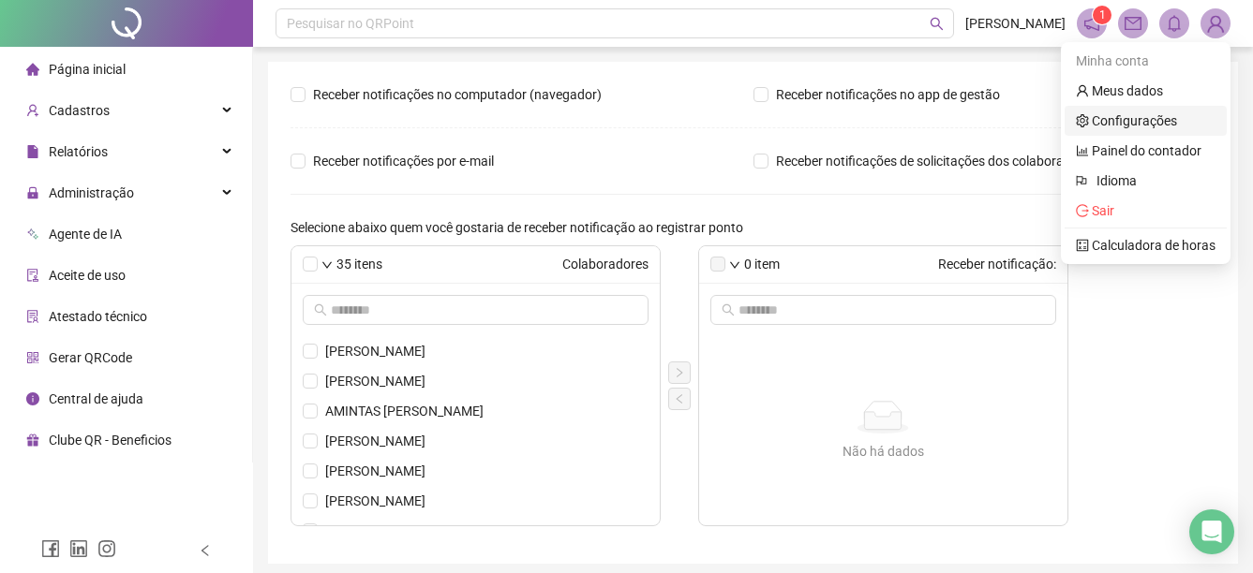
click at [1153, 125] on link "Configurações" at bounding box center [1125, 120] width 101 height 15
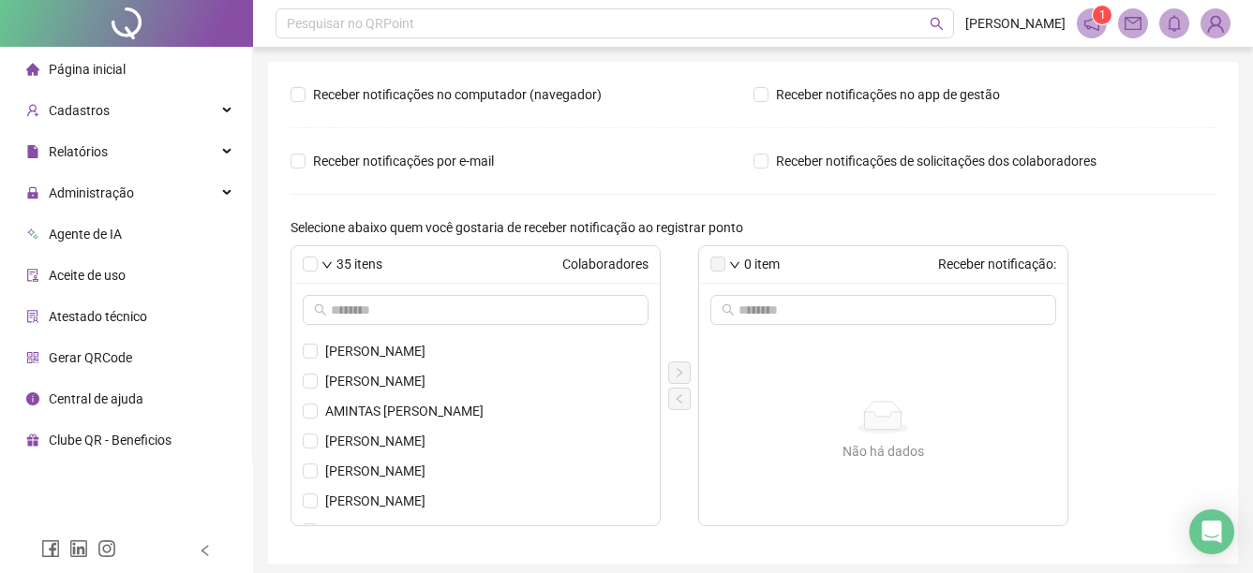
scroll to position [338, 0]
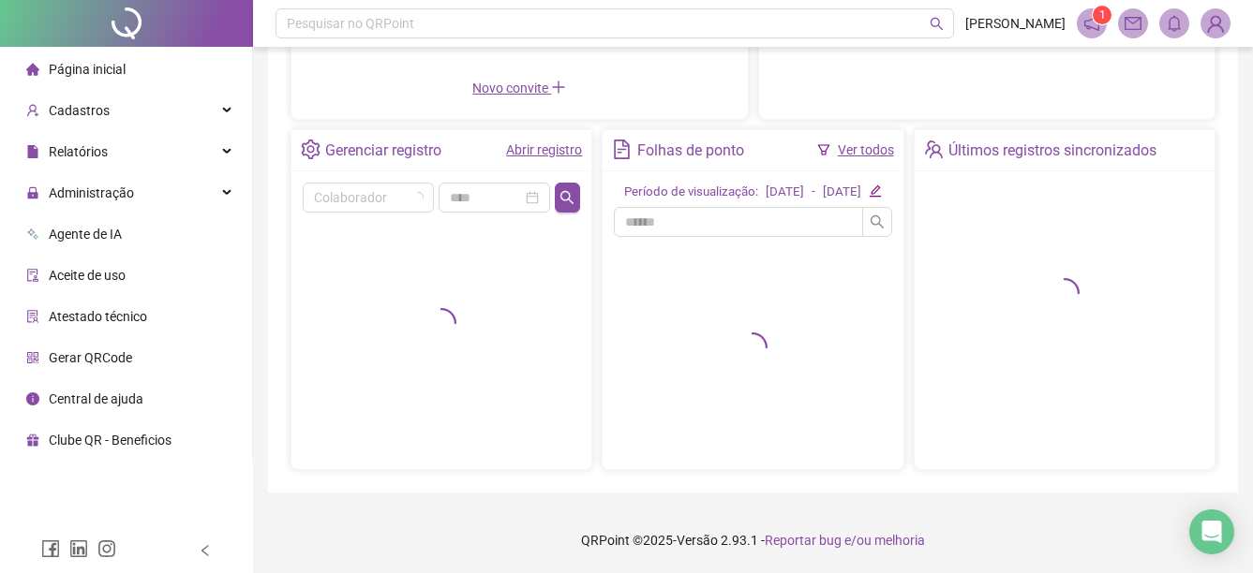
click at [1165, 35] on span at bounding box center [1174, 23] width 30 height 30
click at [1176, 34] on span at bounding box center [1174, 23] width 30 height 30
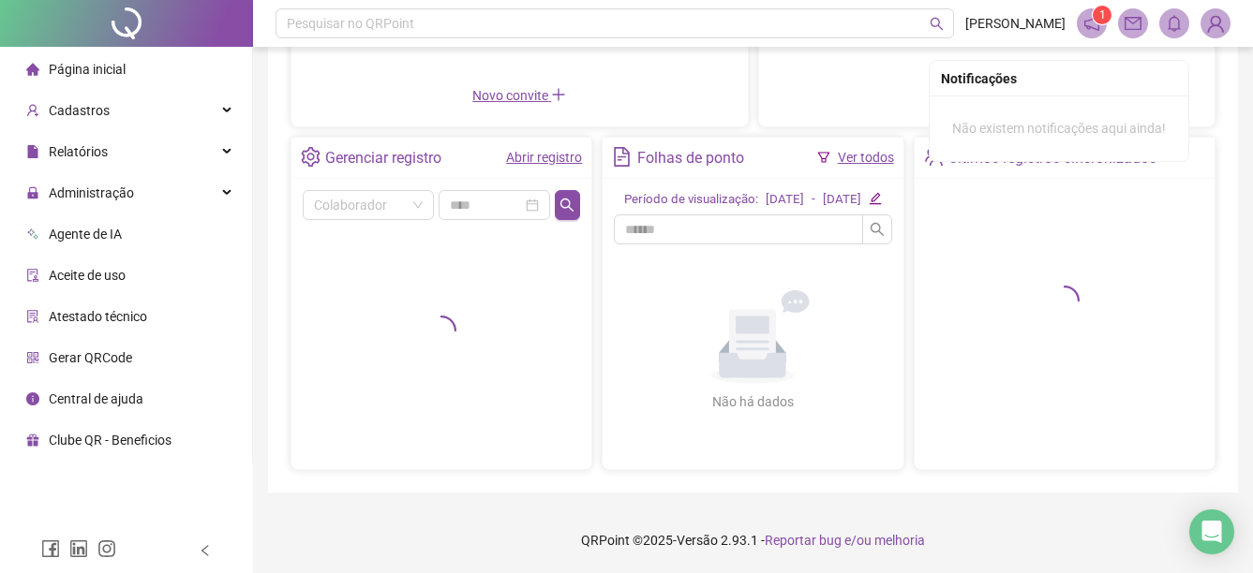
click at [1179, 22] on icon "bell" at bounding box center [1173, 23] width 17 height 17
click at [1063, 22] on span "[PERSON_NAME]" at bounding box center [1015, 23] width 100 height 21
click at [1100, 35] on span at bounding box center [1091, 23] width 30 height 30
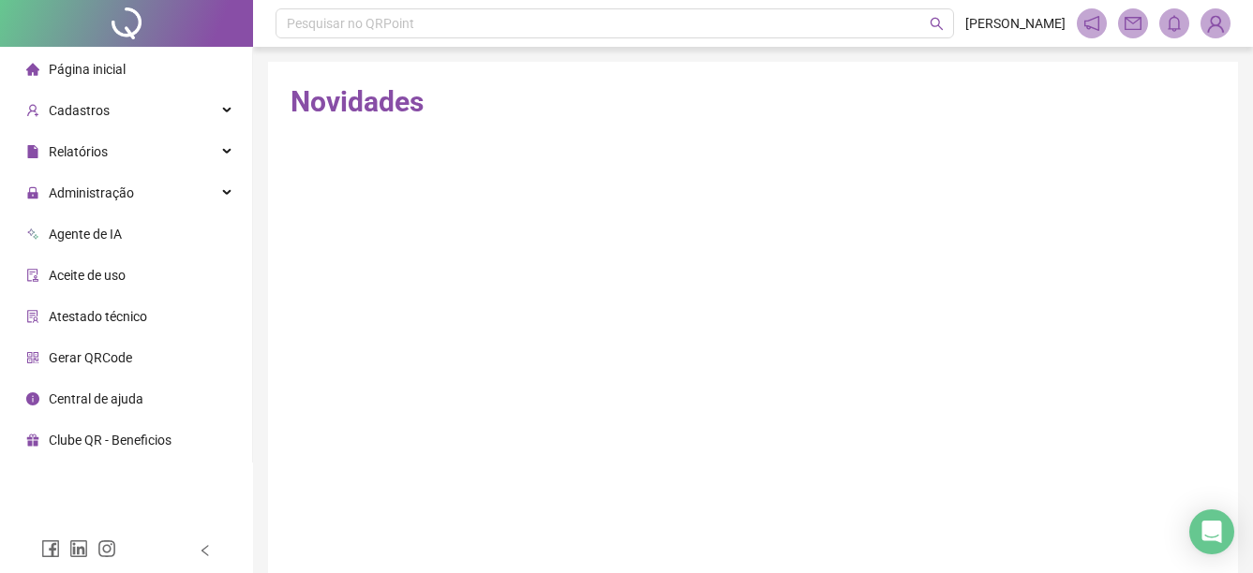
click at [1126, 31] on icon "mail" at bounding box center [1132, 23] width 17 height 17
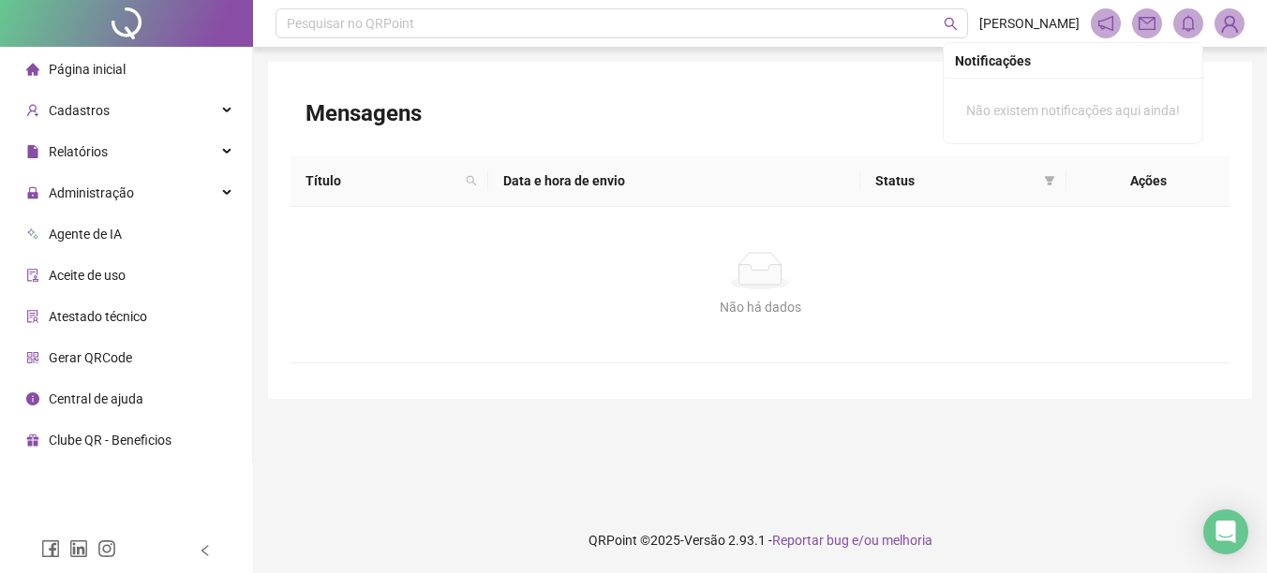
click at [1195, 22] on icon "bell" at bounding box center [1187, 23] width 17 height 17
click at [1187, 35] on span at bounding box center [1188, 23] width 30 height 30
click at [1224, 22] on img at bounding box center [1229, 23] width 28 height 28
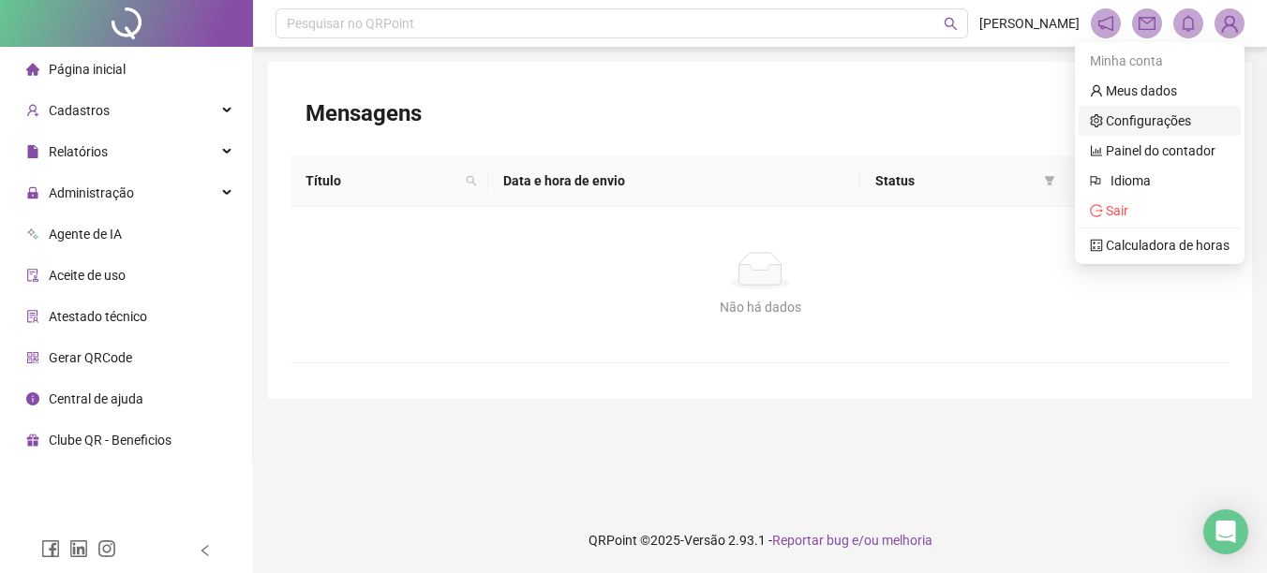
click at [1144, 117] on link "Configurações" at bounding box center [1140, 120] width 101 height 15
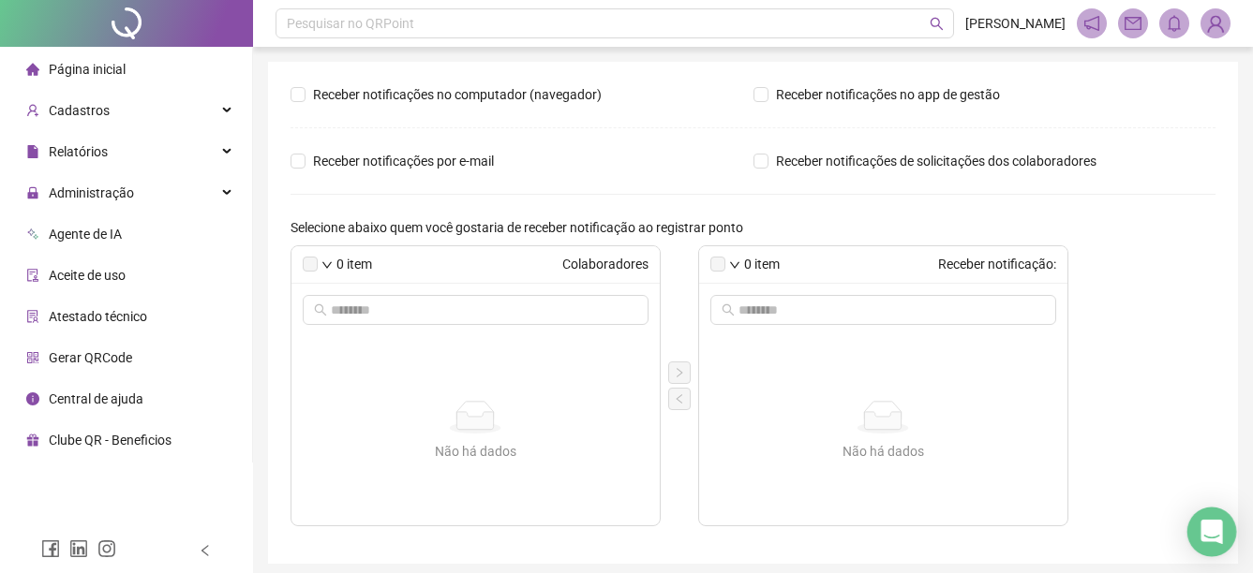
click at [1194, 533] on div "Open Intercom Messenger" at bounding box center [1212, 533] width 50 height 50
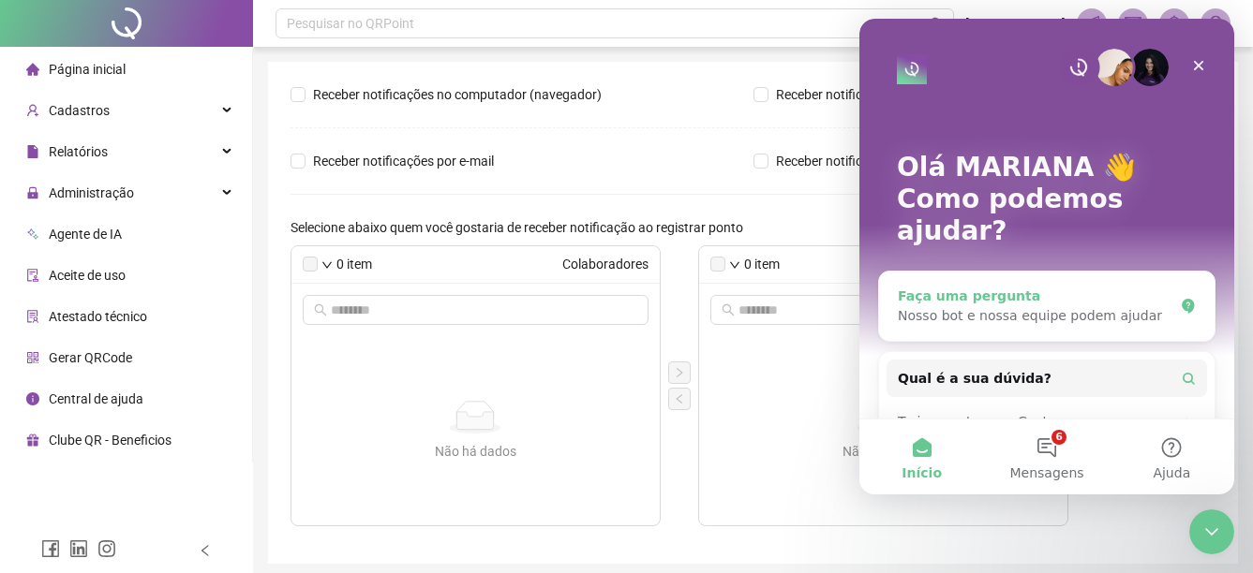
click at [1012, 306] on div "Nosso bot e nossa equipe podem ajudar" at bounding box center [1034, 316] width 275 height 20
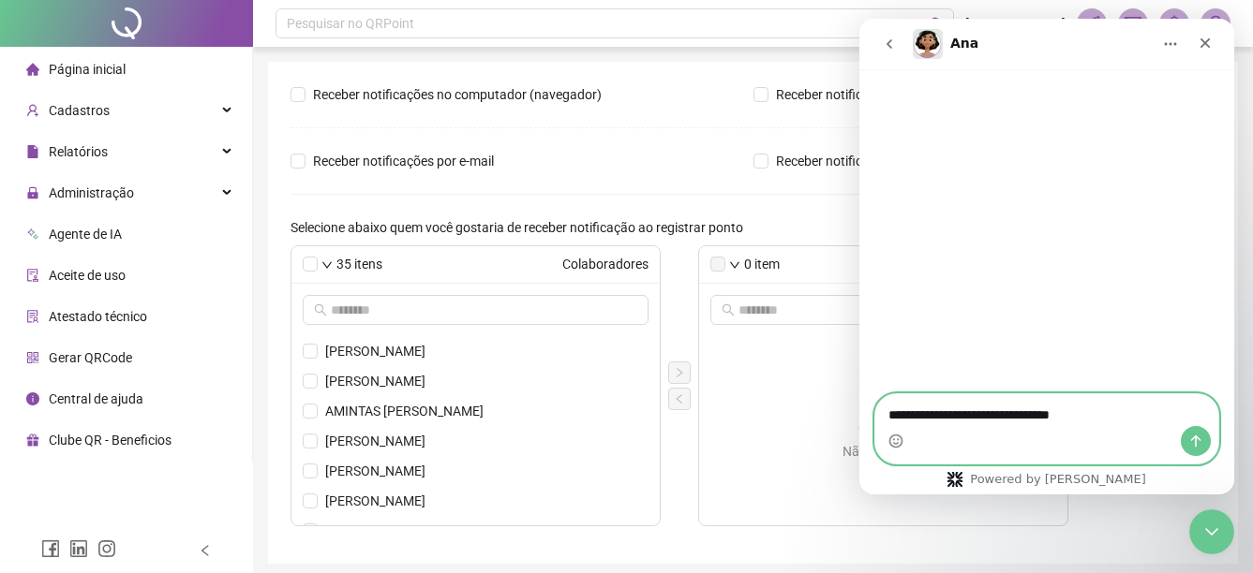
type textarea "**********"
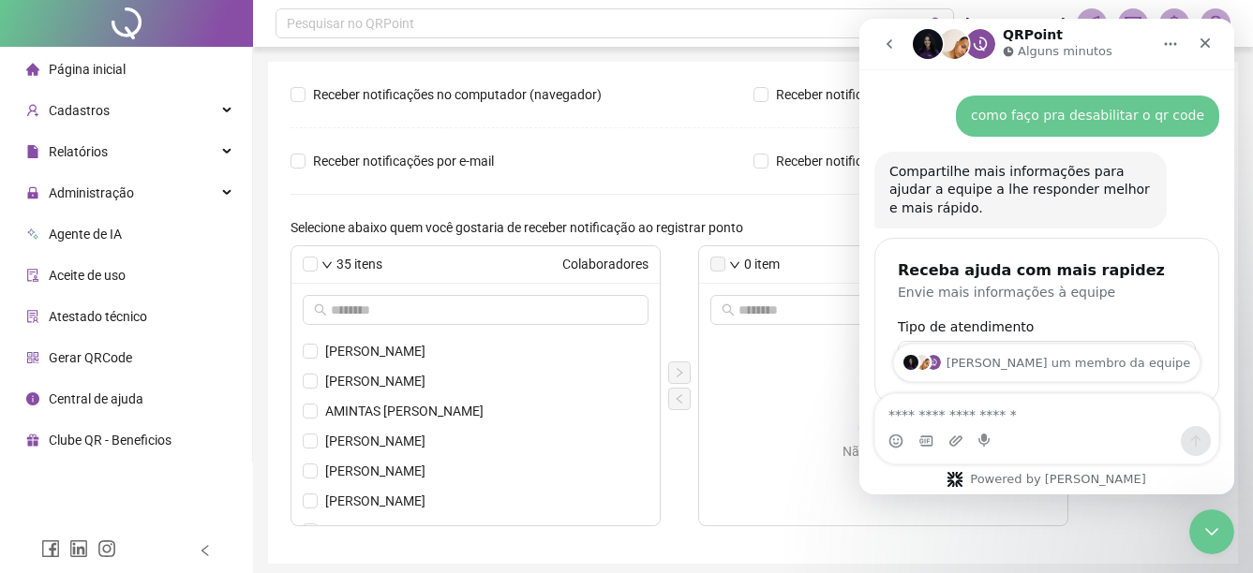
scroll to position [125, 0]
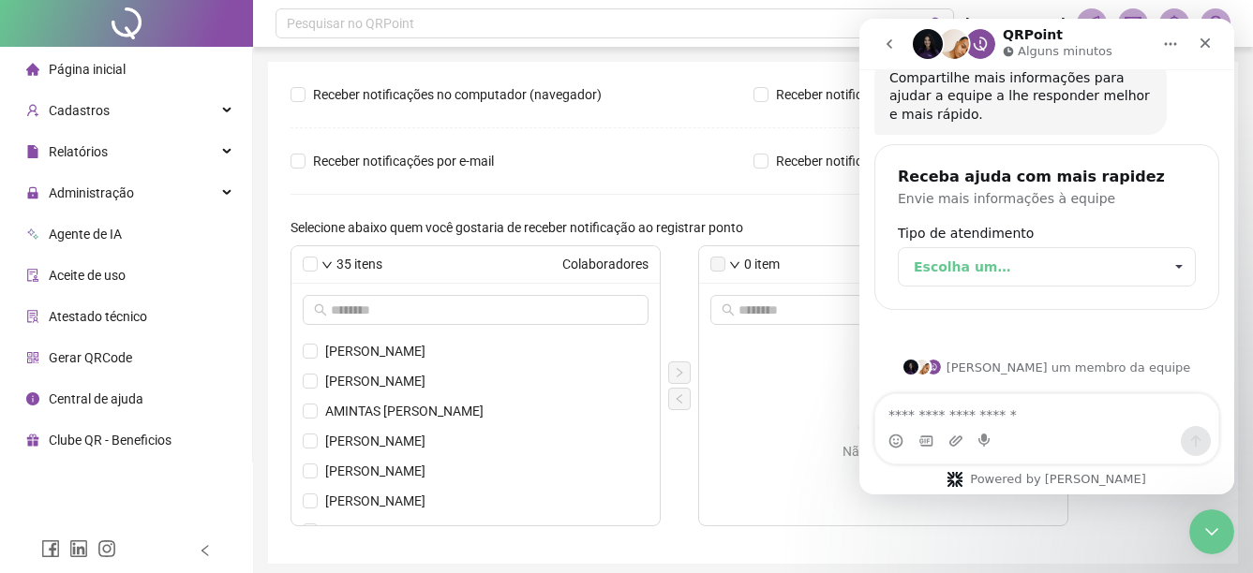
click at [1127, 270] on span "Escolha um…" at bounding box center [1037, 266] width 248 height 37
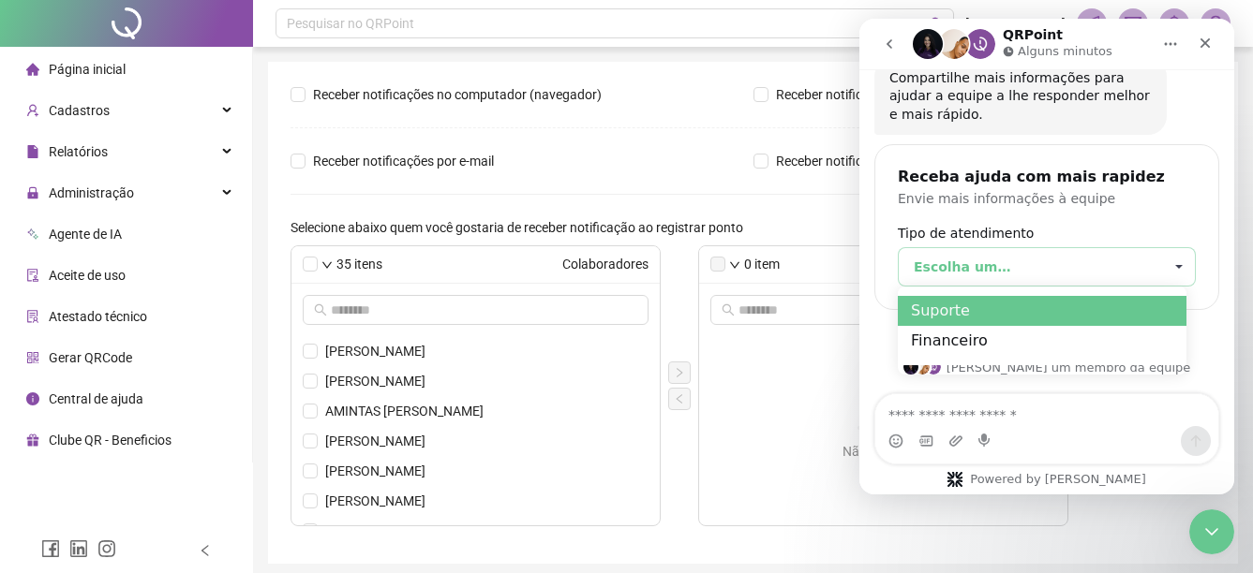
click at [1077, 299] on div "Suporte" at bounding box center [1041, 311] width 289 height 30
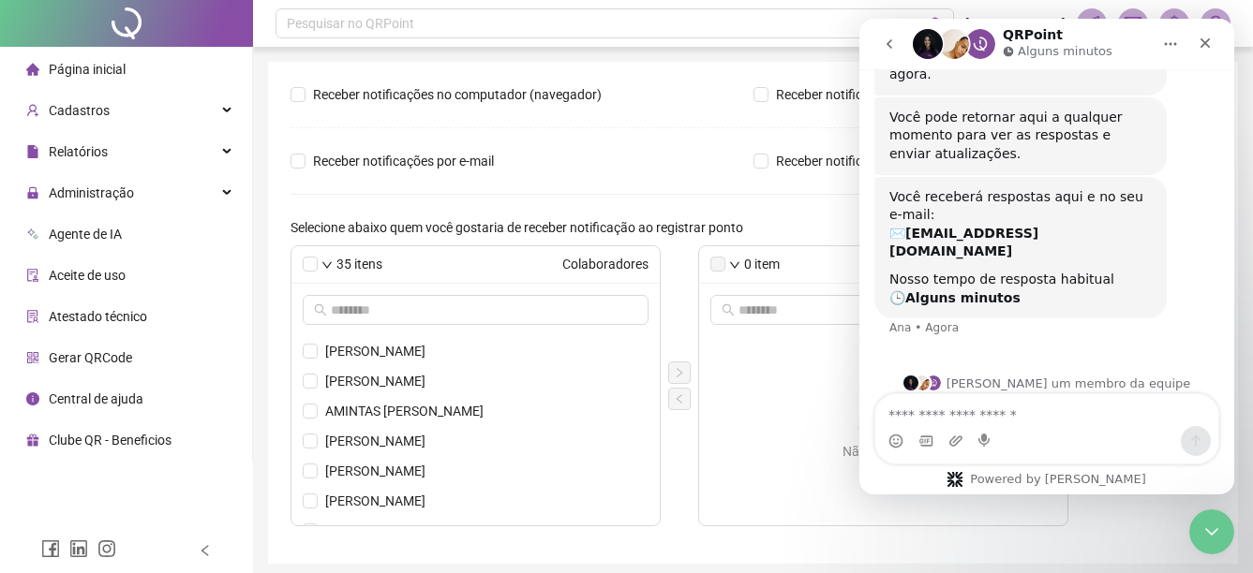
scroll to position [447, 0]
click at [1204, 40] on icon "Fechar" at bounding box center [1204, 43] width 15 height 15
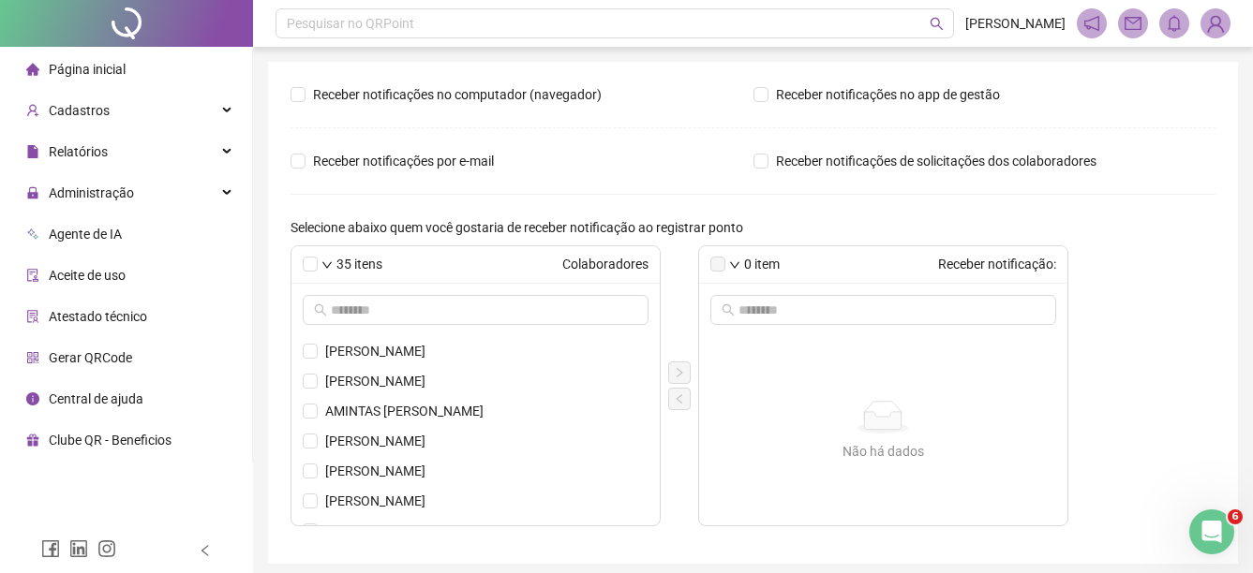
click at [132, 82] on li "Página inicial" at bounding box center [126, 69] width 245 height 37
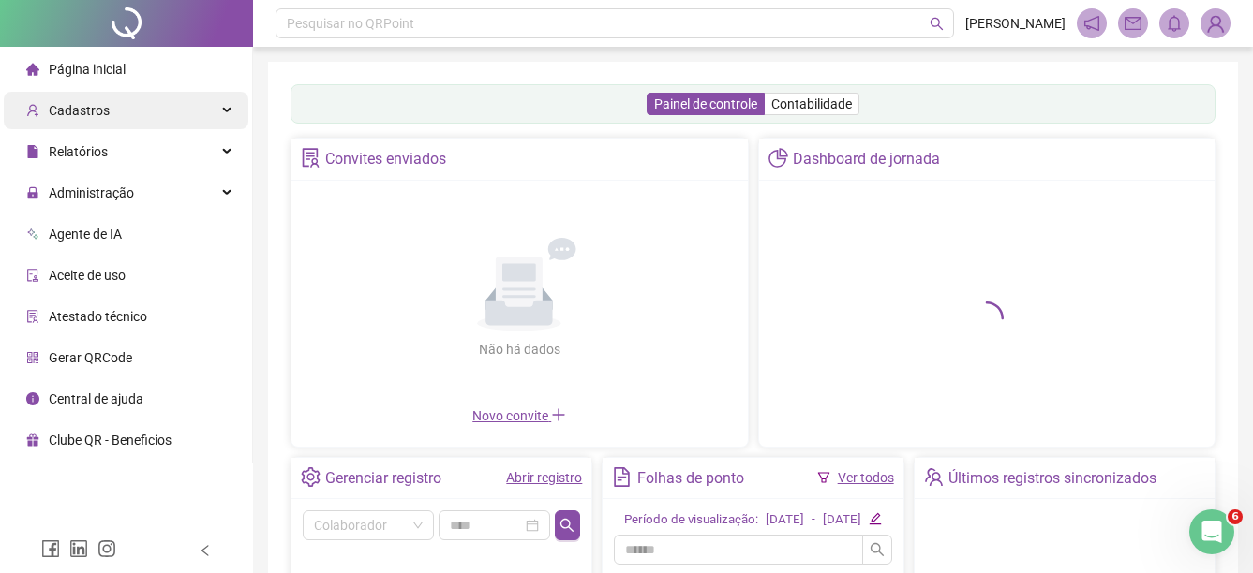
click at [245, 108] on div "Página inicial Cadastros Empregadores Locais de trabalho Escalas Colaboradores …" at bounding box center [626, 447] width 1253 height 894
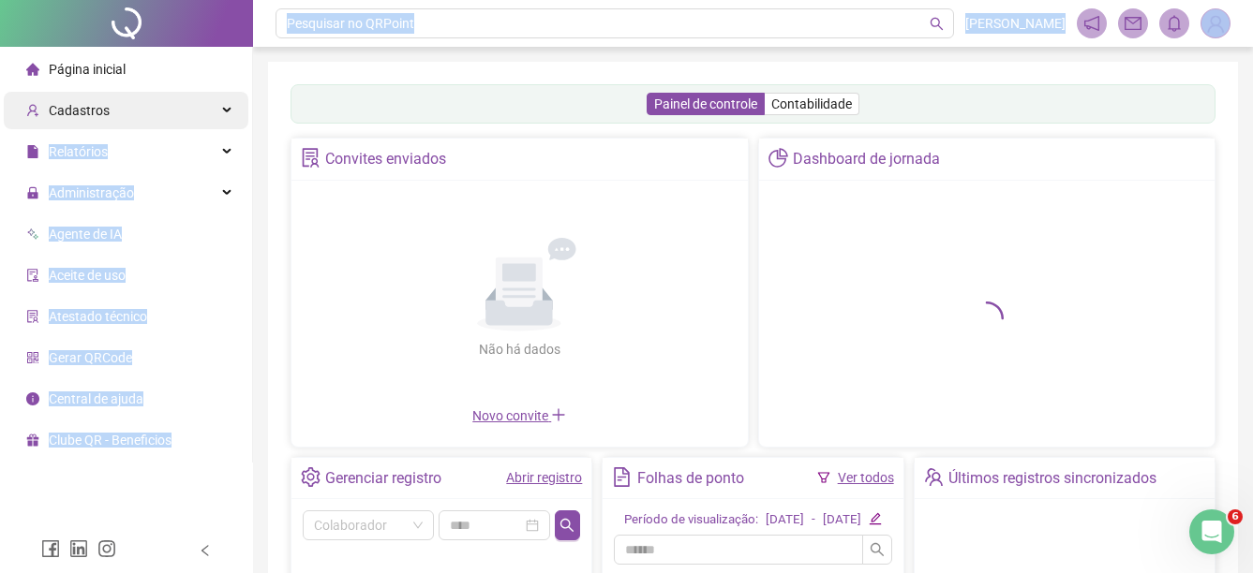
drag, startPoint x: 245, startPoint y: 108, endPoint x: 235, endPoint y: 108, distance: 10.3
click at [235, 108] on div "Cadastros" at bounding box center [126, 110] width 245 height 37
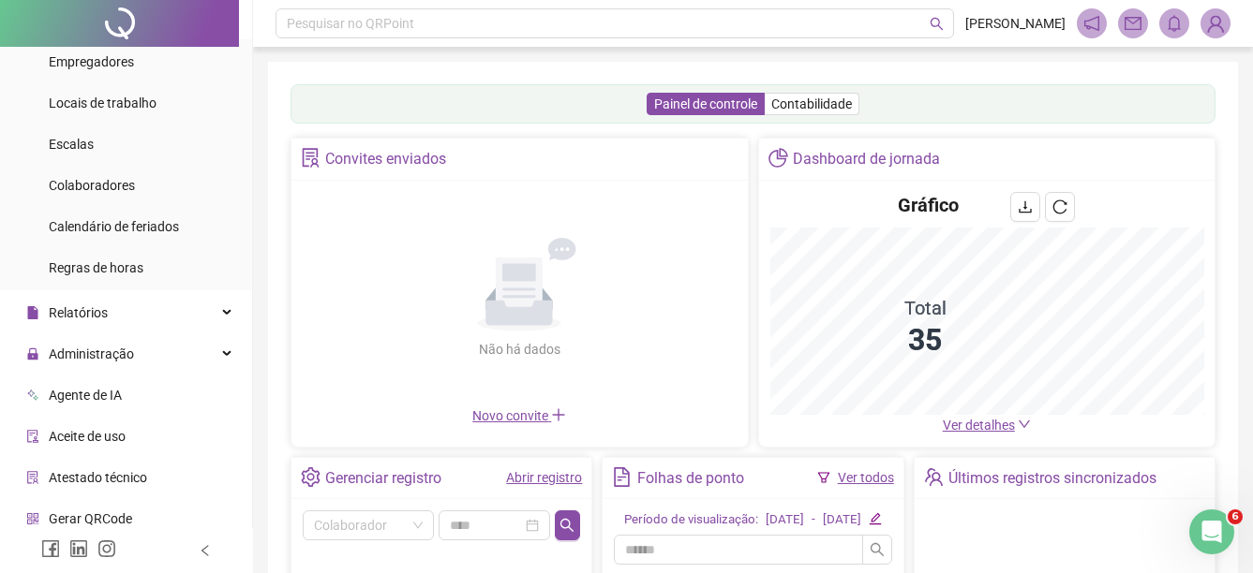
click at [971, 423] on span "Ver detalhes" at bounding box center [978, 425] width 72 height 15
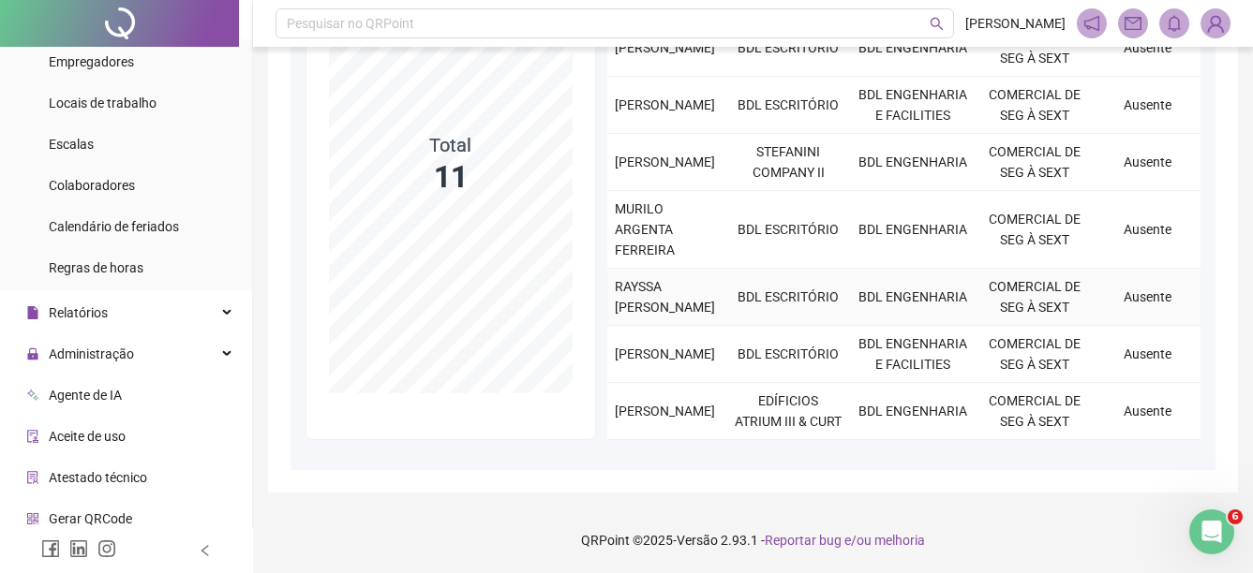
scroll to position [462, 0]
click at [34, 23] on div at bounding box center [119, 23] width 239 height 47
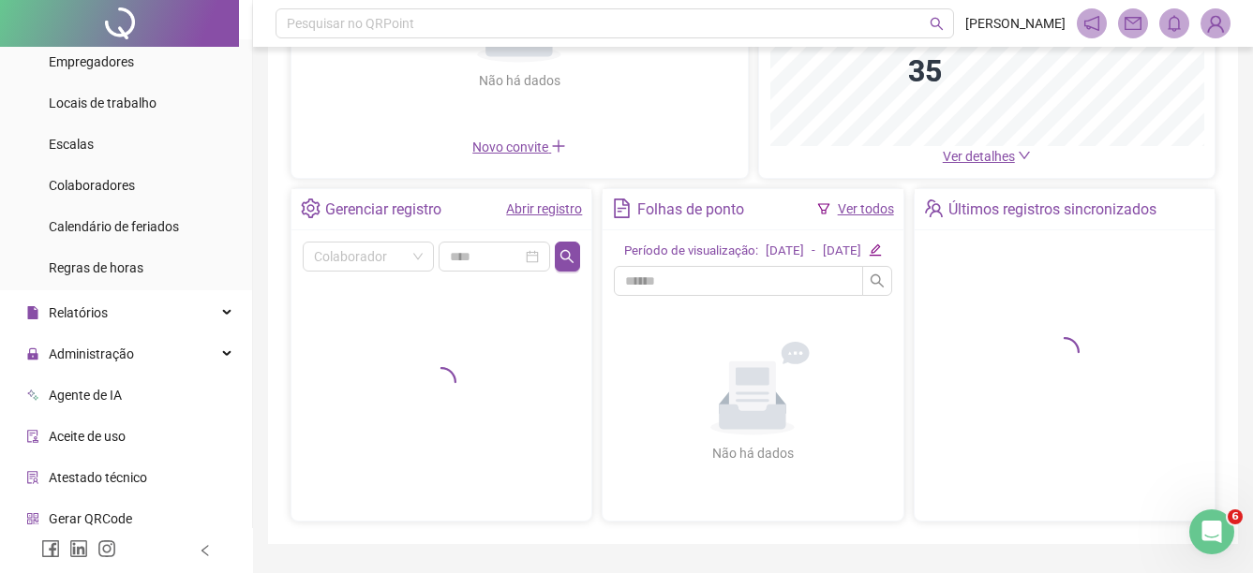
click at [564, 215] on link "Abrir registro" at bounding box center [544, 208] width 76 height 15
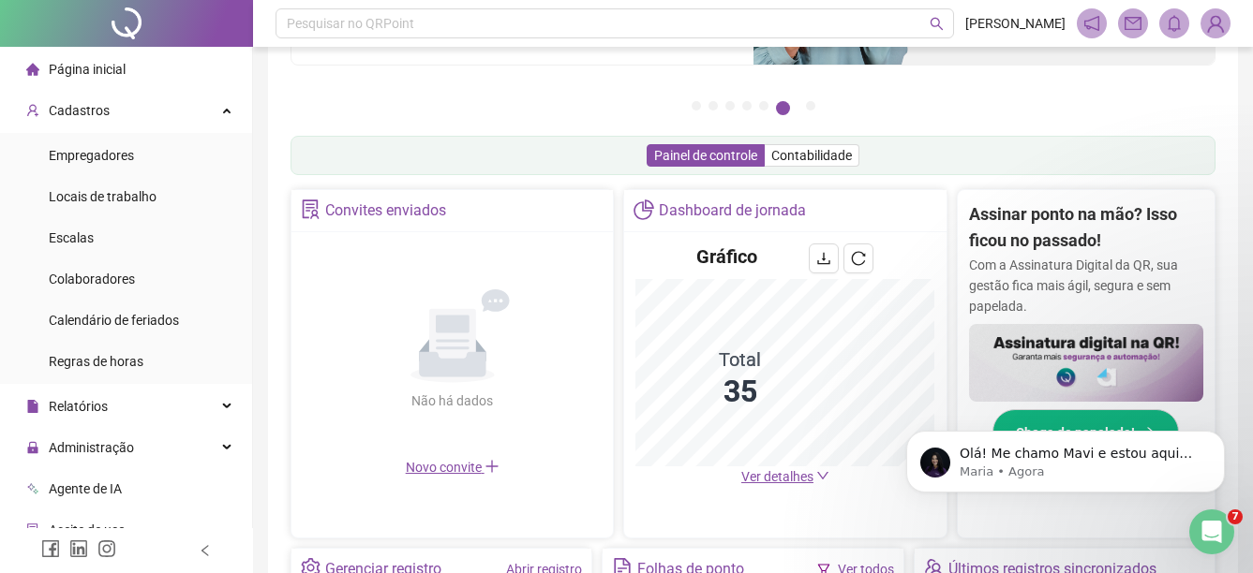
scroll to position [242, 0]
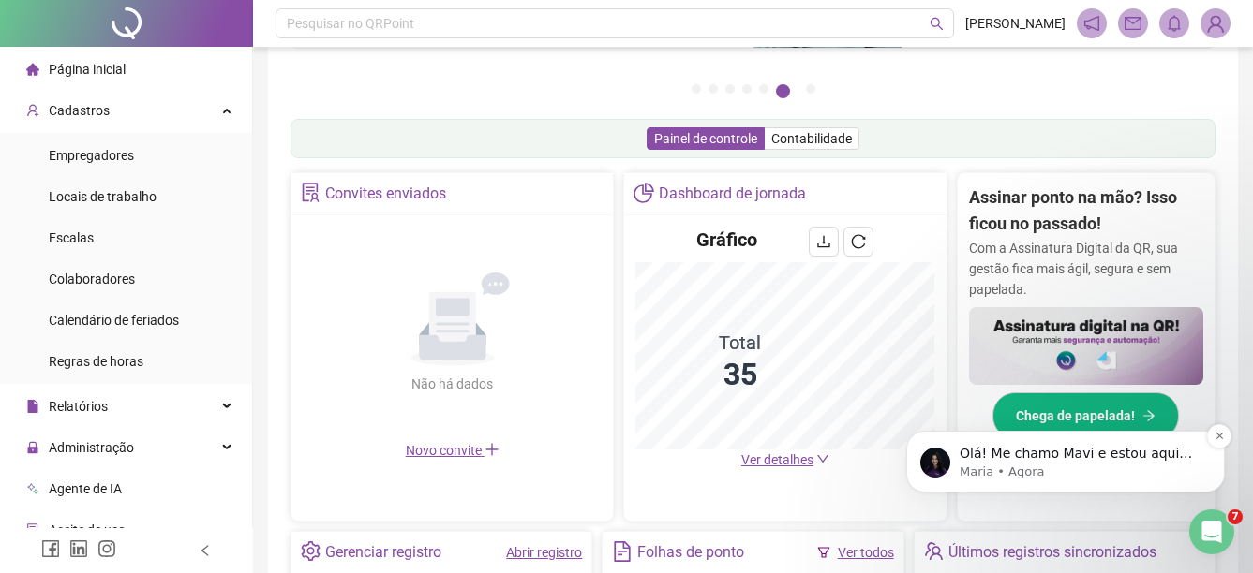
click at [1114, 473] on p "Maria • Agora" at bounding box center [1080, 472] width 242 height 17
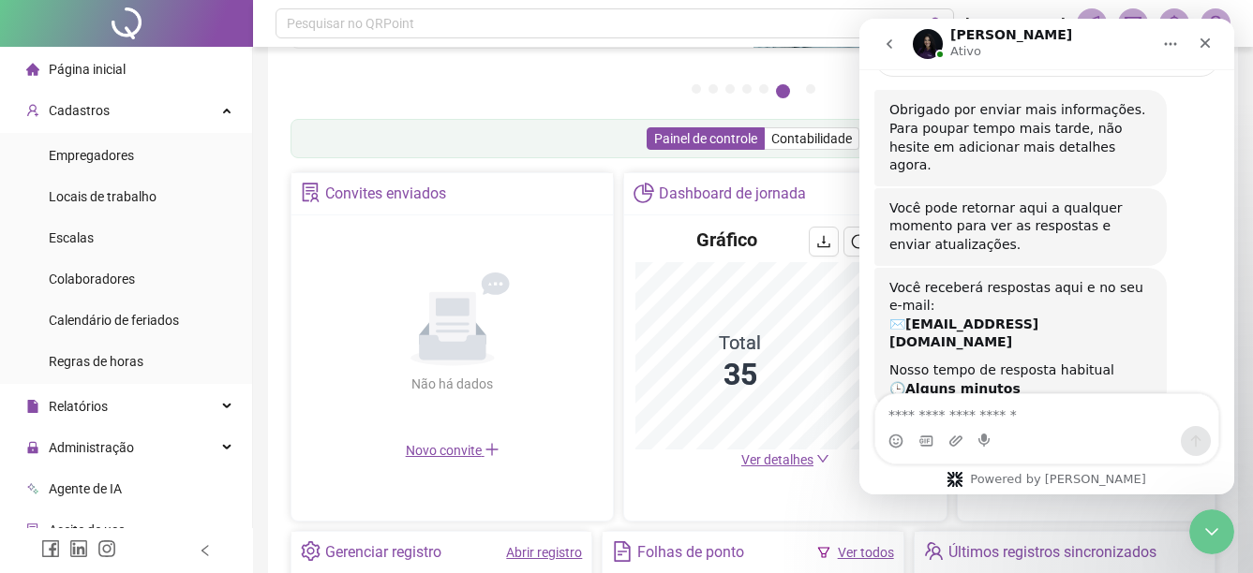
scroll to position [542, 0]
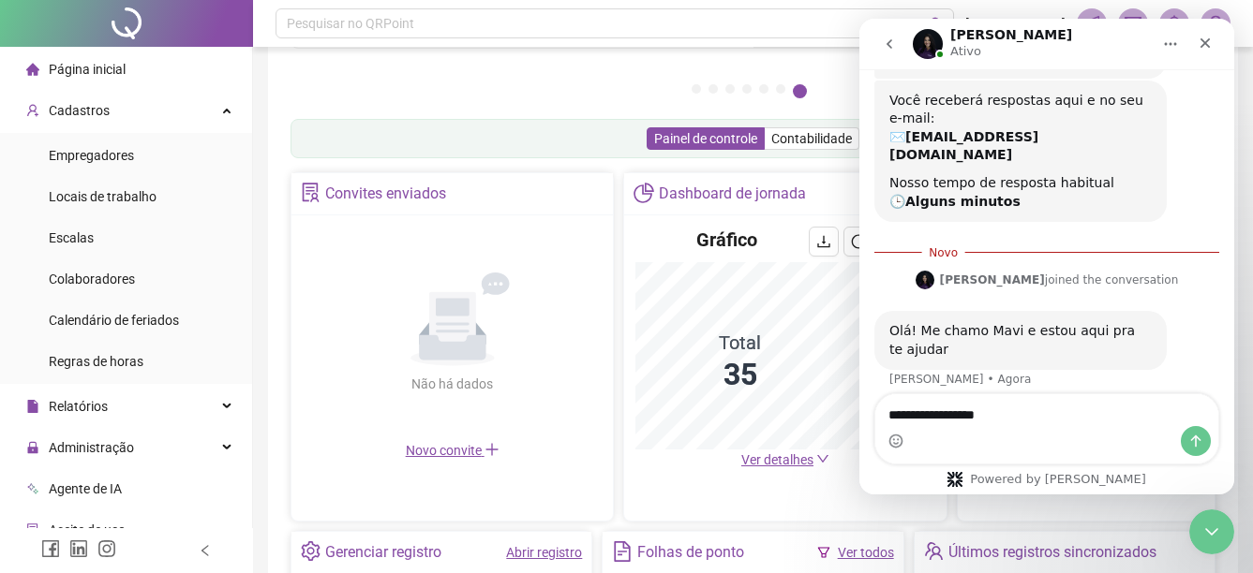
type textarea "**********"
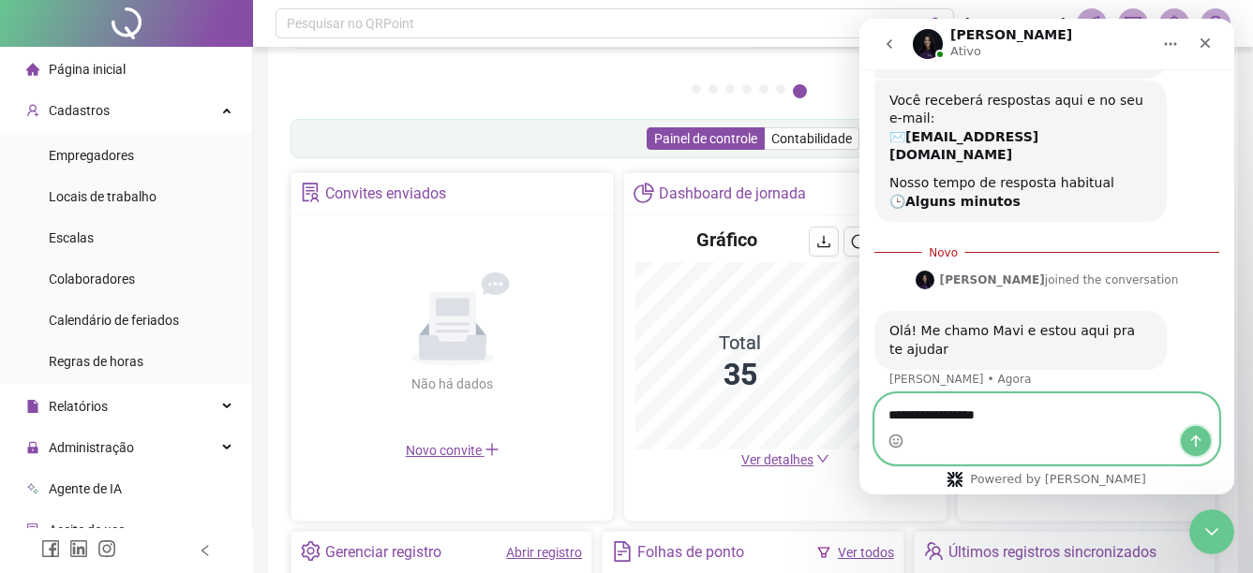
click at [1190, 446] on icon "Enviar uma mensagem" at bounding box center [1195, 441] width 15 height 15
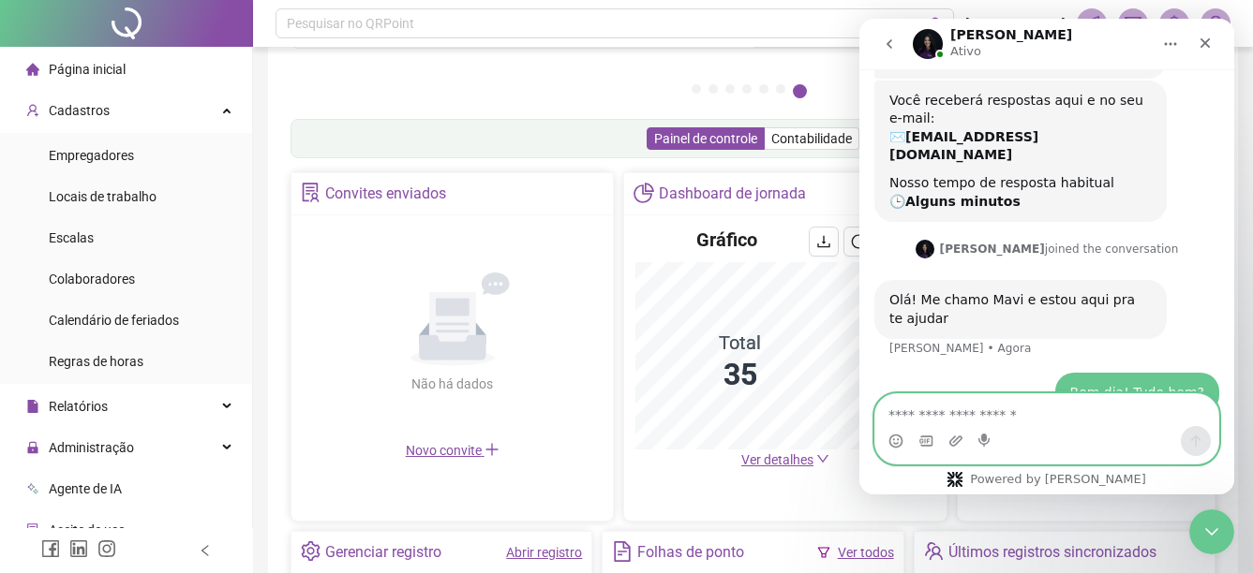
scroll to position [567, 0]
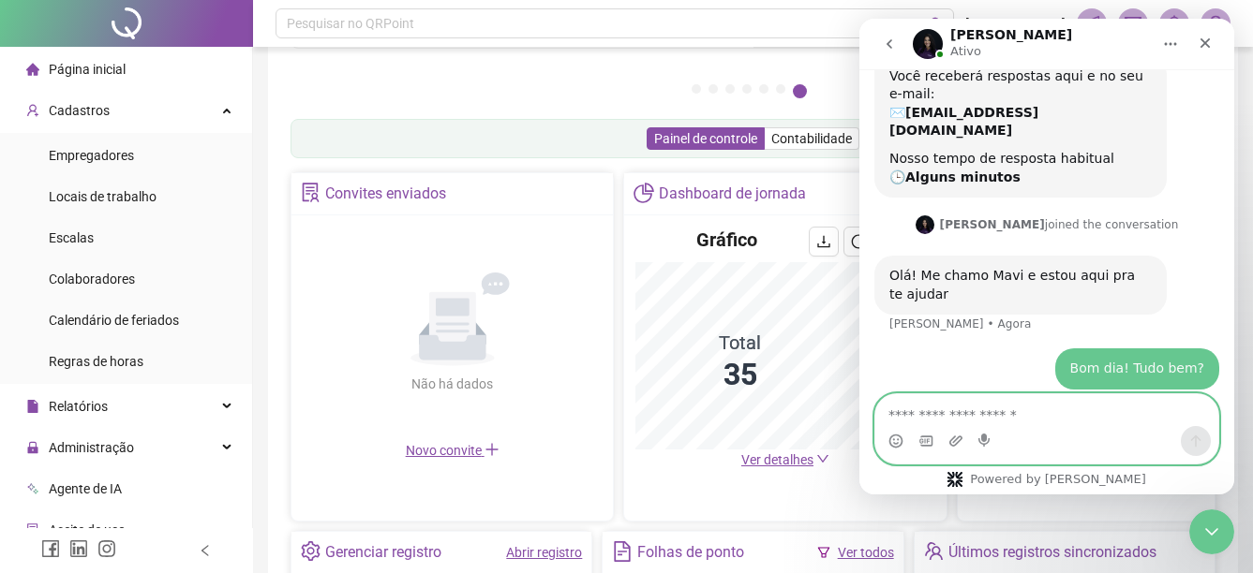
click at [1053, 407] on textarea "Envie uma mensagem..." at bounding box center [1046, 410] width 343 height 32
click at [1010, 411] on textarea "**********" at bounding box center [1046, 410] width 343 height 32
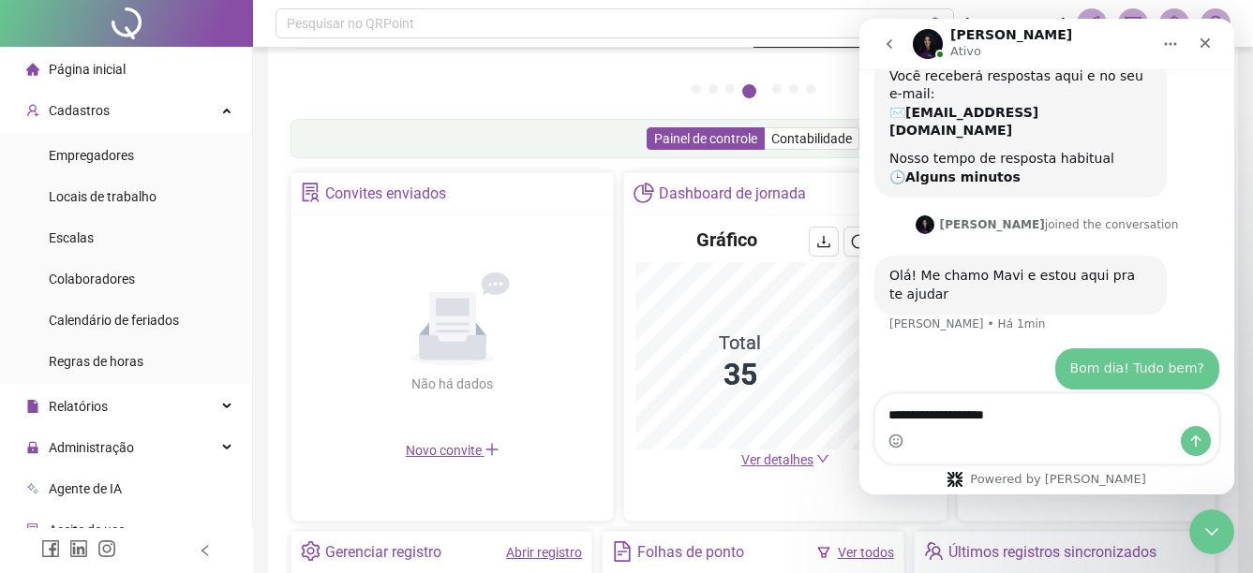
click at [1034, 429] on div "Messenger da Intercom" at bounding box center [1046, 441] width 343 height 30
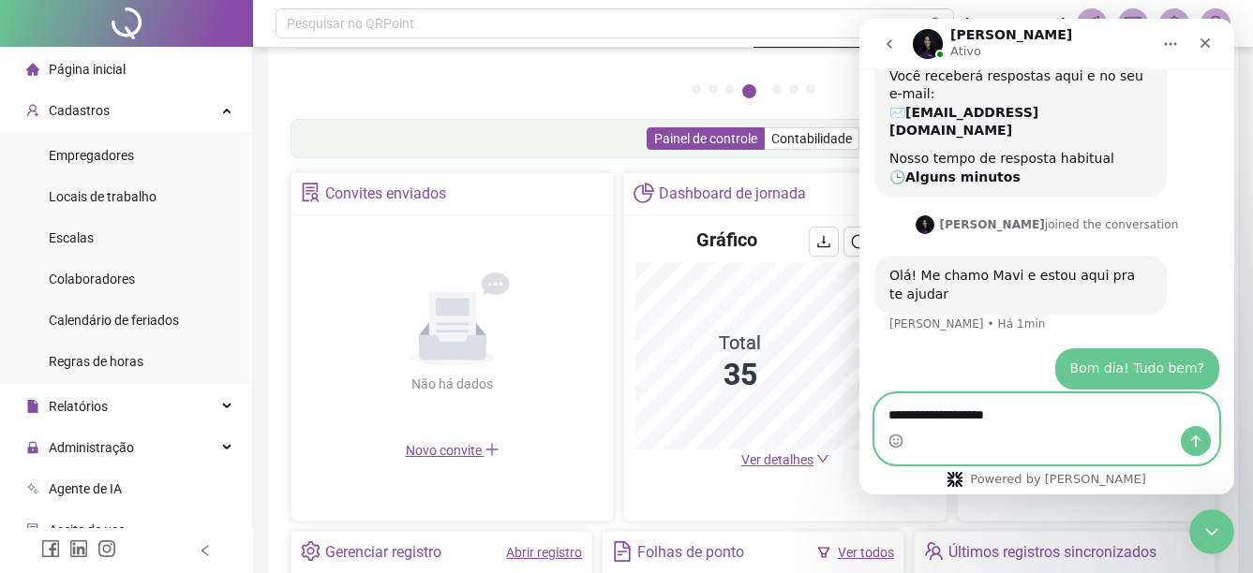
click at [1031, 416] on textarea "**********" at bounding box center [1046, 410] width 343 height 32
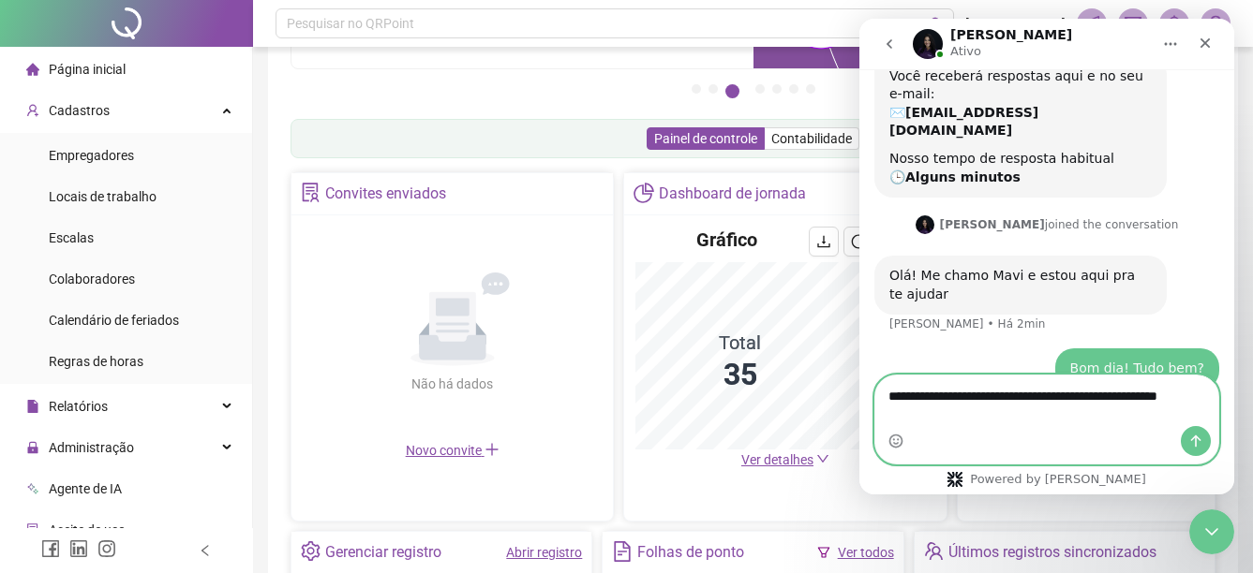
scroll to position [586, 0]
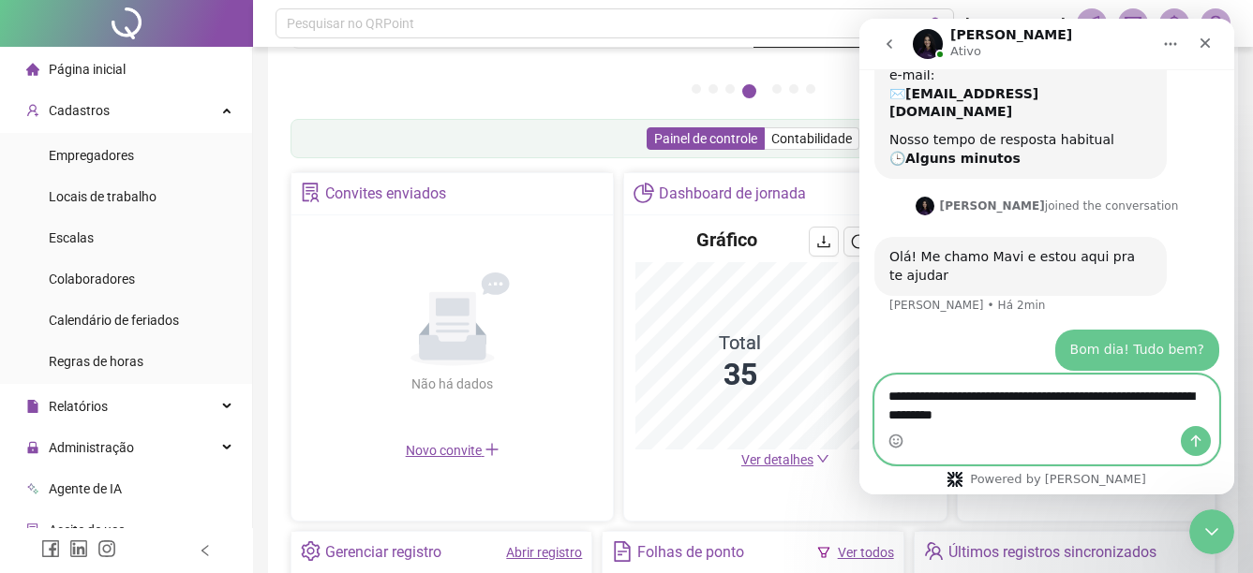
type textarea "**********"
